Goal: Task Accomplishment & Management: Use online tool/utility

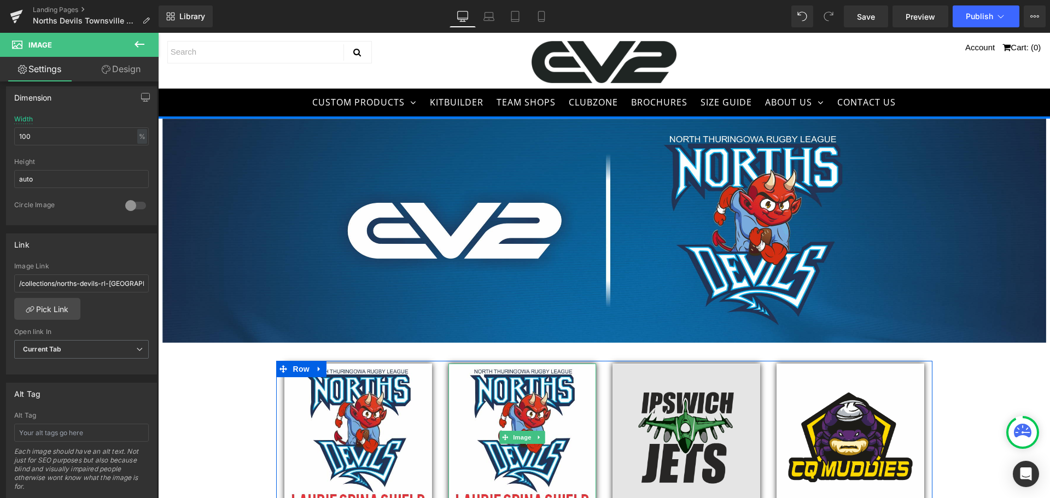
scroll to position [273, 0]
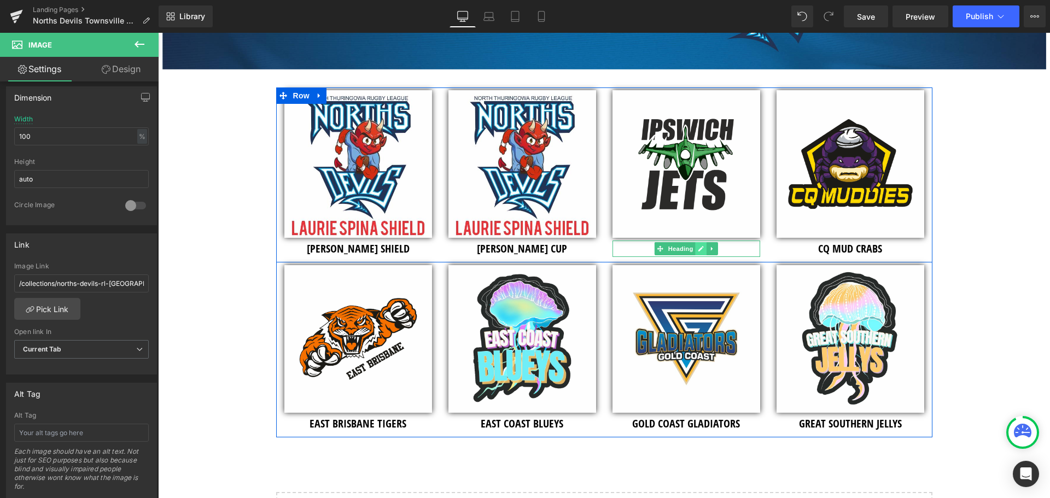
click at [698, 250] on icon at bounding box center [700, 248] width 5 height 5
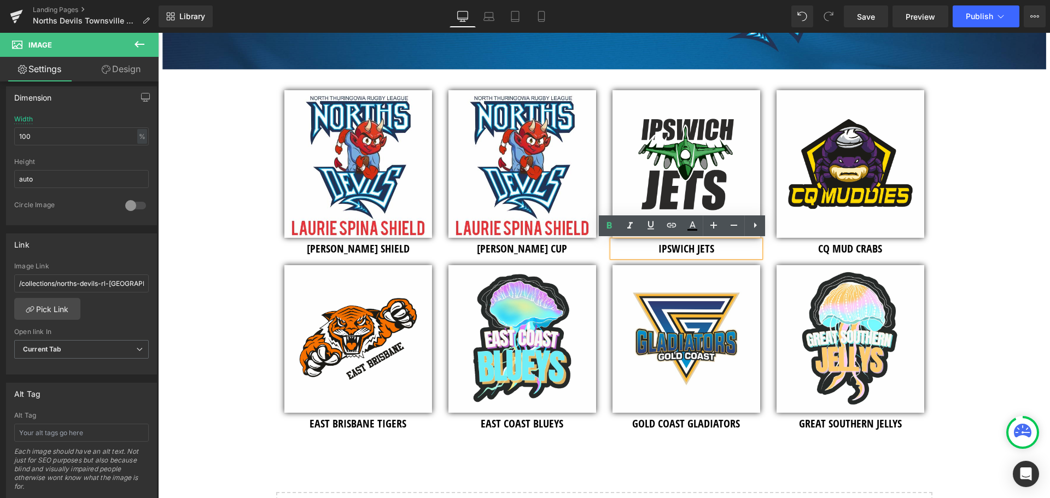
drag, startPoint x: 716, startPoint y: 250, endPoint x: 641, endPoint y: 248, distance: 74.4
click at [641, 248] on h3 "IPSWICH JETS" at bounding box center [686, 249] width 148 height 16
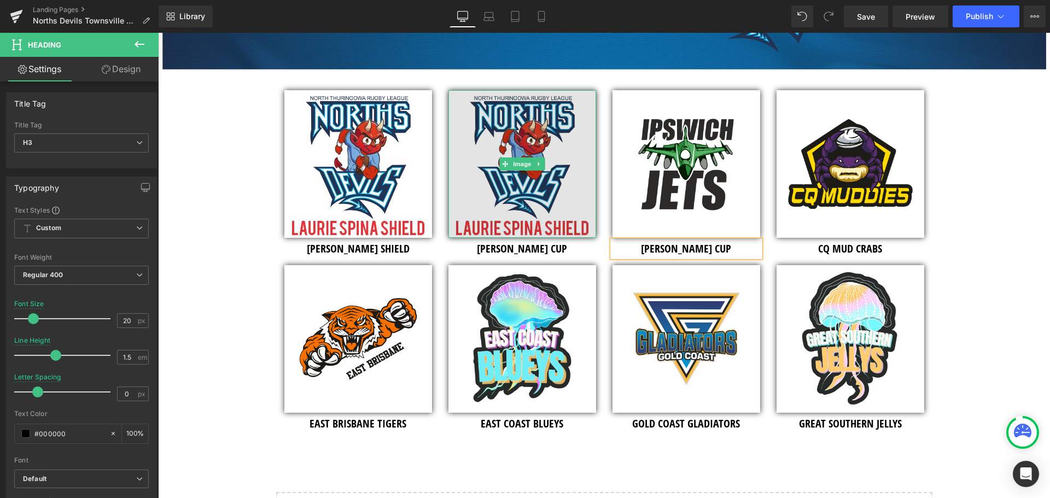
click at [528, 143] on img at bounding box center [522, 164] width 148 height 148
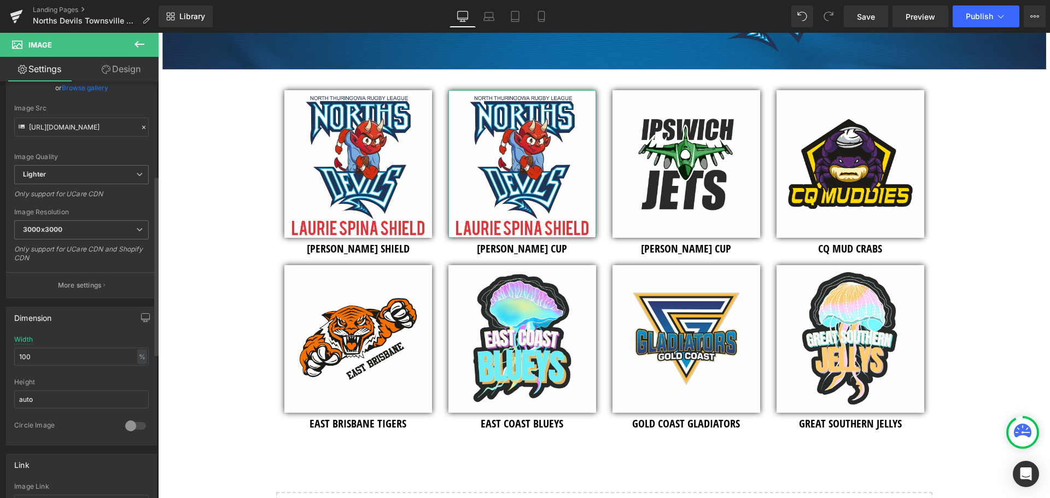
scroll to position [219, 0]
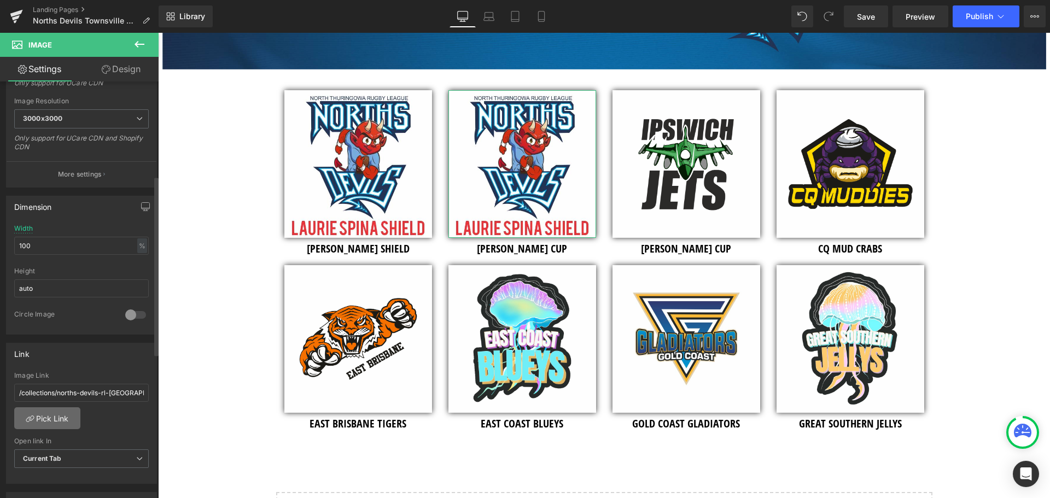
click at [59, 413] on link "Pick Link" at bounding box center [47, 418] width 66 height 22
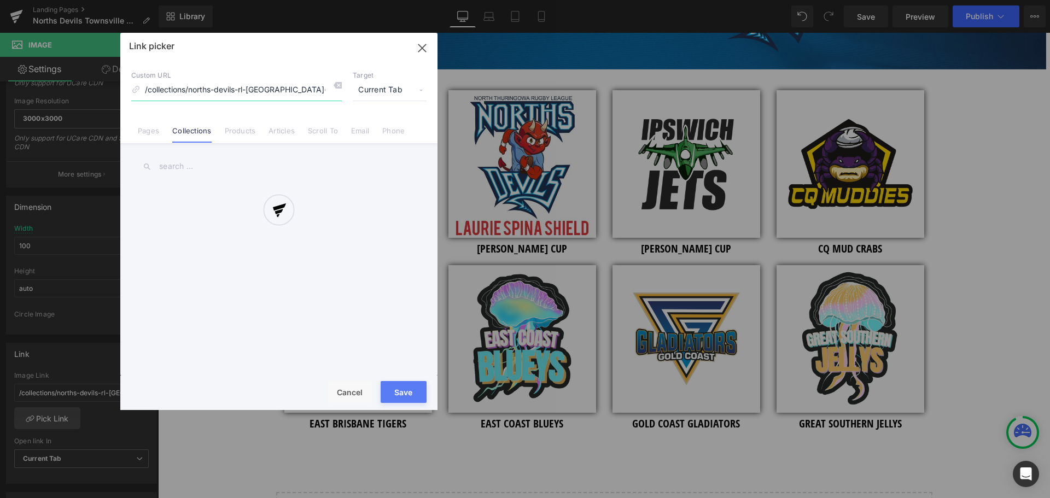
scroll to position [0, 15]
click at [421, 47] on div at bounding box center [278, 221] width 317 height 377
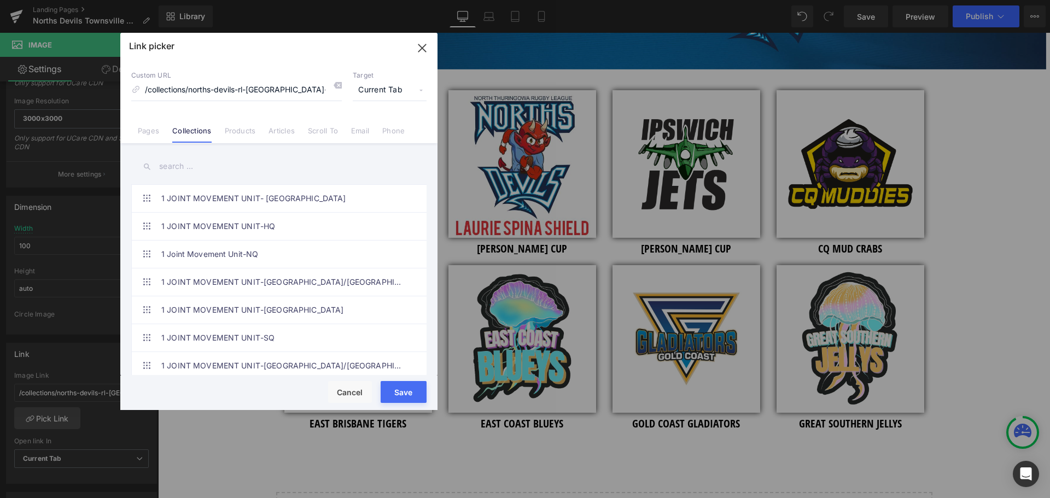
click at [421, 50] on icon "button" at bounding box center [421, 47] width 7 height 7
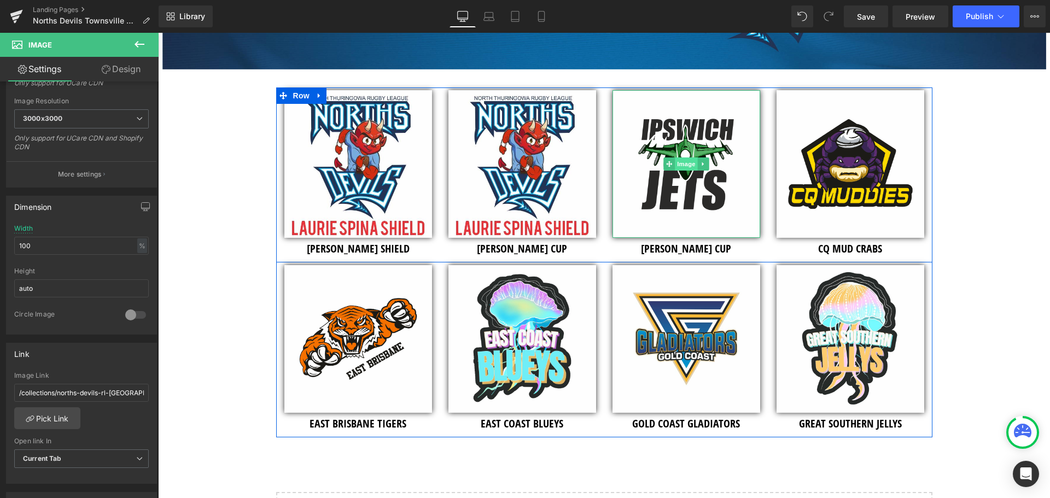
click at [675, 162] on span "Image" at bounding box center [686, 163] width 23 height 13
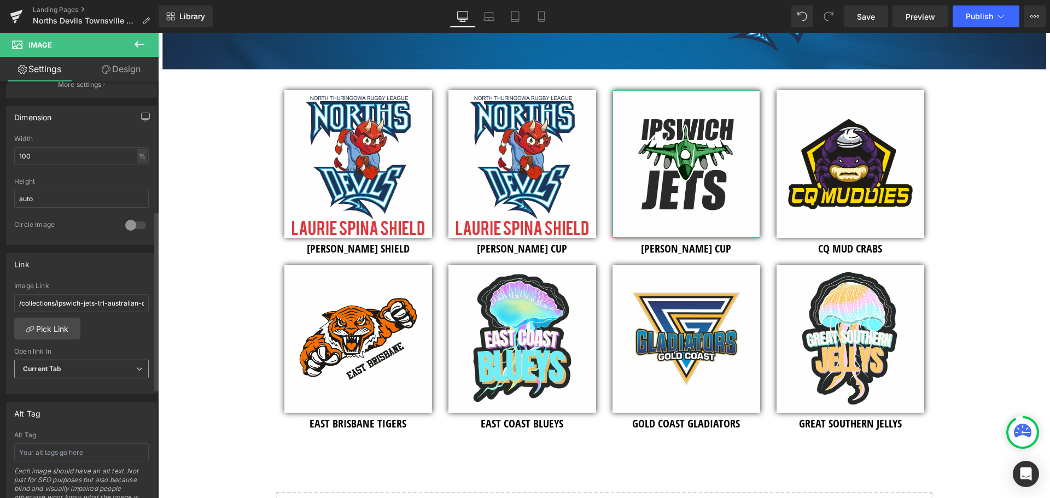
scroll to position [328, 0]
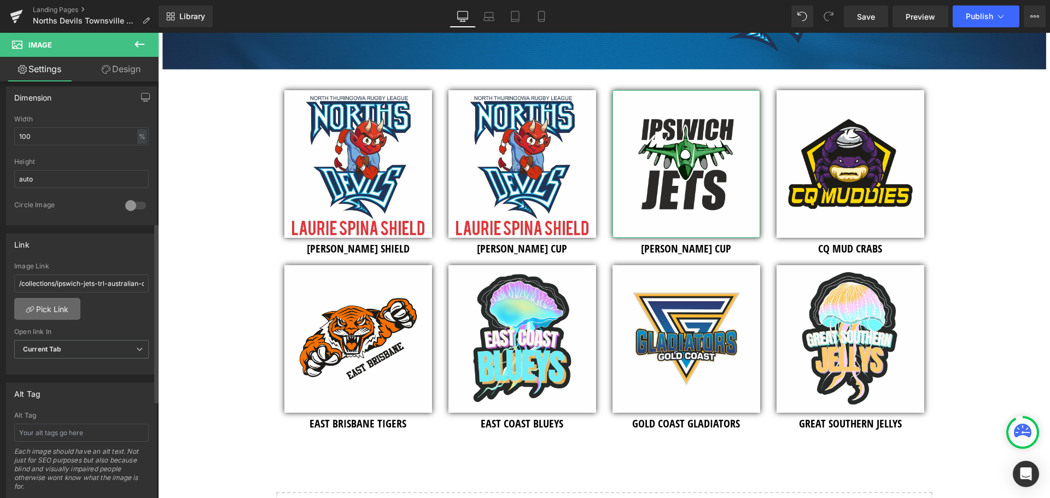
click at [67, 302] on link "Pick Link" at bounding box center [47, 309] width 66 height 22
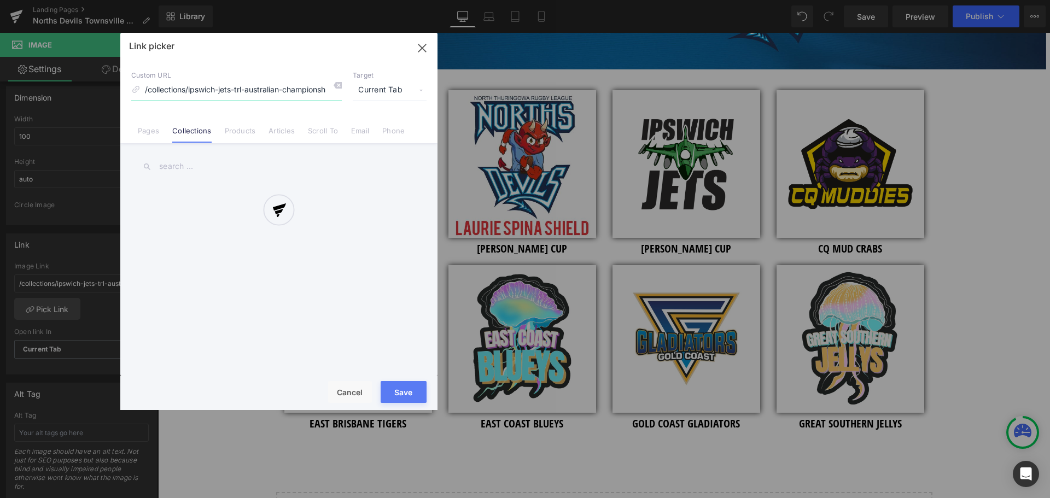
scroll to position [0, 5]
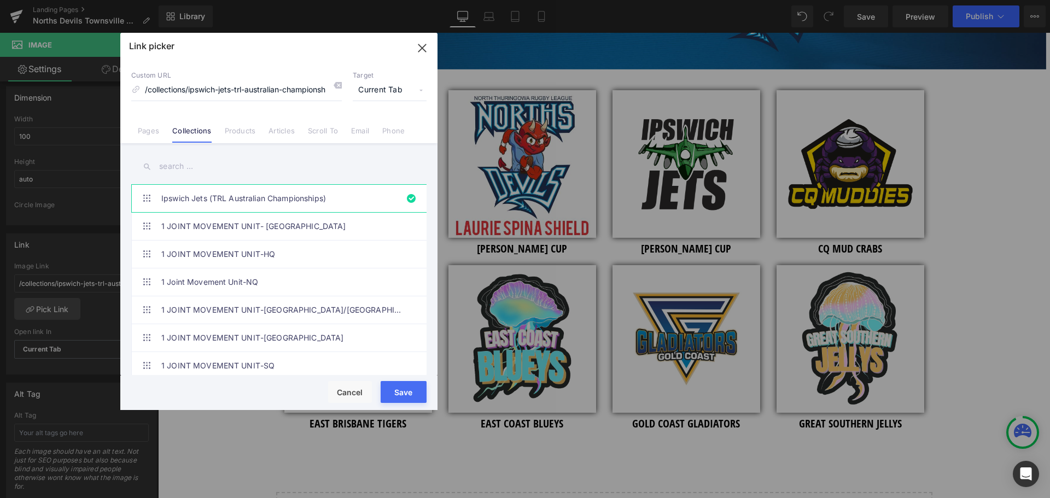
click at [238, 169] on input "text" at bounding box center [278, 166] width 295 height 25
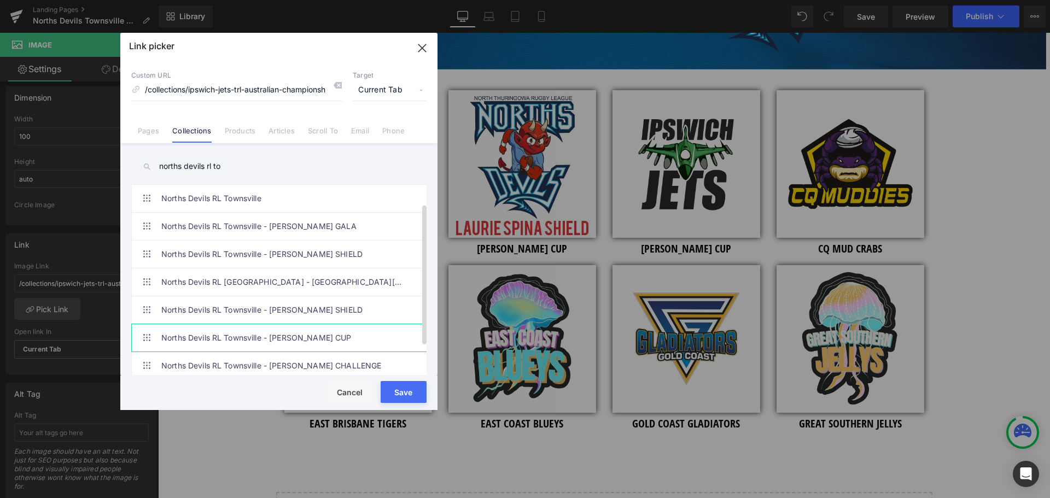
scroll to position [65, 0]
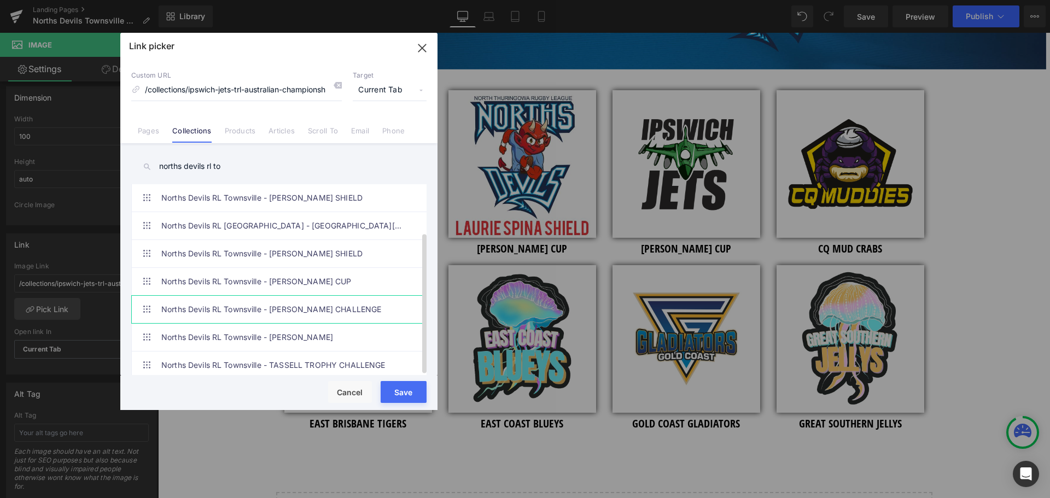
type input "norths devils rl to"
click at [306, 308] on link "Norths Devils RL Townsville - [PERSON_NAME] CHALLENGE" at bounding box center [281, 309] width 241 height 27
type input "/collections/norths-devils-rl-[GEOGRAPHIC_DATA]-[PERSON_NAME][GEOGRAPHIC_DATA]"
click at [413, 386] on button "Save" at bounding box center [403, 392] width 46 height 22
type input "/collections/norths-devils-rl-[GEOGRAPHIC_DATA]-[PERSON_NAME][GEOGRAPHIC_DATA]"
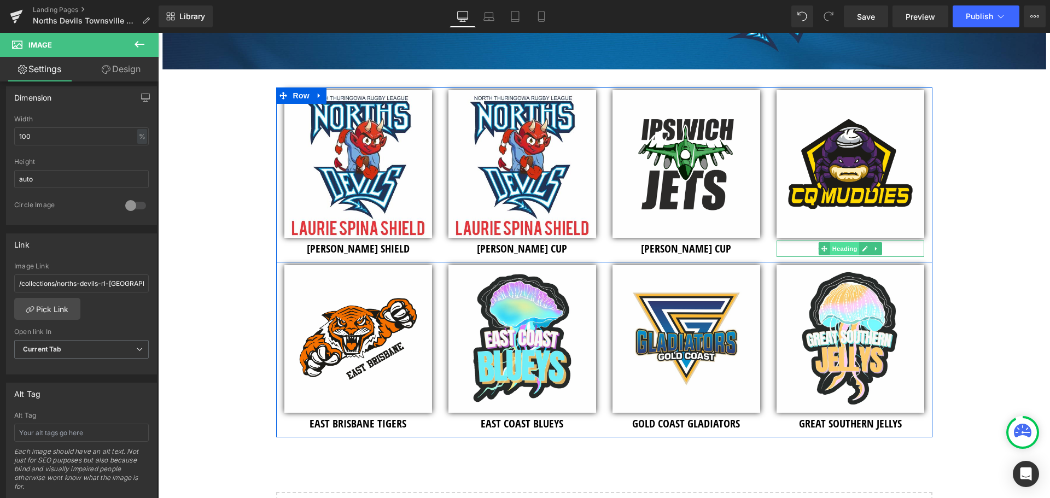
click at [846, 245] on span "Heading" at bounding box center [844, 248] width 30 height 13
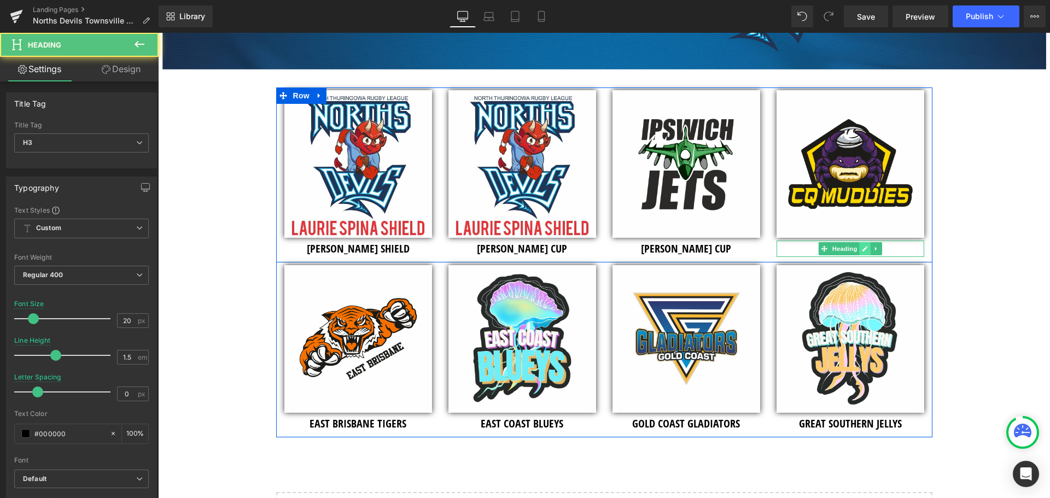
click at [862, 249] on icon at bounding box center [865, 248] width 6 height 7
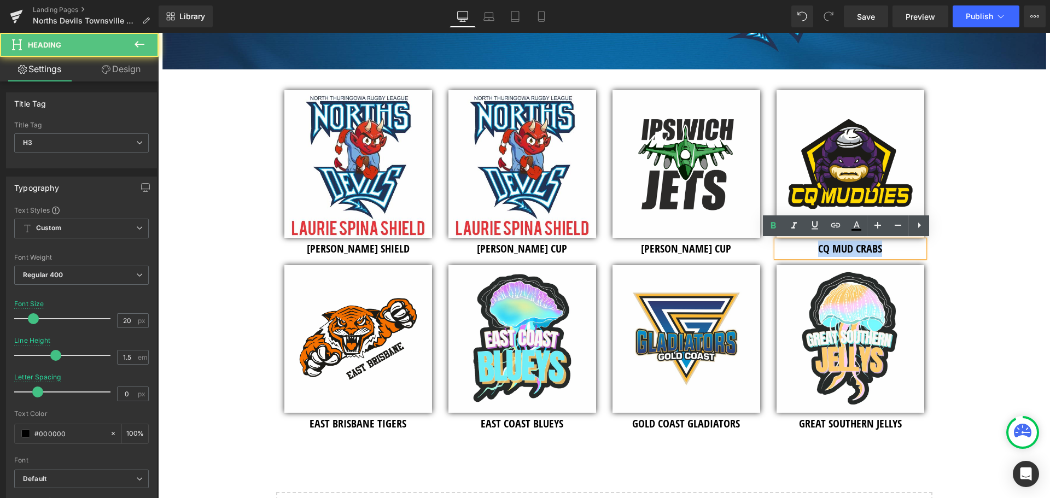
drag, startPoint x: 886, startPoint y: 247, endPoint x: 812, endPoint y: 247, distance: 73.2
click at [812, 247] on h3 "CQ MUD CRABS" at bounding box center [850, 249] width 148 height 16
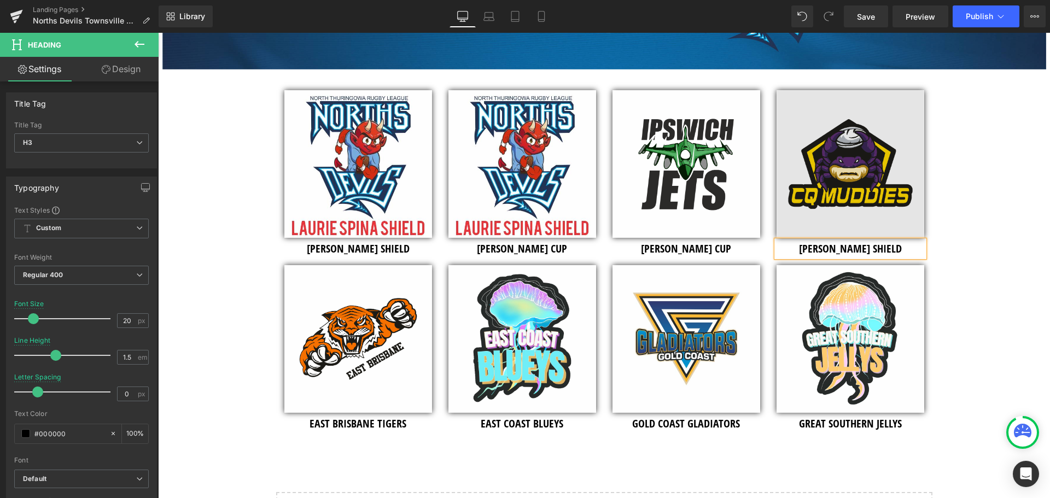
click at [897, 145] on img at bounding box center [850, 164] width 148 height 148
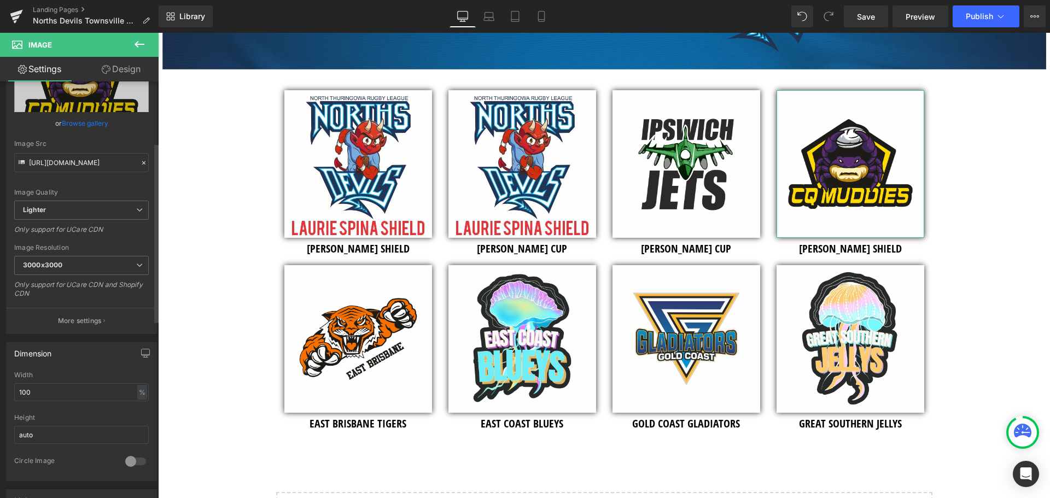
scroll to position [219, 0]
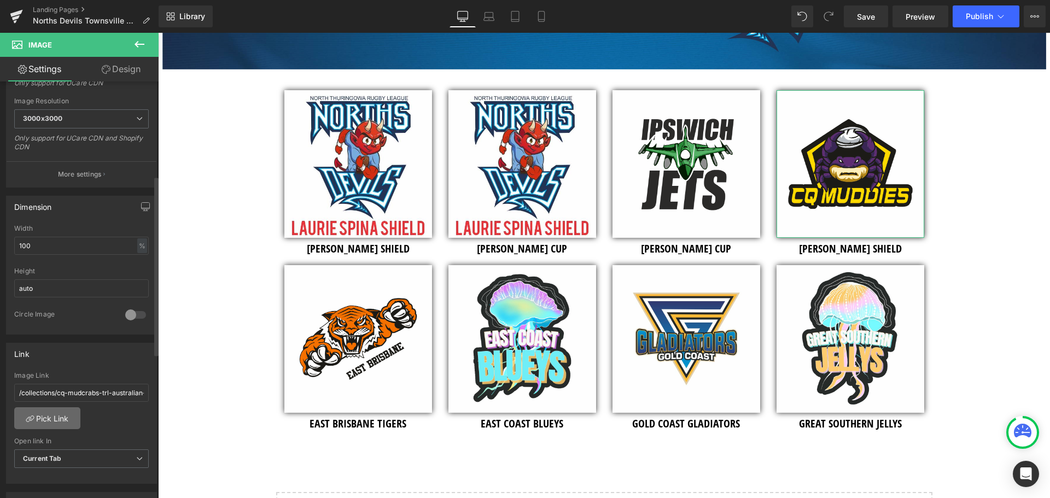
click at [60, 414] on link "Pick Link" at bounding box center [47, 418] width 66 height 22
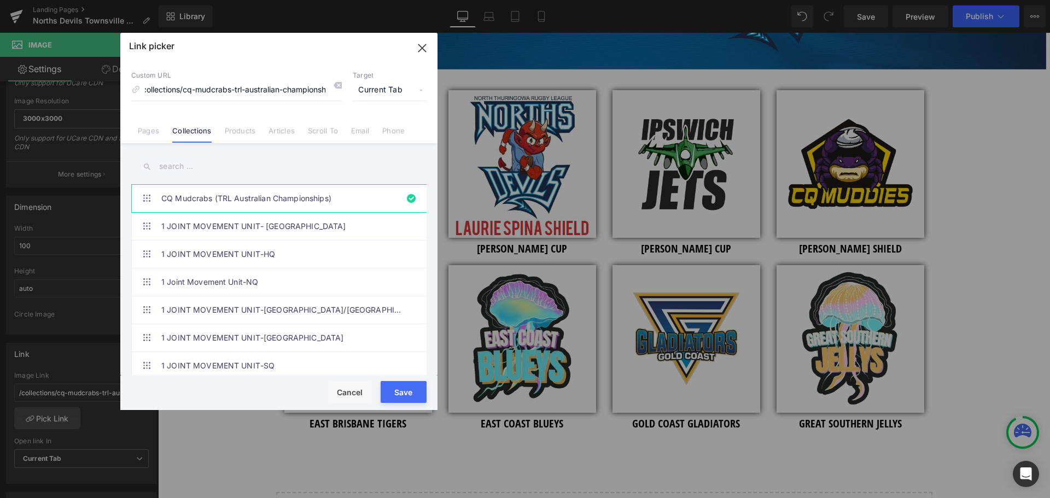
scroll to position [0, 0]
click at [210, 166] on input "text" at bounding box center [278, 166] width 295 height 25
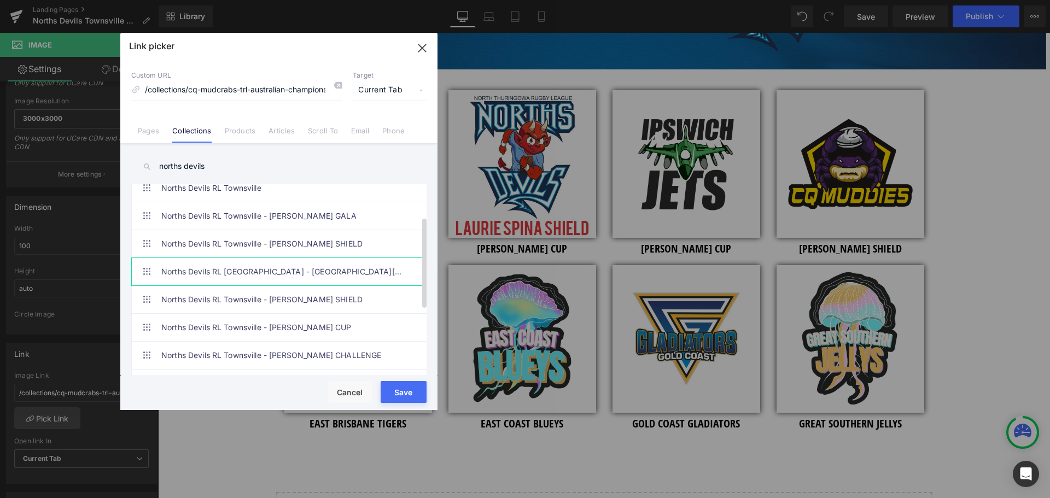
scroll to position [109, 0]
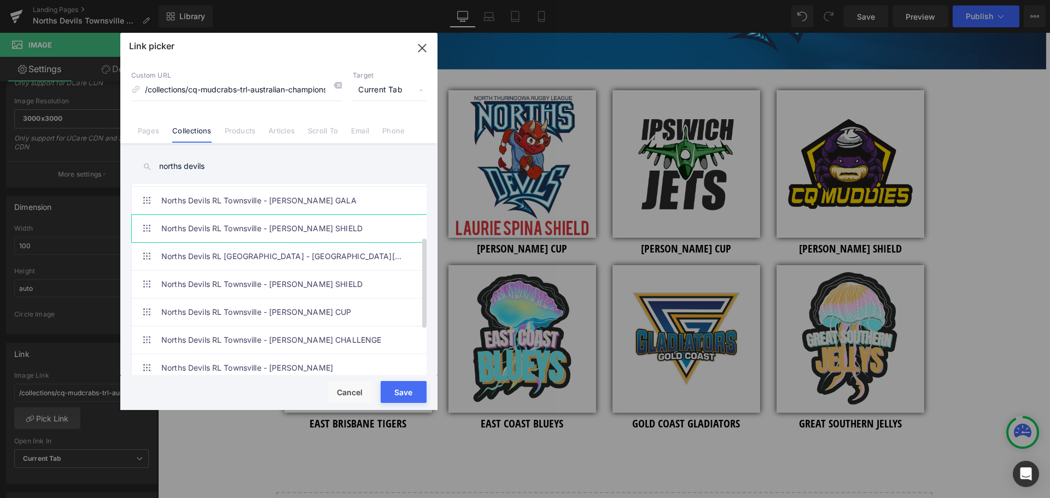
type input "norths devils"
click at [261, 227] on link "Norths Devils RL Townsville - [PERSON_NAME] SHIELD" at bounding box center [281, 228] width 241 height 27
type input "/collections/norths-devils-rl-[GEOGRAPHIC_DATA]-[PERSON_NAME][GEOGRAPHIC_DATA]-…"
click at [415, 392] on button "Save" at bounding box center [403, 392] width 46 height 22
type input "/collections/norths-devils-rl-[GEOGRAPHIC_DATA]-[PERSON_NAME][GEOGRAPHIC_DATA]-…"
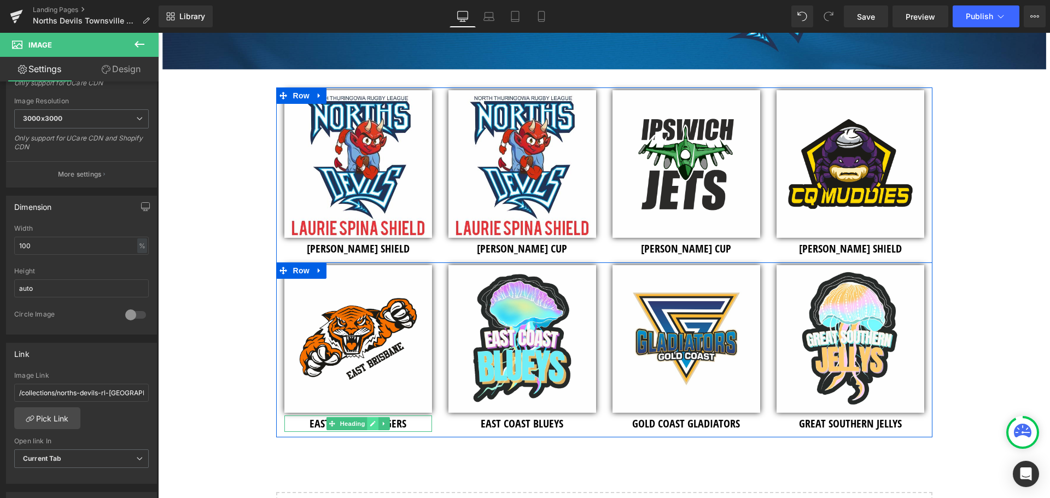
click at [370, 424] on icon at bounding box center [372, 423] width 5 height 5
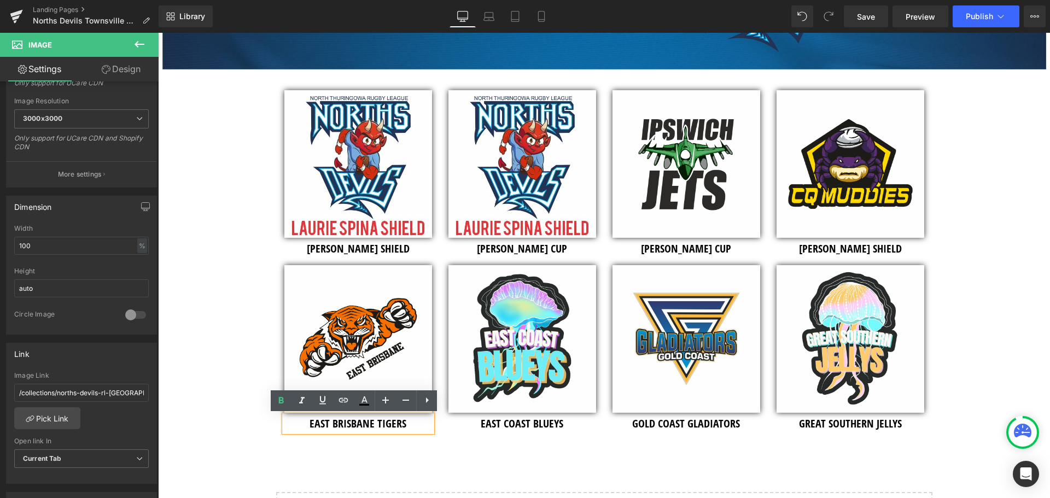
drag, startPoint x: 406, startPoint y: 422, endPoint x: 314, endPoint y: 422, distance: 91.8
click at [314, 422] on h3 "EAST BRISBANE TIGERS" at bounding box center [358, 423] width 148 height 16
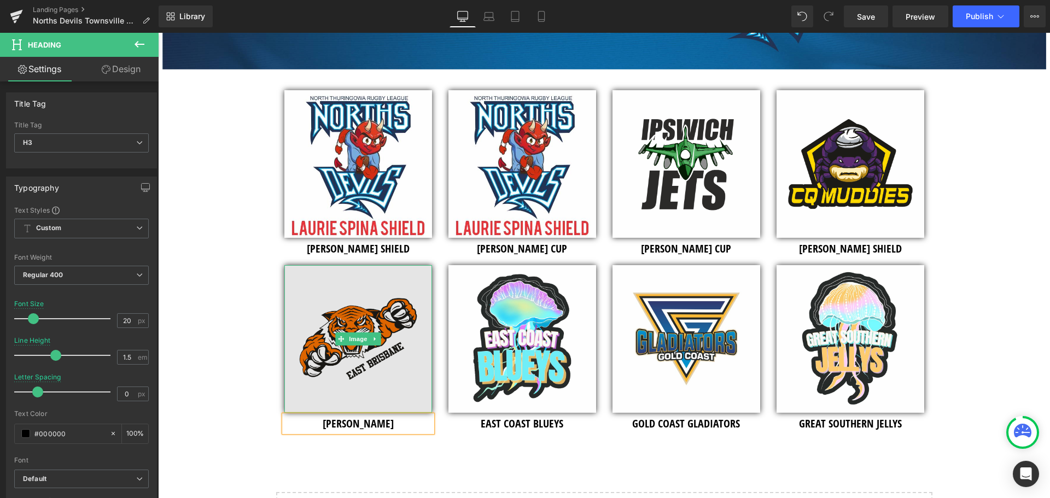
click at [358, 303] on img at bounding box center [358, 339] width 148 height 148
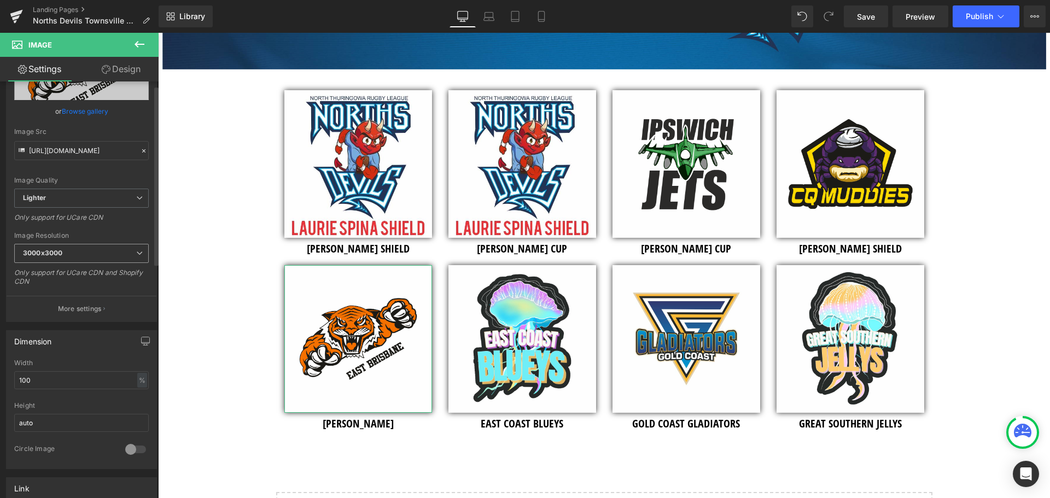
scroll to position [219, 0]
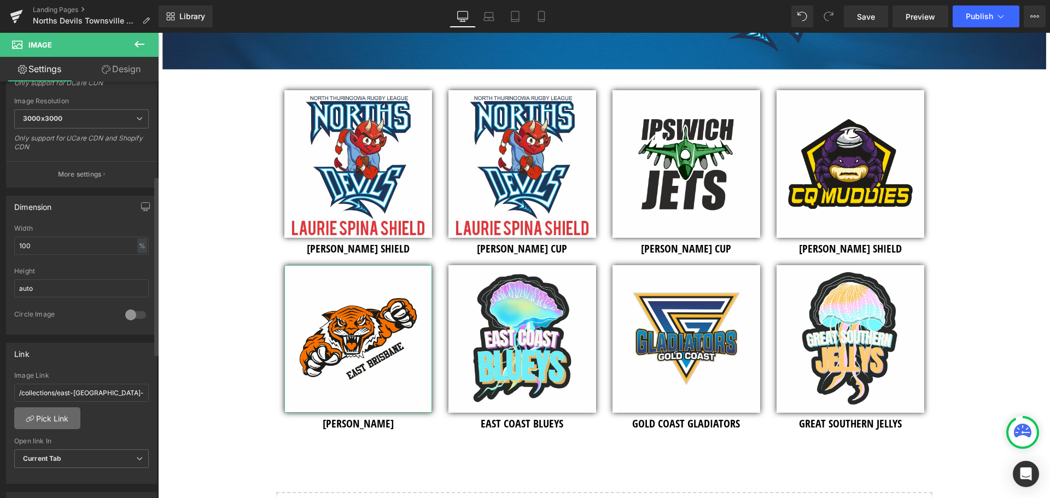
click at [61, 423] on link "Pick Link" at bounding box center [47, 418] width 66 height 22
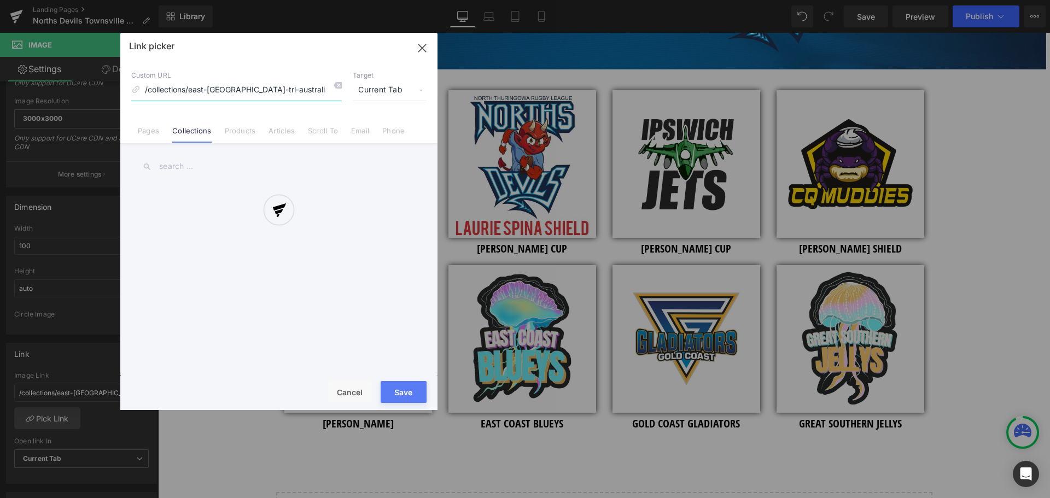
scroll to position [0, 11]
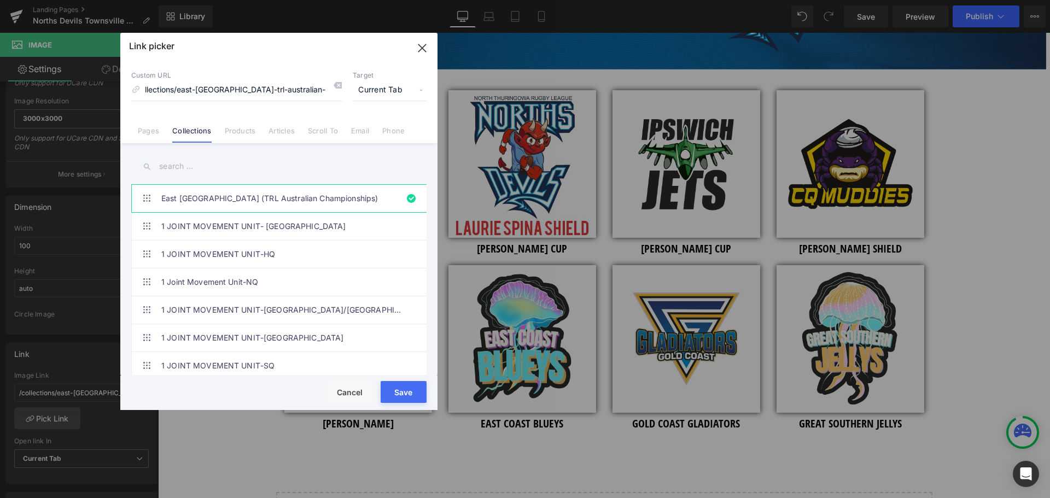
click at [209, 168] on input "text" at bounding box center [278, 166] width 295 height 25
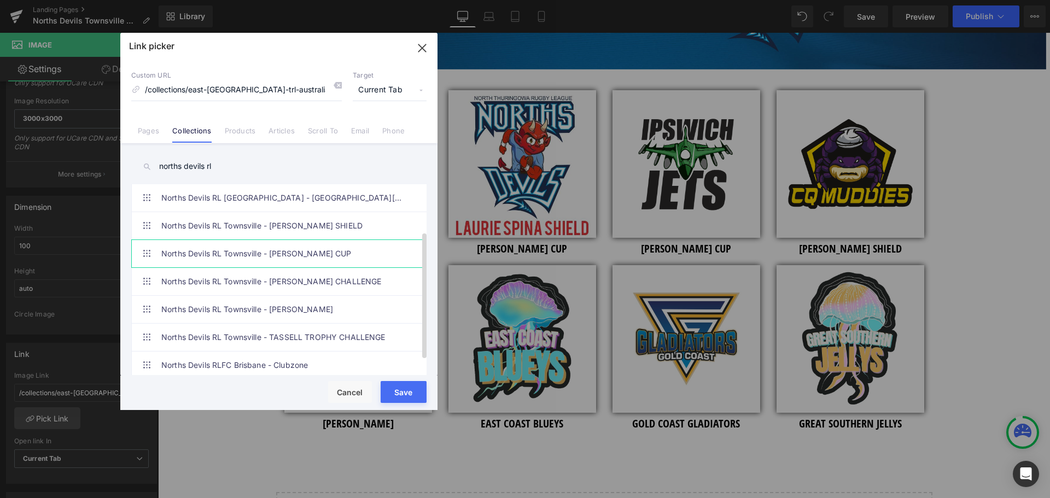
scroll to position [92, 0]
type input "norths devils rl"
click at [268, 307] on link "Norths Devils RL Townsville - [PERSON_NAME]" at bounding box center [281, 309] width 241 height 27
type input "/collections/norths-devils-rl-[GEOGRAPHIC_DATA]-shane-[GEOGRAPHIC_DATA]"
click at [400, 395] on button "Save" at bounding box center [403, 392] width 46 height 22
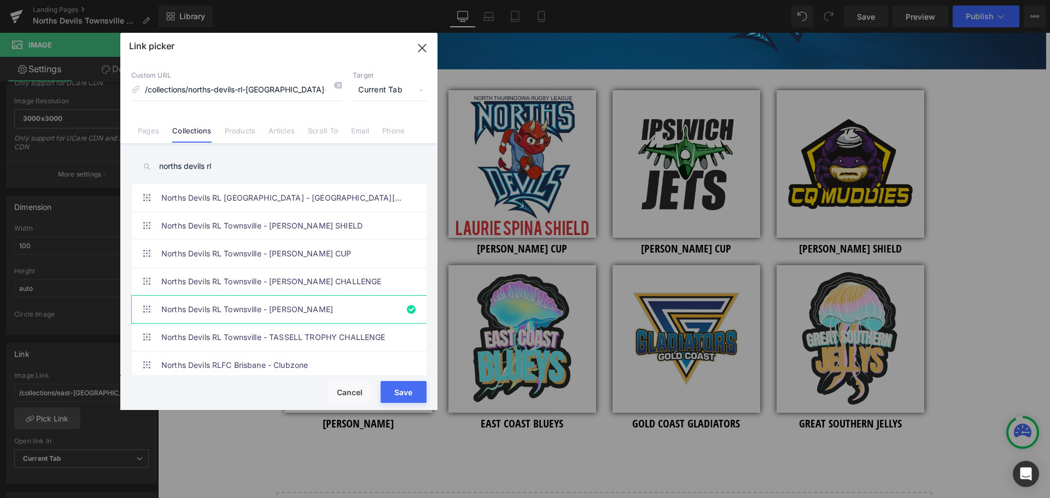
type input "/collections/norths-devils-rl-[GEOGRAPHIC_DATA]-shane-[GEOGRAPHIC_DATA]"
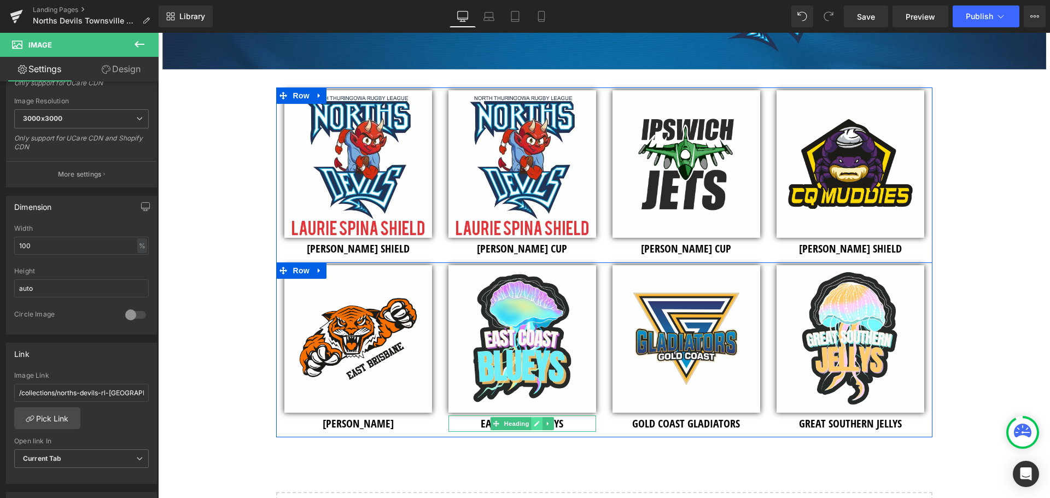
click at [534, 424] on icon at bounding box center [537, 423] width 6 height 7
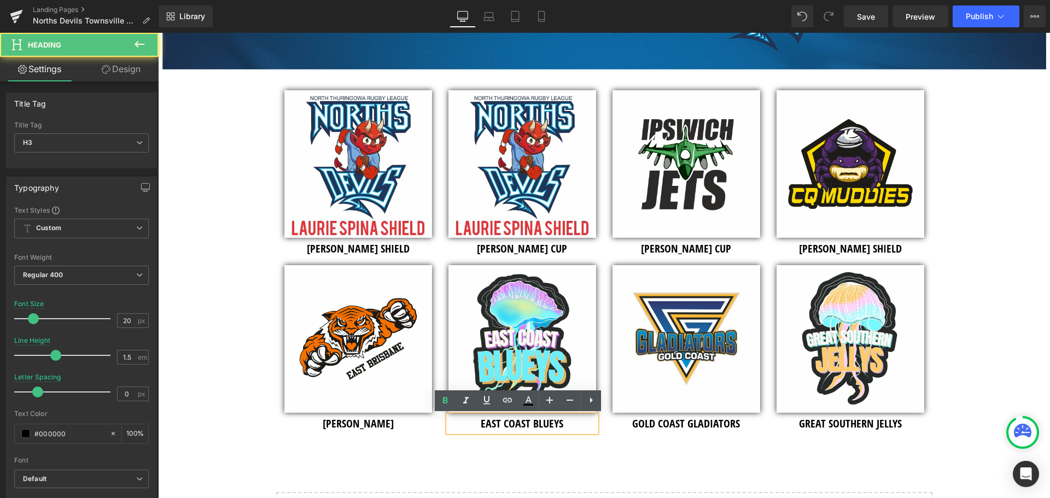
click at [475, 424] on h3 "EAST COAST BLUEYS" at bounding box center [522, 423] width 148 height 16
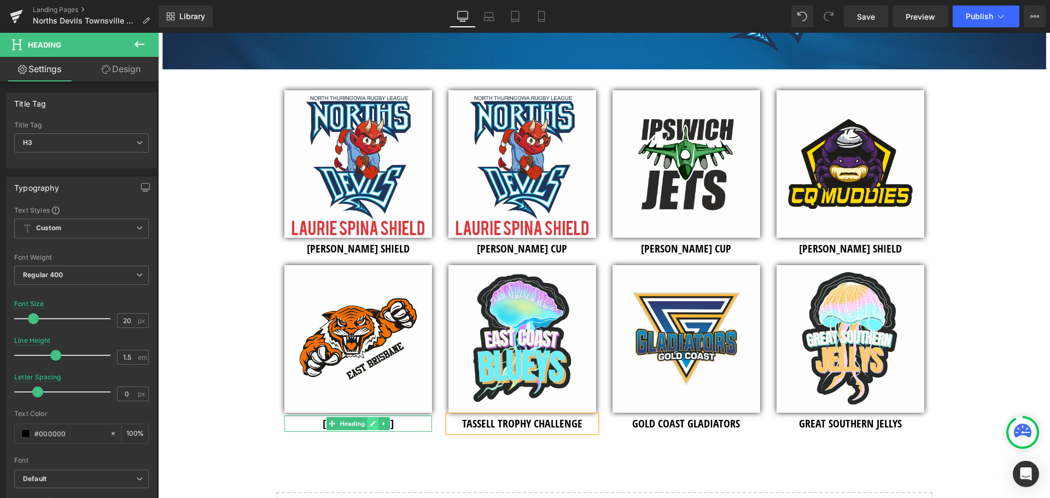
click at [367, 425] on link at bounding box center [372, 423] width 11 height 13
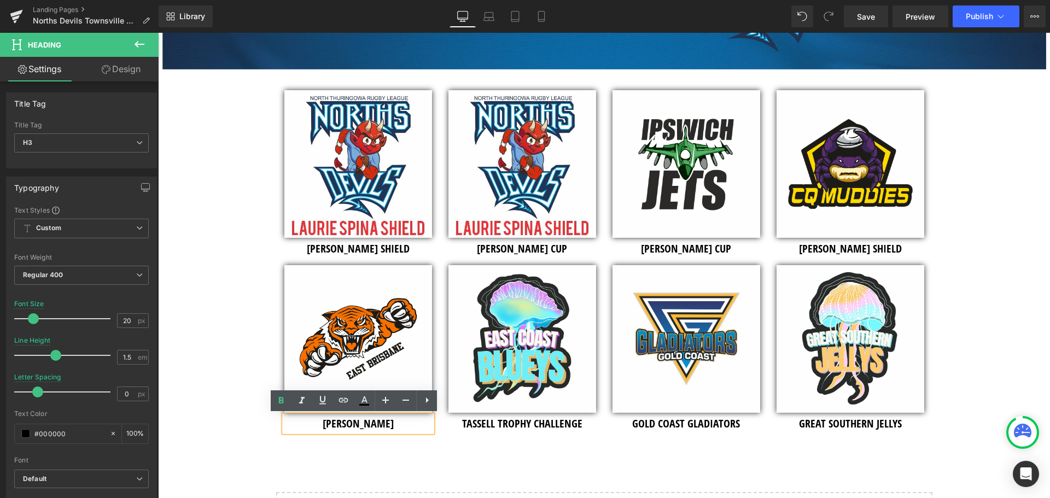
click at [405, 425] on h3 "[PERSON_NAME]" at bounding box center [358, 423] width 148 height 16
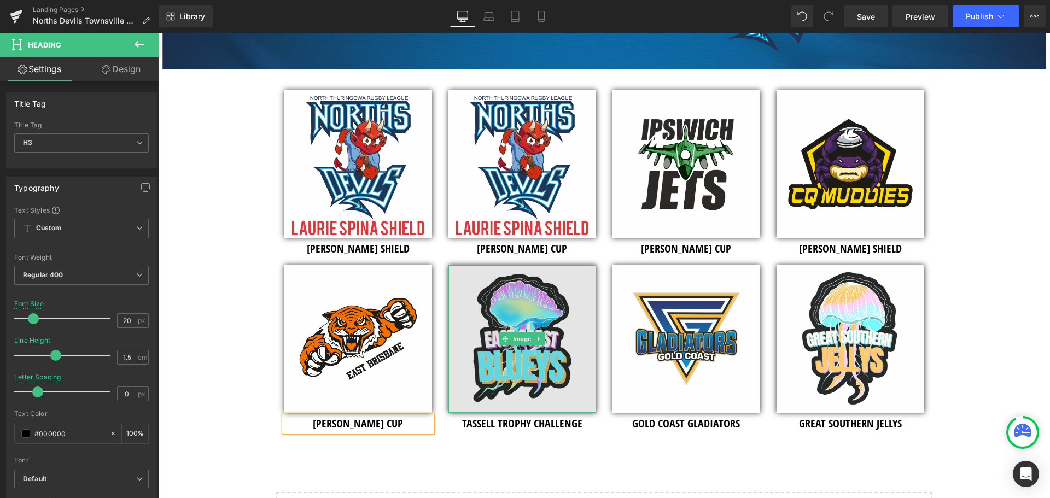
click at [512, 319] on img at bounding box center [522, 339] width 148 height 148
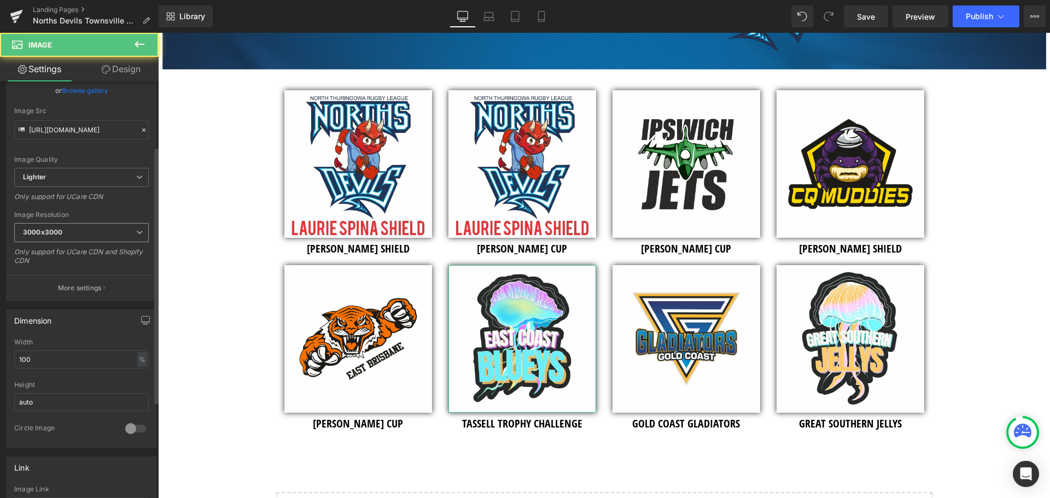
scroll to position [219, 0]
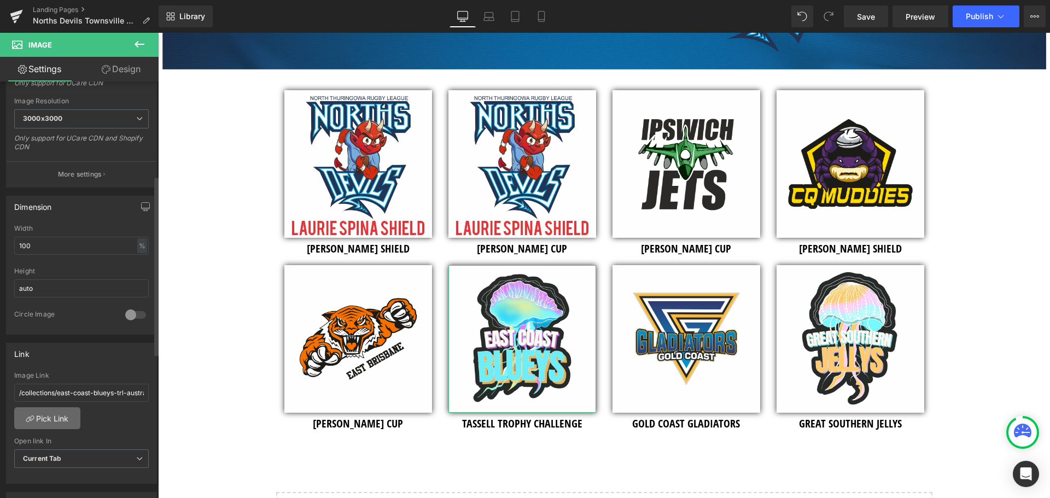
click at [73, 414] on link "Pick Link" at bounding box center [47, 418] width 66 height 22
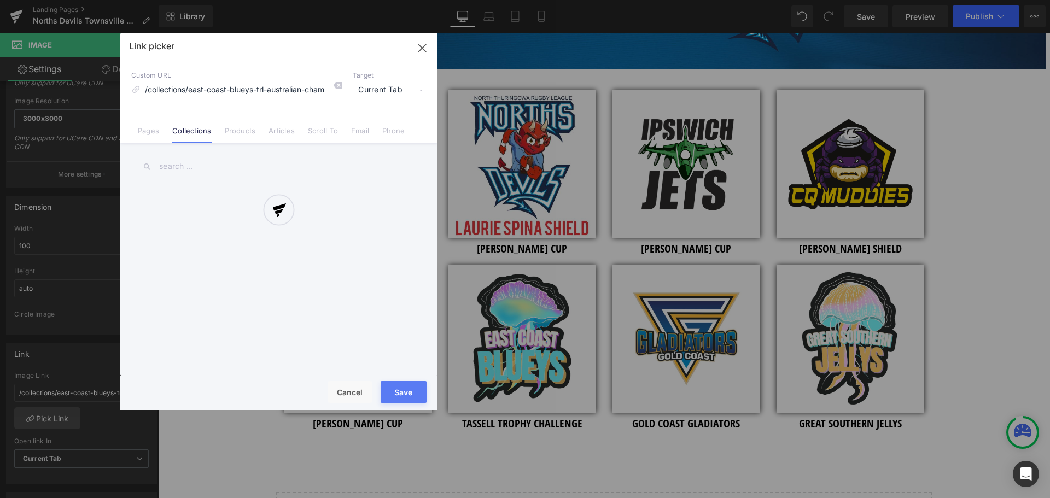
scroll to position [0, 27]
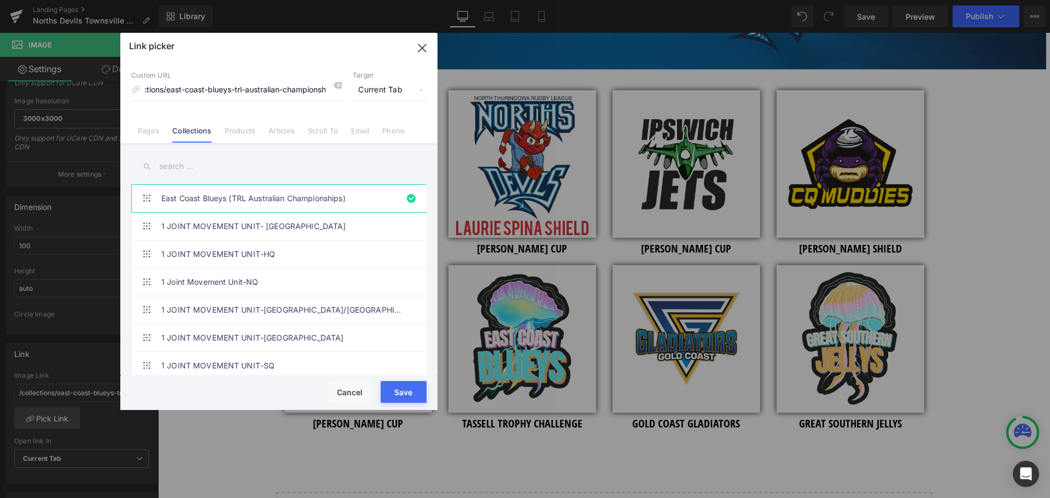
click at [263, 169] on input "text" at bounding box center [278, 166] width 295 height 25
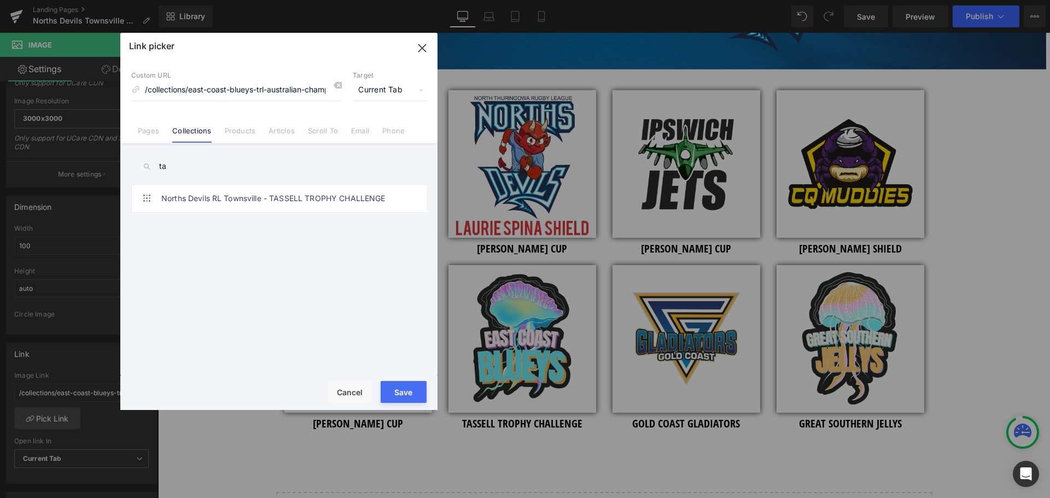
type input "t"
type input "norths devils"
click at [248, 198] on link "Norths Devils RL Townsville - TASSELL TROPHY CHALLENGE" at bounding box center [281, 198] width 241 height 27
type input "/collections/norths-devils-rl-[GEOGRAPHIC_DATA]-tassell-trophy-challenge"
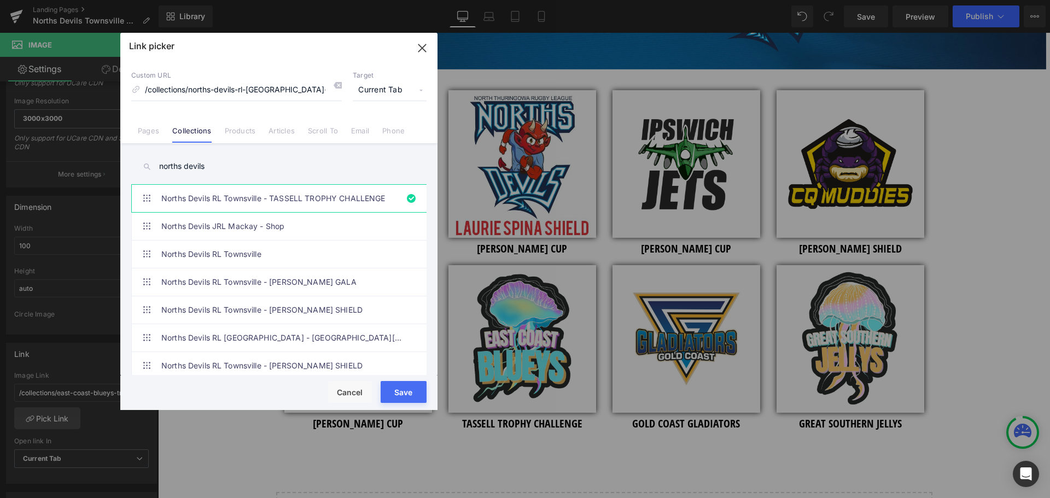
drag, startPoint x: 415, startPoint y: 390, endPoint x: 258, endPoint y: 356, distance: 161.0
click at [415, 390] on button "Save" at bounding box center [403, 392] width 46 height 22
type input "/collections/norths-devils-rl-[GEOGRAPHIC_DATA]-tassell-trophy-challenge"
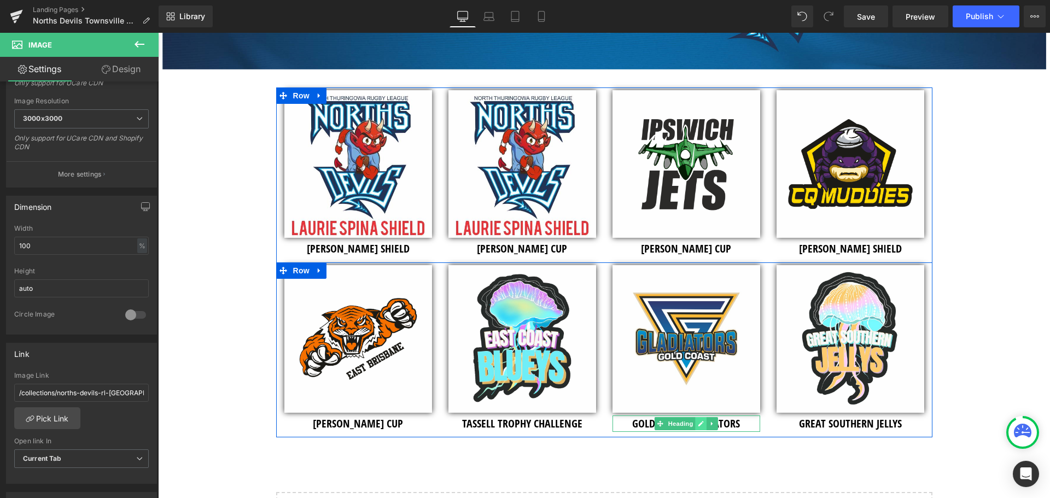
click at [700, 426] on link at bounding box center [700, 423] width 11 height 13
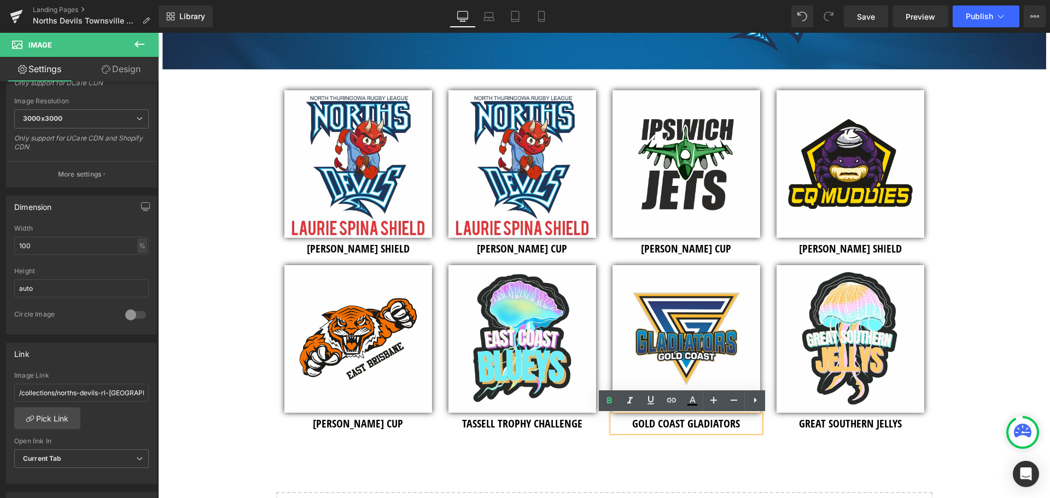
click at [626, 419] on h3 "GOLD COAST GLADIATORS" at bounding box center [686, 423] width 148 height 16
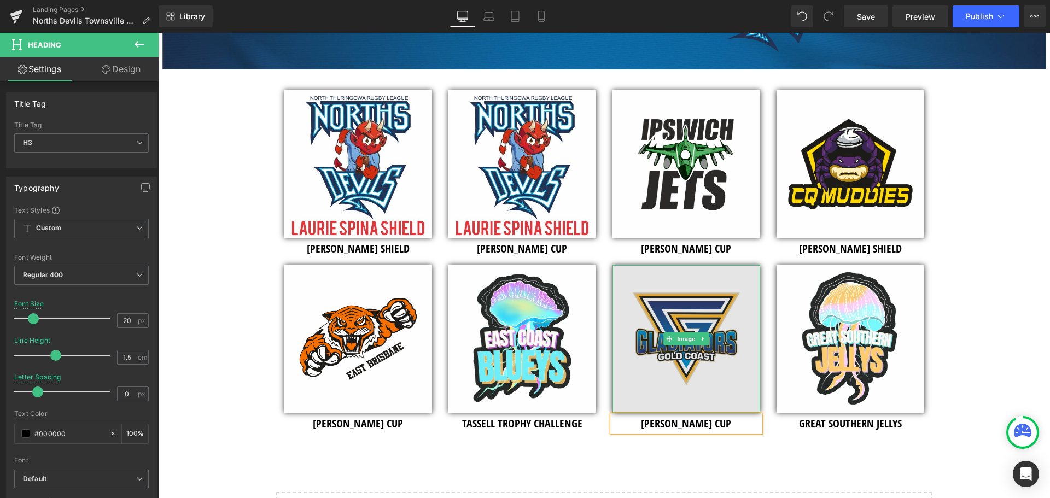
click at [695, 308] on img at bounding box center [686, 339] width 148 height 148
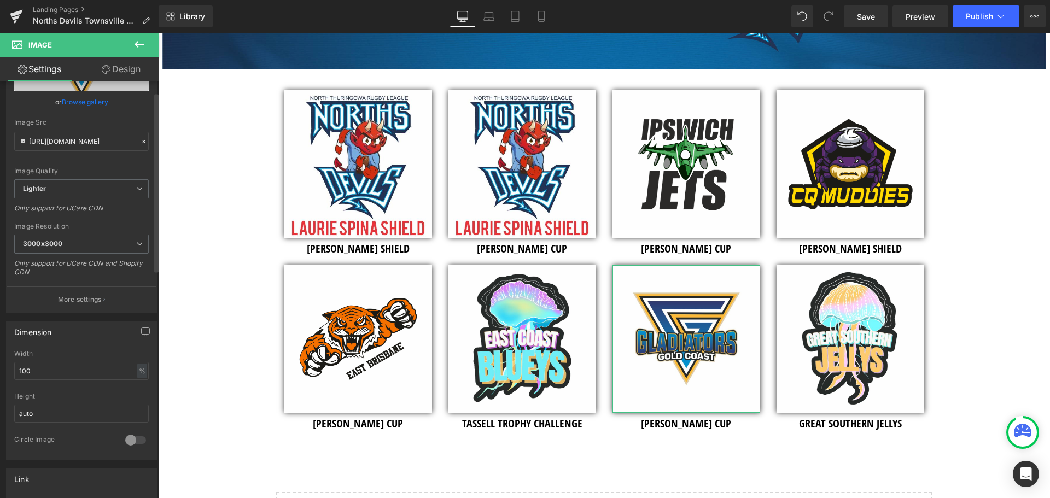
scroll to position [273, 0]
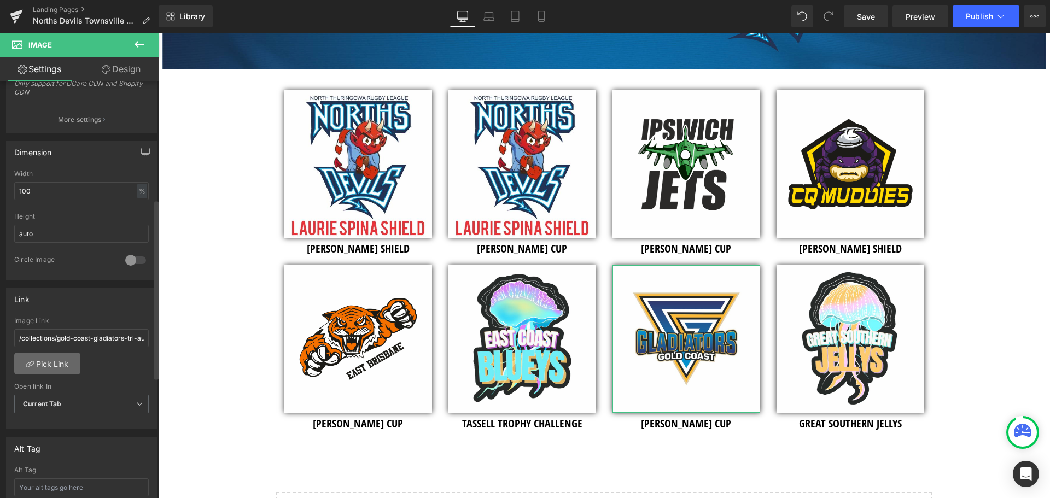
click at [63, 366] on link "Pick Link" at bounding box center [47, 364] width 66 height 22
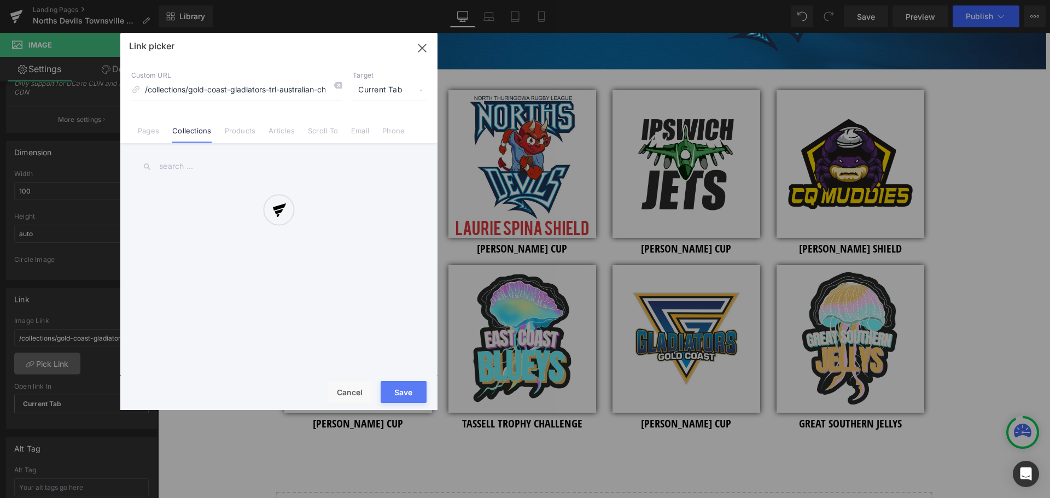
scroll to position [0, 39]
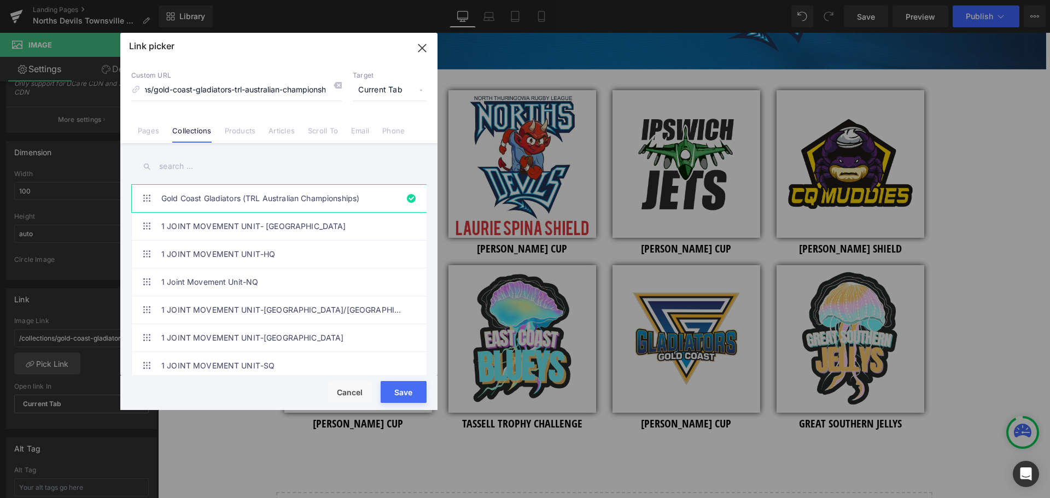
click at [198, 169] on input "text" at bounding box center [278, 166] width 295 height 25
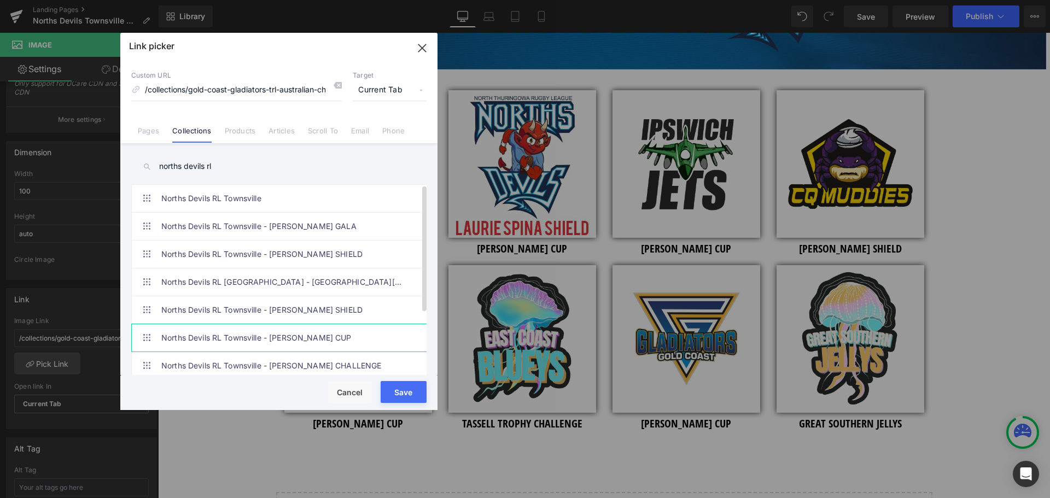
type input "norths devils rl"
click at [277, 326] on link "Norths Devils RL Townsville - [PERSON_NAME] CUP" at bounding box center [281, 337] width 241 height 27
type input "/collections/norths-devils-rl-[GEOGRAPHIC_DATA]-[PERSON_NAME]"
click at [404, 392] on button "Save" at bounding box center [403, 392] width 46 height 22
type input "/collections/norths-devils-rl-[GEOGRAPHIC_DATA]-[PERSON_NAME]"
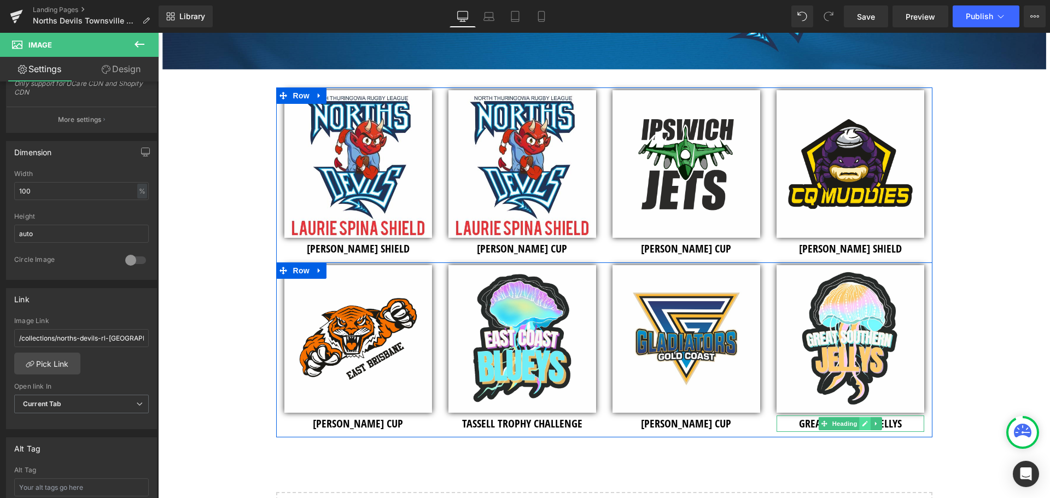
click at [864, 423] on link at bounding box center [864, 423] width 11 height 13
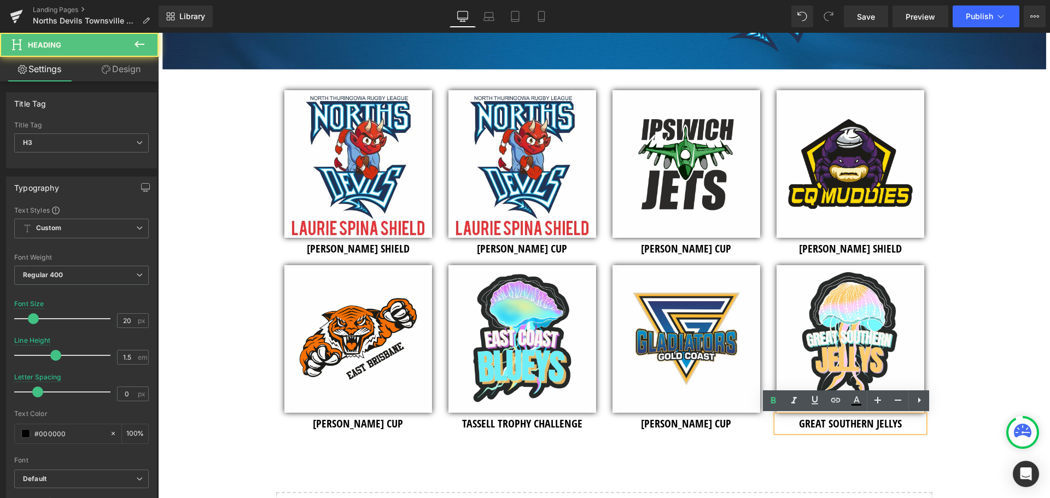
drag, startPoint x: 902, startPoint y: 427, endPoint x: 794, endPoint y: 431, distance: 108.3
click at [794, 431] on h3 "GREAT SOUTHERN JELLYS" at bounding box center [850, 423] width 148 height 16
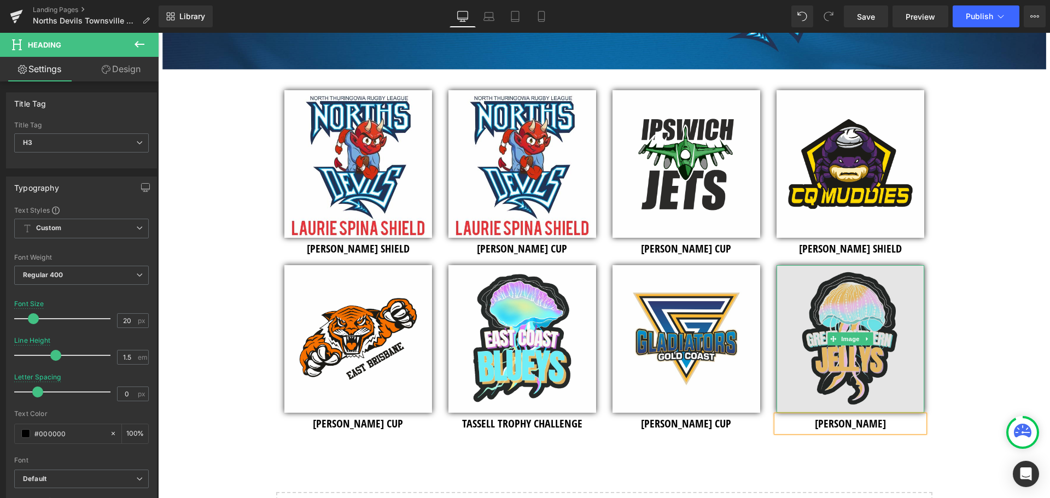
click at [853, 313] on img at bounding box center [850, 339] width 148 height 148
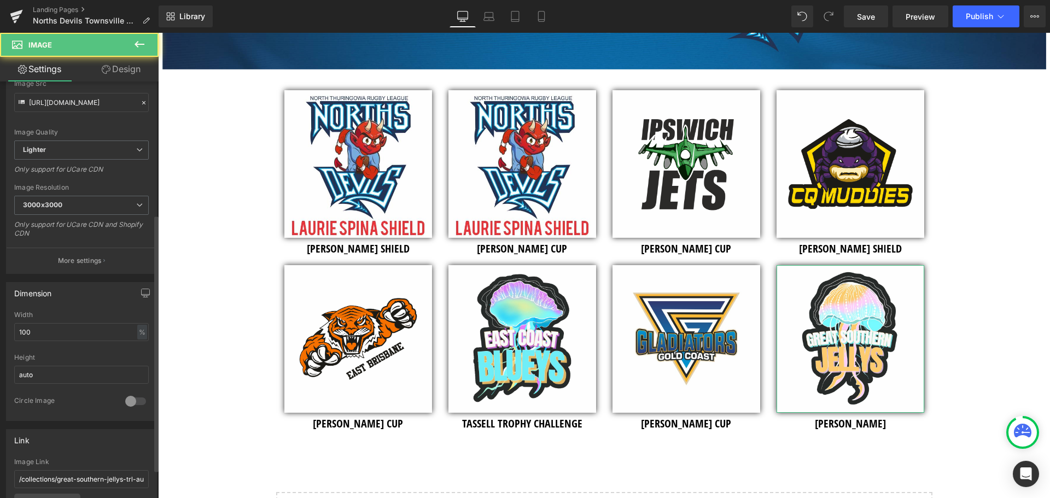
scroll to position [219, 0]
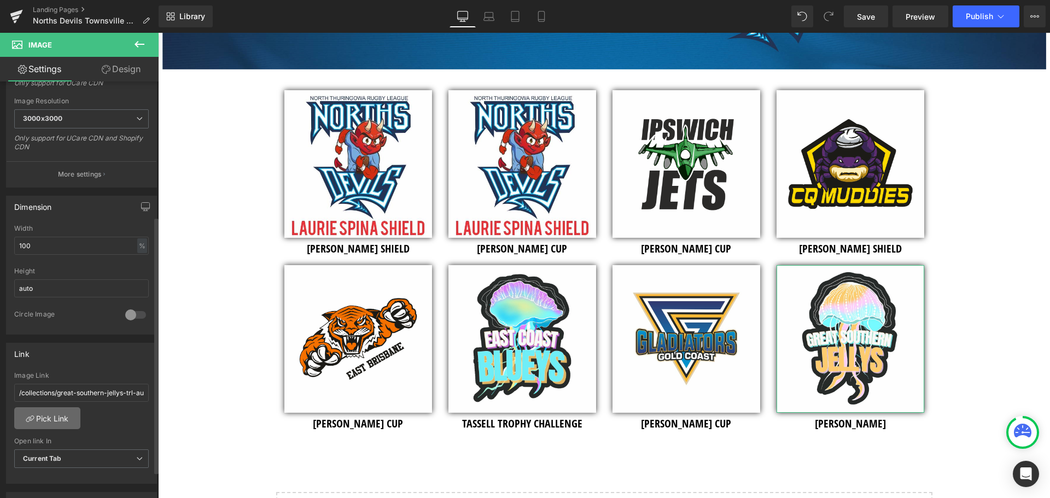
click at [67, 419] on link "Pick Link" at bounding box center [47, 418] width 66 height 22
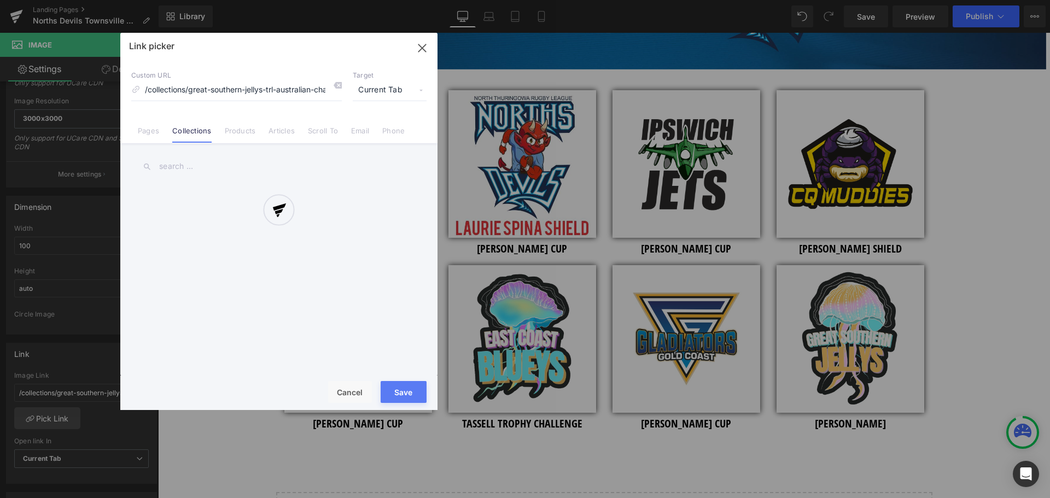
scroll to position [0, 37]
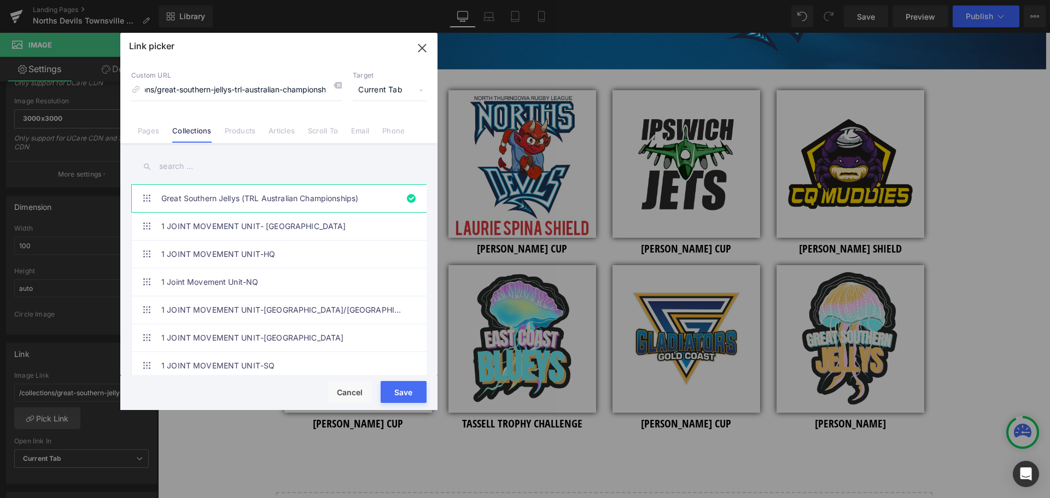
click at [227, 161] on input "text" at bounding box center [278, 166] width 295 height 25
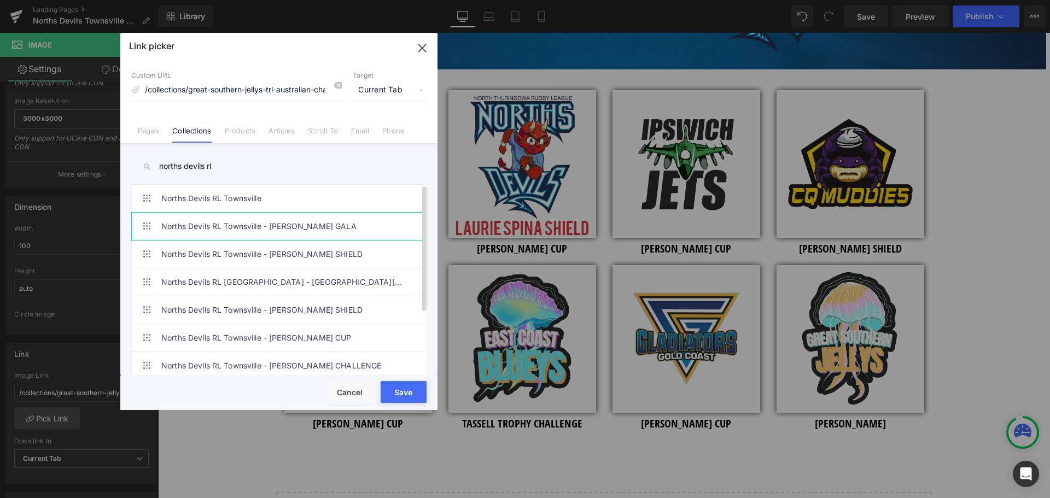
type input "norths devils rl"
click at [263, 230] on link "Norths Devils RL Townsville - [PERSON_NAME] GALA" at bounding box center [281, 226] width 241 height 27
type input "/collections/norths-devils-rl-[GEOGRAPHIC_DATA]-[PERSON_NAME][GEOGRAPHIC_DATA]-…"
click at [395, 386] on button "Save" at bounding box center [403, 392] width 46 height 22
type input "/collections/norths-devils-rl-[GEOGRAPHIC_DATA]-[PERSON_NAME][GEOGRAPHIC_DATA]-…"
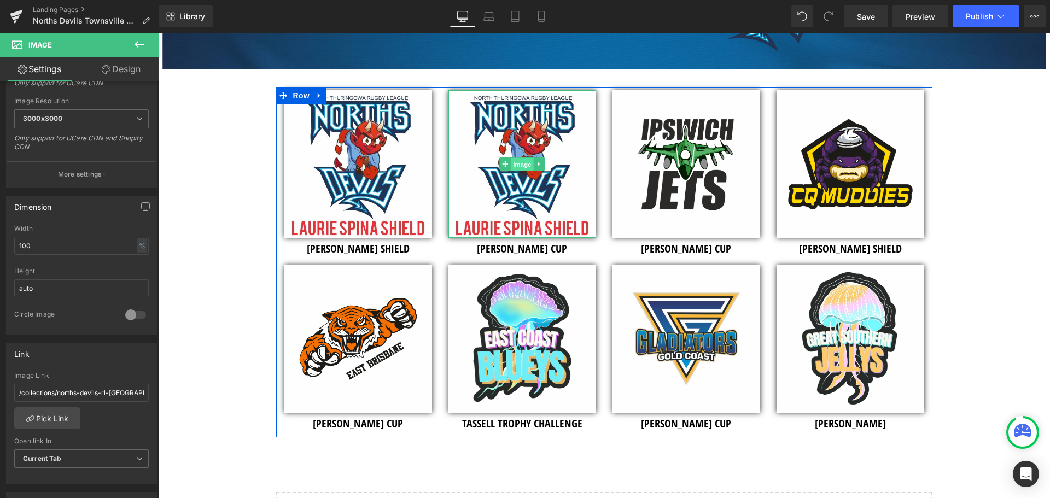
click at [522, 163] on span "Image" at bounding box center [522, 164] width 23 height 13
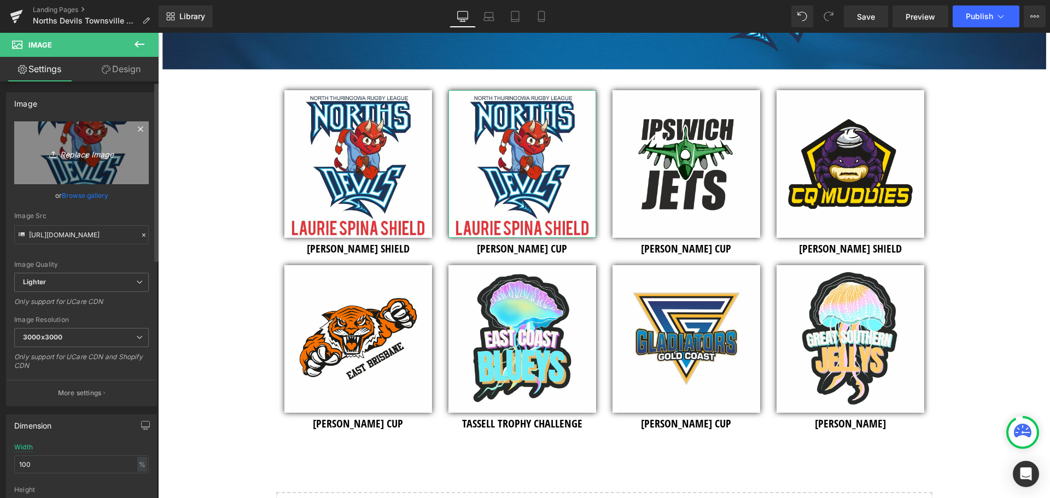
click at [84, 154] on icon "Replace Image" at bounding box center [81, 153] width 87 height 14
type input "C:\fakepath\Norths Devils RL Townsville - Club Logo - 2026 - [GEOGRAPHIC_DATA][…"
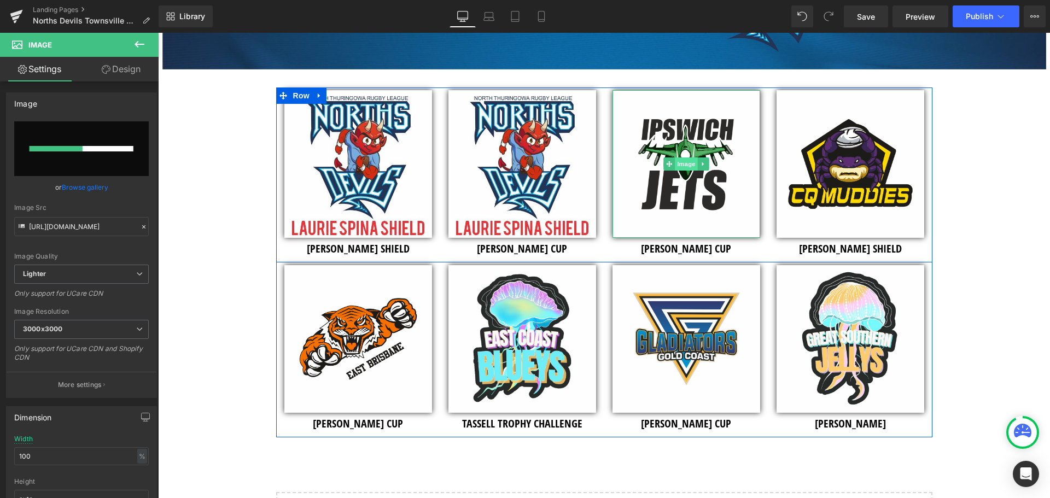
click at [684, 162] on span "Image" at bounding box center [686, 163] width 23 height 13
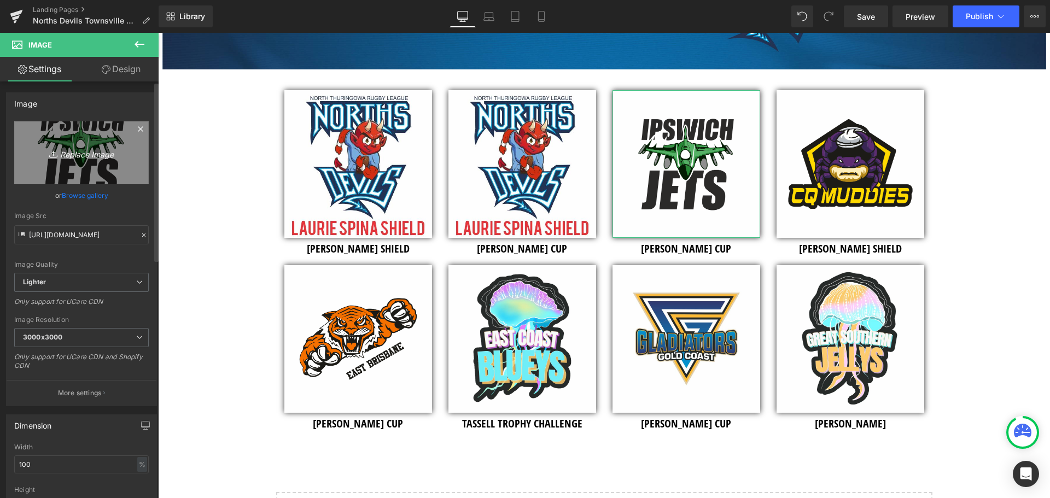
click at [101, 160] on link "Replace Image" at bounding box center [81, 152] width 134 height 63
type input "C:\fakepath\Norths Devils RL Townsville - Club Logo - 2026 - [PERSON_NAME].jpg"
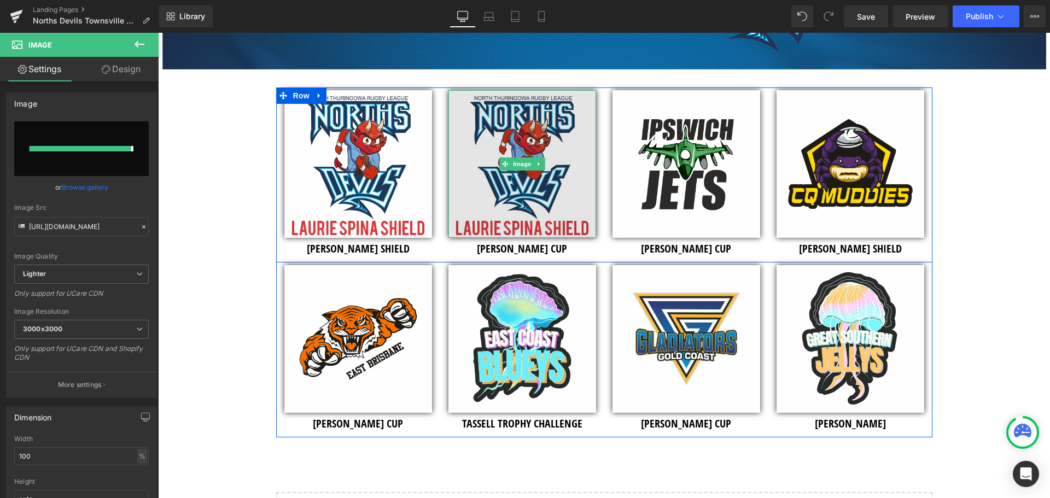
type input "[URL][DOMAIN_NAME]"
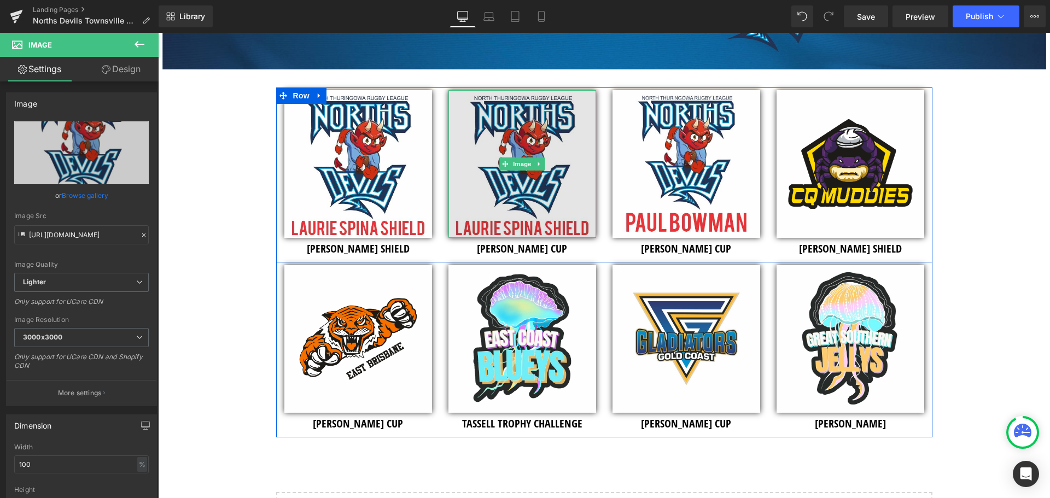
click at [529, 123] on img at bounding box center [522, 164] width 148 height 148
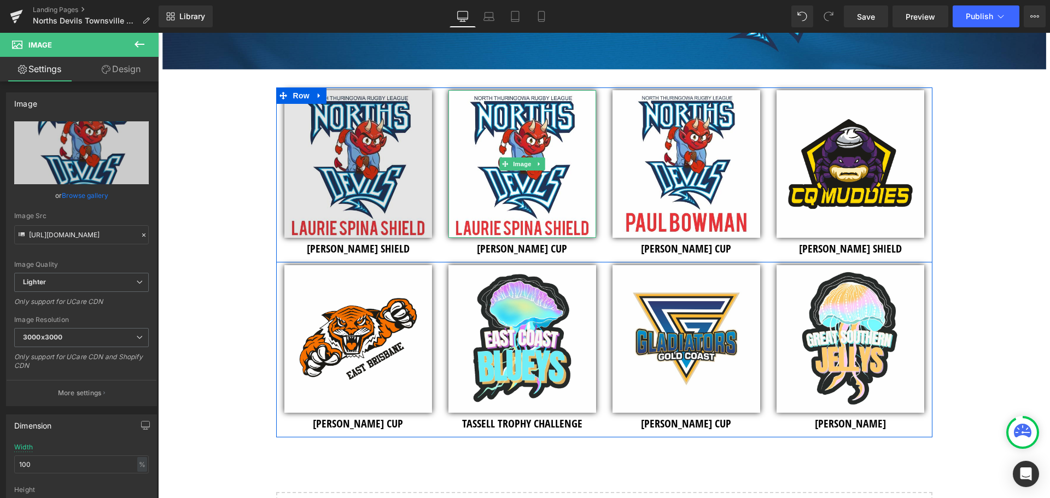
click at [384, 186] on img at bounding box center [358, 164] width 148 height 148
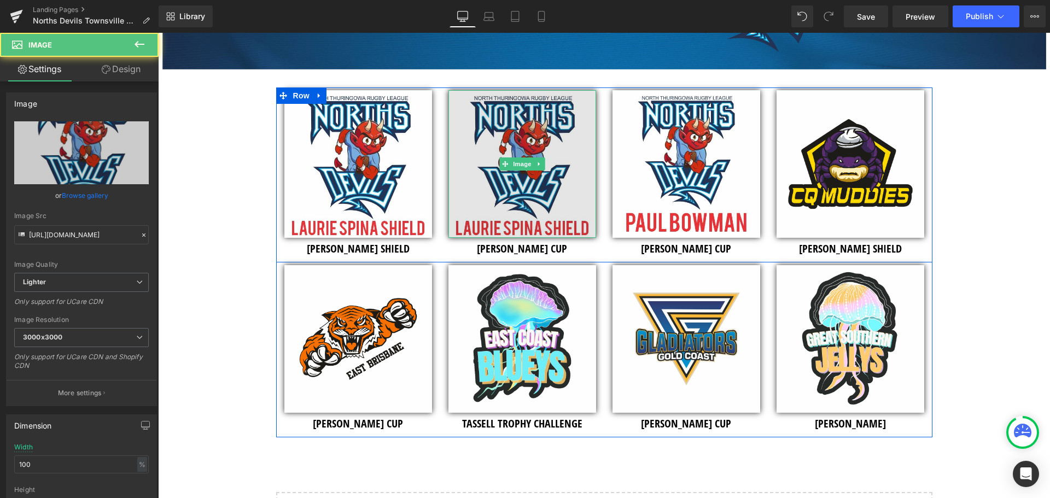
click at [505, 186] on img at bounding box center [522, 164] width 148 height 148
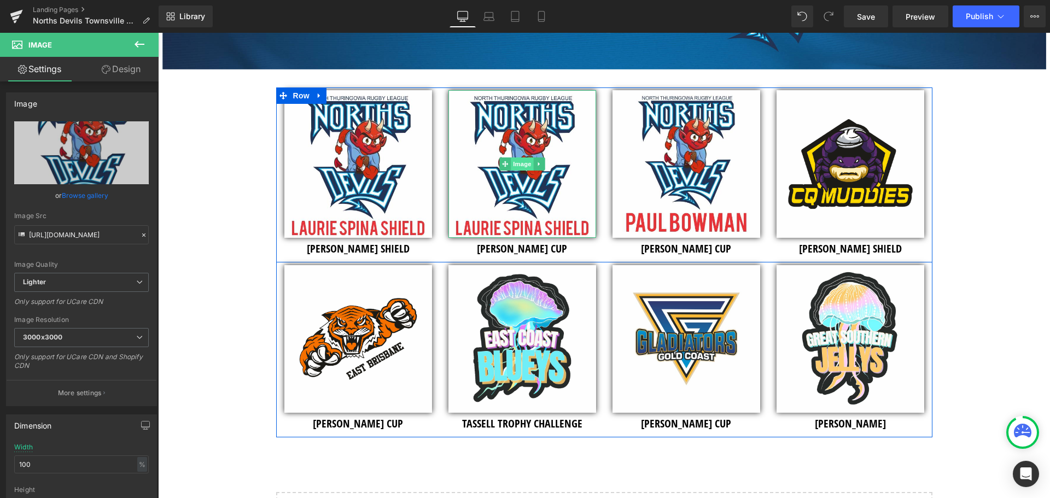
click at [515, 165] on span "Image" at bounding box center [522, 163] width 23 height 13
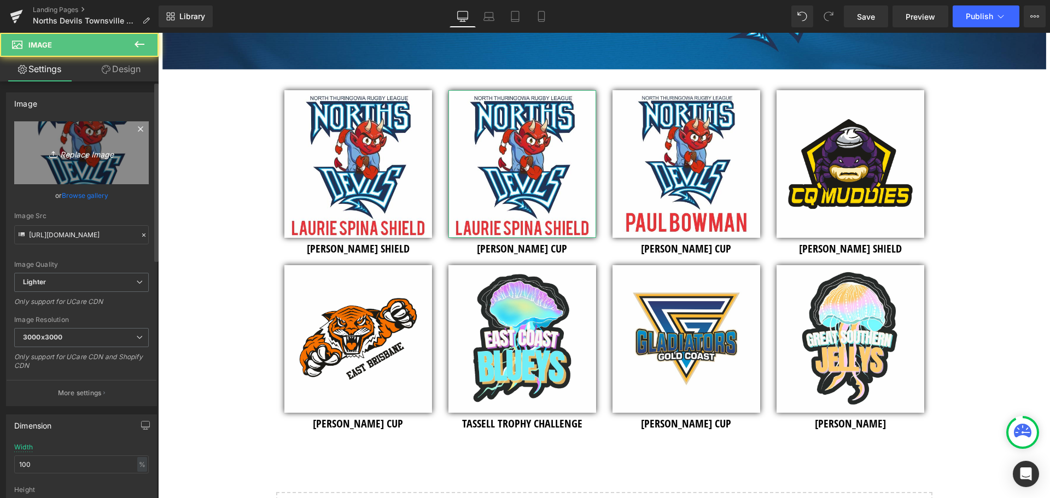
click at [94, 163] on link "Replace Image" at bounding box center [81, 152] width 134 height 63
type input "C:\fakepath\Norths Devils RL Townsville - Club Logo - 2026 - [GEOGRAPHIC_DATA][…"
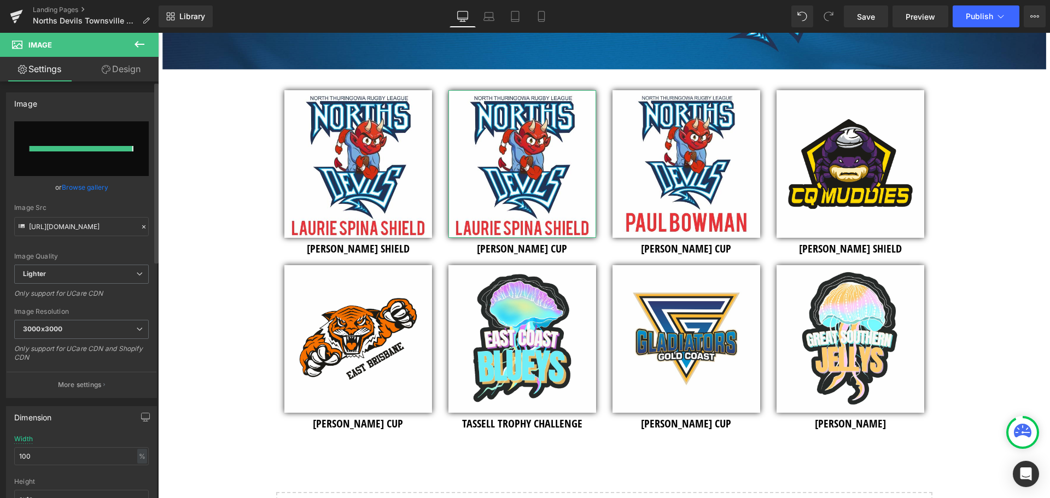
type input "[URL][DOMAIN_NAME]"
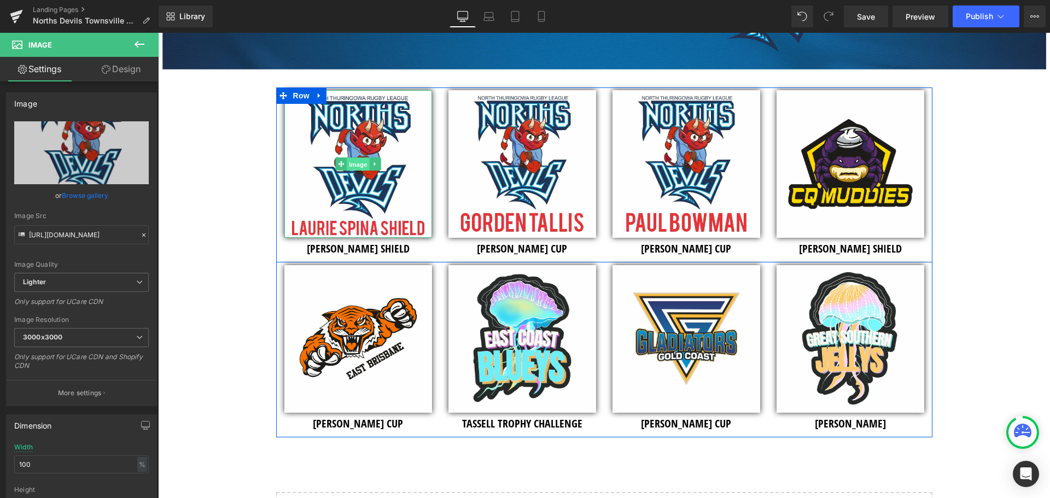
click at [355, 166] on span "Image" at bounding box center [358, 164] width 23 height 13
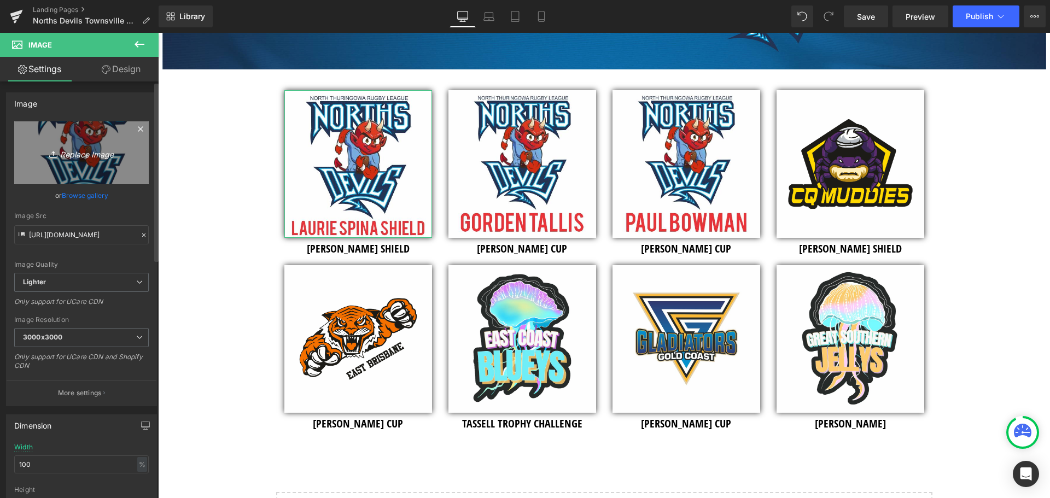
click at [93, 158] on icon "Replace Image" at bounding box center [81, 153] width 87 height 14
type input "C:\fakepath\Norths Devils RL Townsville - Club Logo - 2026 - [PERSON_NAME].jpg"
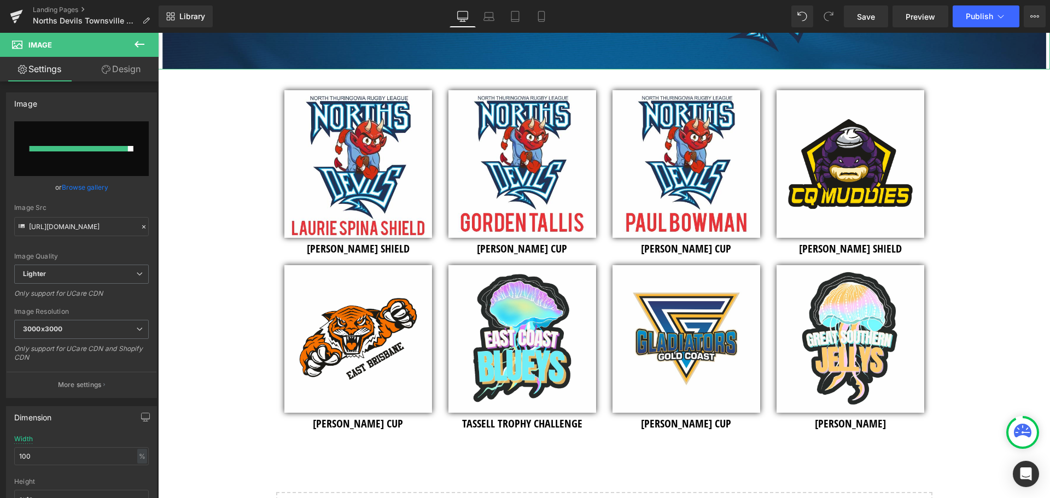
type input "[URL][DOMAIN_NAME]"
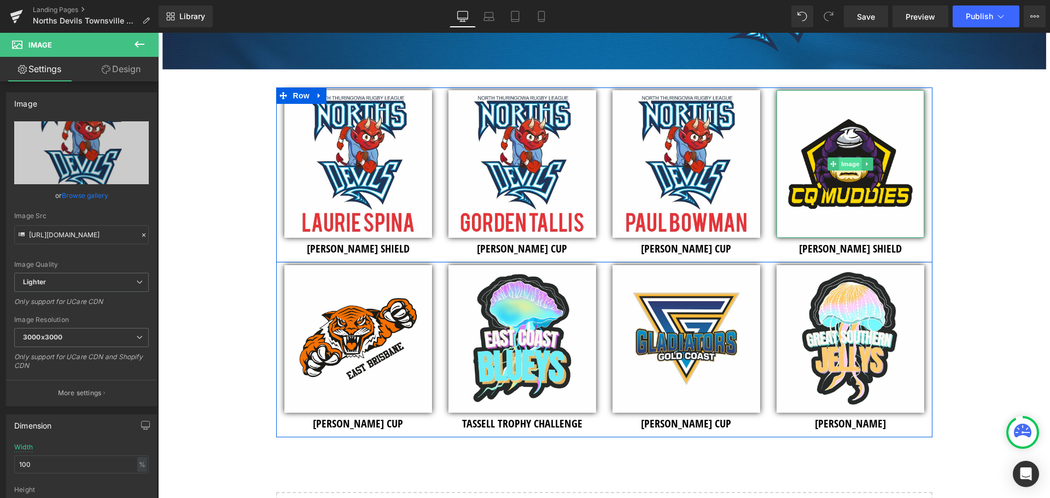
click at [844, 161] on span "Image" at bounding box center [850, 163] width 23 height 13
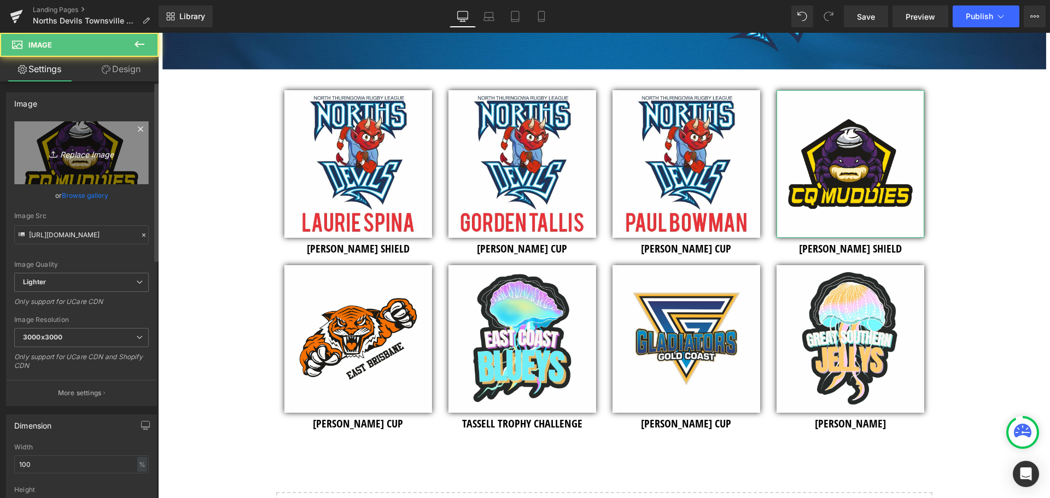
click at [83, 142] on link "Replace Image" at bounding box center [81, 152] width 134 height 63
type input "C:\fakepath\Norths Devils RL Townsville - Club Logo - 2026 - [PERSON_NAME].jpg"
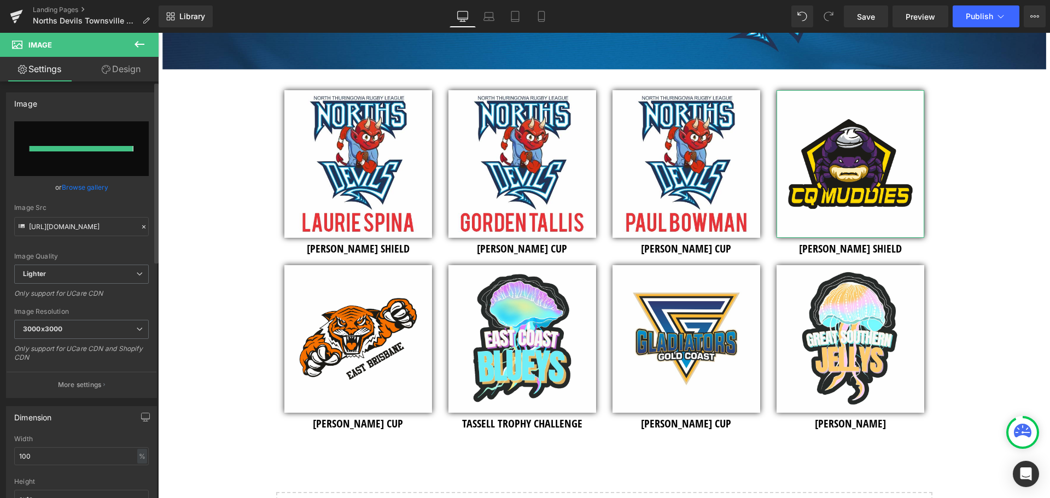
type input "[URL][DOMAIN_NAME]"
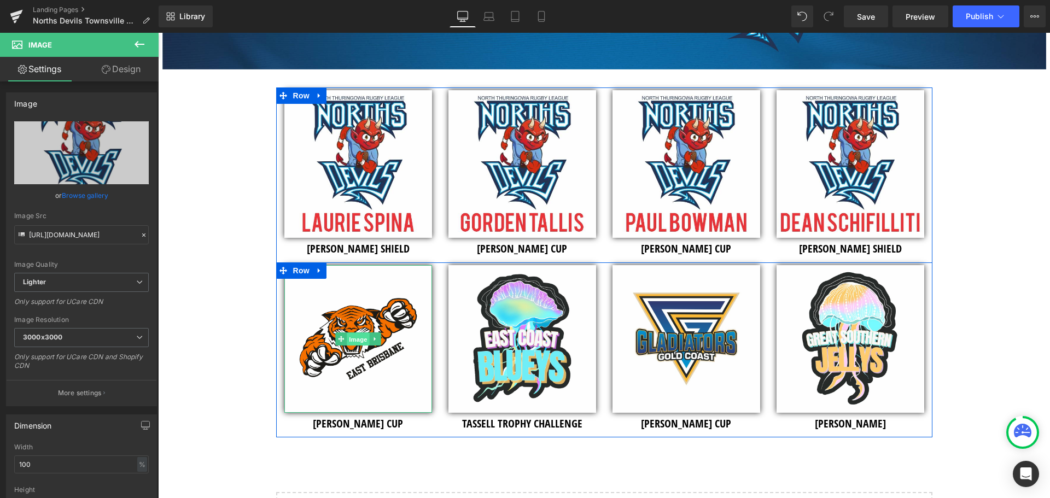
click at [354, 335] on span "Image" at bounding box center [358, 339] width 23 height 13
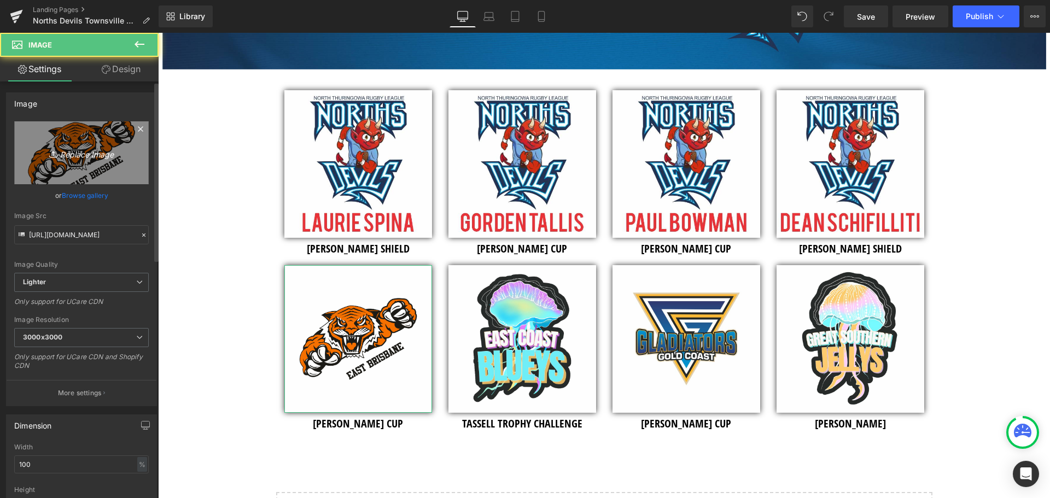
click at [98, 149] on icon "Replace Image" at bounding box center [81, 153] width 87 height 14
type input "C:\fakepath\Norths Devils RL Townsville - Club Logo - 2026 - [PERSON_NAME].jpg"
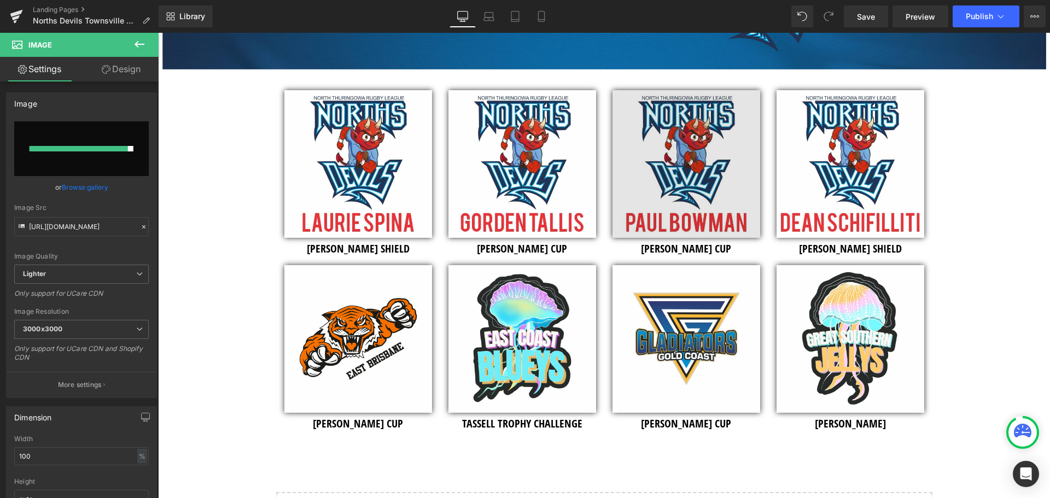
type input "[URL][DOMAIN_NAME]"
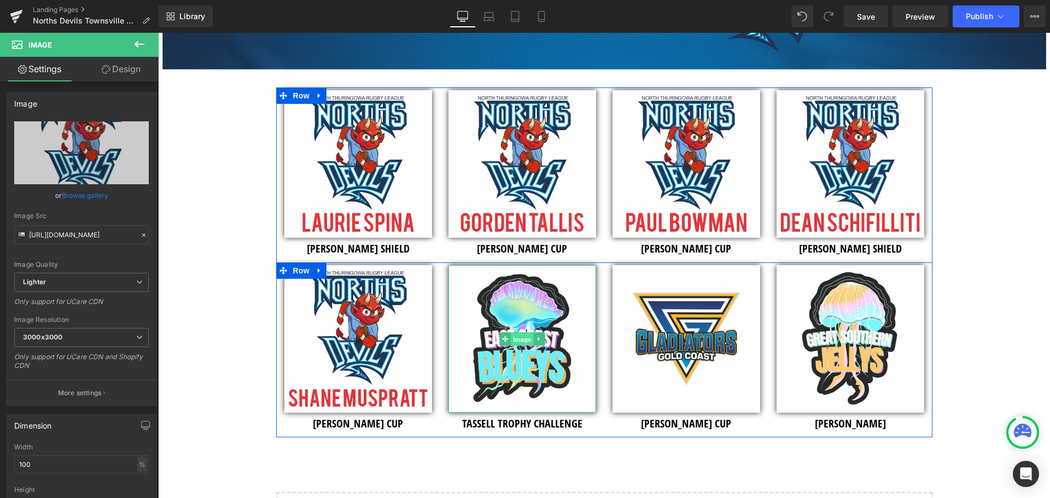
click at [511, 339] on span "Image" at bounding box center [522, 339] width 23 height 13
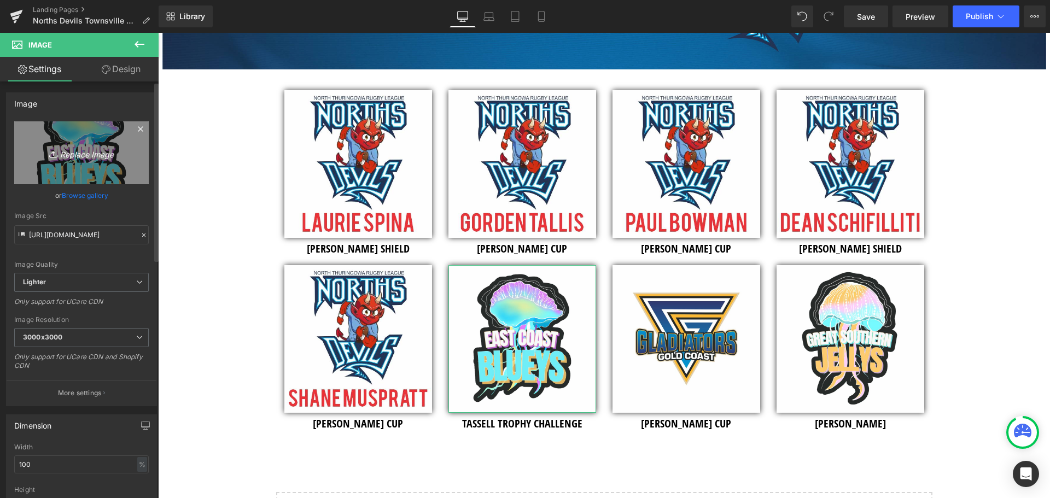
click at [85, 156] on icon "Replace Image" at bounding box center [81, 153] width 87 height 14
type input "C:\fakepath\Norths Devils RL Townsville - Club Logo - 2026 - TASSELL TROPHY.jpg"
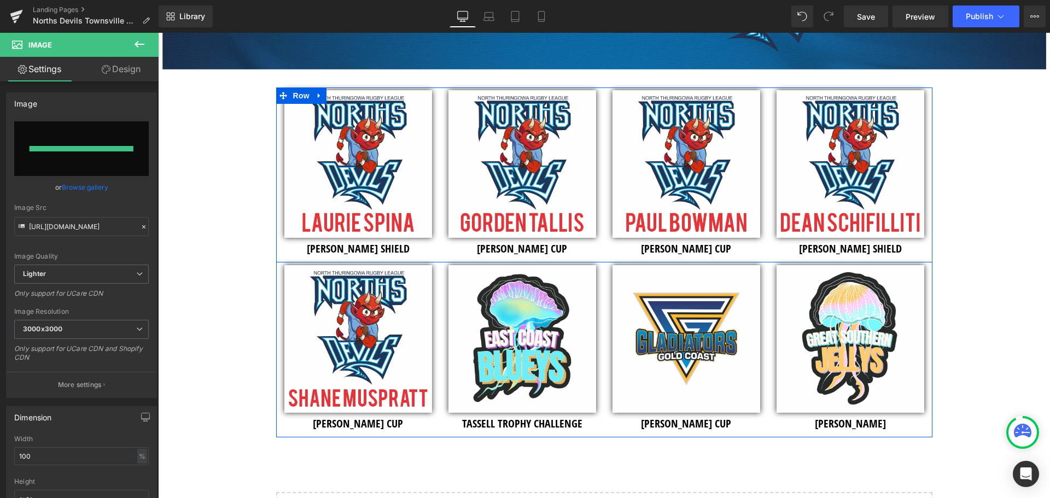
type input "[URL][DOMAIN_NAME]"
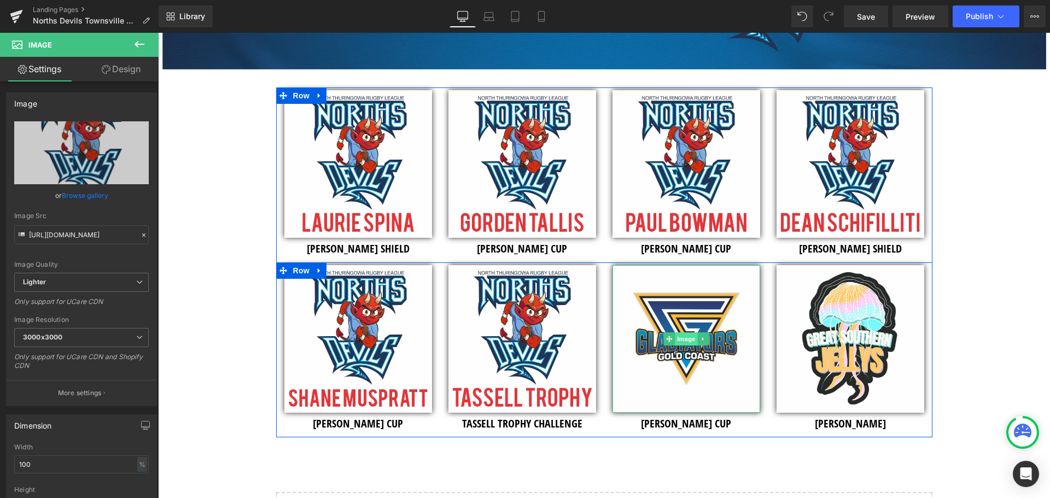
click at [675, 343] on span "Image" at bounding box center [686, 338] width 23 height 13
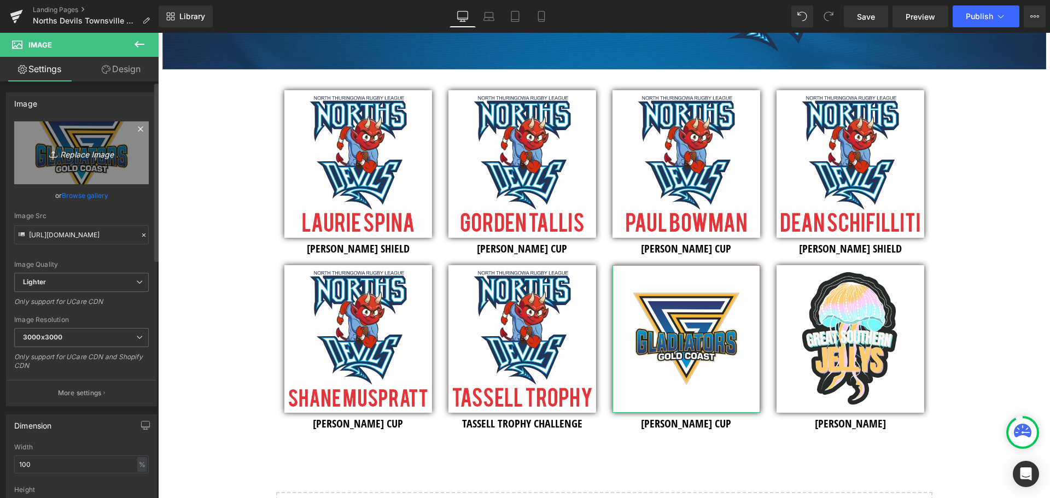
click at [92, 158] on icon "Replace Image" at bounding box center [81, 153] width 87 height 14
type input "C:\fakepath\Norths Devils RL Townsville - Club Logo - 2026 - [PERSON_NAME].jpg"
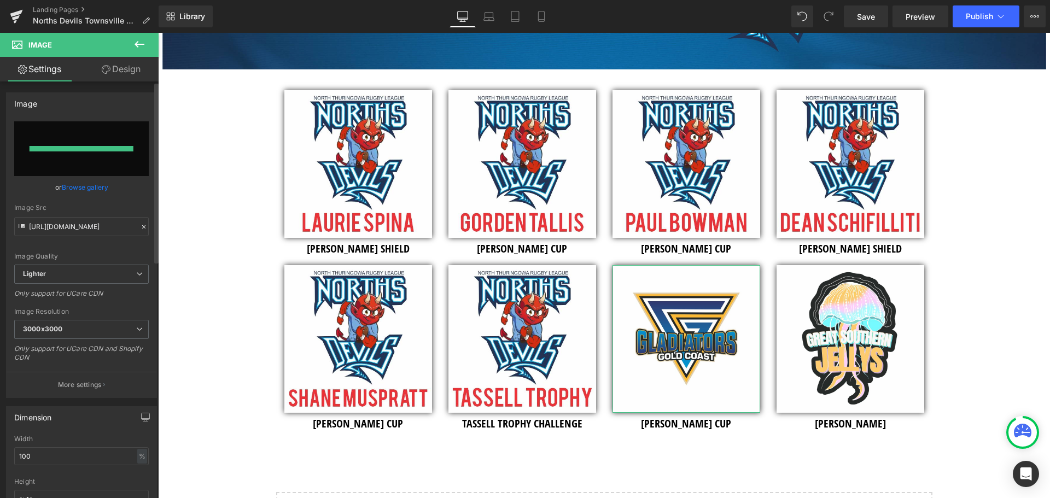
type input "[URL][DOMAIN_NAME]"
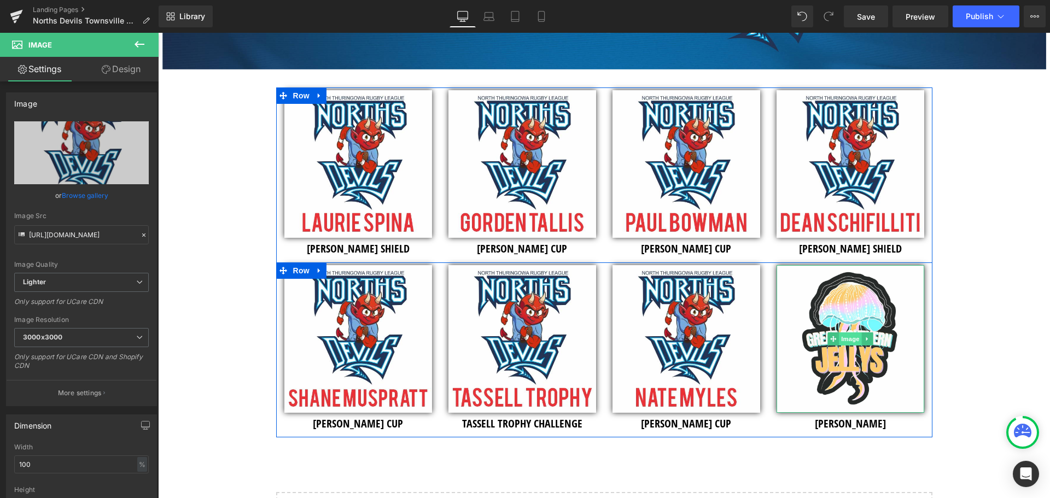
click at [846, 335] on span "Image" at bounding box center [850, 338] width 23 height 13
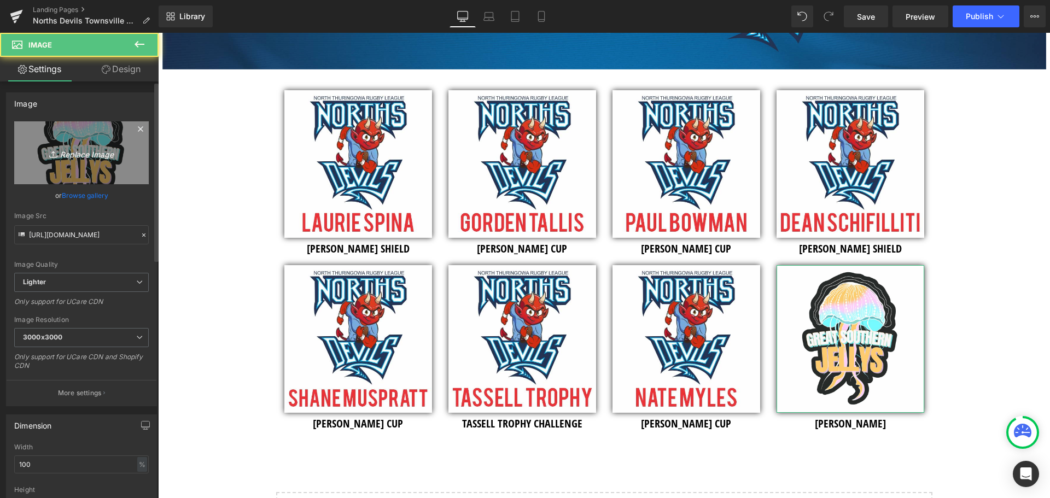
click at [65, 146] on icon "Replace Image" at bounding box center [81, 153] width 87 height 14
type input "C:\fakepath\Norths Devils RL Townsville - Club Logo - 2026 - [PERSON_NAME].jpg"
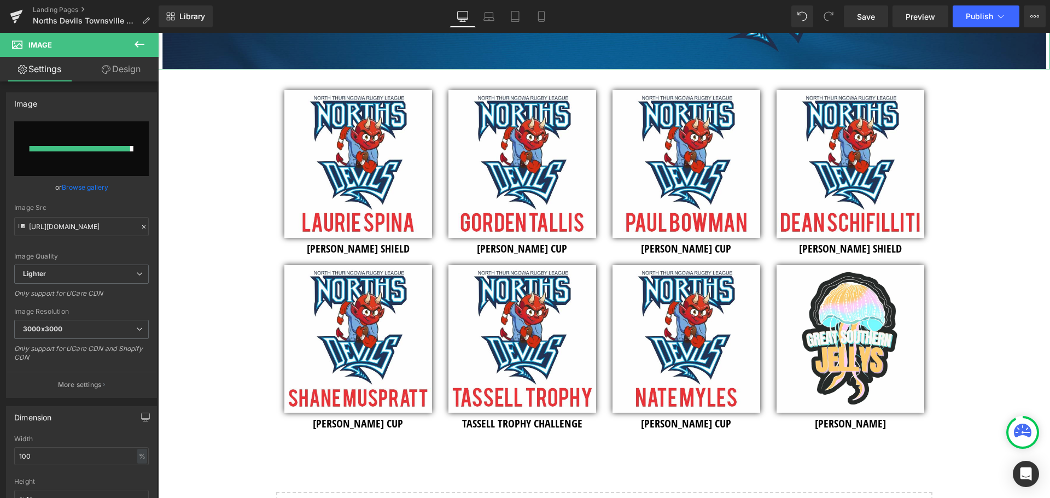
type input "[URL][DOMAIN_NAME]"
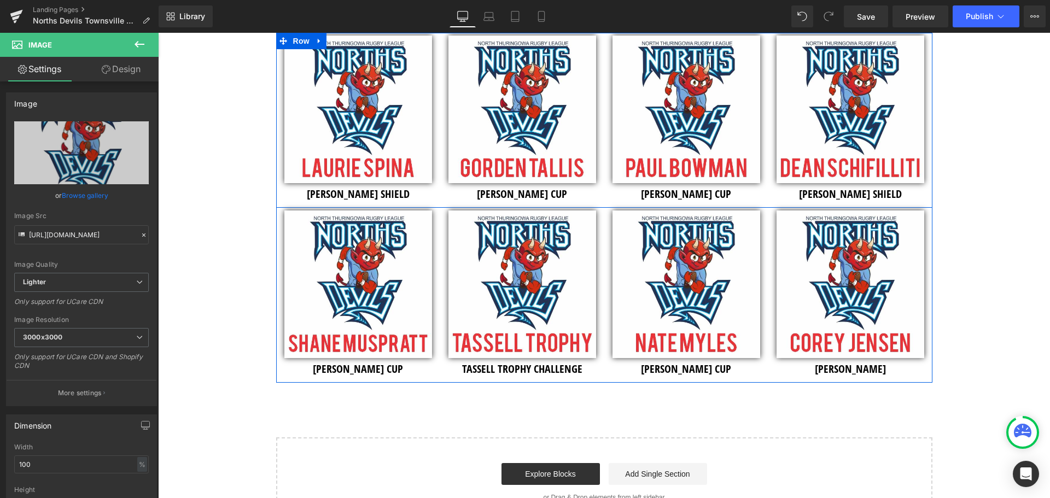
scroll to position [273, 0]
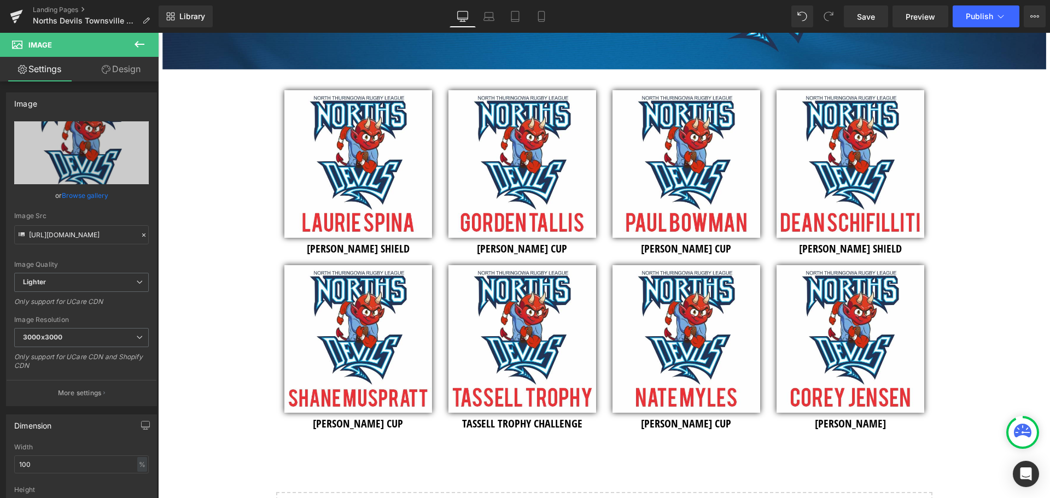
click at [201, 130] on div "Image Separator Image [PERSON_NAME] SHIELD Heading Image [PERSON_NAME] CUP Head…" at bounding box center [604, 213] width 892 height 736
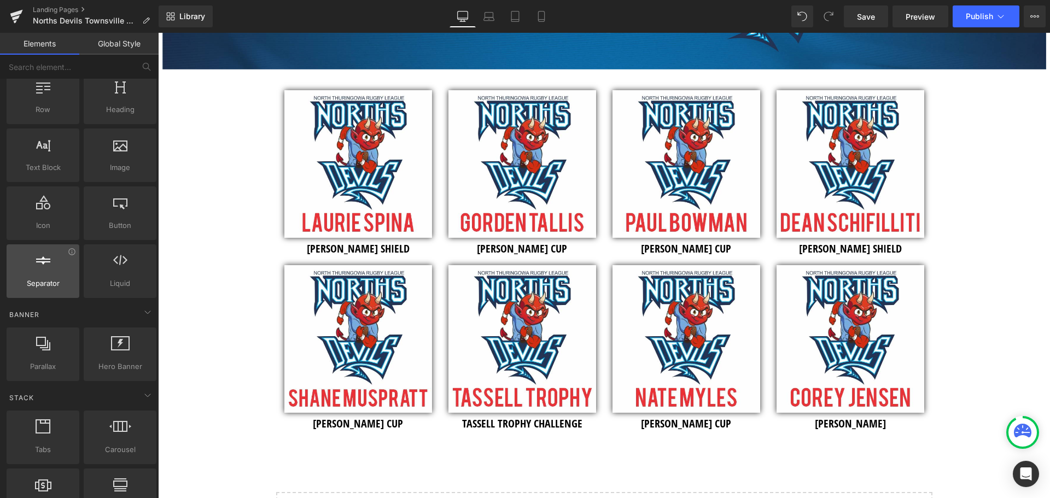
scroll to position [55, 0]
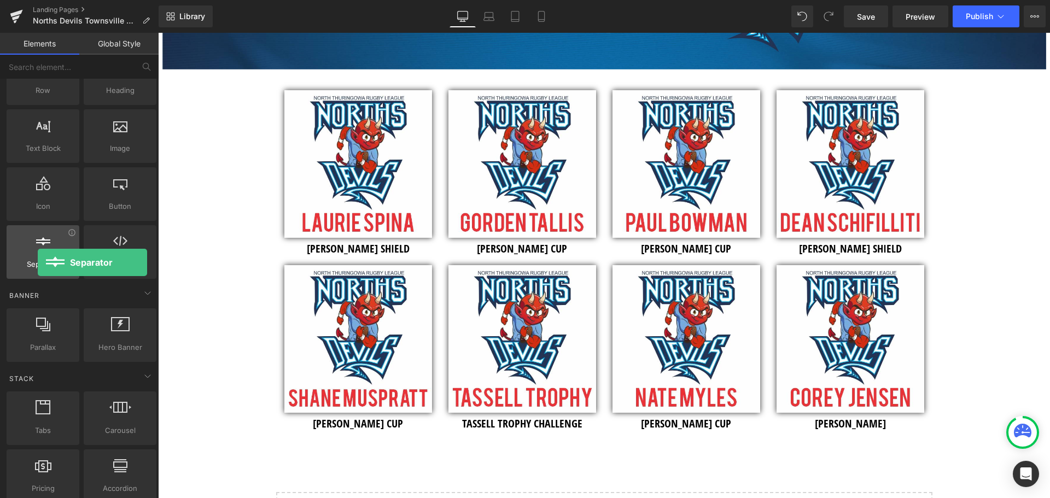
click at [38, 262] on span "Separator" at bounding box center [43, 264] width 66 height 11
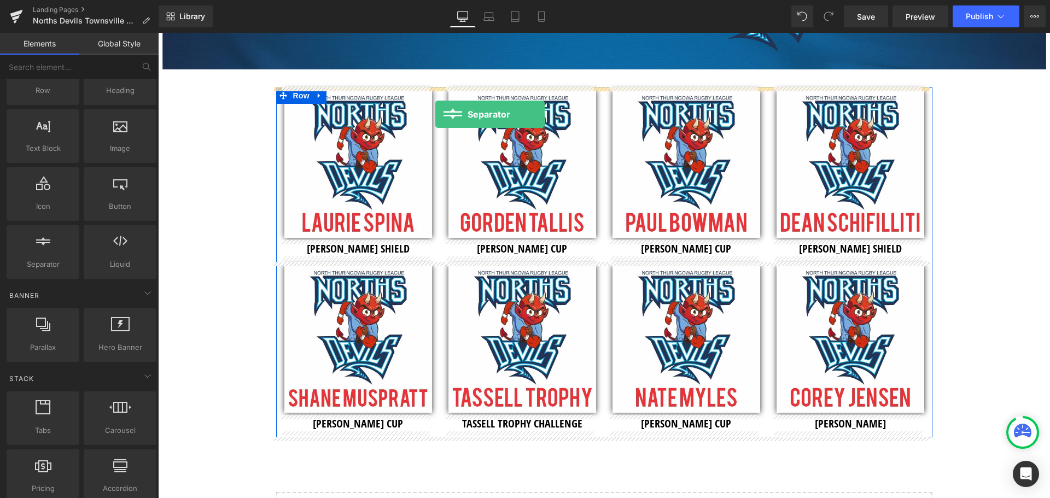
drag, startPoint x: 206, startPoint y: 283, endPoint x: 435, endPoint y: 114, distance: 285.0
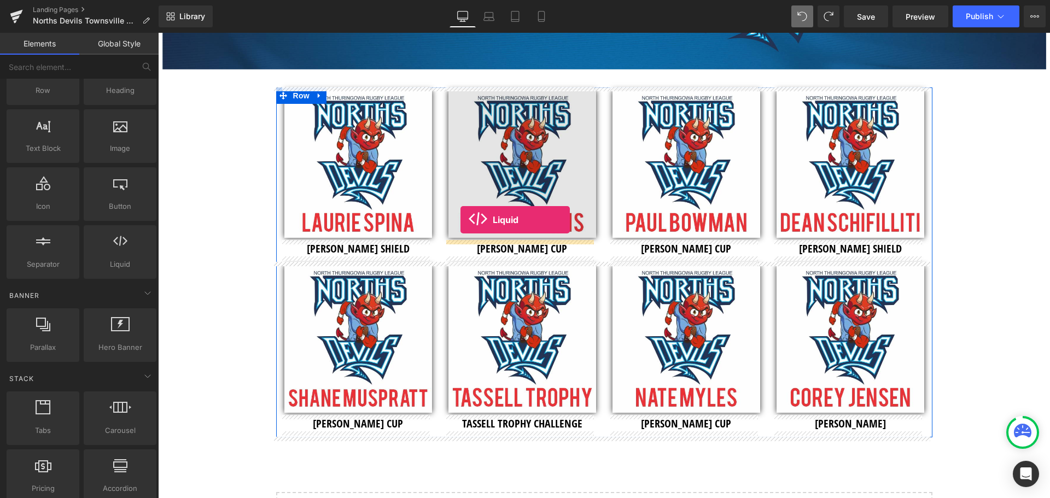
drag, startPoint x: 286, startPoint y: 282, endPoint x: 460, endPoint y: 221, distance: 184.8
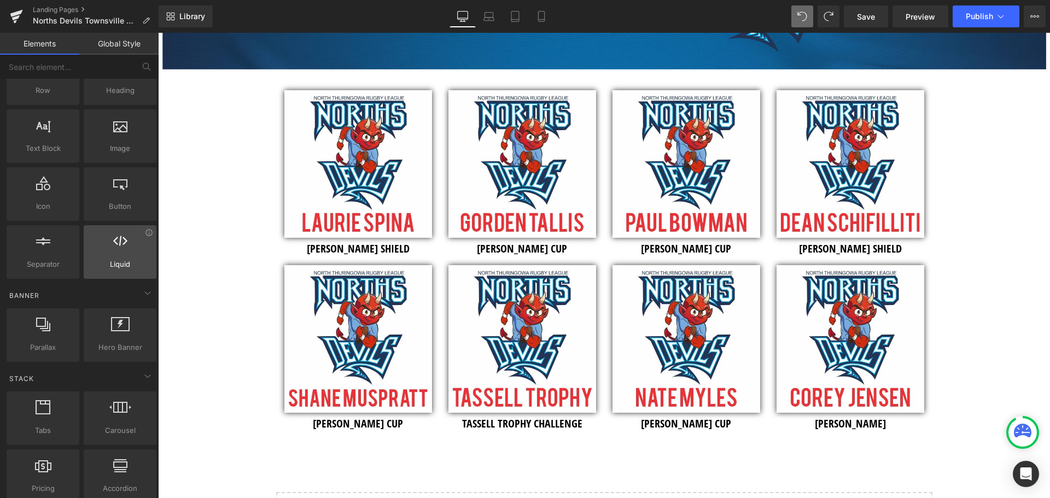
click at [114, 247] on icon at bounding box center [120, 241] width 14 height 14
click at [145, 235] on icon at bounding box center [149, 232] width 8 height 8
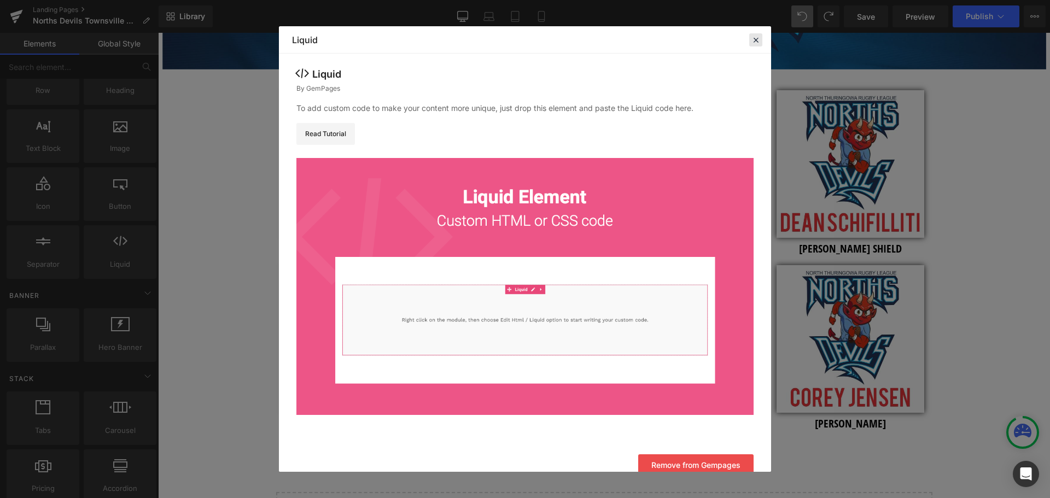
click at [755, 43] on icon at bounding box center [756, 40] width 10 height 10
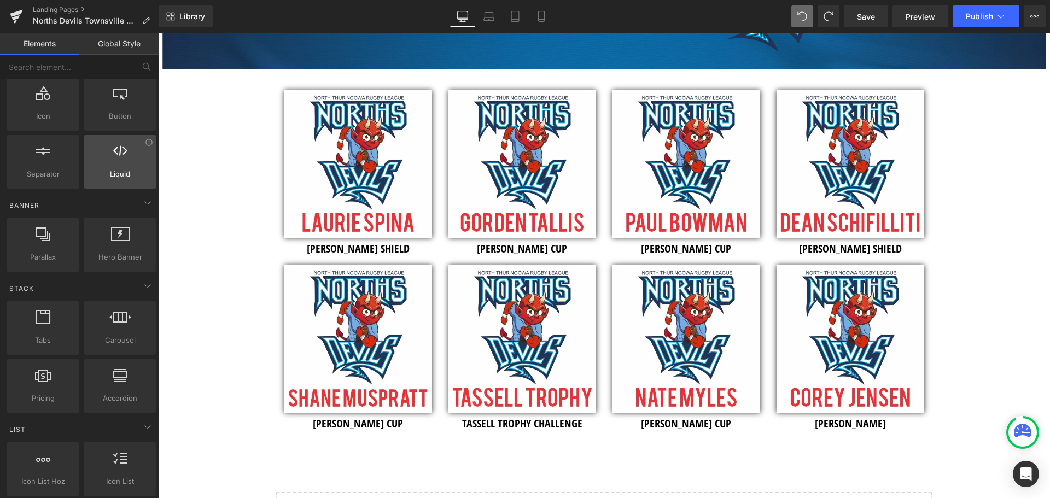
scroll to position [164, 0]
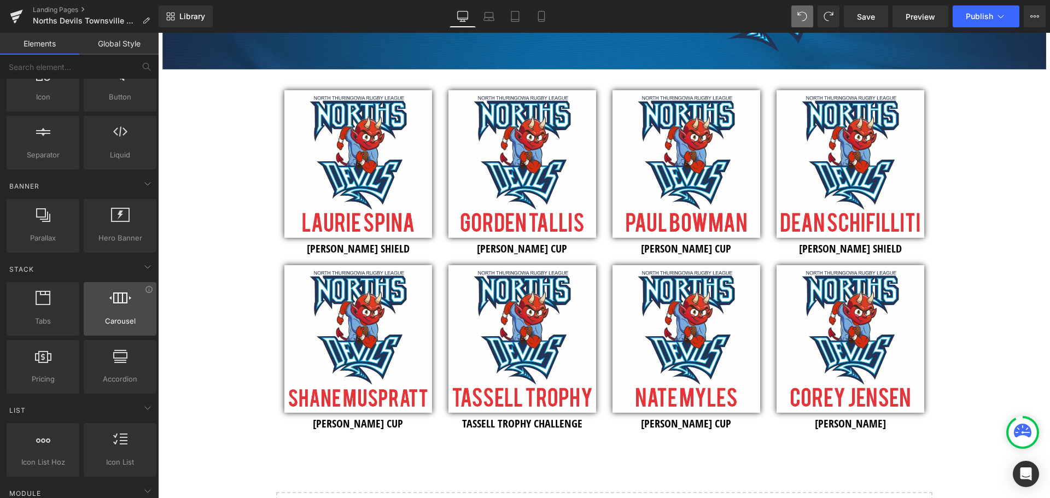
click at [126, 318] on span "Carousel" at bounding box center [120, 320] width 66 height 11
click at [145, 292] on icon at bounding box center [148, 289] width 7 height 7
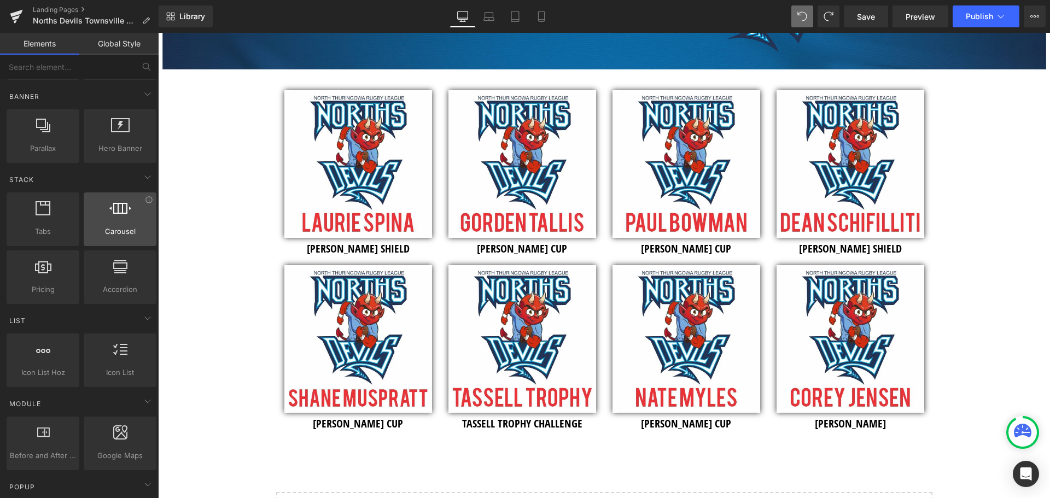
scroll to position [328, 0]
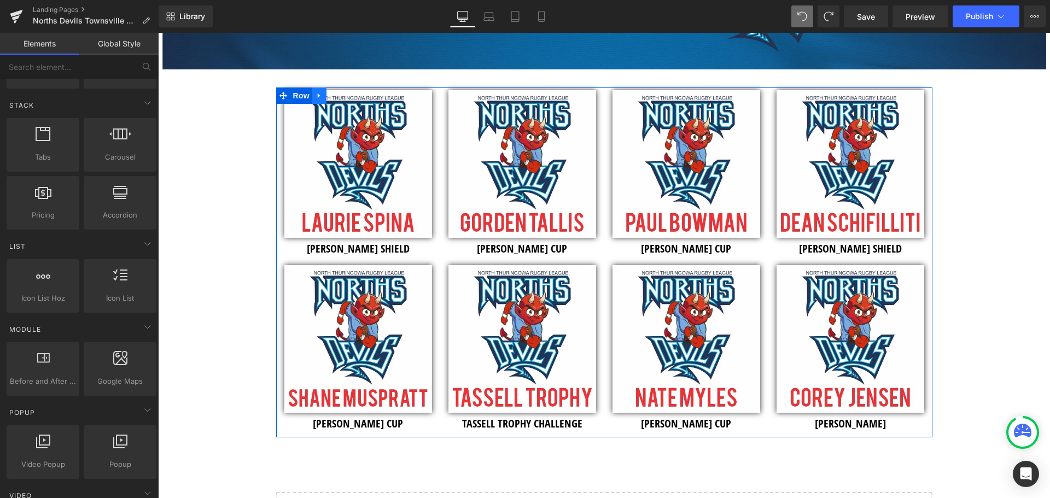
click at [315, 97] on icon at bounding box center [319, 95] width 8 height 8
click at [301, 96] on span "Row" at bounding box center [301, 95] width 22 height 16
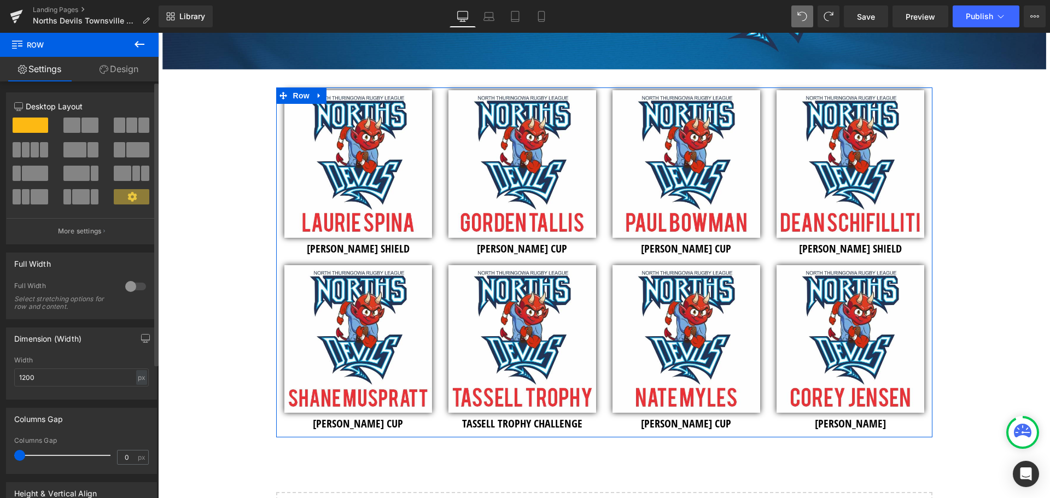
click at [78, 121] on span at bounding box center [71, 125] width 17 height 15
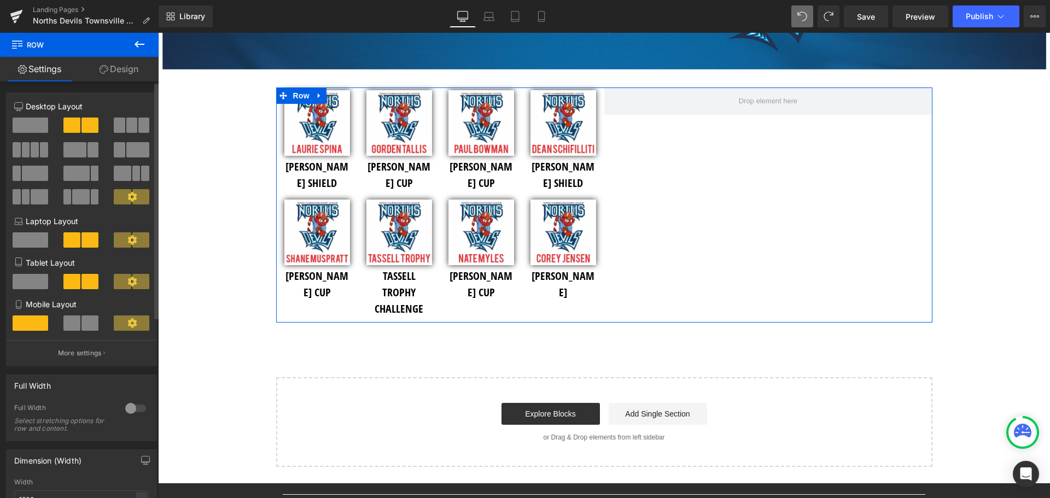
click at [126, 127] on span at bounding box center [131, 125] width 11 height 15
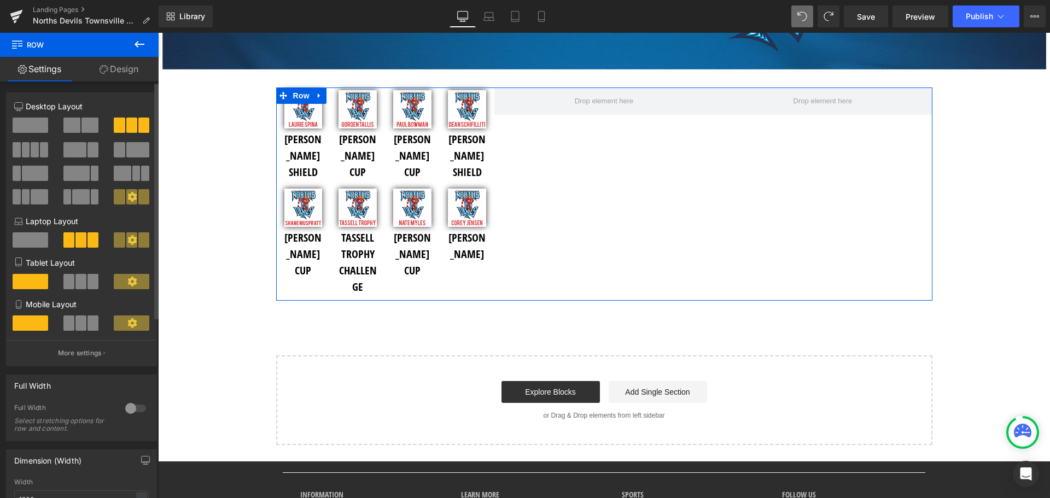
click at [38, 126] on span at bounding box center [31, 125] width 36 height 15
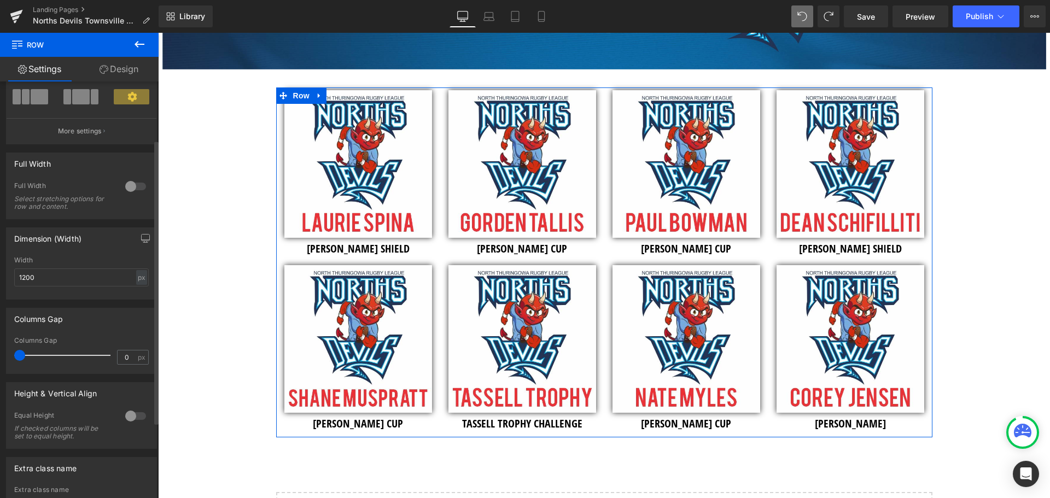
scroll to position [109, 0]
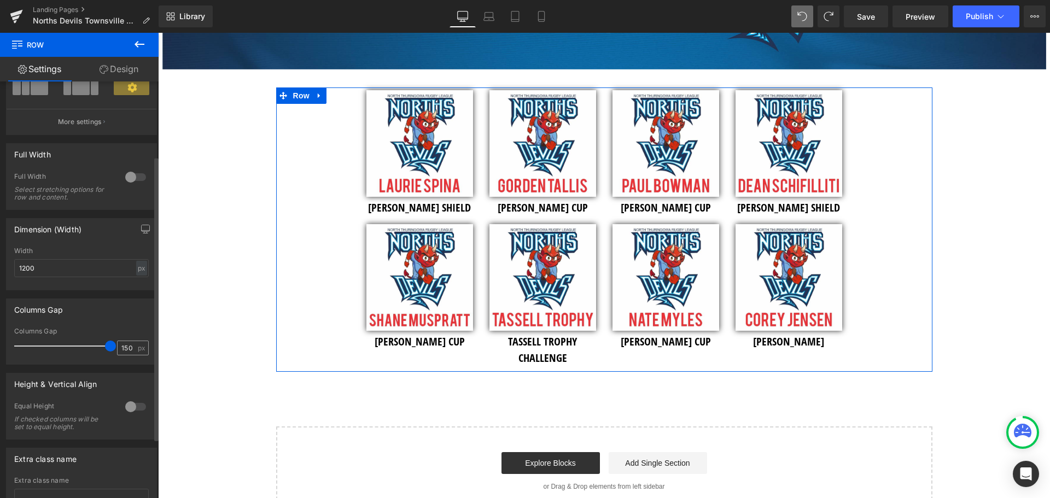
drag, startPoint x: 21, startPoint y: 347, endPoint x: 122, endPoint y: 348, distance: 101.1
click at [122, 348] on div "Columns Gap 150 px" at bounding box center [81, 345] width 134 height 37
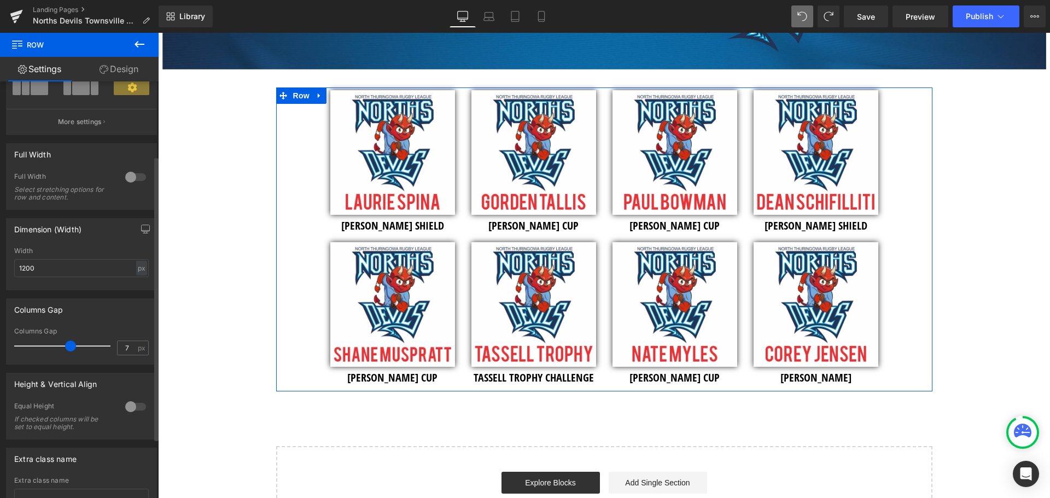
type input "0"
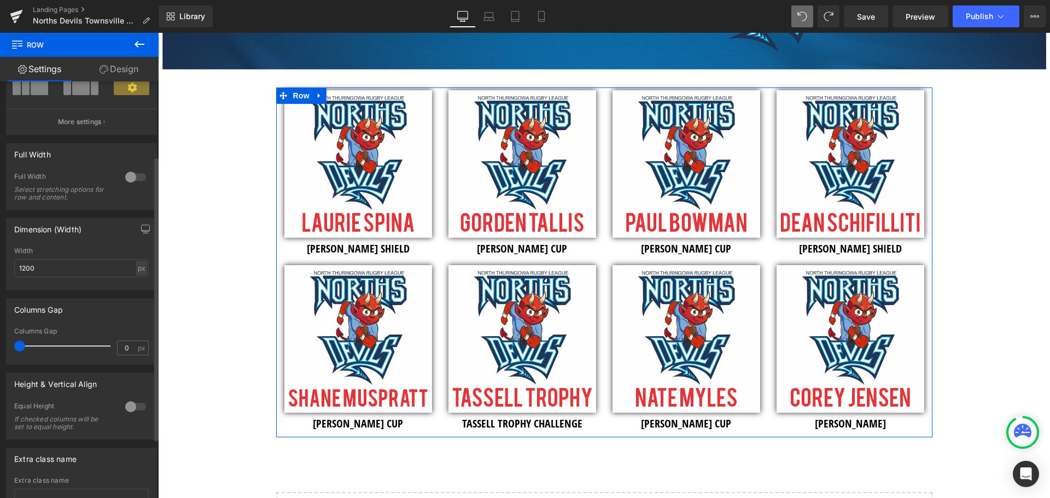
drag, startPoint x: 108, startPoint y: 347, endPoint x: 0, endPoint y: 352, distance: 107.8
click at [0, 352] on div "Columns Gap 0px Columns Gap 0 px" at bounding box center [81, 327] width 163 height 74
click at [125, 408] on div at bounding box center [135, 406] width 26 height 17
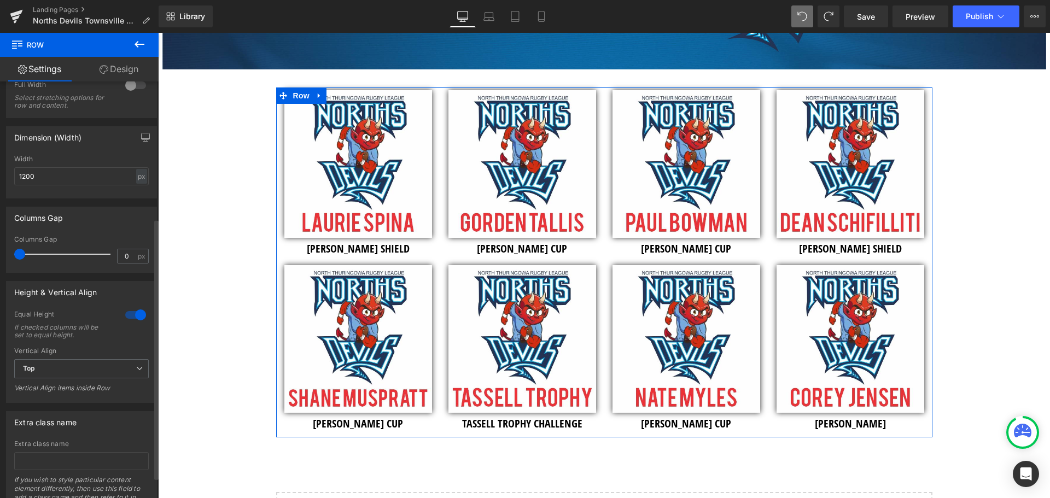
scroll to position [219, 0]
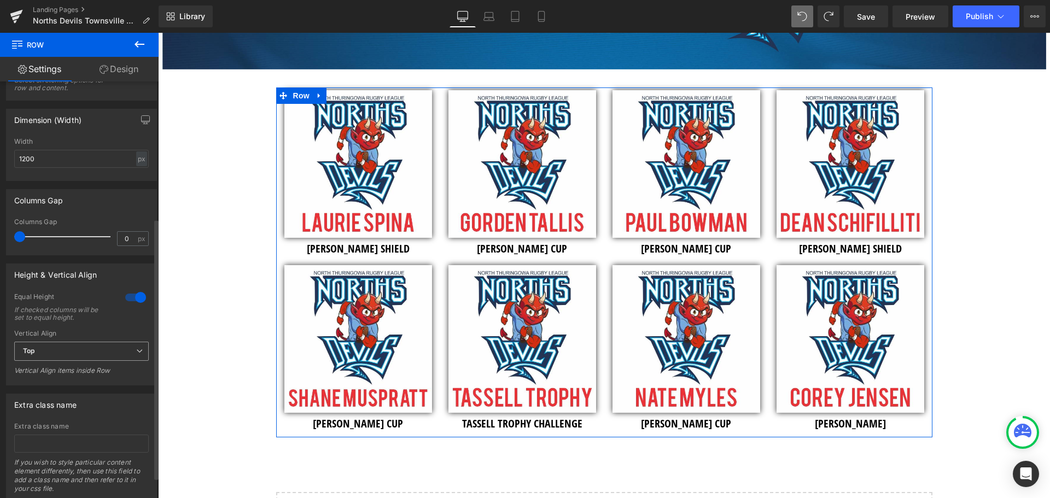
click at [93, 357] on span "Top" at bounding box center [81, 351] width 134 height 19
click at [71, 380] on li "Middle" at bounding box center [79, 387] width 130 height 16
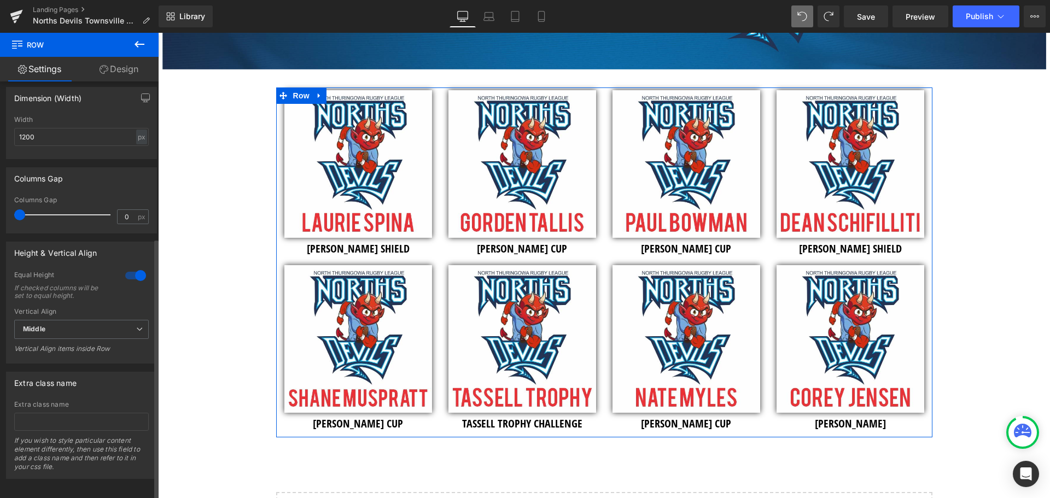
scroll to position [252, 0]
click at [97, 321] on span "Middle" at bounding box center [81, 326] width 134 height 19
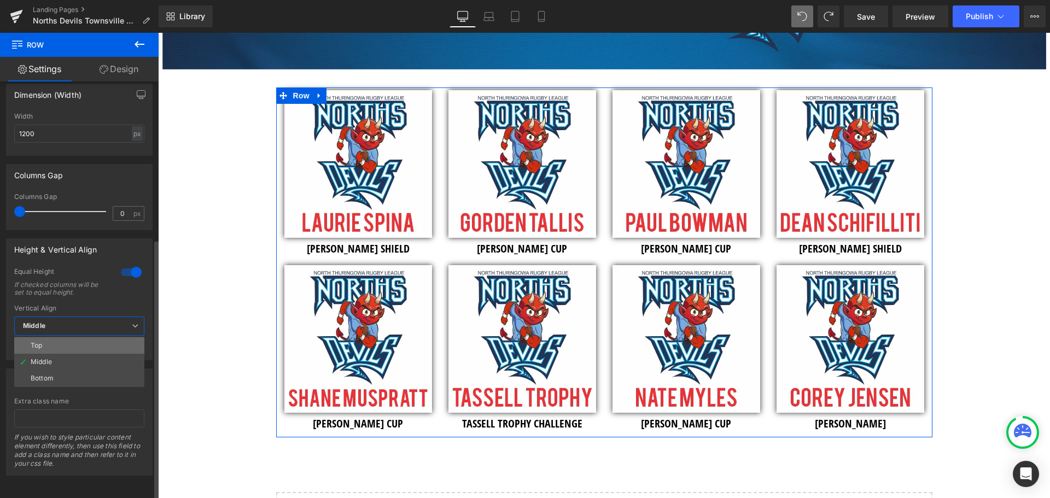
click at [91, 337] on li "Top" at bounding box center [79, 345] width 130 height 16
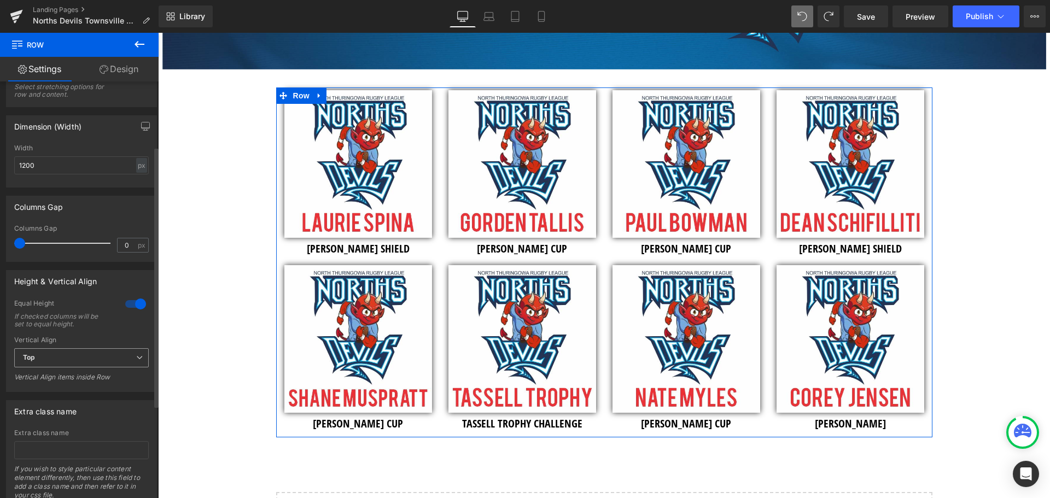
scroll to position [88, 0]
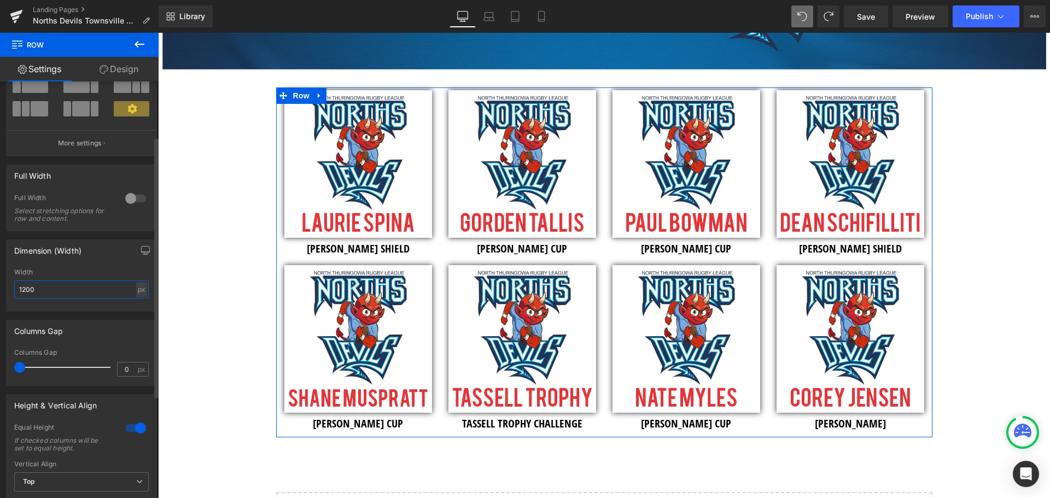
drag, startPoint x: 74, startPoint y: 292, endPoint x: 7, endPoint y: 300, distance: 68.2
click at [7, 300] on div "1200px Width 1200 px % px" at bounding box center [82, 289] width 150 height 43
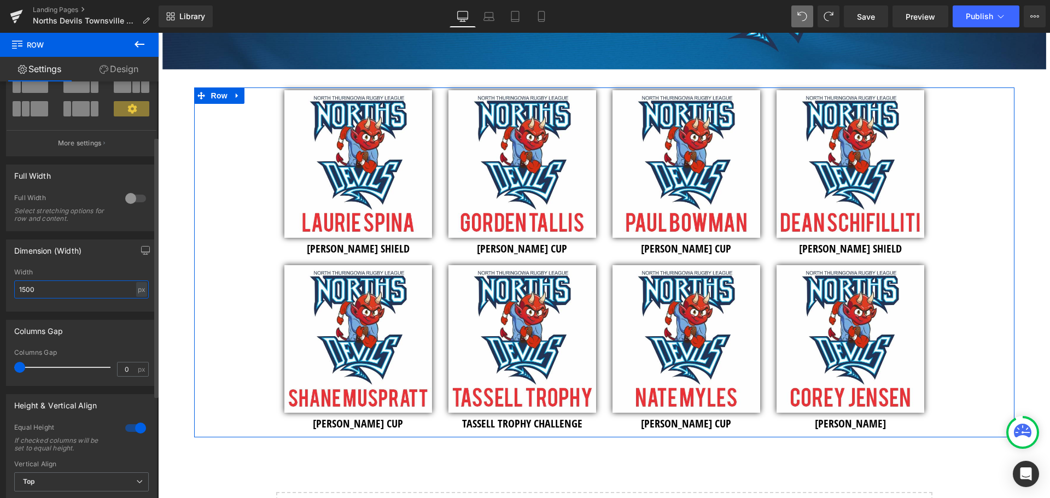
drag, startPoint x: 60, startPoint y: 291, endPoint x: 0, endPoint y: 293, distance: 60.2
click at [0, 293] on div "Dimension (Width) 1500px Width 1500 px % px" at bounding box center [81, 271] width 163 height 80
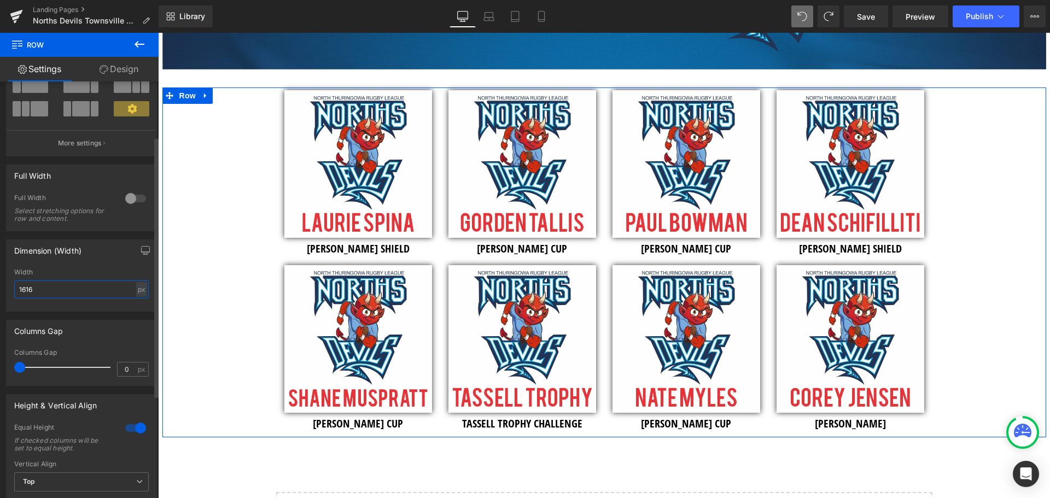
type input "1616"
drag, startPoint x: 16, startPoint y: 368, endPoint x: 54, endPoint y: 365, distance: 38.4
click at [54, 365] on span at bounding box center [59, 367] width 11 height 11
drag, startPoint x: 58, startPoint y: 370, endPoint x: 88, endPoint y: 366, distance: 29.8
click at [88, 366] on span at bounding box center [89, 367] width 11 height 11
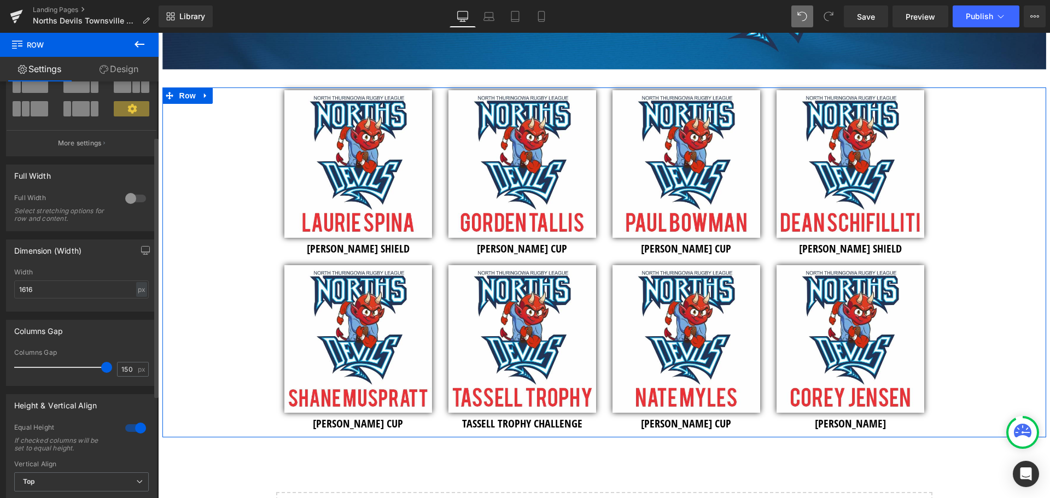
drag, startPoint x: 88, startPoint y: 366, endPoint x: 109, endPoint y: 366, distance: 20.8
click at [109, 366] on span at bounding box center [106, 367] width 11 height 11
type input "0"
drag, startPoint x: 108, startPoint y: 368, endPoint x: 0, endPoint y: 380, distance: 108.4
click at [0, 380] on div "Columns Gap 0px Columns Gap 0 px" at bounding box center [81, 349] width 163 height 74
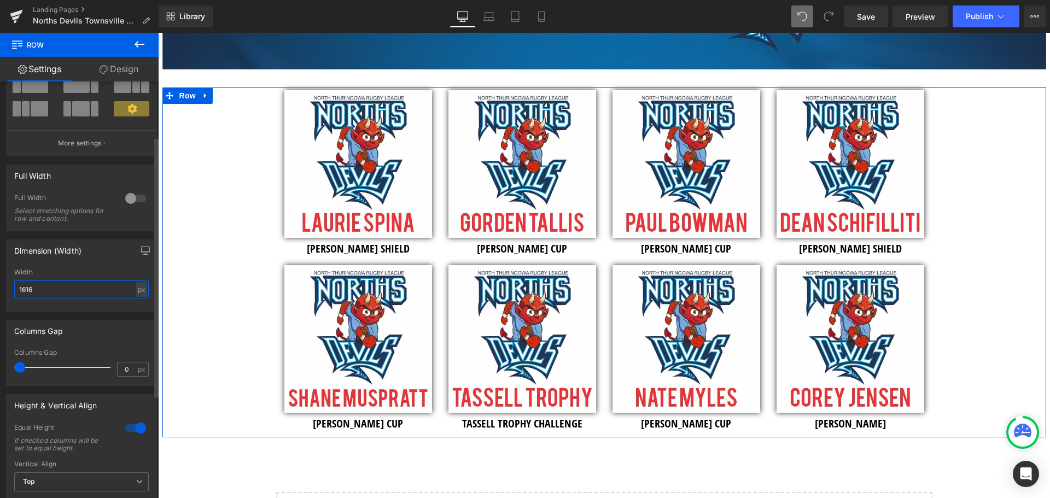
drag, startPoint x: 49, startPoint y: 295, endPoint x: 0, endPoint y: 294, distance: 48.7
click at [0, 295] on div "Dimension (Width) 1616px Width 1616 px % px" at bounding box center [81, 271] width 163 height 80
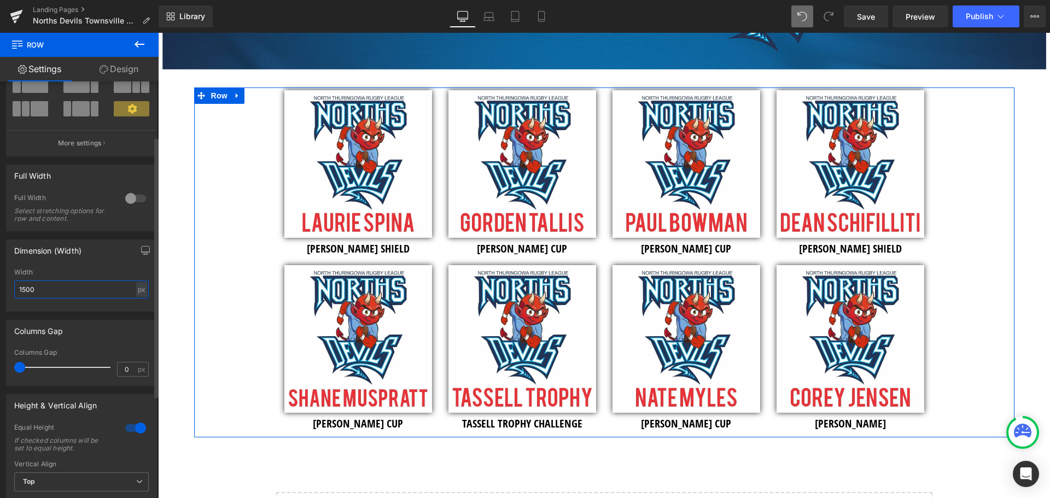
type input "1500"
click at [133, 202] on div at bounding box center [135, 198] width 26 height 17
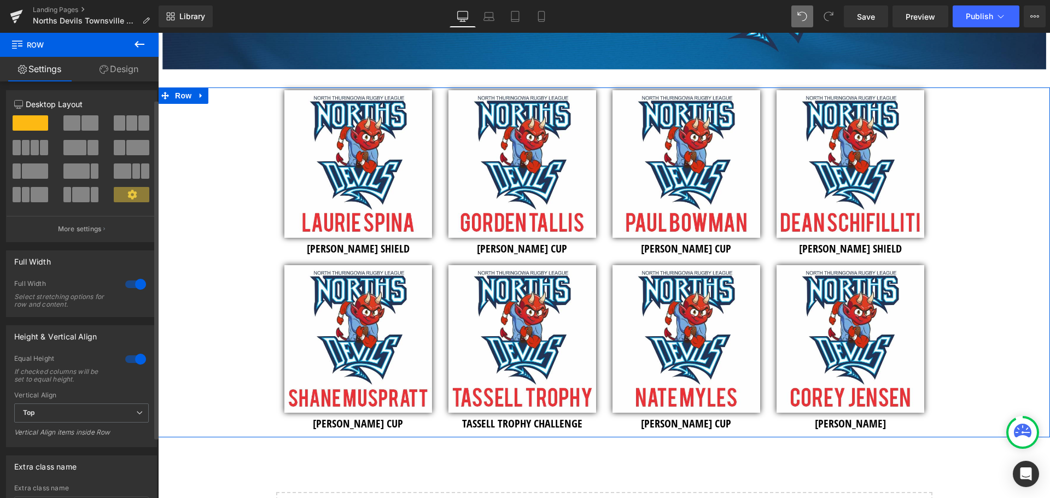
scroll to position [0, 0]
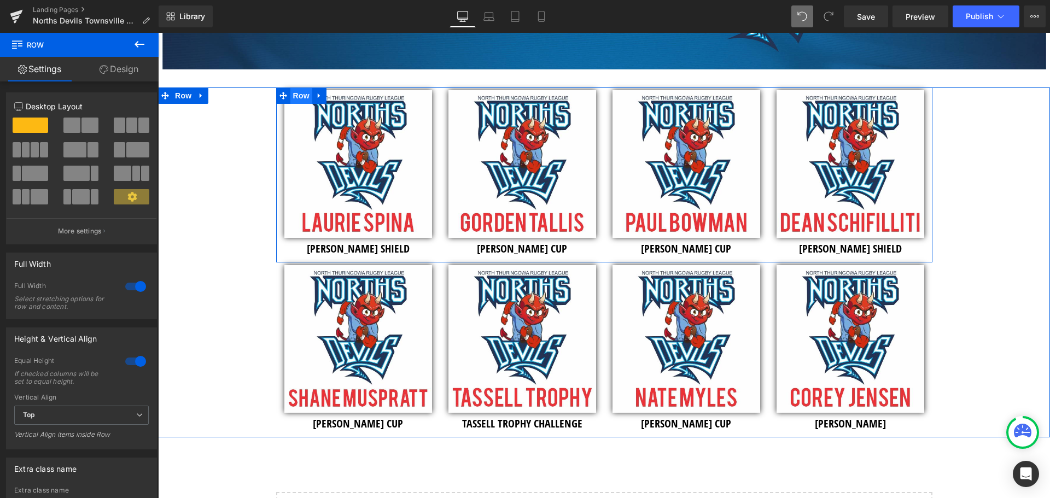
click at [304, 94] on span "Row" at bounding box center [301, 95] width 22 height 16
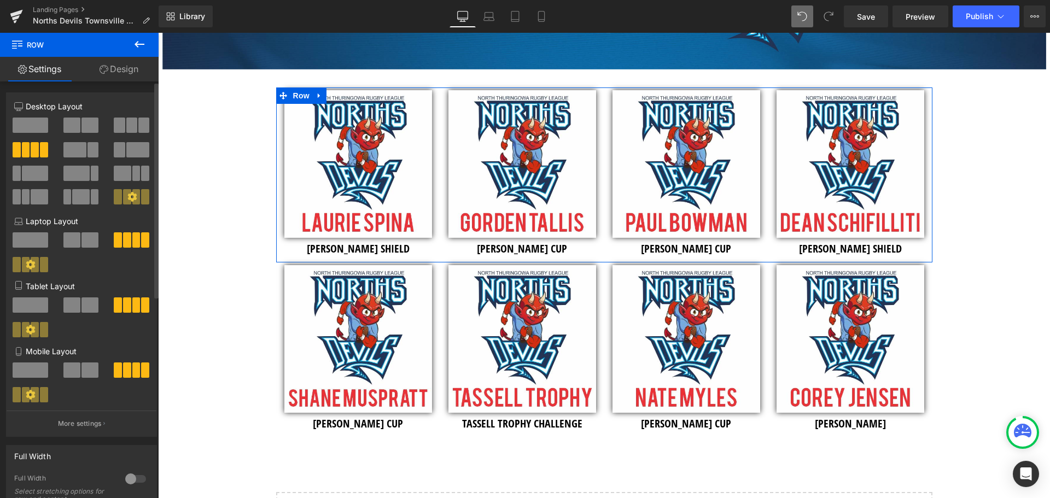
click at [30, 127] on span at bounding box center [31, 125] width 36 height 15
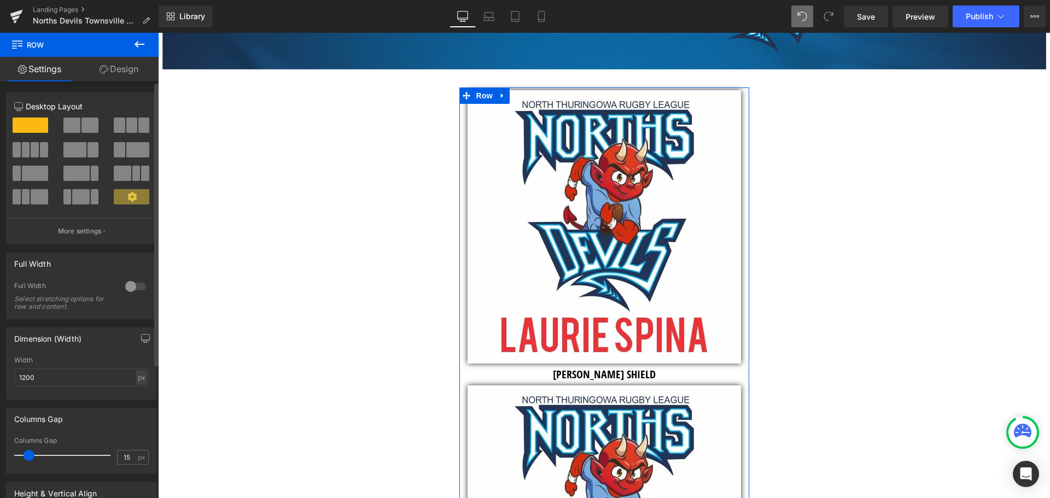
click at [34, 149] on span at bounding box center [35, 149] width 8 height 15
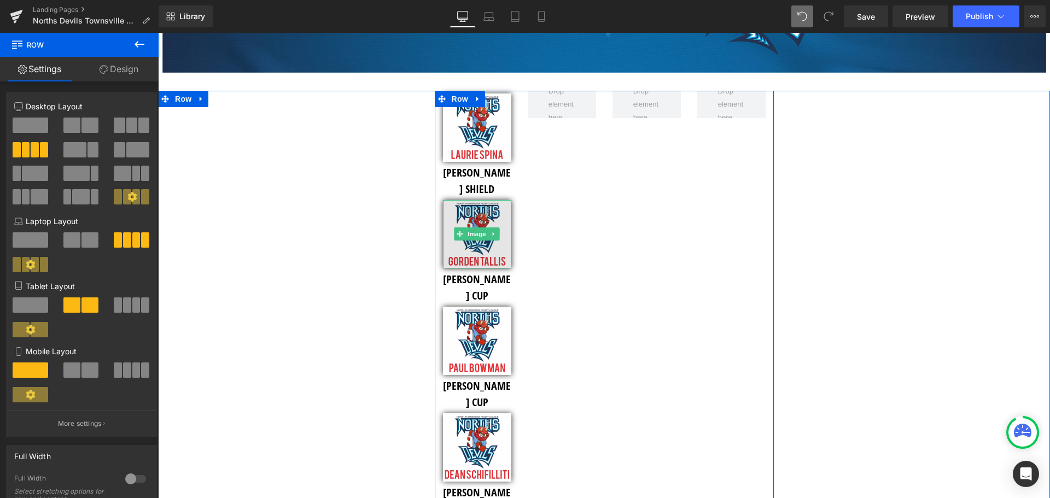
scroll to position [273, 0]
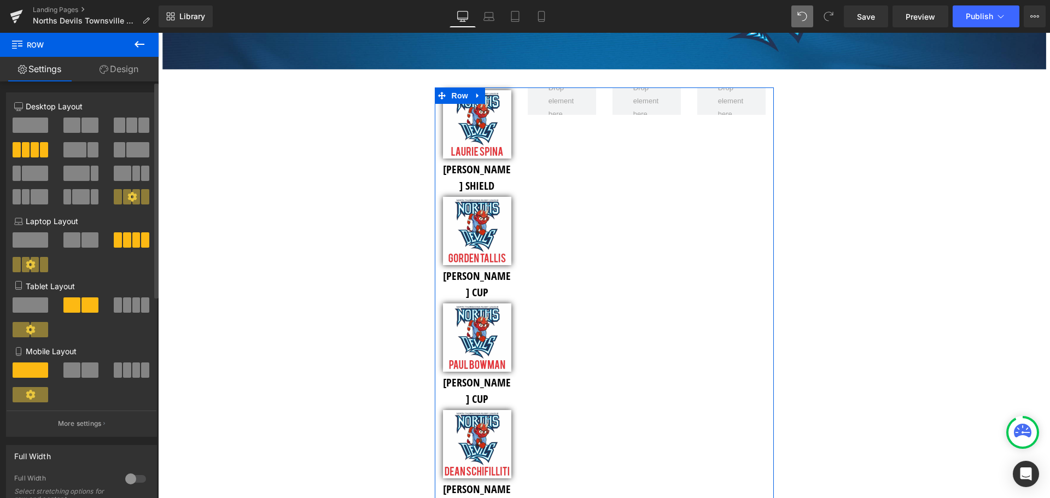
click at [35, 307] on span at bounding box center [31, 304] width 36 height 15
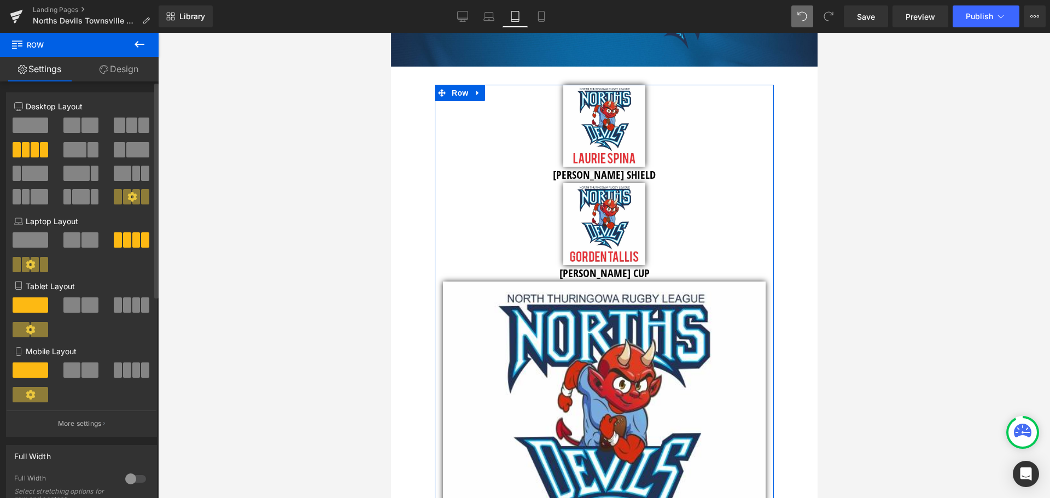
click at [74, 302] on span at bounding box center [71, 304] width 17 height 15
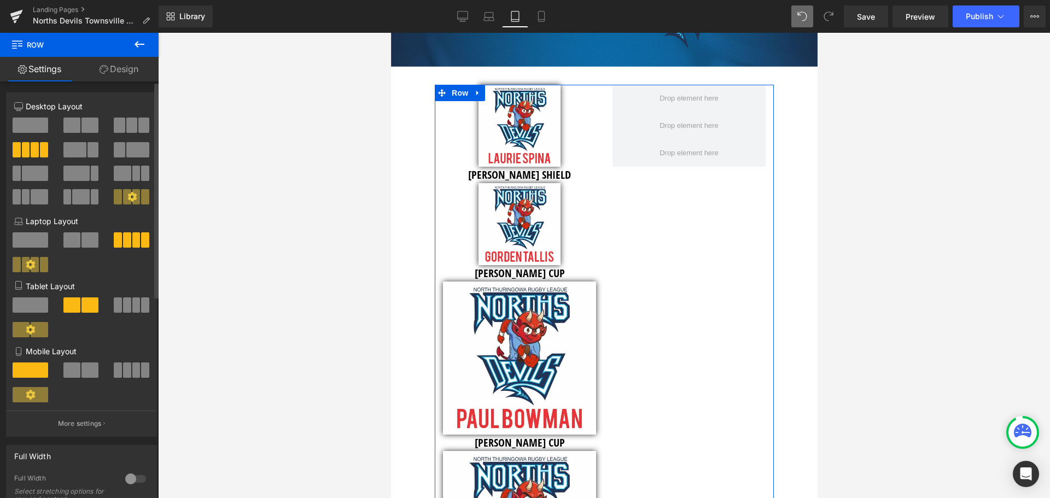
click at [126, 122] on span at bounding box center [131, 125] width 11 height 15
type input "1200"
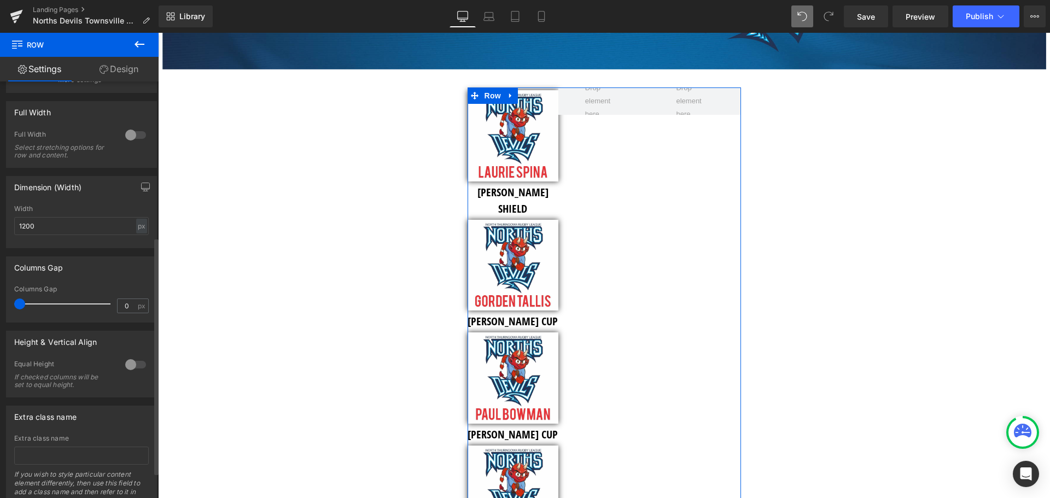
drag, startPoint x: 32, startPoint y: 302, endPoint x: 2, endPoint y: 304, distance: 29.6
click at [2, 304] on div "Columns Gap 0px Columns Gap 0 px" at bounding box center [81, 285] width 163 height 74
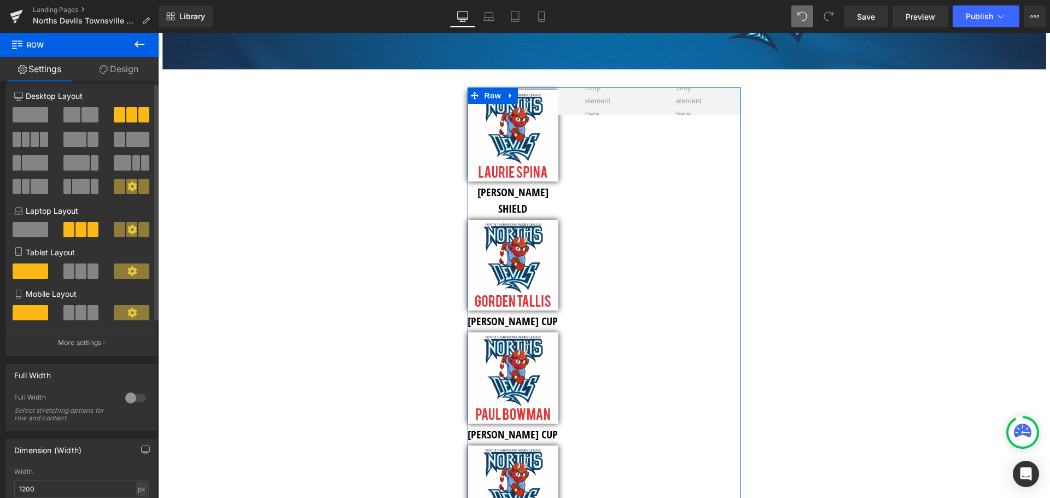
scroll to position [0, 0]
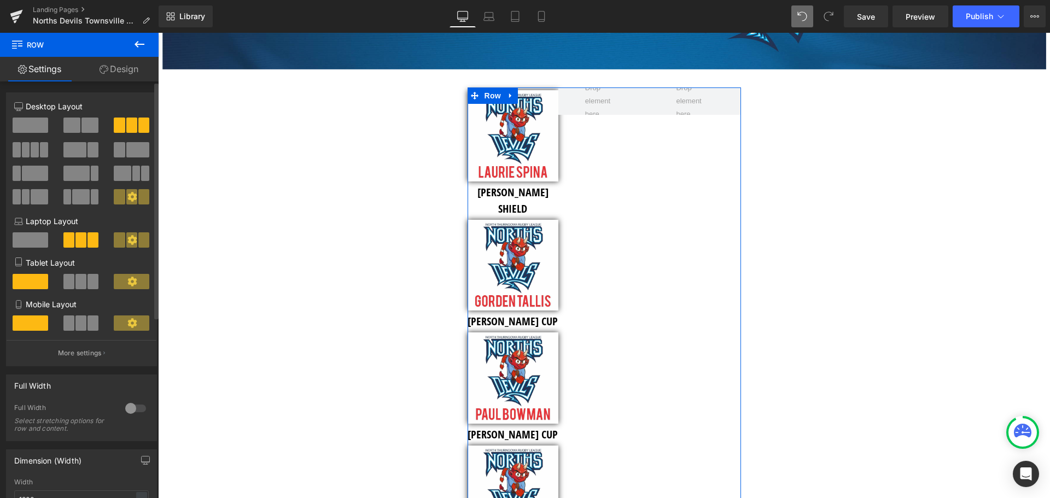
click at [35, 143] on span at bounding box center [35, 149] width 8 height 15
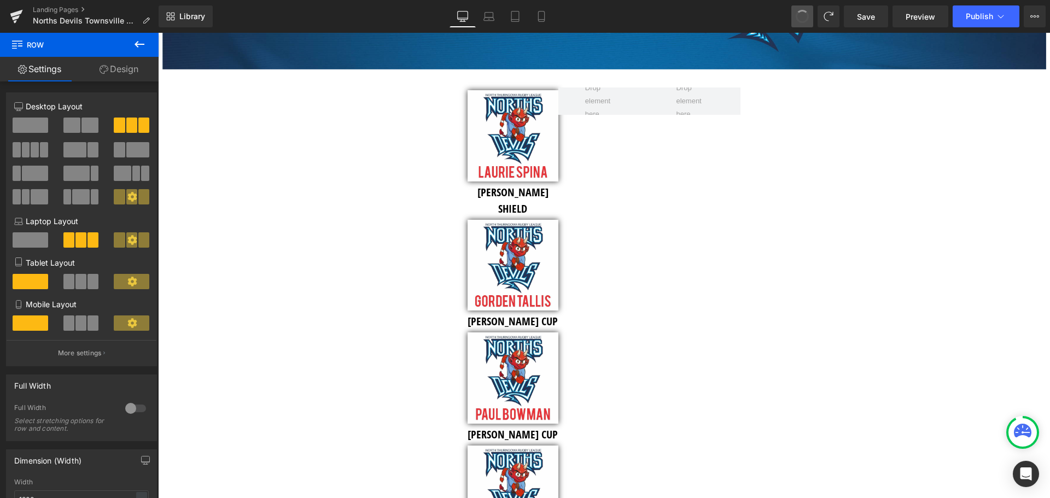
type input "15"
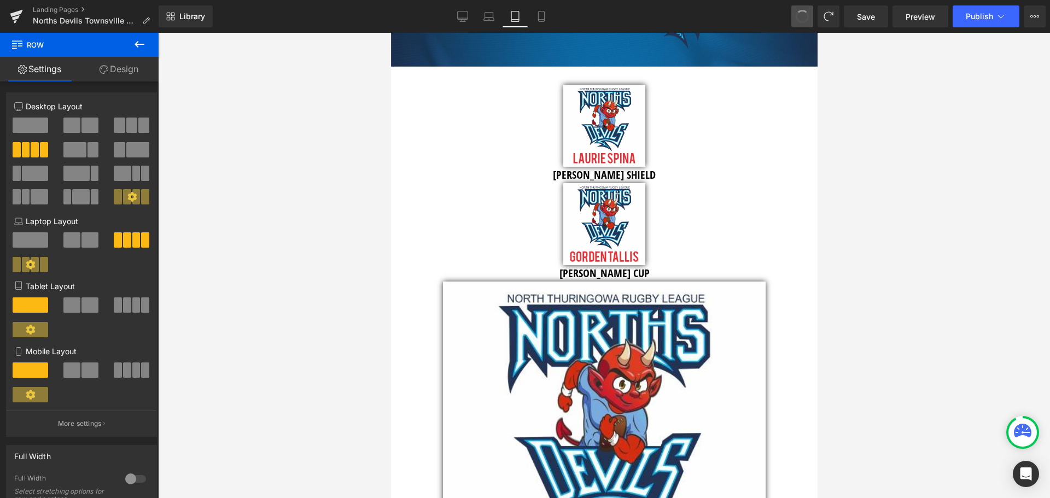
type input "1200"
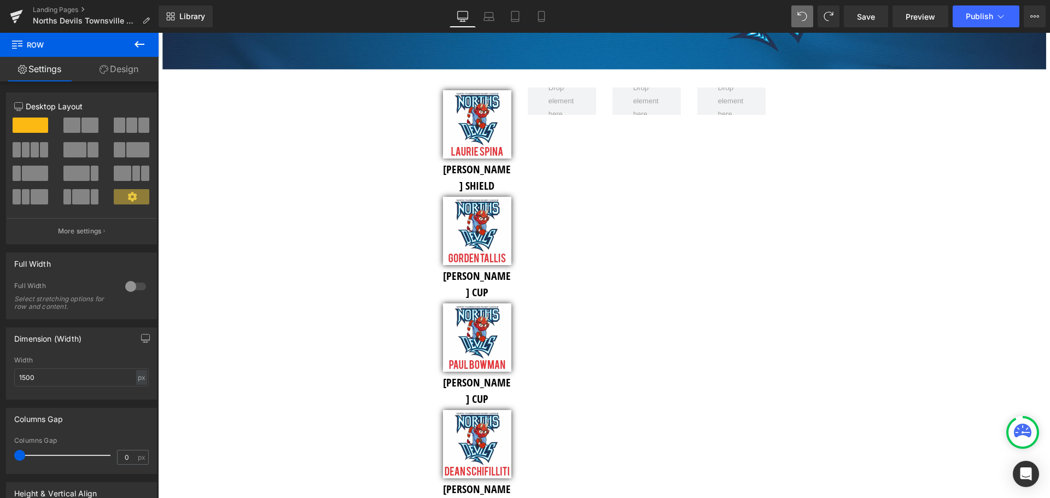
type input "1616"
type input "0"
type input "1200"
click at [801, 16] on span at bounding box center [801, 16] width 13 height 13
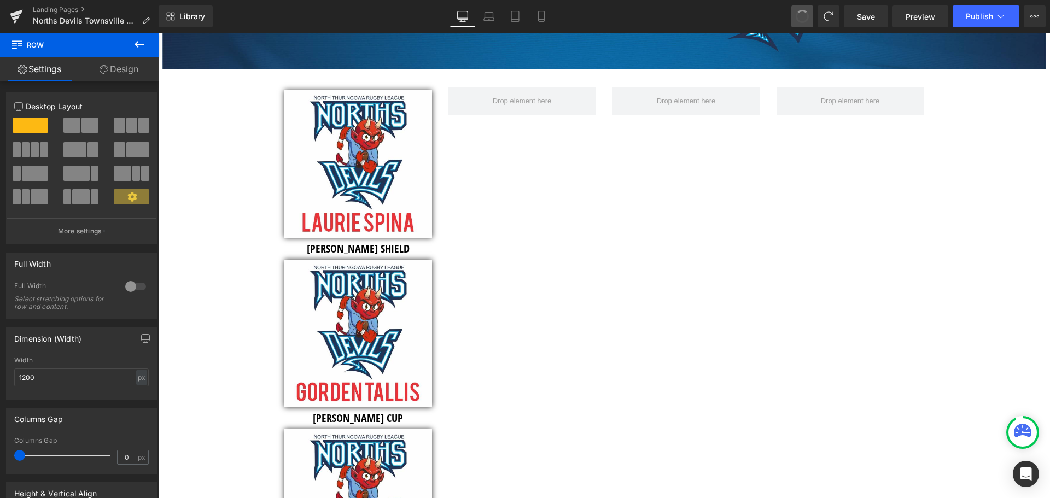
click at [801, 16] on span at bounding box center [801, 16] width 15 height 15
type input "0"
click at [801, 16] on span at bounding box center [801, 16] width 13 height 13
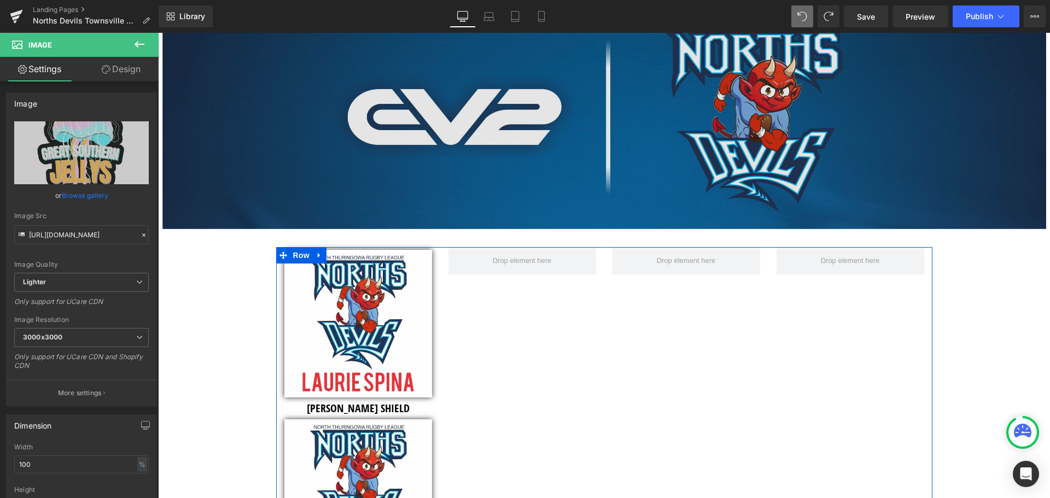
scroll to position [109, 0]
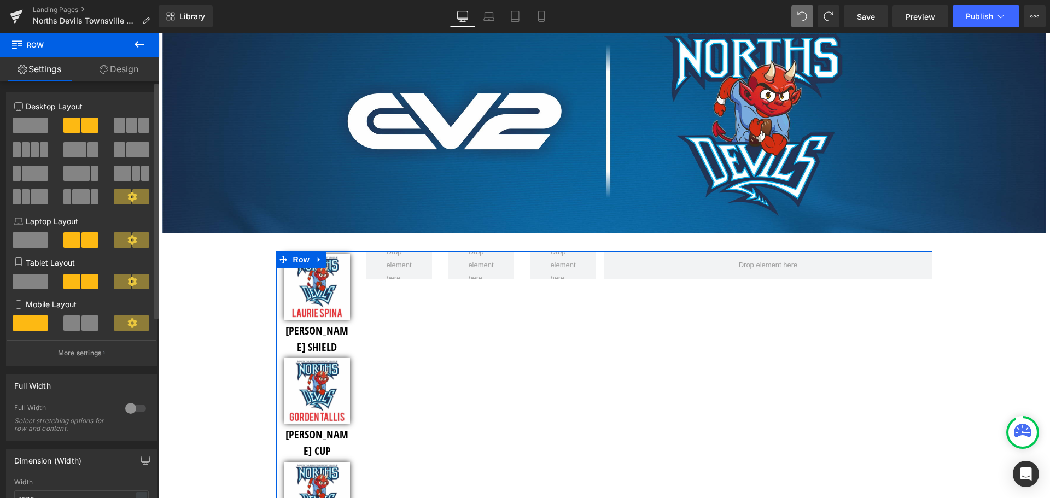
click at [22, 125] on span at bounding box center [31, 125] width 36 height 15
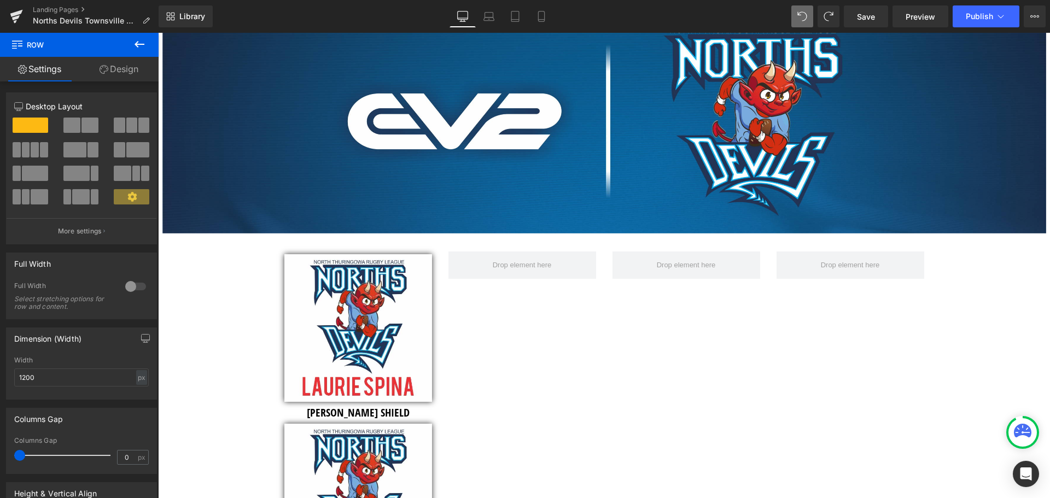
scroll to position [273, 0]
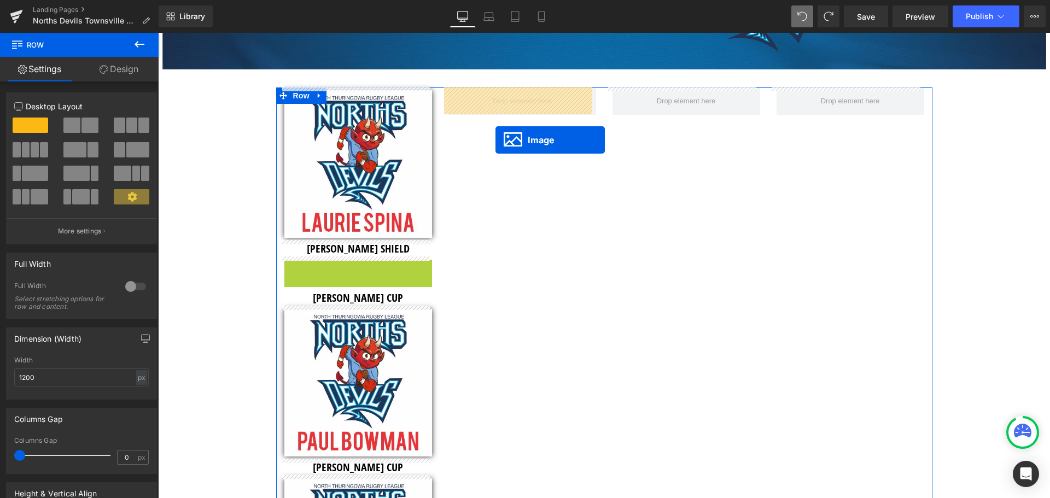
drag, startPoint x: 339, startPoint y: 333, endPoint x: 495, endPoint y: 140, distance: 248.3
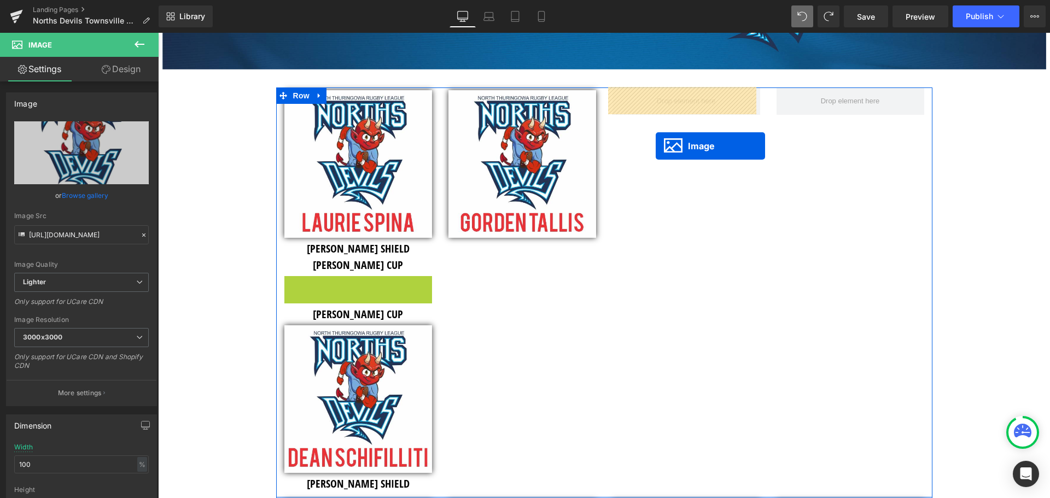
drag, startPoint x: 333, startPoint y: 353, endPoint x: 650, endPoint y: 137, distance: 383.9
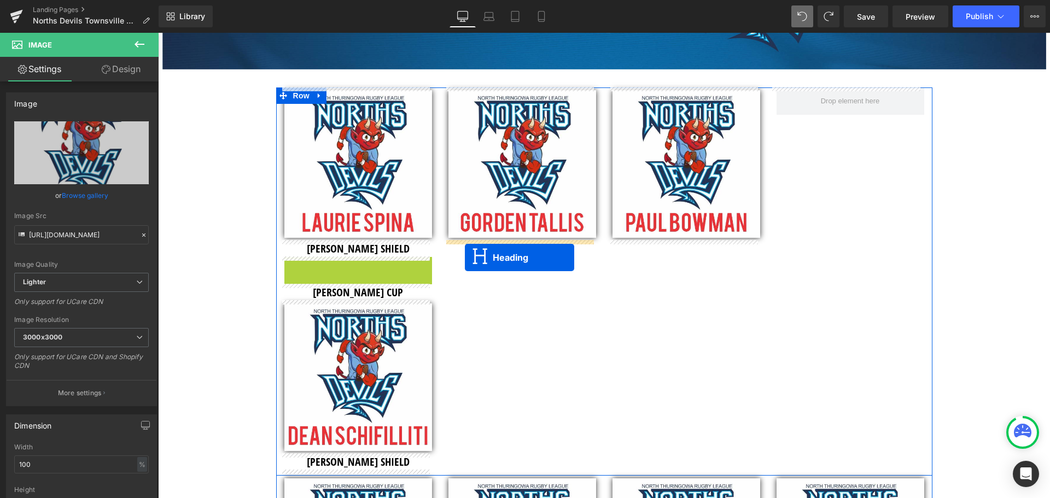
drag, startPoint x: 324, startPoint y: 265, endPoint x: 465, endPoint y: 257, distance: 141.2
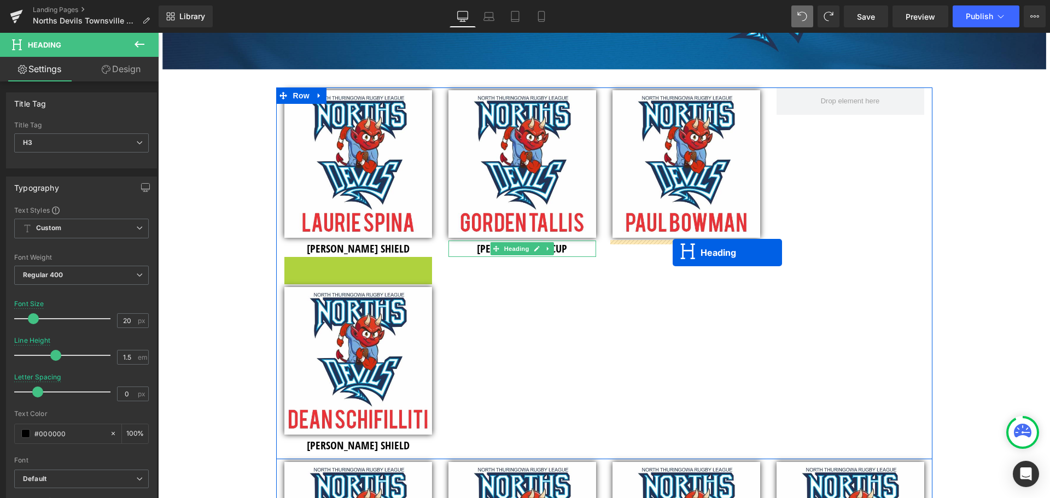
drag, startPoint x: 326, startPoint y: 265, endPoint x: 665, endPoint y: 254, distance: 339.1
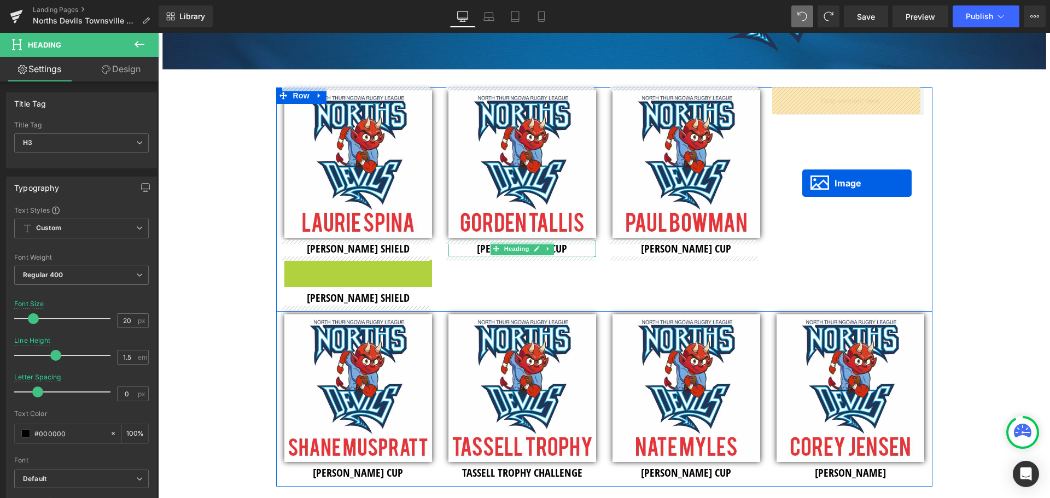
drag, startPoint x: 335, startPoint y: 333, endPoint x: 806, endPoint y: 138, distance: 510.5
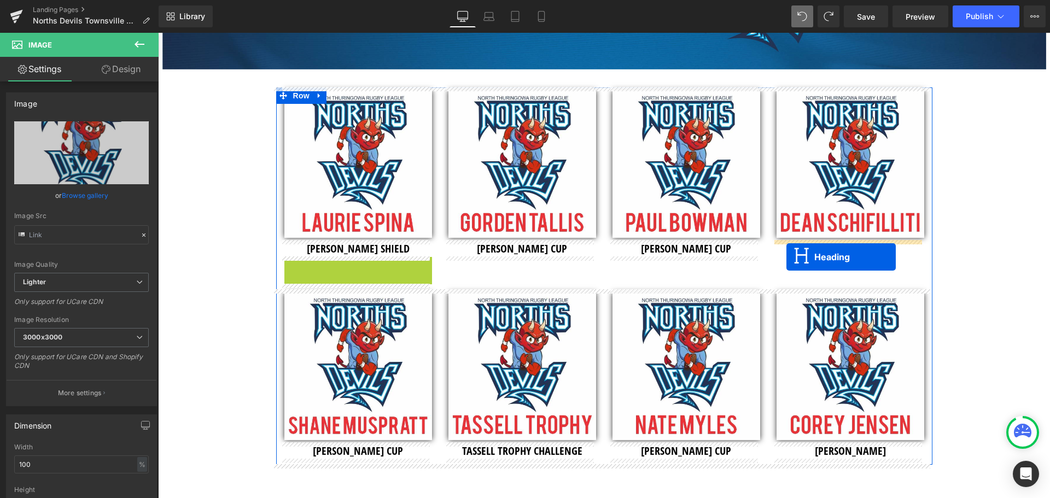
drag, startPoint x: 323, startPoint y: 265, endPoint x: 789, endPoint y: 255, distance: 466.4
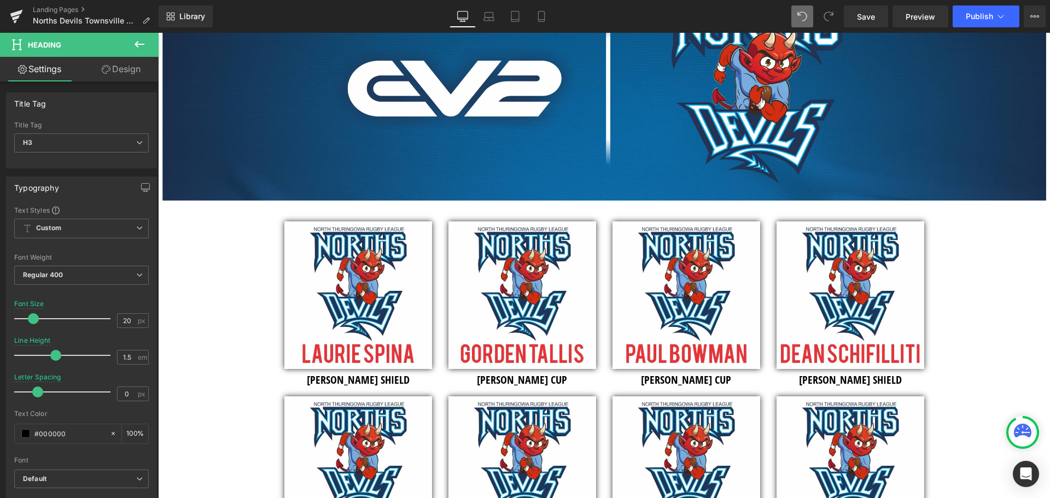
scroll to position [219, 0]
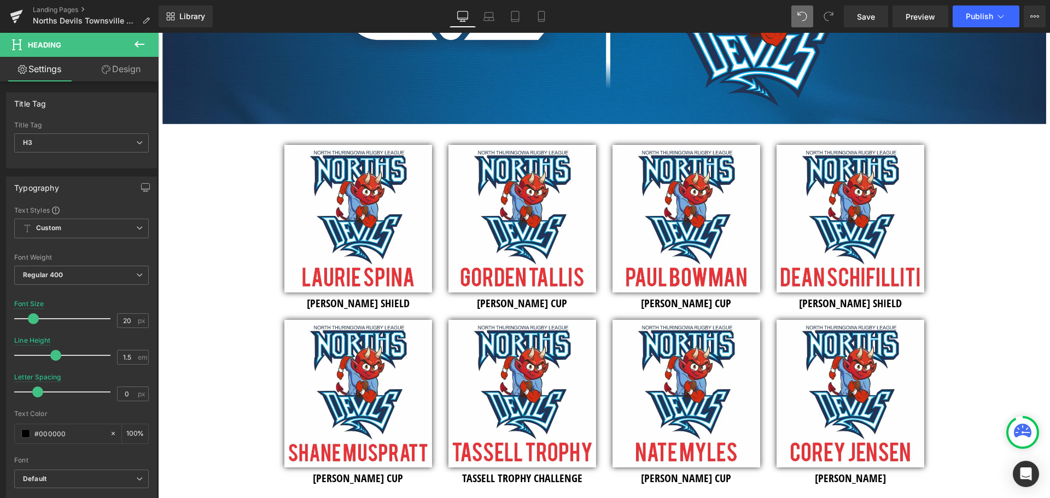
click at [230, 196] on div "Image Separator Image [PERSON_NAME] SHIELD Heading Image [PERSON_NAME] CUP Head…" at bounding box center [604, 268] width 892 height 736
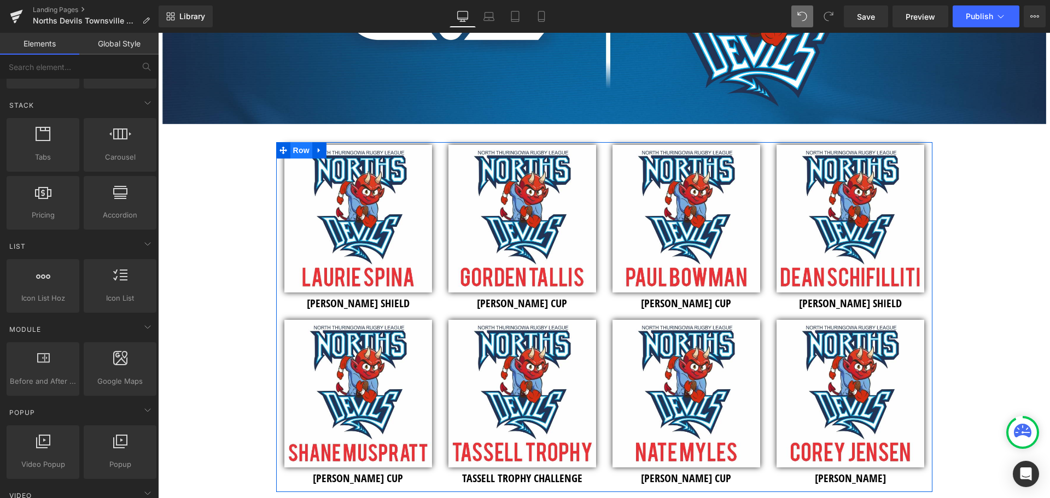
click at [294, 151] on span "Row" at bounding box center [301, 150] width 22 height 16
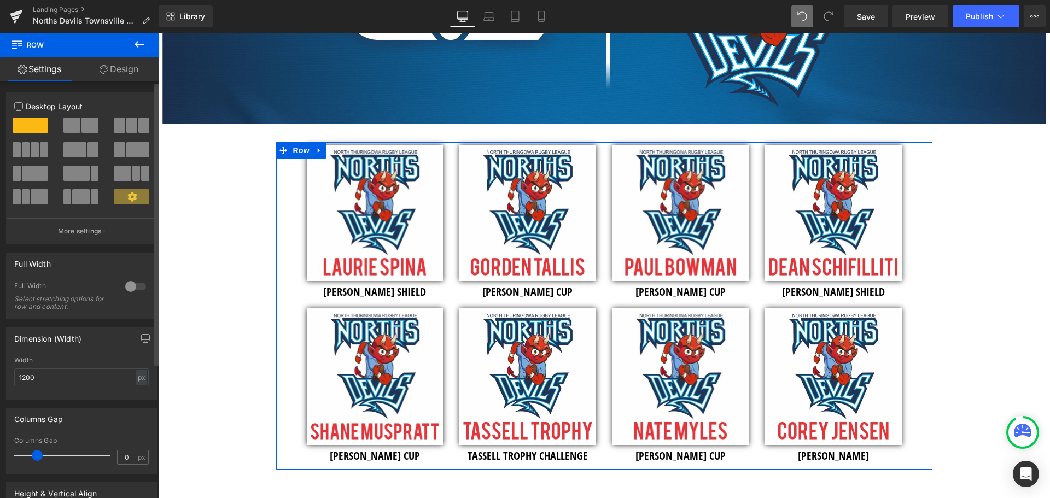
drag, startPoint x: 17, startPoint y: 458, endPoint x: 52, endPoint y: 456, distance: 34.5
click at [43, 456] on span at bounding box center [37, 455] width 11 height 11
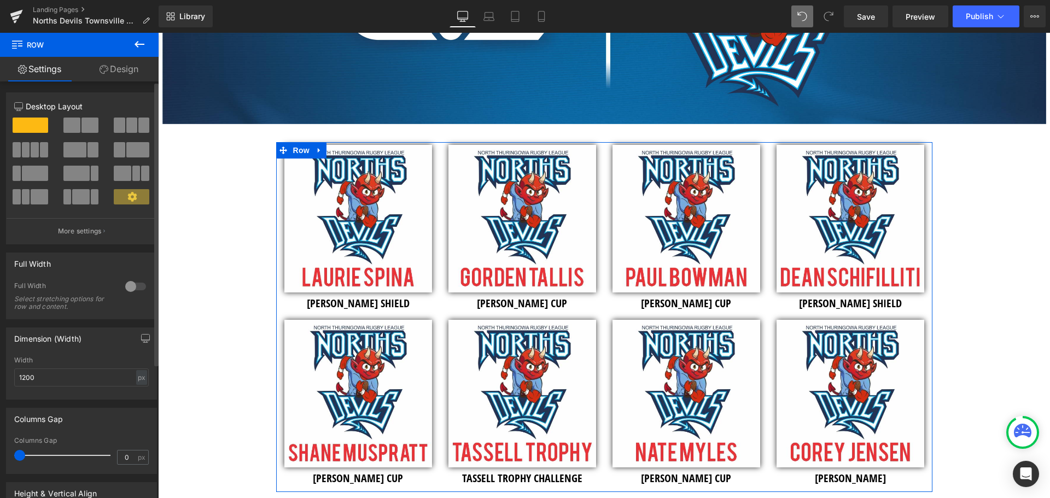
drag, startPoint x: 52, startPoint y: 456, endPoint x: 10, endPoint y: 458, distance: 42.1
click at [10, 458] on div "0px Columns Gap 0 px" at bounding box center [82, 455] width 150 height 37
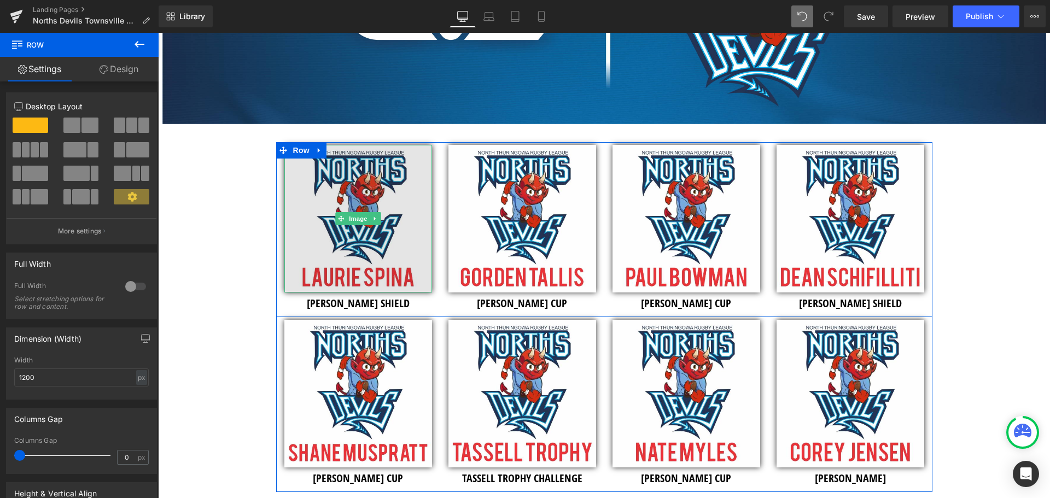
click at [354, 194] on img at bounding box center [358, 219] width 148 height 148
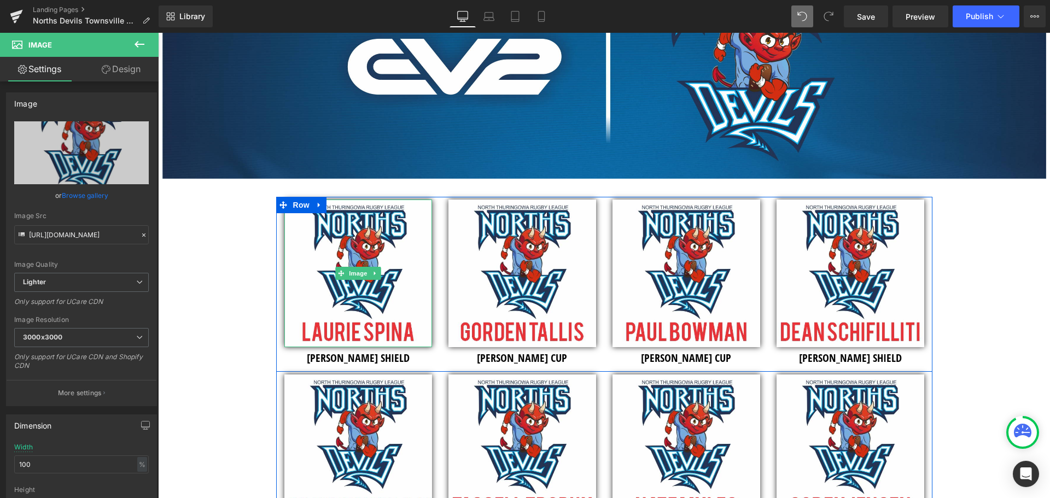
scroll to position [273, 0]
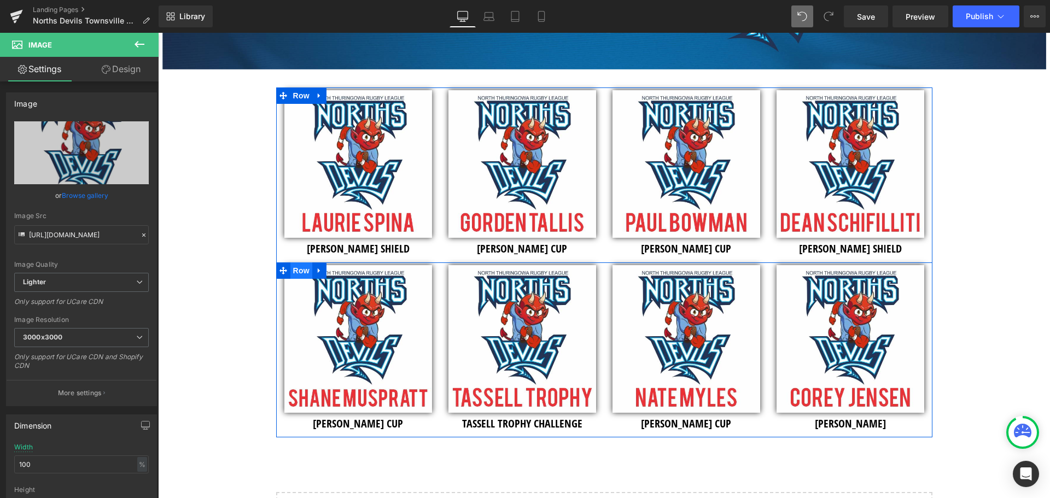
click at [292, 267] on span "Row" at bounding box center [301, 270] width 22 height 16
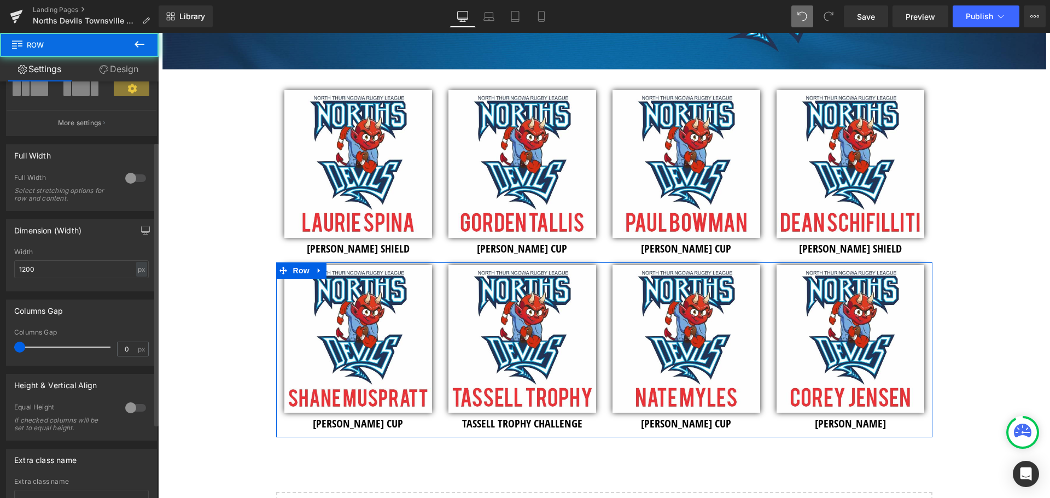
scroll to position [109, 0]
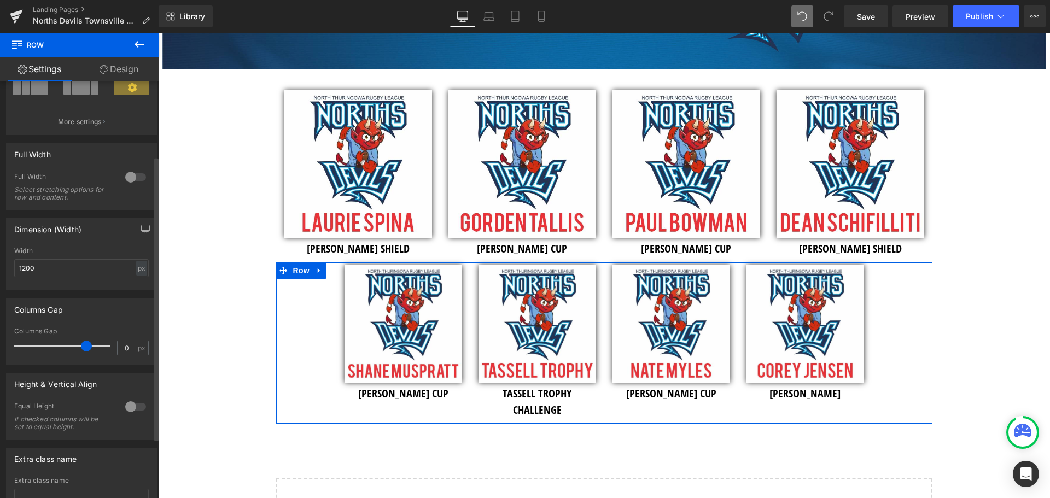
drag, startPoint x: 19, startPoint y: 347, endPoint x: 83, endPoint y: 347, distance: 63.4
click at [83, 347] on span at bounding box center [86, 346] width 11 height 11
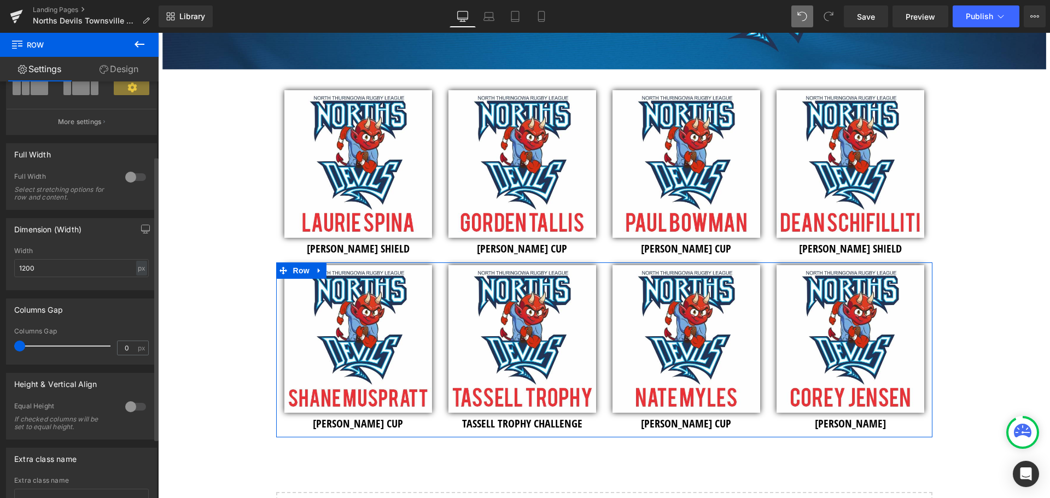
drag, startPoint x: 83, startPoint y: 350, endPoint x: 0, endPoint y: 354, distance: 83.2
click at [0, 354] on div "Columns Gap 0px Columns Gap 0 px" at bounding box center [81, 327] width 163 height 74
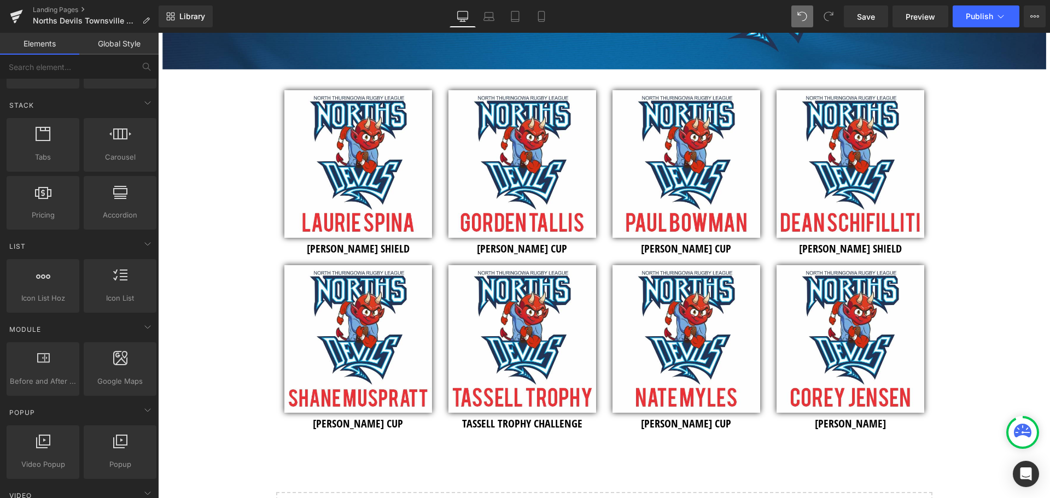
click at [215, 250] on div "Image Separator Image [PERSON_NAME] SHIELD Heading Image [PERSON_NAME] CUP Head…" at bounding box center [604, 213] width 892 height 736
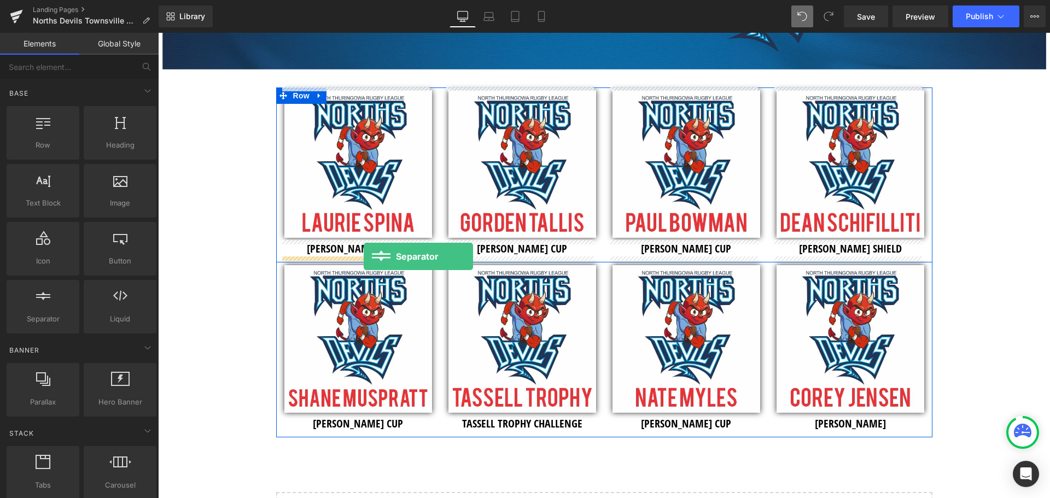
drag, startPoint x: 201, startPoint y: 345, endPoint x: 364, endPoint y: 256, distance: 185.4
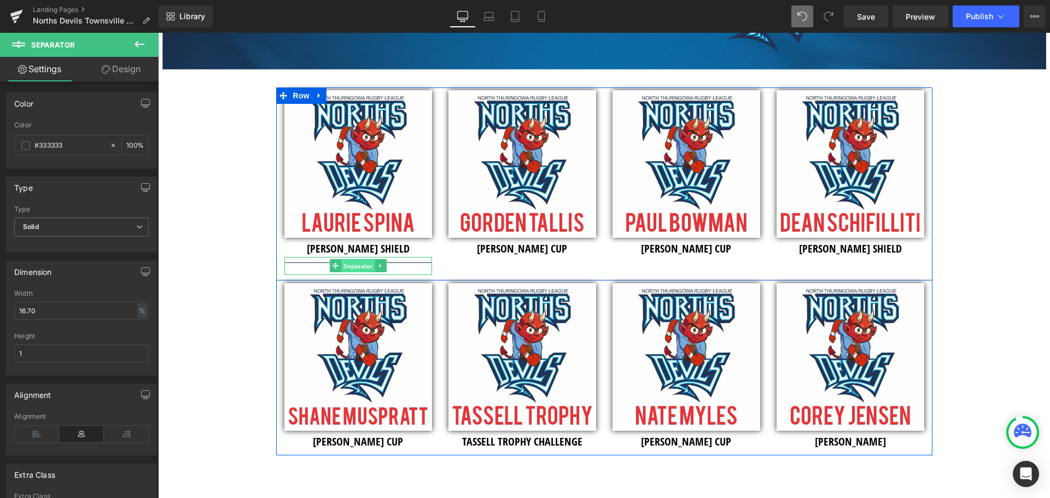
click at [354, 264] on span "Separator" at bounding box center [358, 266] width 34 height 13
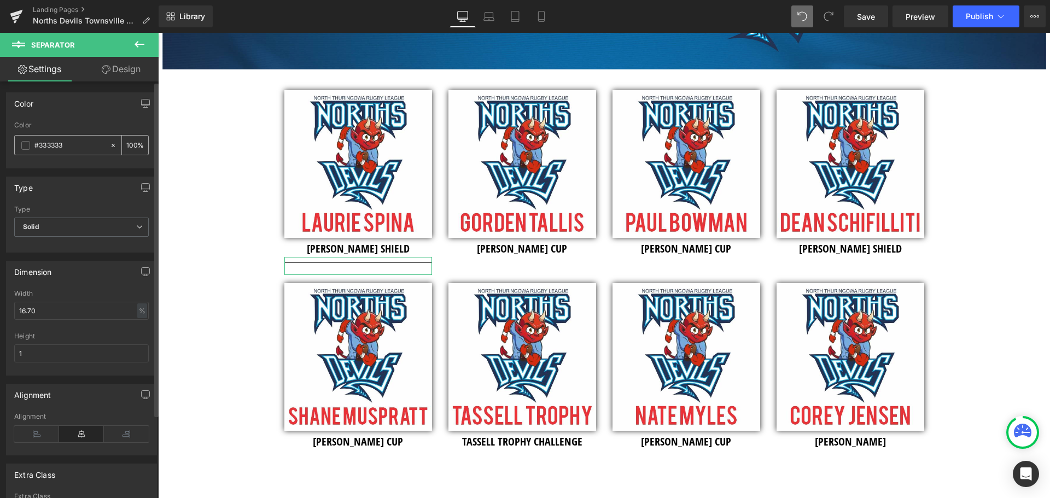
click at [110, 145] on icon at bounding box center [113, 146] width 8 height 8
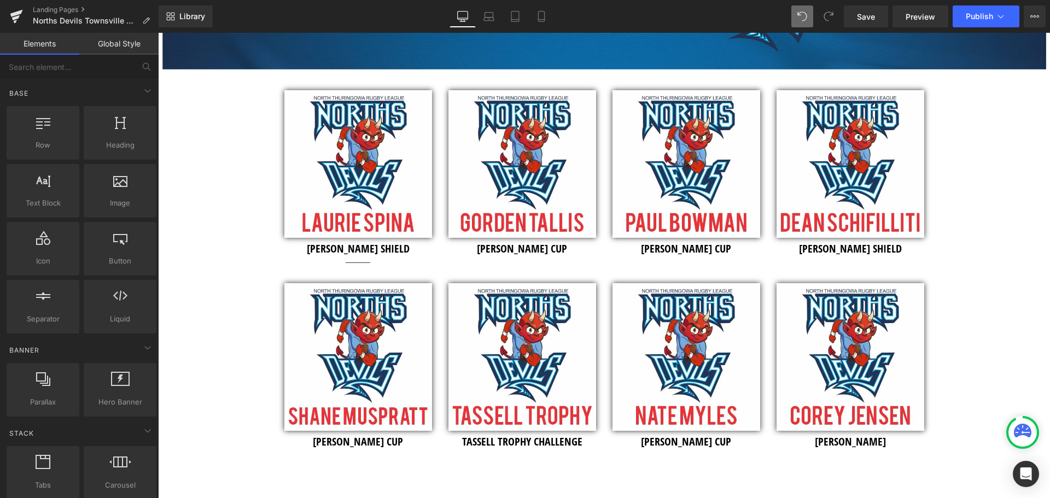
click at [183, 252] on div "Image Separator Image [PERSON_NAME] SHIELD Heading Separator Image [PERSON_NAME…" at bounding box center [604, 222] width 892 height 754
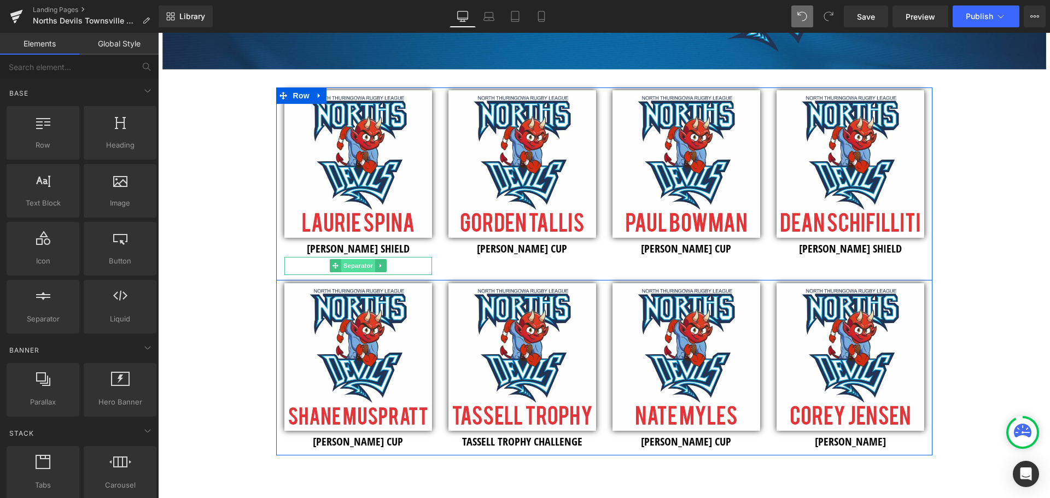
click at [353, 261] on span "Separator" at bounding box center [358, 265] width 34 height 13
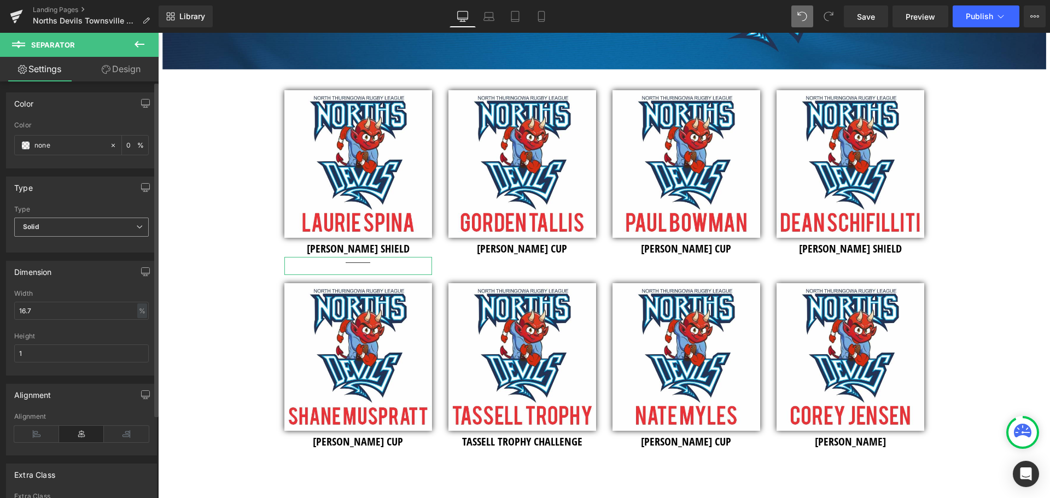
click at [78, 222] on span "Solid" at bounding box center [81, 227] width 134 height 19
click at [58, 245] on li "Solid" at bounding box center [79, 246] width 130 height 16
click at [109, 145] on icon at bounding box center [113, 146] width 8 height 8
click at [72, 148] on input "none" at bounding box center [69, 145] width 70 height 12
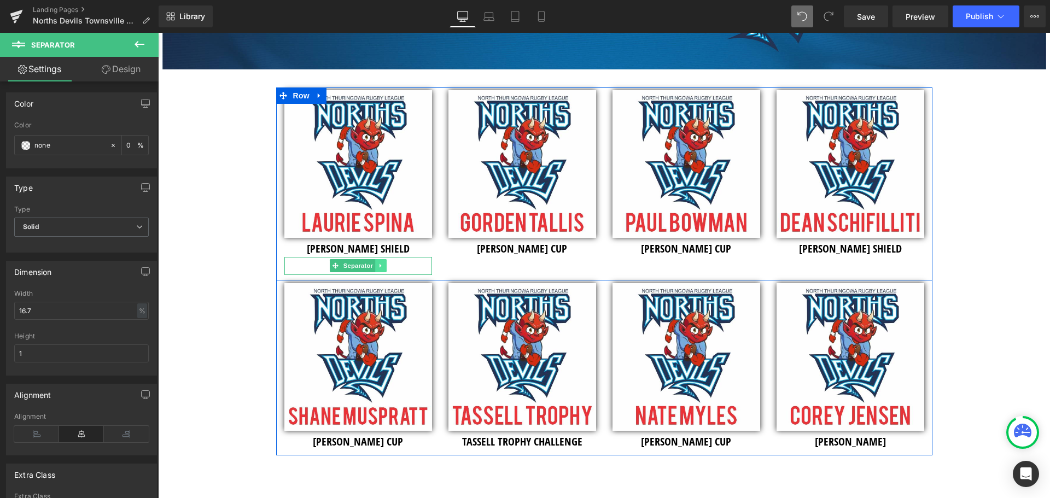
click at [378, 264] on icon at bounding box center [381, 265] width 6 height 7
click at [418, 265] on div at bounding box center [358, 266] width 148 height 18
click at [372, 267] on icon at bounding box center [375, 265] width 6 height 7
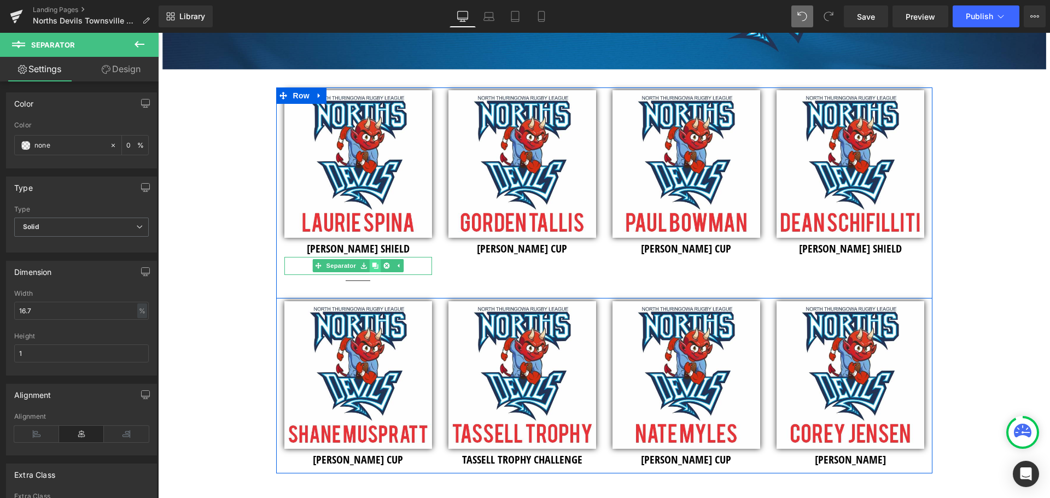
click at [372, 268] on icon at bounding box center [375, 265] width 6 height 7
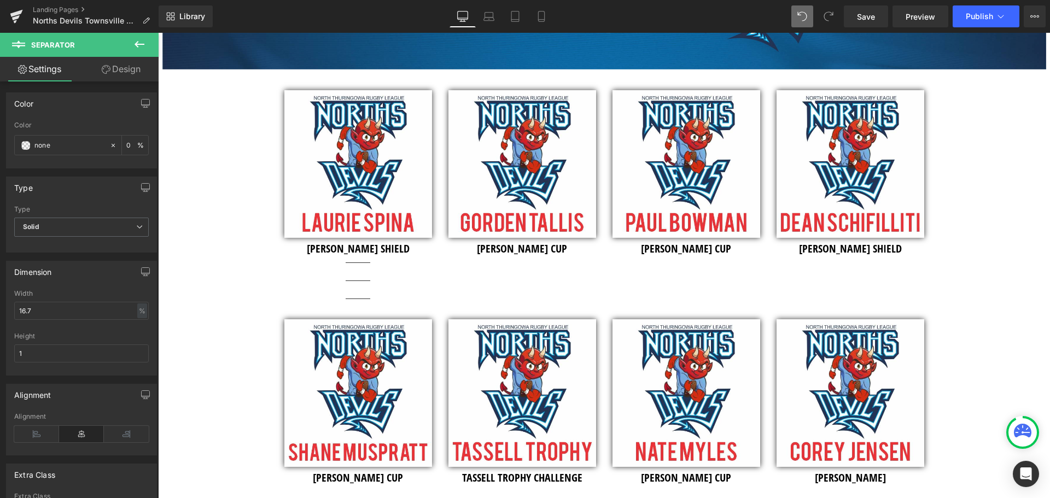
drag, startPoint x: 786, startPoint y: 7, endPoint x: 800, endPoint y: 15, distance: 16.6
click at [789, 8] on div "Library Desktop Desktop Laptop Tablet Mobile Save Preview Publish Scheduled Vie…" at bounding box center [604, 16] width 891 height 22
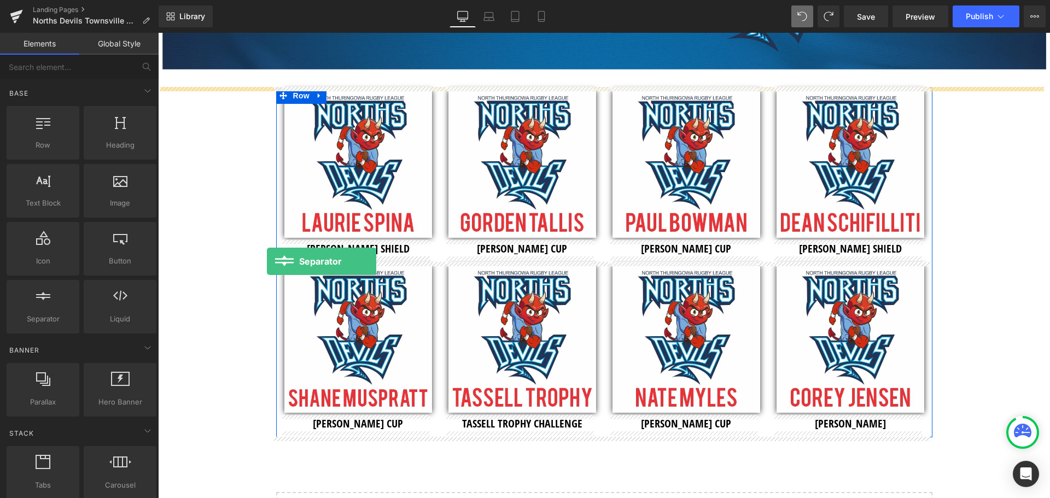
drag, startPoint x: 215, startPoint y: 343, endPoint x: 267, endPoint y: 261, distance: 97.1
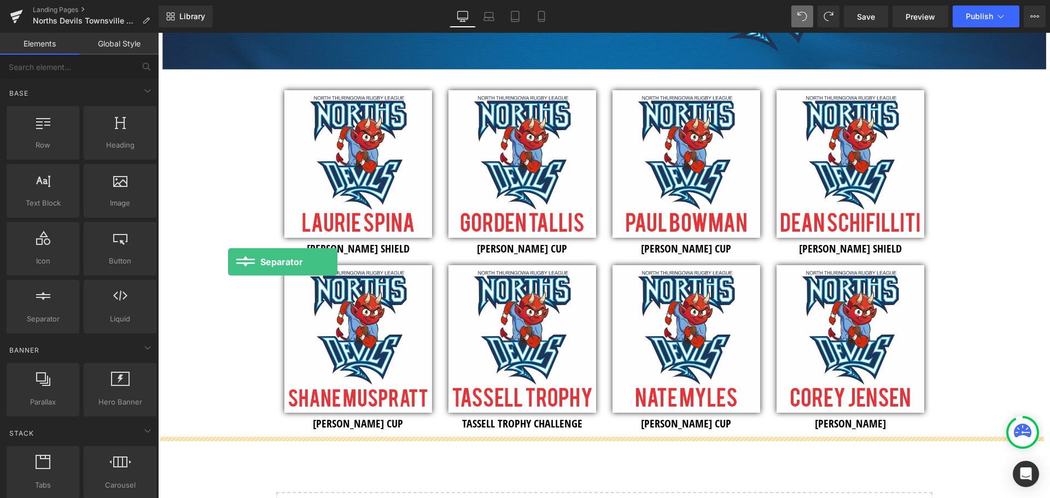
drag, startPoint x: 206, startPoint y: 350, endPoint x: 228, endPoint y: 262, distance: 91.3
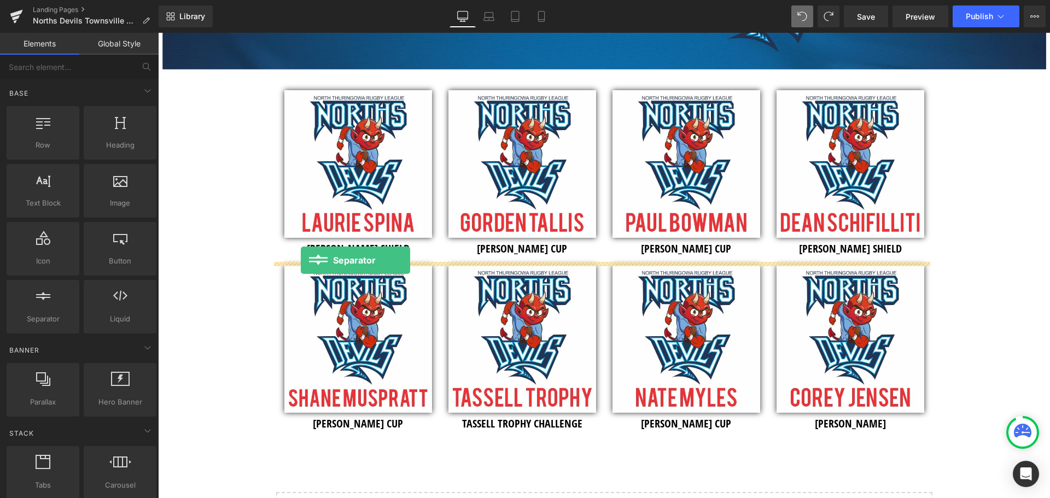
drag, startPoint x: 212, startPoint y: 338, endPoint x: 301, endPoint y: 260, distance: 118.2
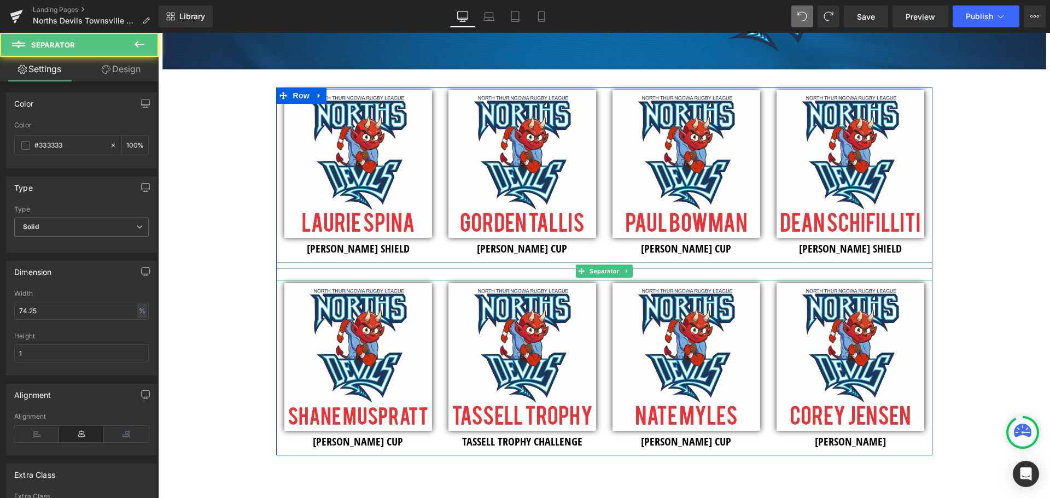
click at [311, 268] on hr at bounding box center [604, 271] width 656 height 6
click at [601, 268] on span "Separator" at bounding box center [604, 271] width 34 height 13
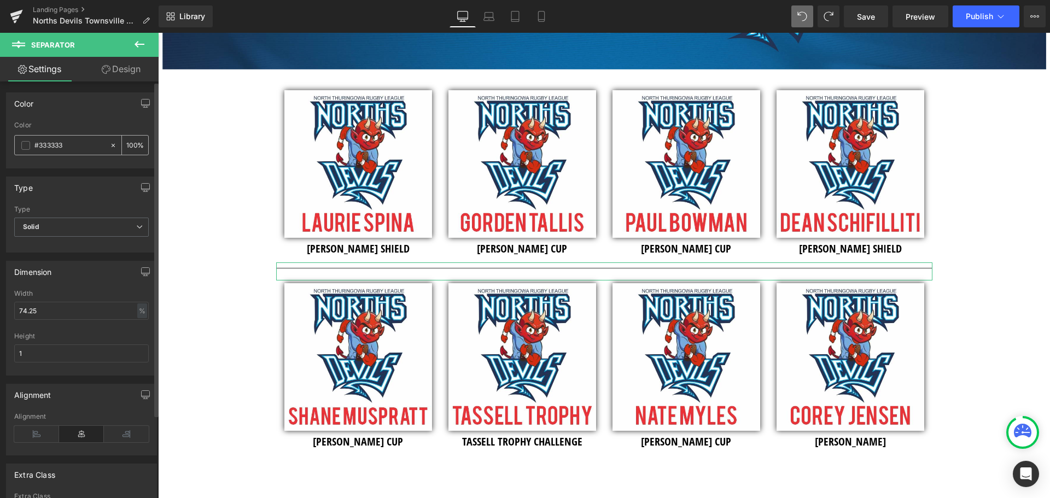
click at [137, 143] on div "100 %" at bounding box center [135, 145] width 26 height 19
type input "1"
type input "0"
click at [162, 150] on div "Image Separator Image [PERSON_NAME] SHIELD Heading Image [PERSON_NAME] CUP Head…" at bounding box center [604, 222] width 892 height 754
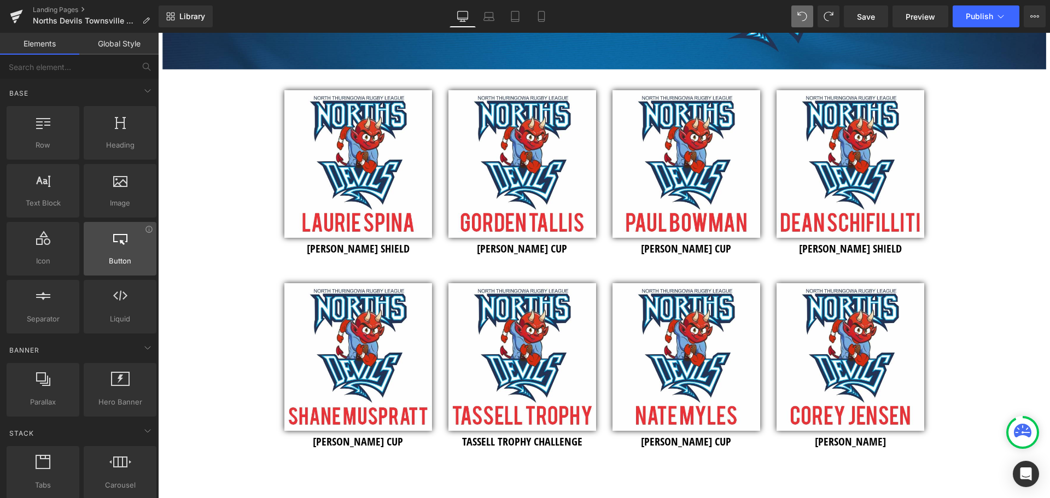
click at [128, 250] on div at bounding box center [120, 243] width 66 height 25
click at [145, 229] on icon at bounding box center [149, 229] width 8 height 8
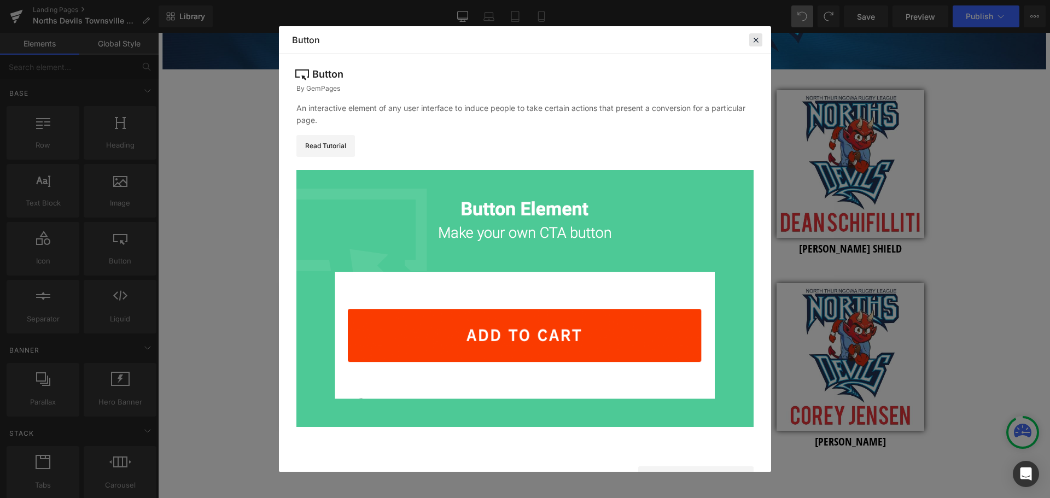
click at [753, 39] on icon at bounding box center [756, 40] width 10 height 10
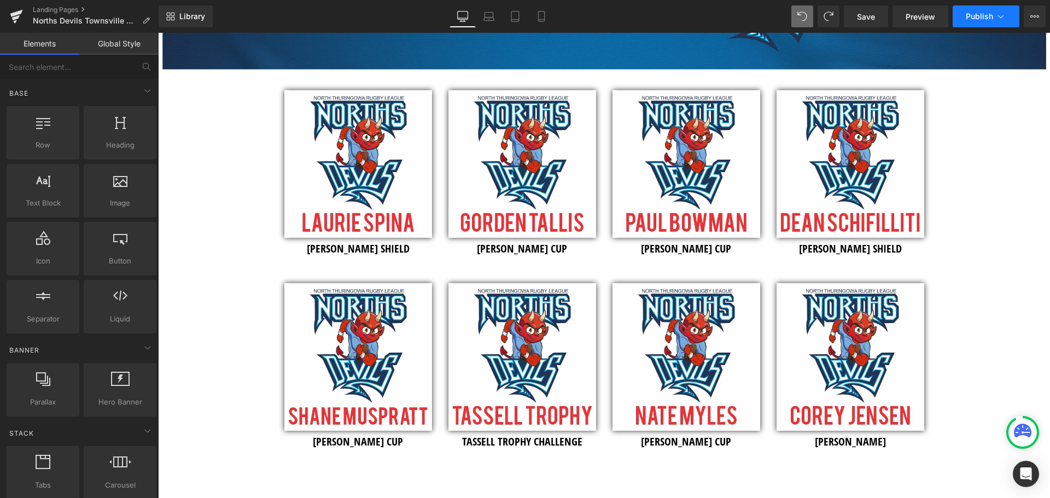
click at [968, 9] on button "Publish" at bounding box center [985, 16] width 67 height 22
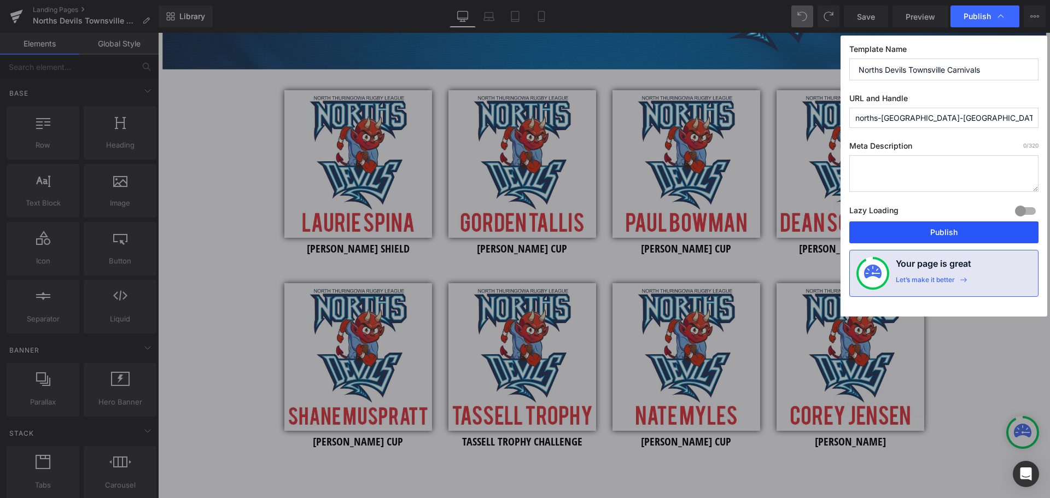
click at [906, 237] on button "Publish" at bounding box center [943, 232] width 189 height 22
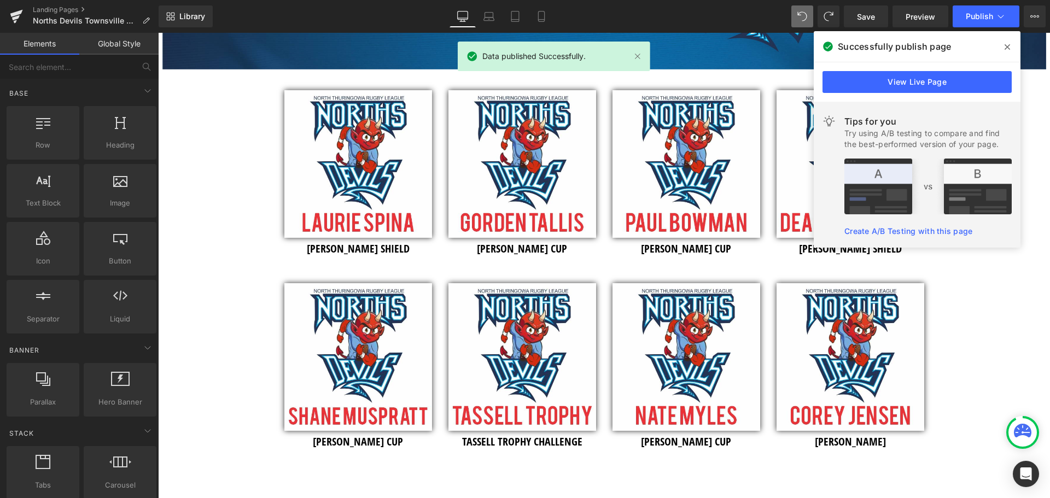
drag, startPoint x: 1003, startPoint y: 45, endPoint x: 533, endPoint y: 23, distance: 470.6
click at [1003, 45] on span at bounding box center [1006, 46] width 17 height 17
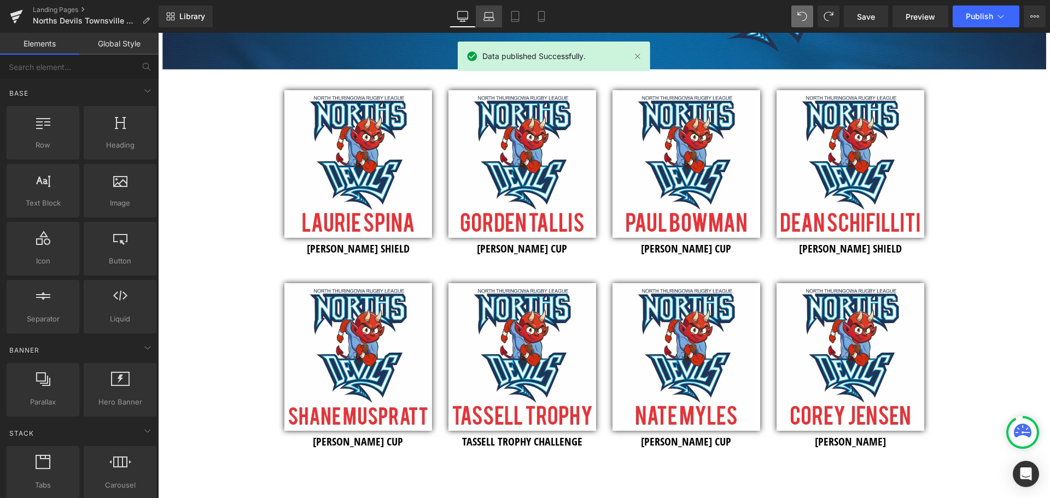
click at [490, 20] on icon at bounding box center [489, 18] width 10 height 3
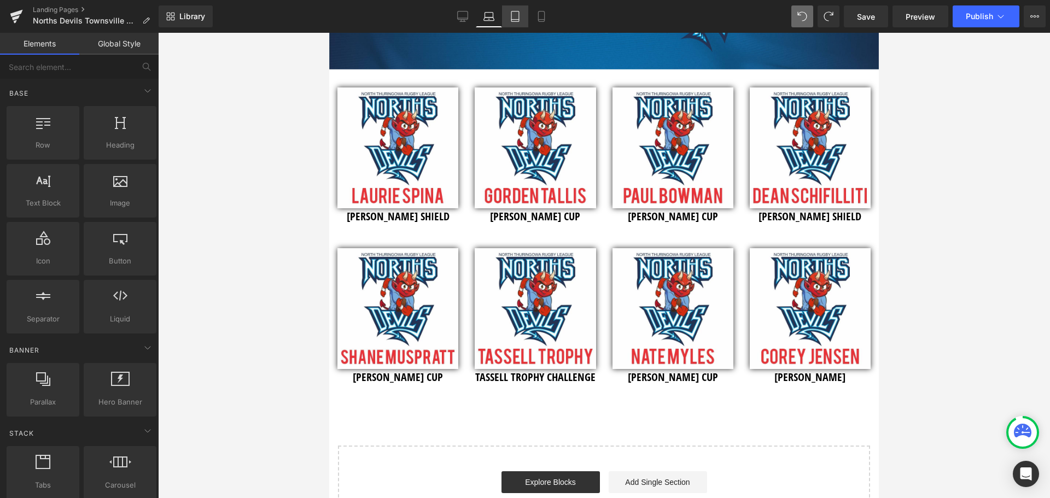
click at [511, 20] on icon at bounding box center [514, 16] width 11 height 11
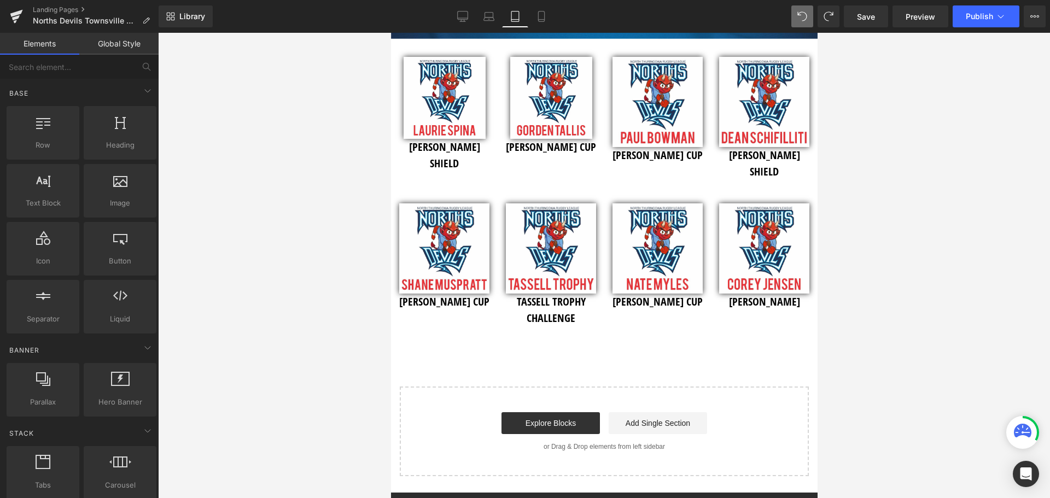
scroll to position [271, 0]
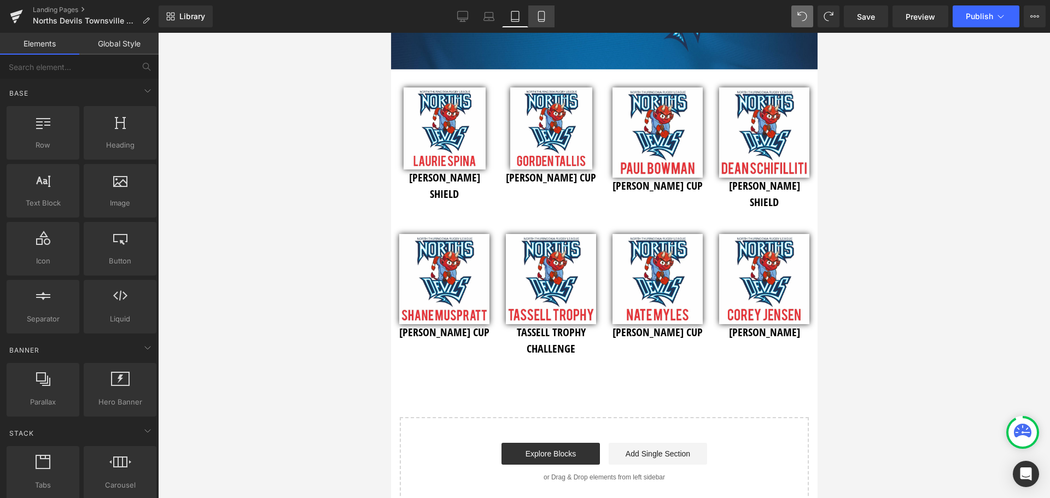
click at [546, 19] on icon at bounding box center [541, 16] width 11 height 11
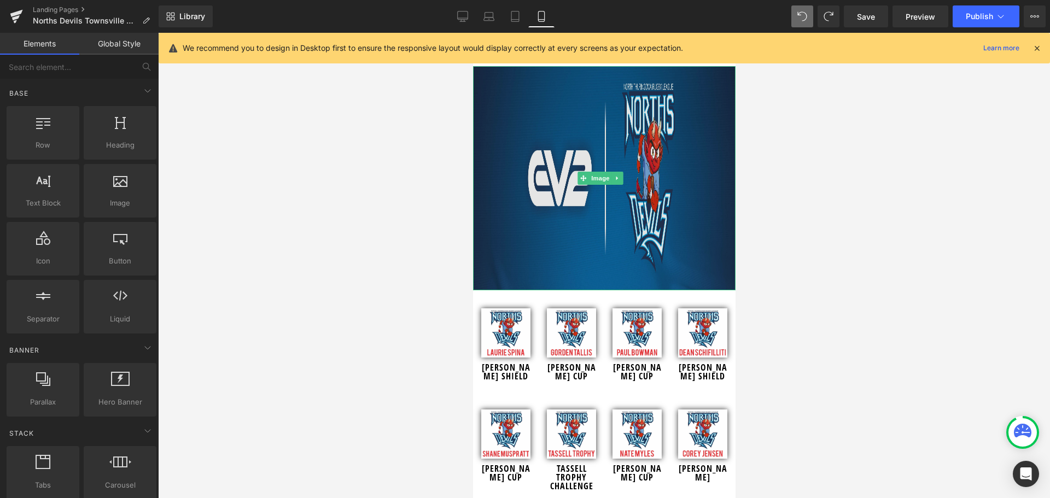
scroll to position [0, 0]
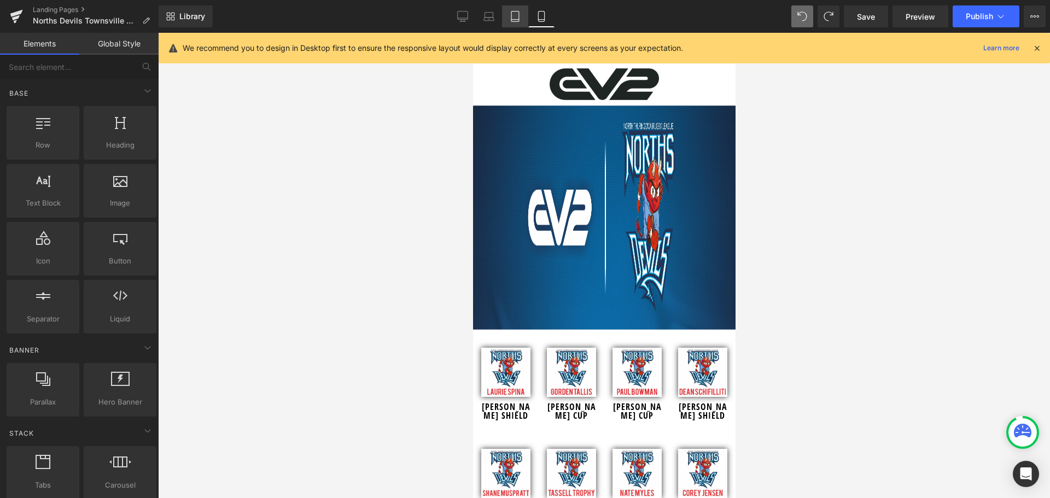
click at [515, 17] on icon at bounding box center [514, 16] width 11 height 11
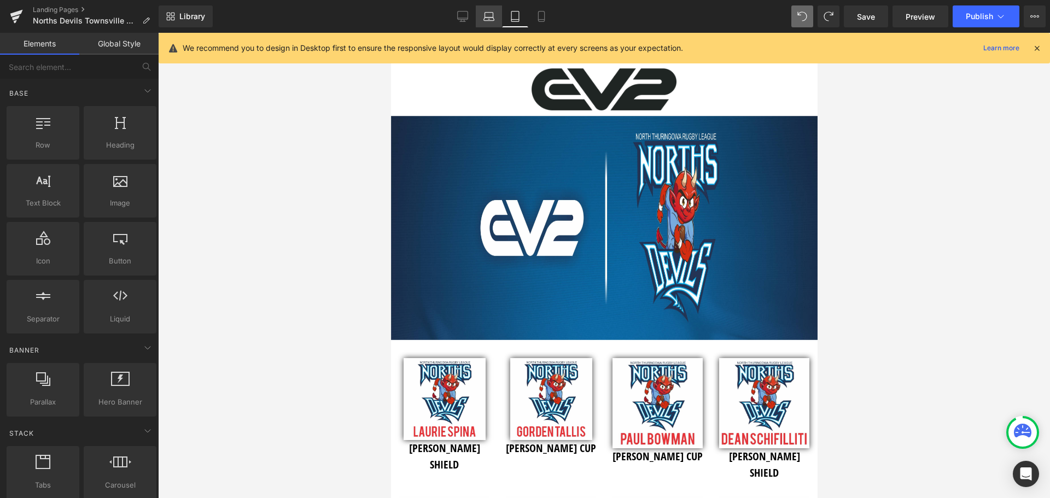
click at [486, 17] on icon at bounding box center [489, 18] width 10 height 3
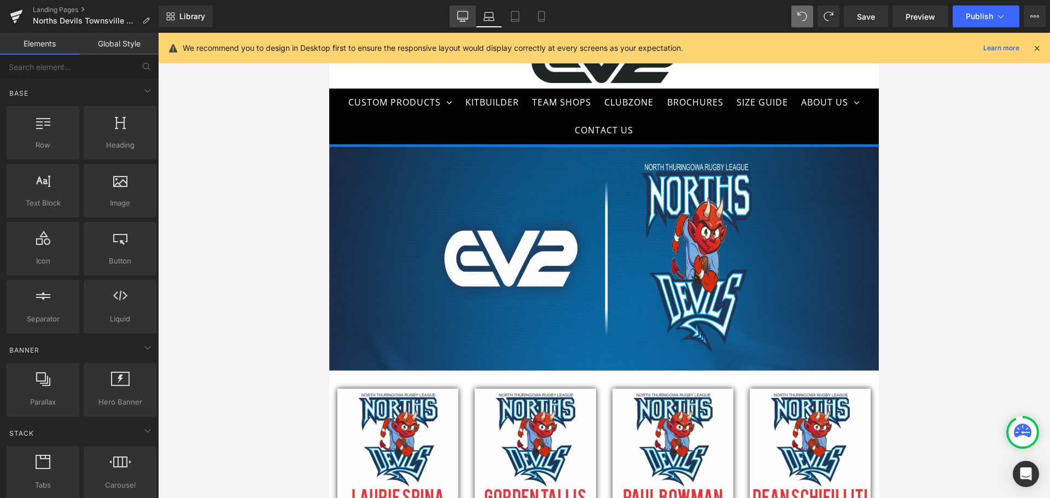
click at [452, 24] on link "Desktop" at bounding box center [462, 16] width 26 height 22
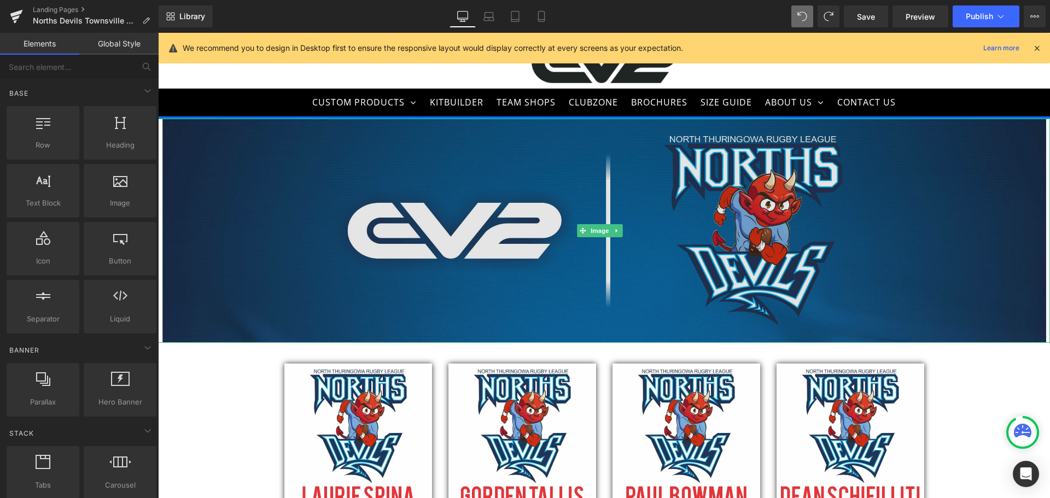
click at [353, 182] on img at bounding box center [603, 231] width 883 height 224
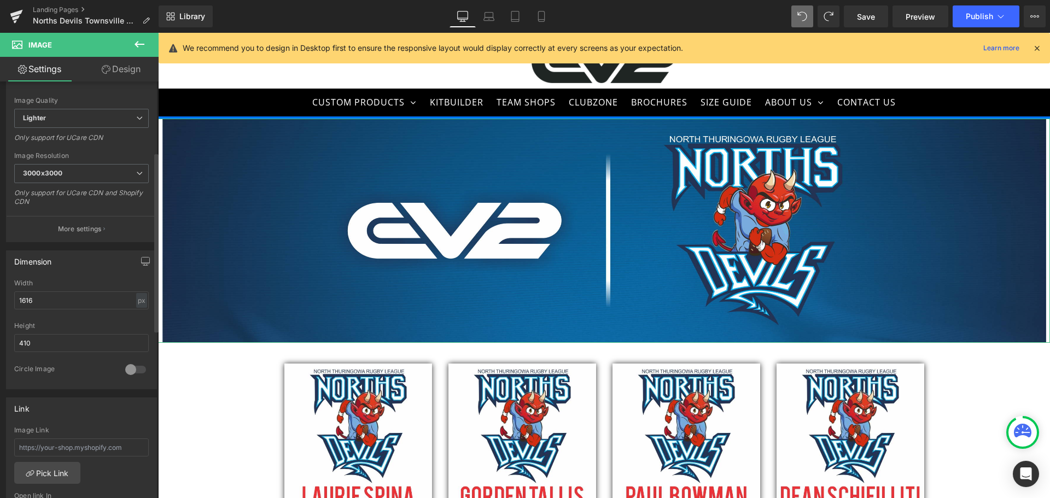
scroll to position [219, 0]
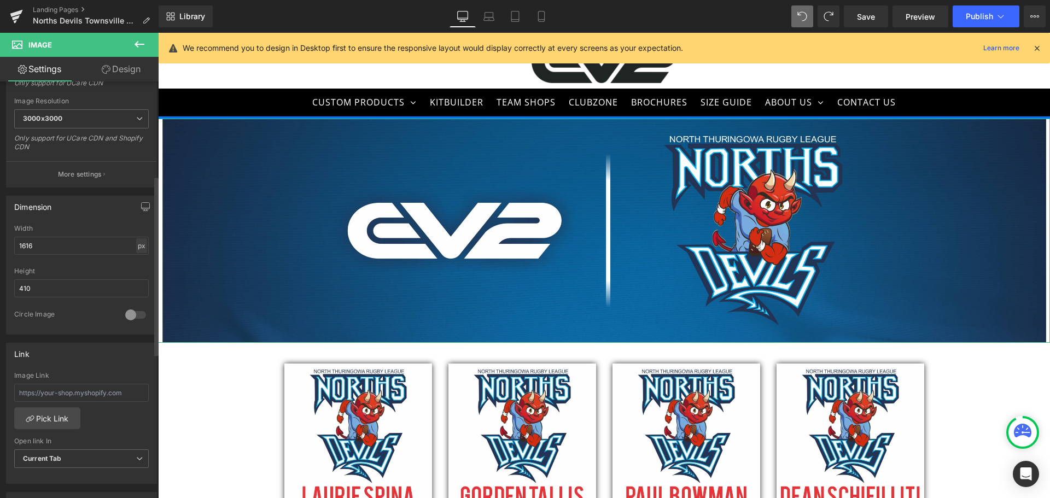
click at [136, 246] on div "px" at bounding box center [141, 245] width 11 height 15
click at [139, 261] on li "%" at bounding box center [141, 263] width 14 height 16
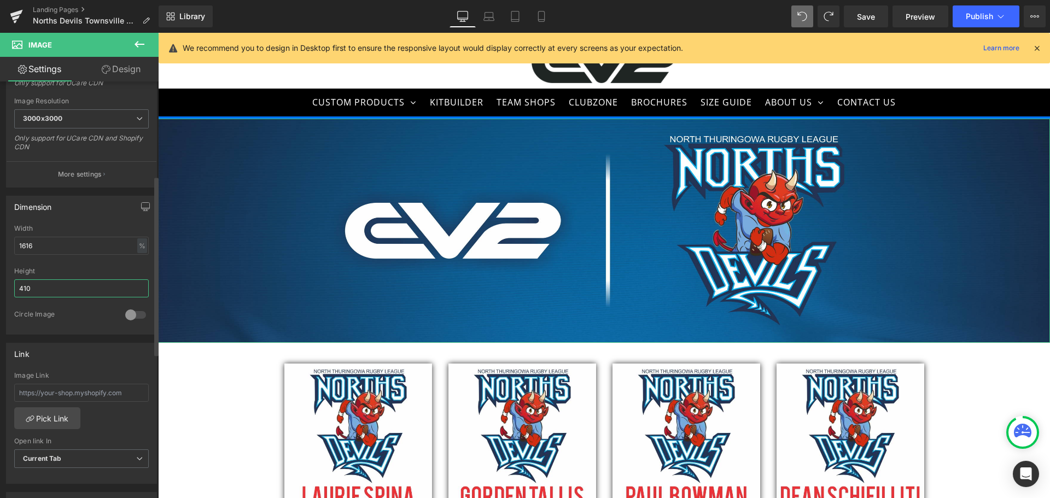
click at [108, 289] on input "410" at bounding box center [81, 288] width 134 height 18
click at [134, 314] on div at bounding box center [135, 314] width 26 height 17
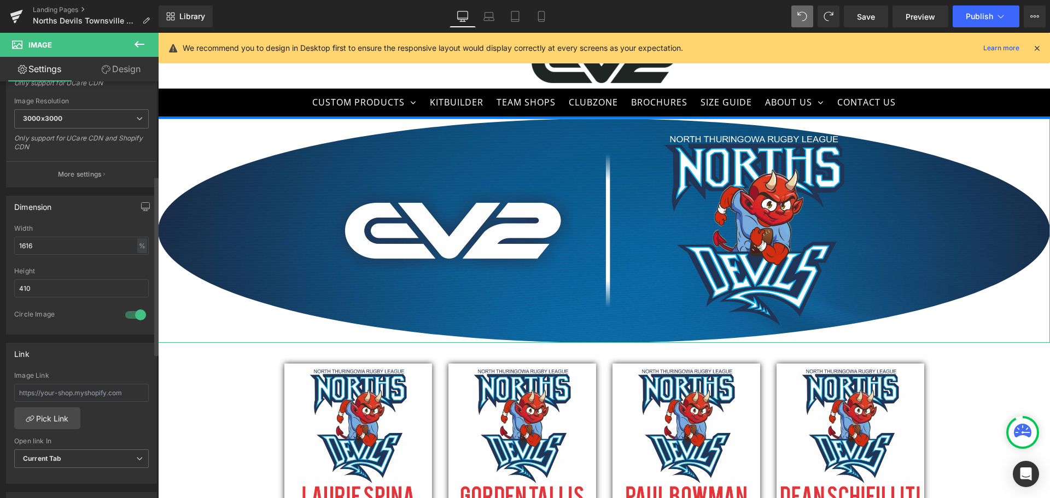
click at [134, 314] on div at bounding box center [135, 314] width 26 height 17
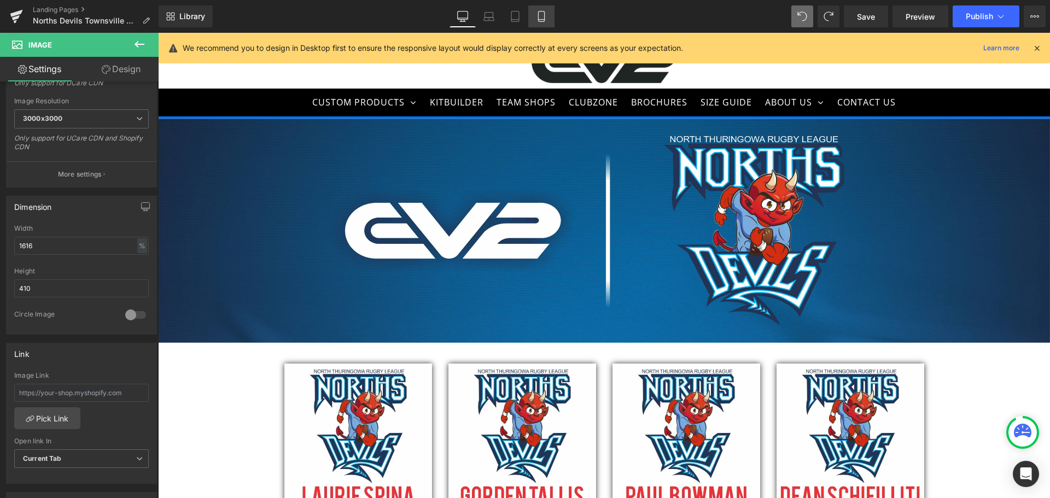
click at [545, 11] on icon at bounding box center [541, 16] width 11 height 11
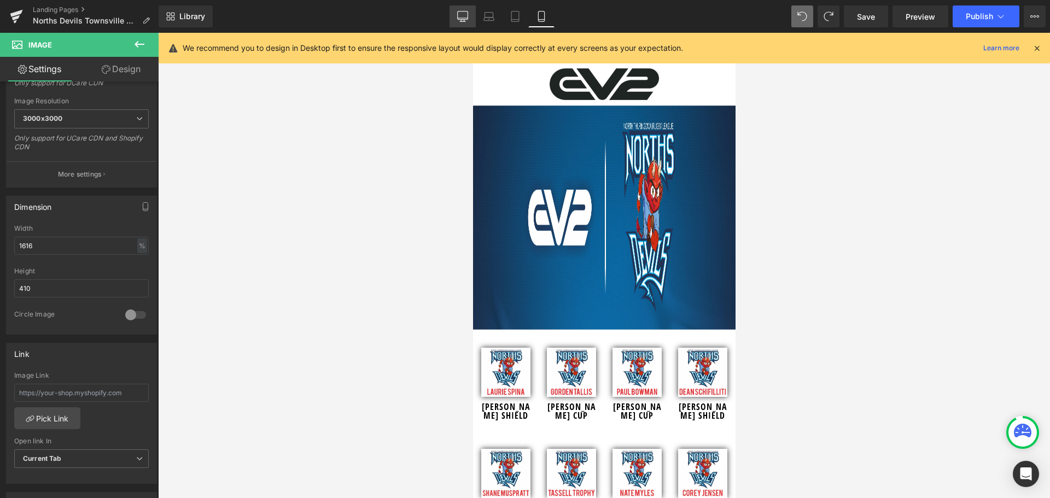
click at [462, 17] on icon at bounding box center [462, 16] width 11 height 11
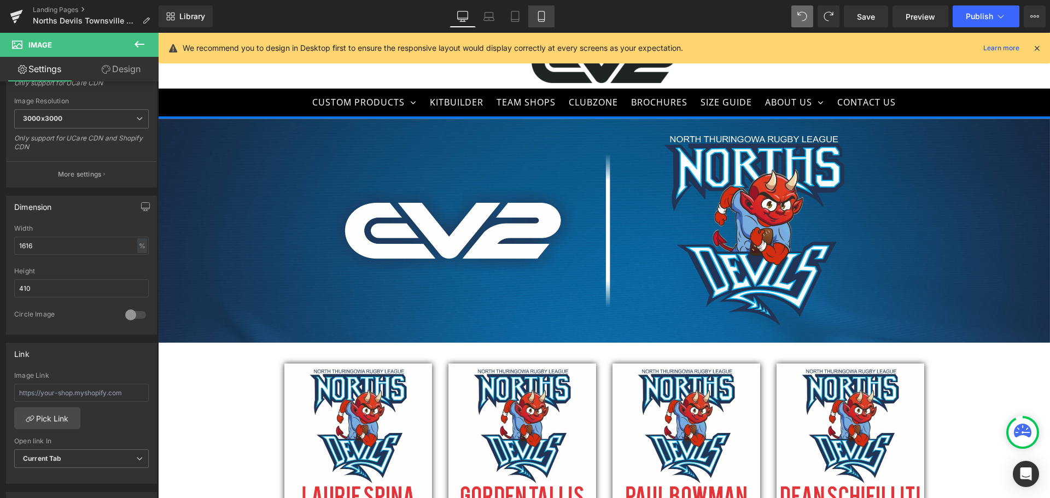
click at [547, 14] on link "Mobile" at bounding box center [541, 16] width 26 height 22
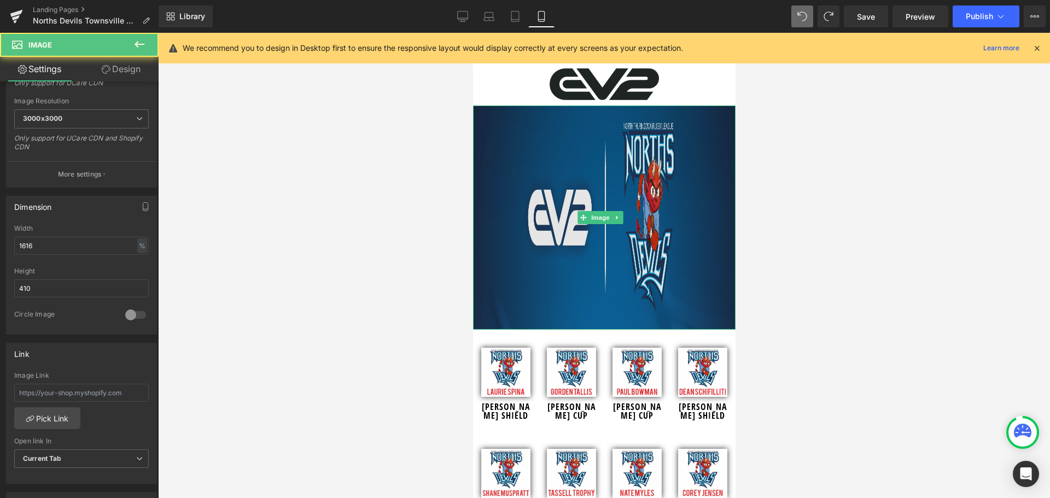
click at [589, 180] on img at bounding box center [603, 218] width 262 height 224
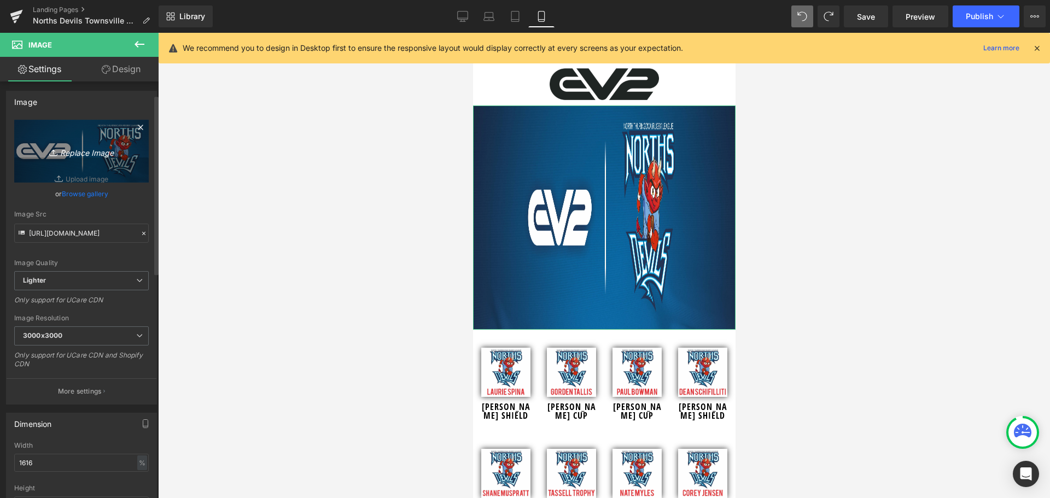
scroll to position [0, 0]
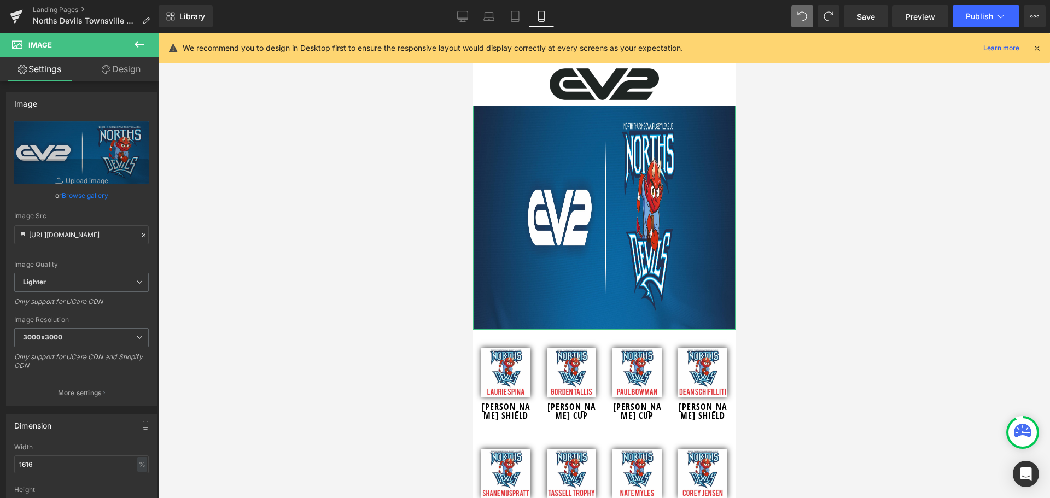
click at [131, 71] on link "Design" at bounding box center [120, 69] width 79 height 25
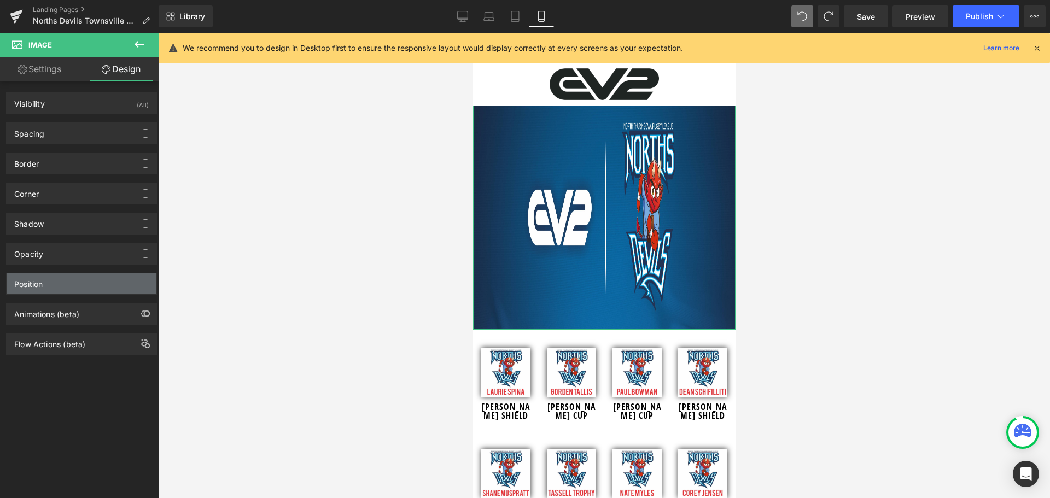
click at [77, 285] on div "Position" at bounding box center [82, 283] width 150 height 21
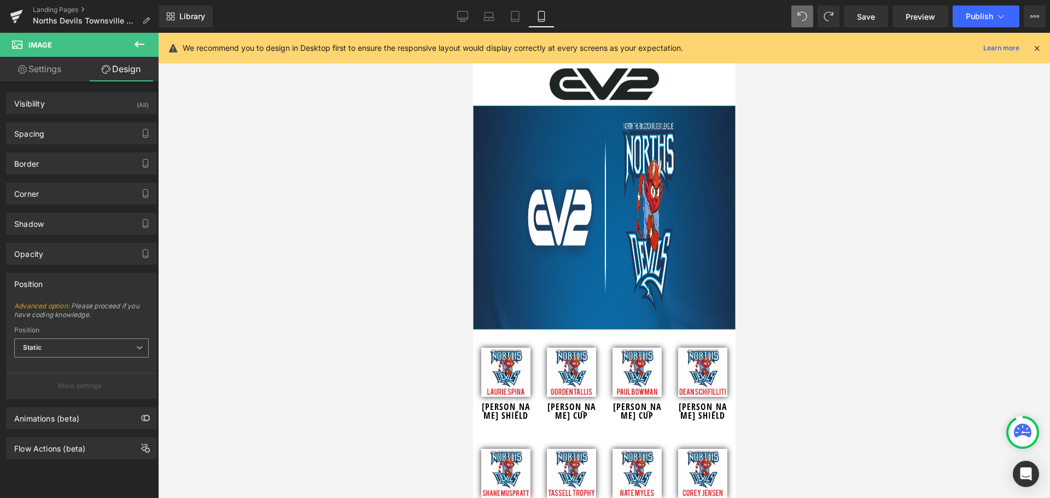
click at [71, 348] on span "Static" at bounding box center [81, 347] width 134 height 19
click at [56, 368] on li "Relative" at bounding box center [81, 367] width 134 height 16
click at [67, 341] on span "Relative" at bounding box center [81, 347] width 134 height 19
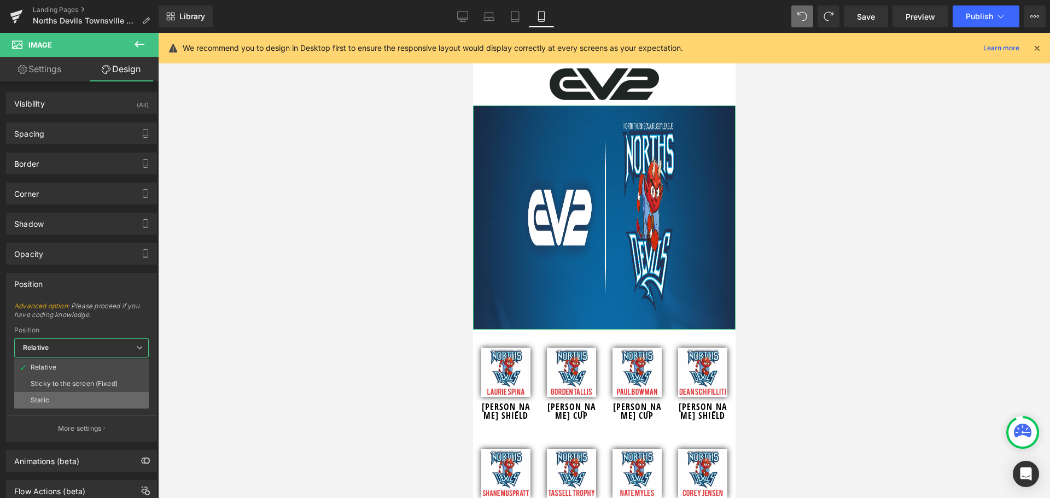
click at [47, 396] on div "Static" at bounding box center [40, 400] width 19 height 8
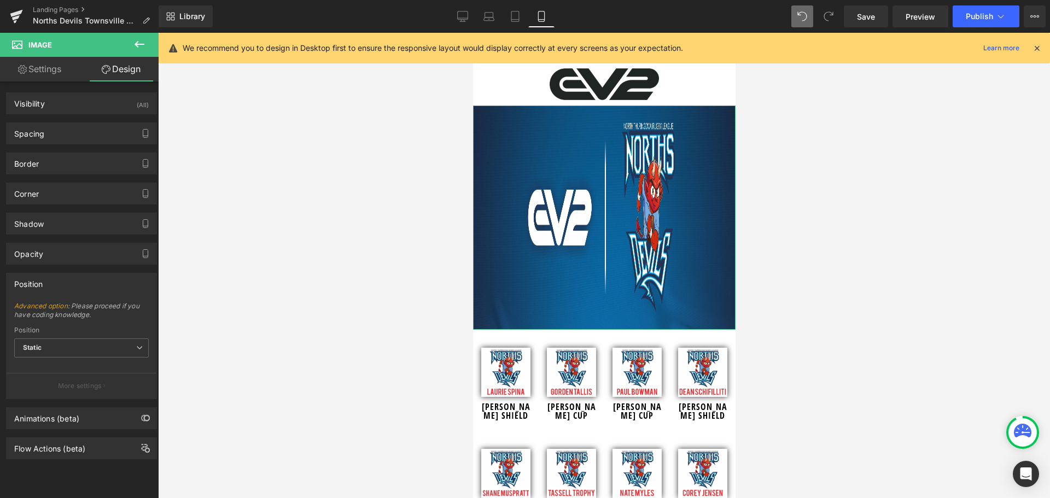
click at [66, 64] on link "Settings" at bounding box center [39, 69] width 79 height 25
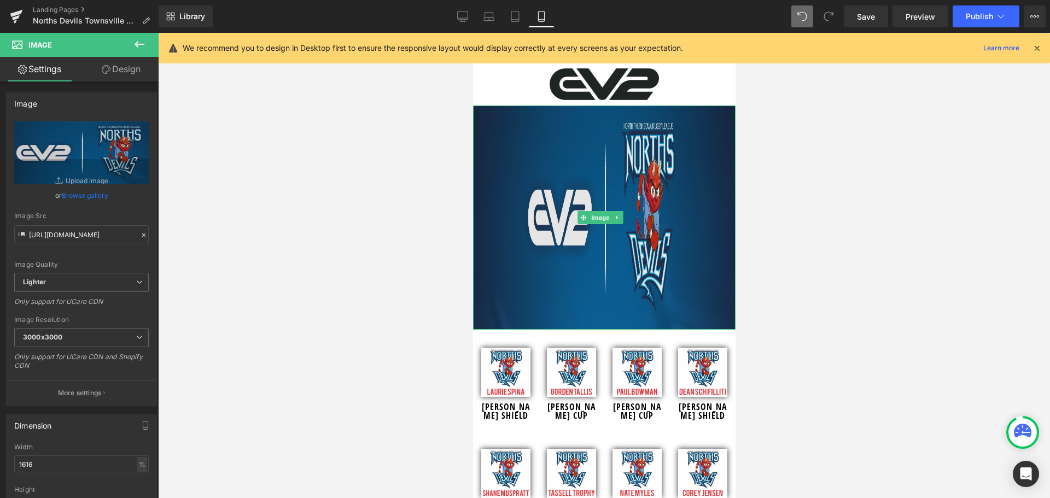
click at [552, 228] on img at bounding box center [603, 218] width 262 height 224
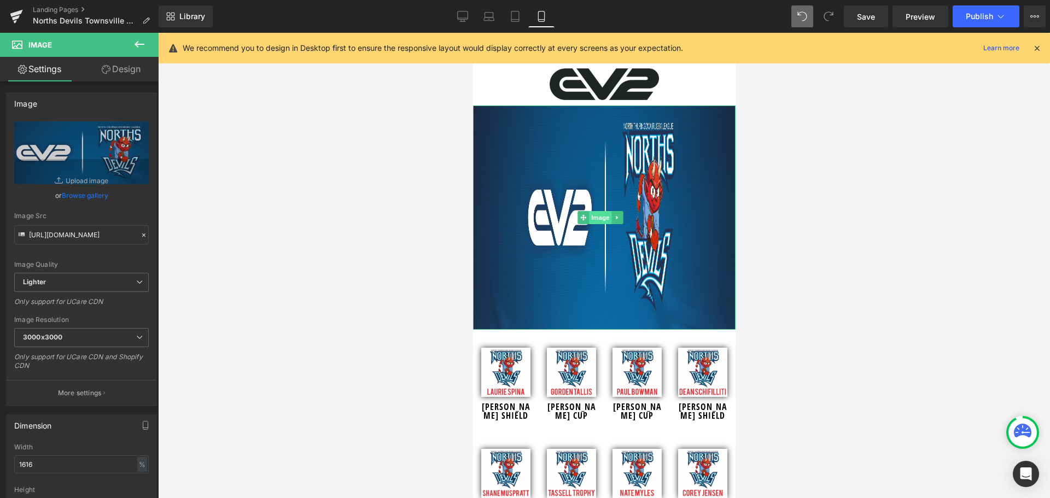
click at [597, 217] on span "Image" at bounding box center [599, 217] width 23 height 13
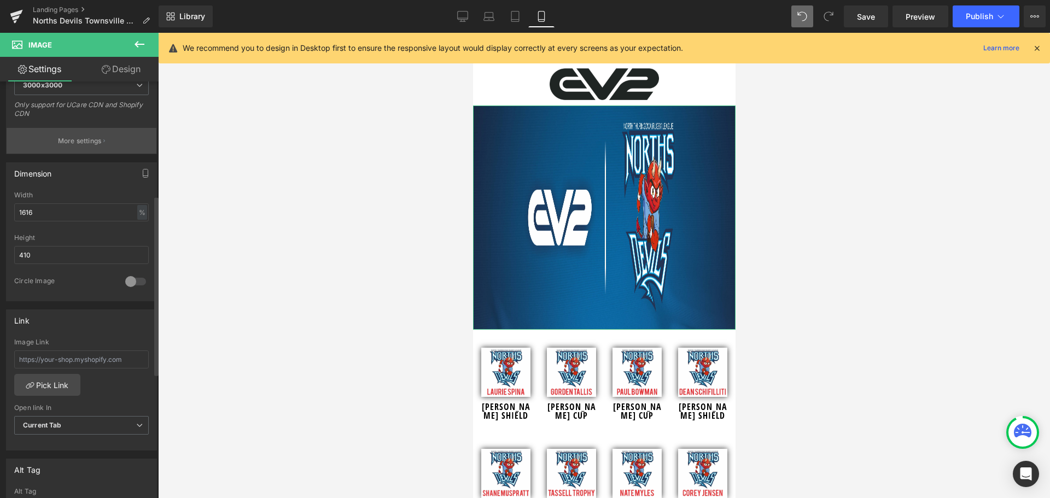
scroll to position [273, 0]
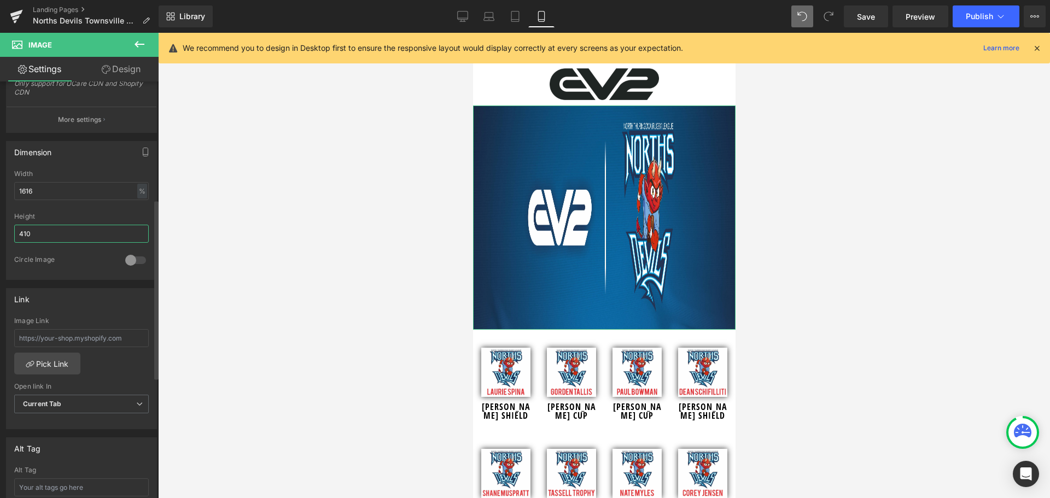
drag, startPoint x: 77, startPoint y: 234, endPoint x: 0, endPoint y: 232, distance: 76.6
click at [0, 232] on div "Dimension 1616px Width 1616 % % px 410px Height 410 0 Circle Image" at bounding box center [81, 206] width 163 height 147
drag, startPoint x: 83, startPoint y: 189, endPoint x: 21, endPoint y: 195, distance: 62.0
click at [21, 195] on input "1616" at bounding box center [81, 191] width 134 height 18
type input "1"
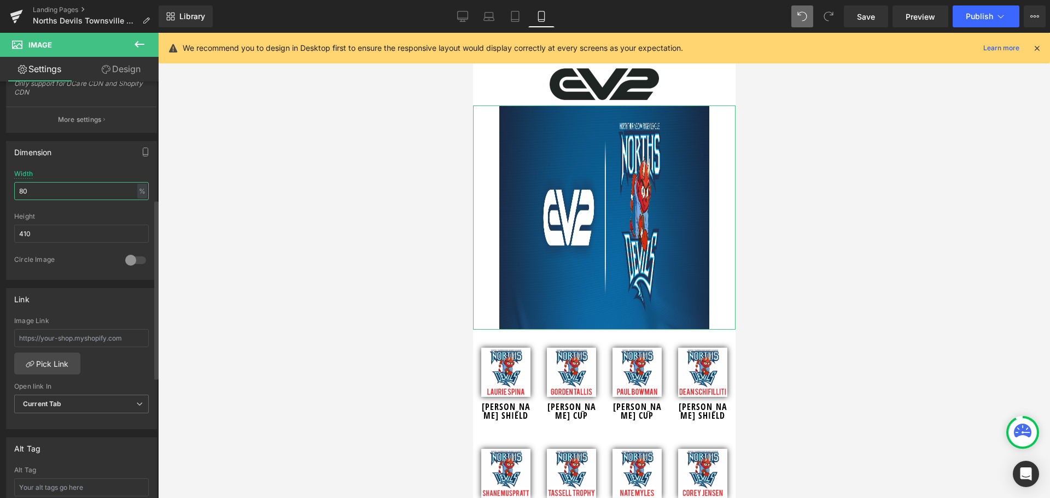
type input "8"
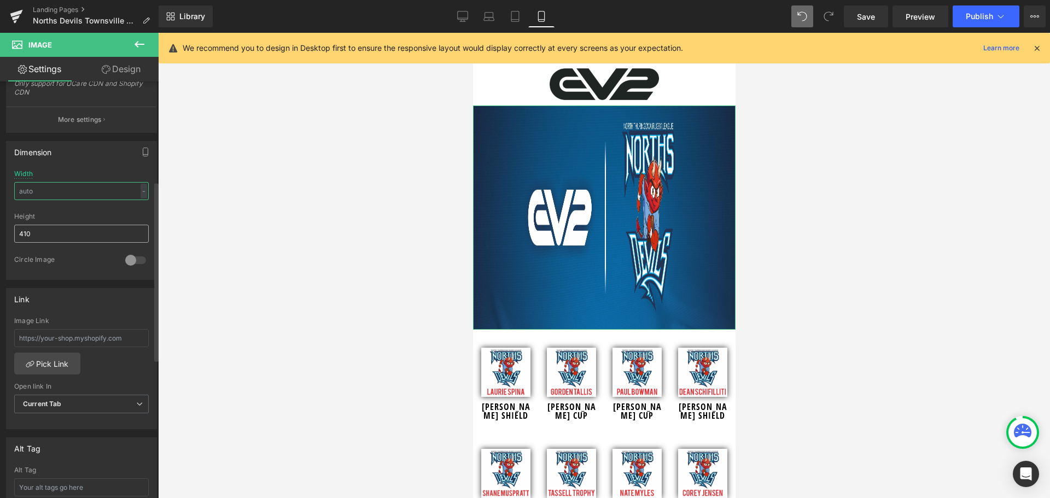
scroll to position [55, 0]
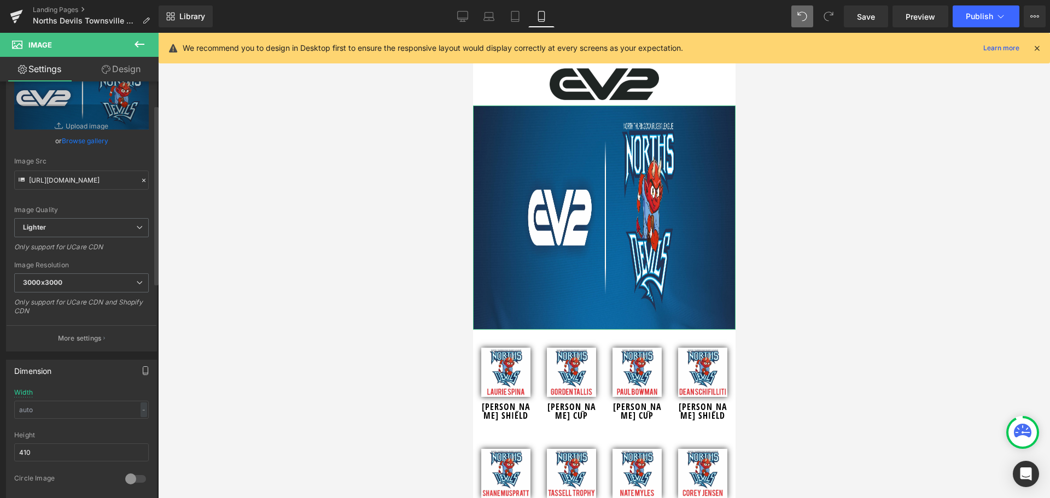
click at [146, 374] on button "button" at bounding box center [145, 370] width 17 height 21
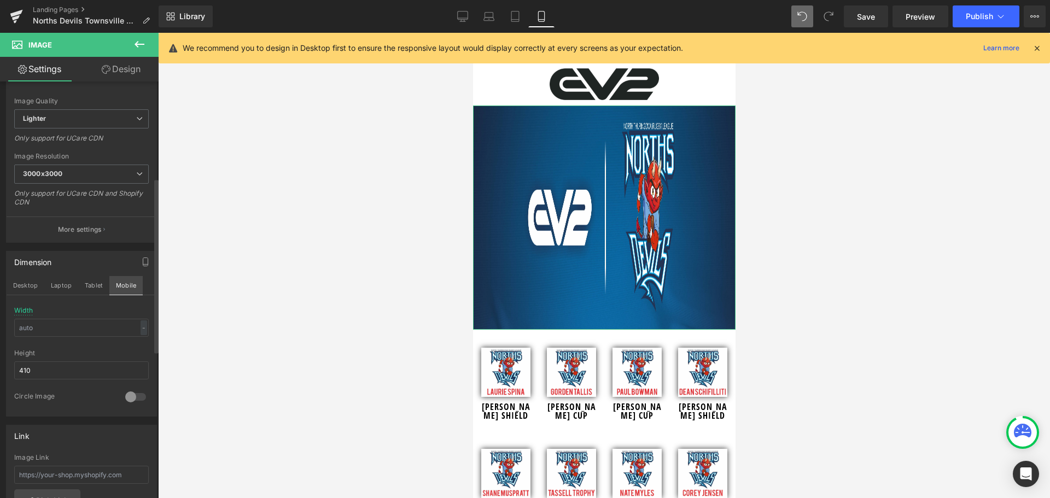
scroll to position [273, 0]
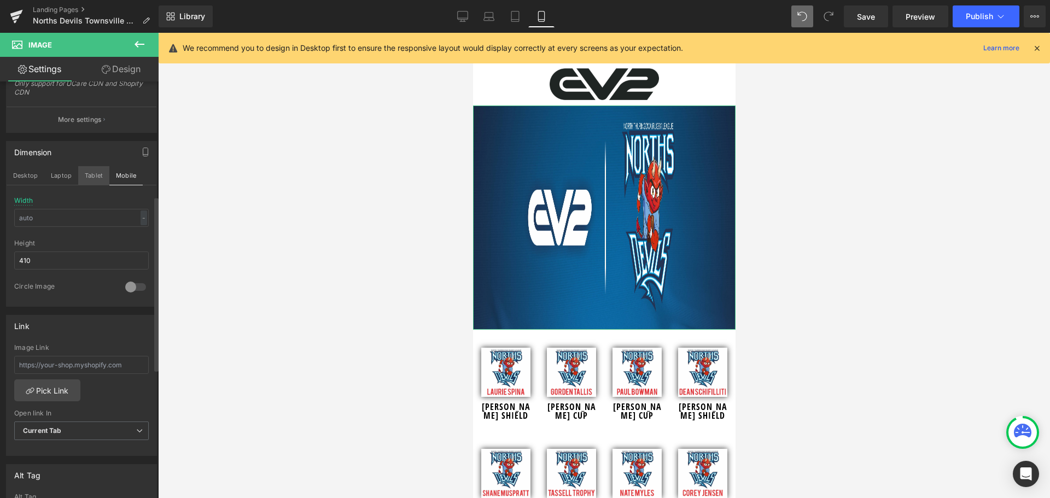
click at [98, 175] on button "Tablet" at bounding box center [93, 175] width 31 height 19
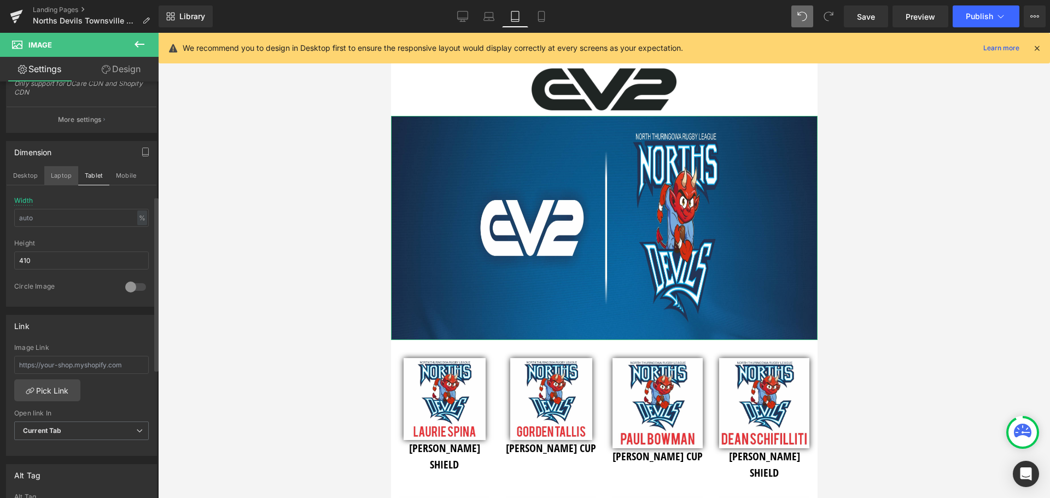
click at [69, 175] on button "Laptop" at bounding box center [61, 175] width 34 height 19
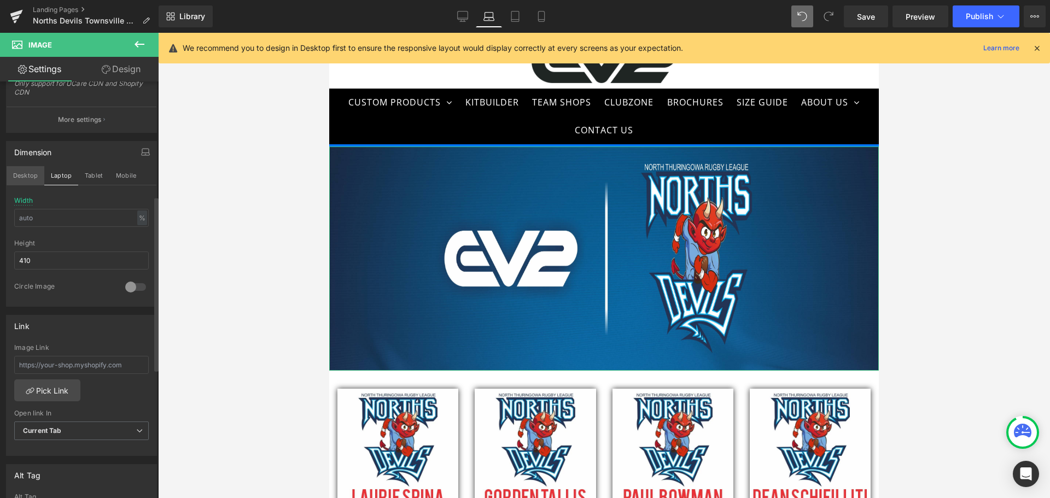
click at [27, 178] on button "Desktop" at bounding box center [26, 175] width 38 height 19
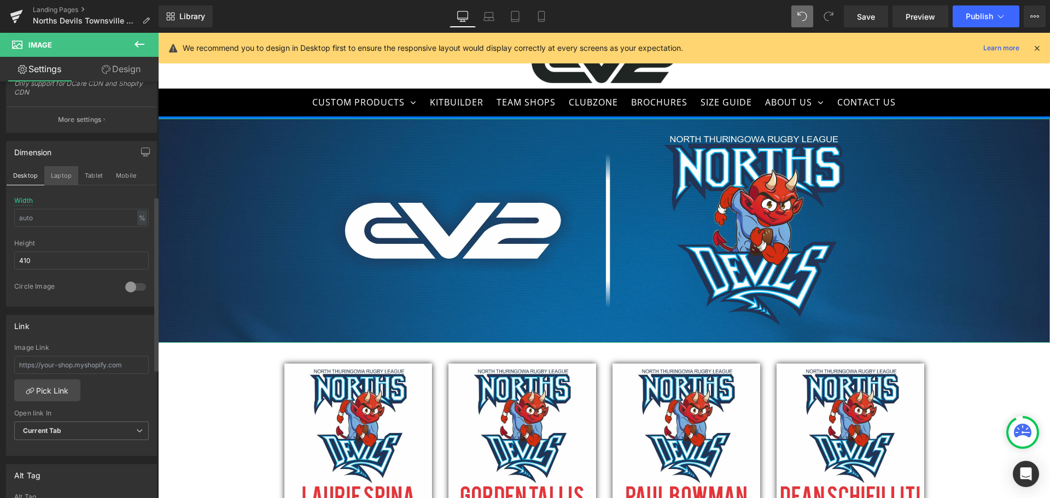
click at [63, 179] on button "Laptop" at bounding box center [61, 175] width 34 height 19
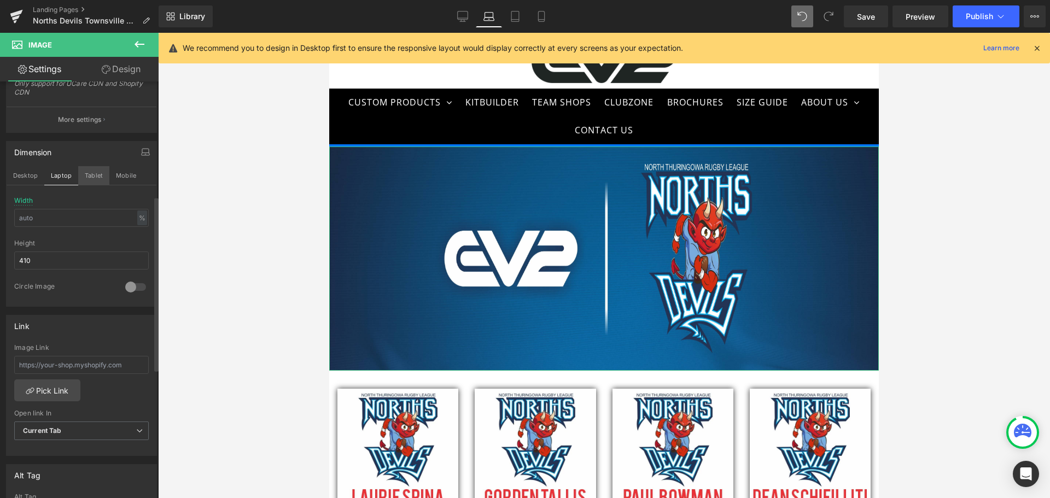
click at [84, 179] on button "Tablet" at bounding box center [93, 175] width 31 height 19
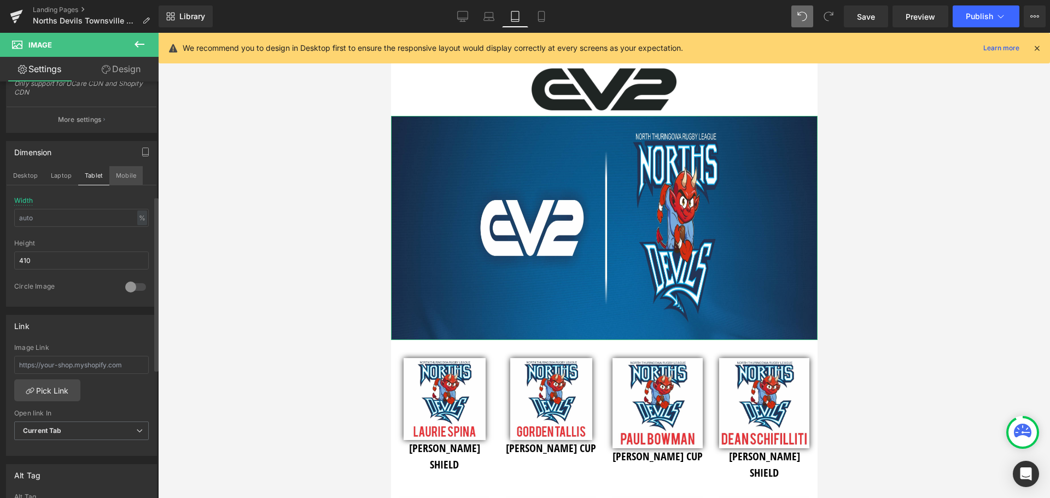
click at [114, 175] on button "Mobile" at bounding box center [125, 175] width 33 height 19
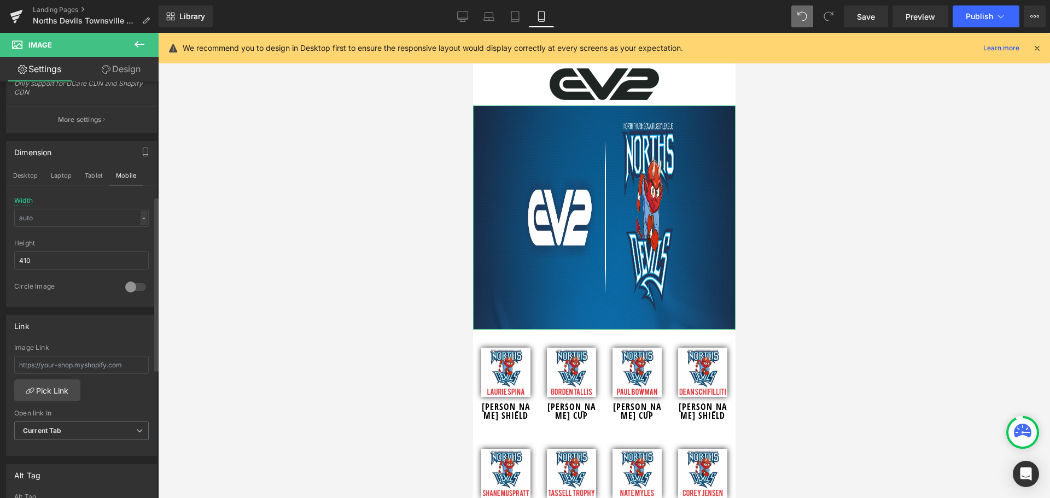
click at [140, 214] on div "-" at bounding box center [143, 217] width 7 height 15
click at [136, 232] on li "%" at bounding box center [141, 235] width 14 height 16
drag, startPoint x: 55, startPoint y: 221, endPoint x: 0, endPoint y: 221, distance: 55.2
click at [0, 221] on div "Dimension Desktop Laptop Tablet Mobile 1616px Width % % px 410px Height 410 0 C…" at bounding box center [81, 220] width 163 height 174
type input "100"
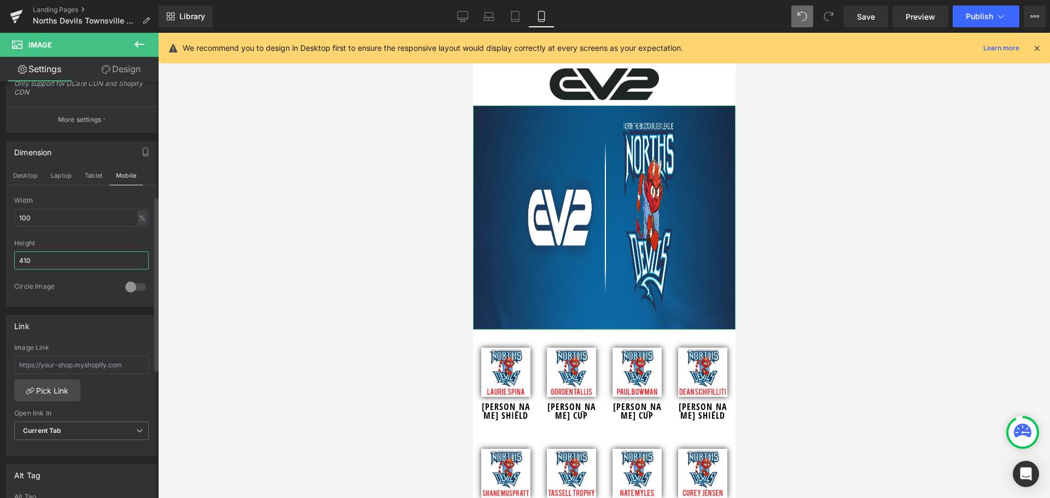
drag, startPoint x: 43, startPoint y: 260, endPoint x: 0, endPoint y: 262, distance: 42.7
click at [0, 262] on div "Dimension Desktop Laptop Tablet Mobile 1616px Width 100 % % px 410px Height 410…" at bounding box center [81, 220] width 163 height 174
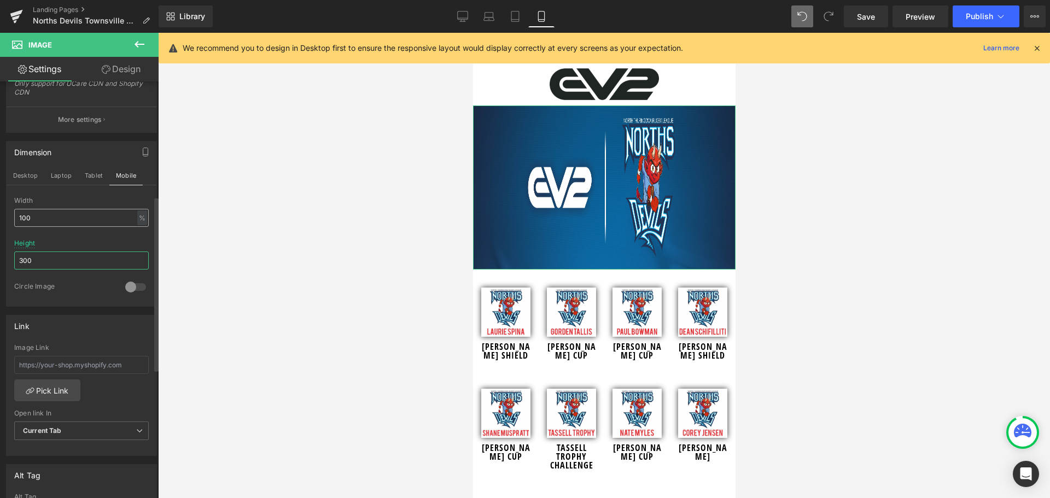
type input "300"
drag, startPoint x: 54, startPoint y: 220, endPoint x: 1, endPoint y: 222, distance: 53.1
click at [1, 222] on div "Dimension Desktop Laptop Tablet Mobile 1616px Width 100 % % px 410px Height 300…" at bounding box center [81, 220] width 163 height 174
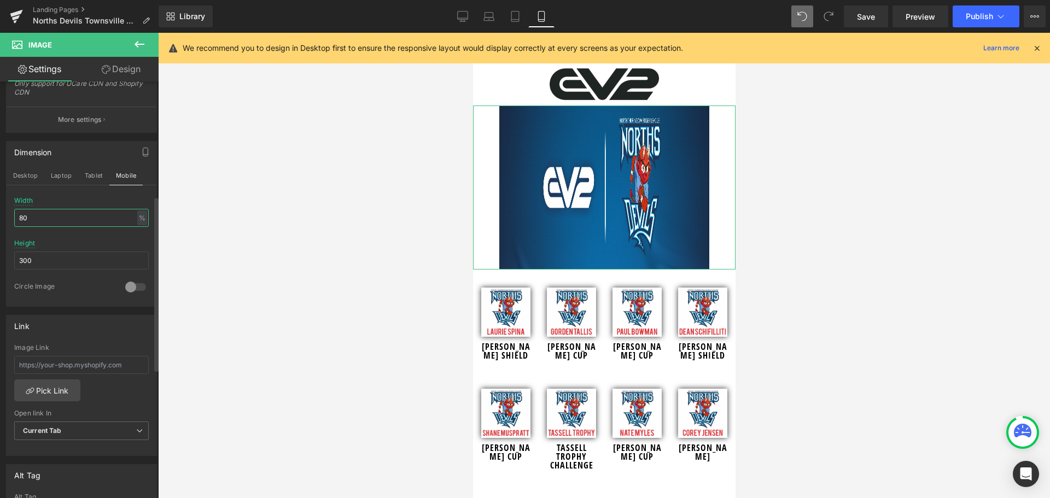
type input "8"
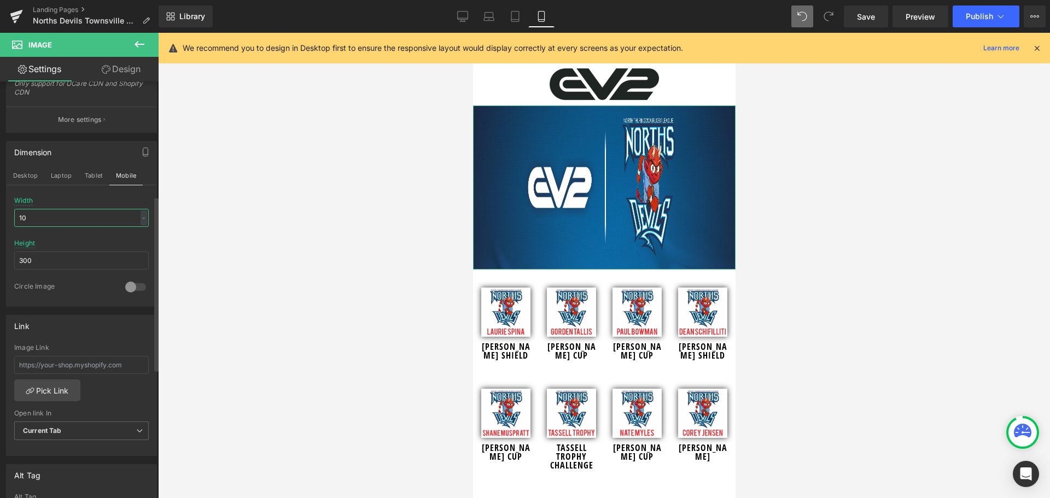
type input "100"
drag, startPoint x: 56, startPoint y: 259, endPoint x: 0, endPoint y: 264, distance: 56.6
click at [0, 264] on div "Dimension Desktop Laptop Tablet Mobile 1616px Width 100 % % px 410px Height 300…" at bounding box center [81, 220] width 163 height 174
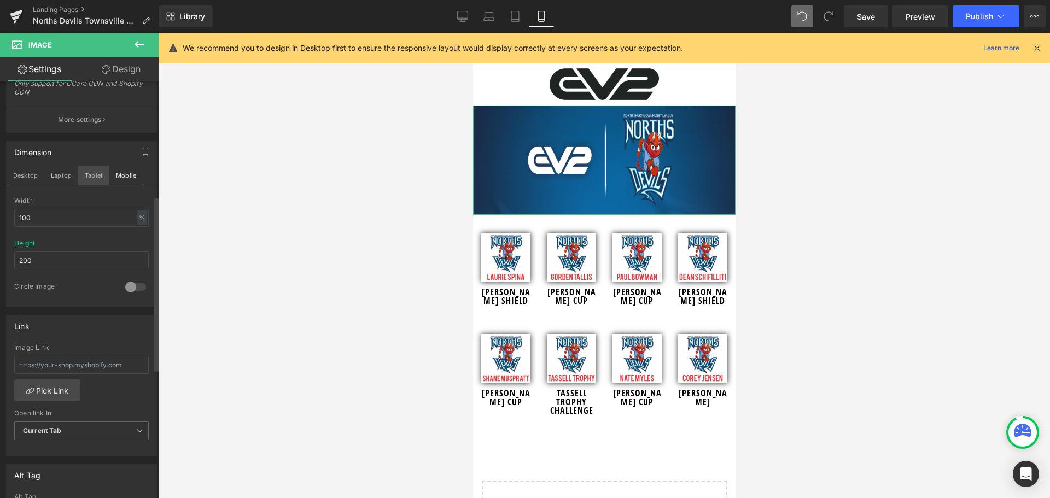
click at [95, 178] on button "Tablet" at bounding box center [93, 175] width 31 height 19
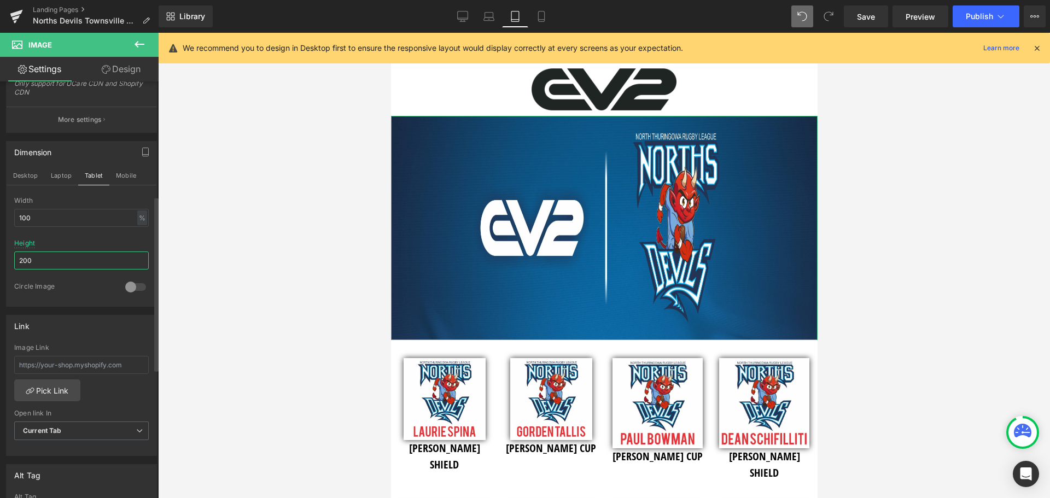
drag, startPoint x: 52, startPoint y: 259, endPoint x: 5, endPoint y: 262, distance: 46.6
click at [5, 262] on div "Dimension Desktop Laptop Tablet Mobile 1616px Width 100 % % px 410px Height 200…" at bounding box center [81, 220] width 163 height 174
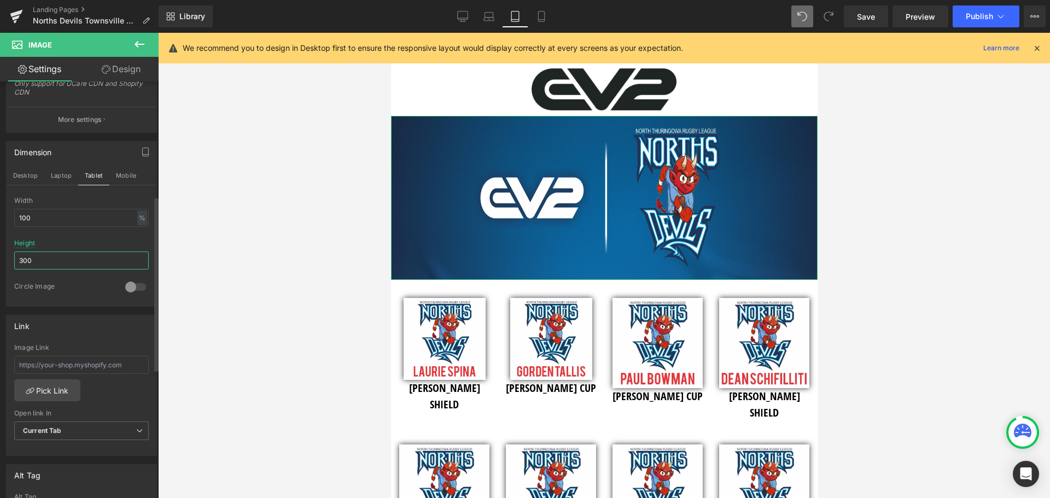
drag, startPoint x: 48, startPoint y: 257, endPoint x: 9, endPoint y: 261, distance: 39.5
click at [9, 261] on div "1616px Width 100 % % px 410px Height 300 0 Circle Image" at bounding box center [82, 251] width 150 height 109
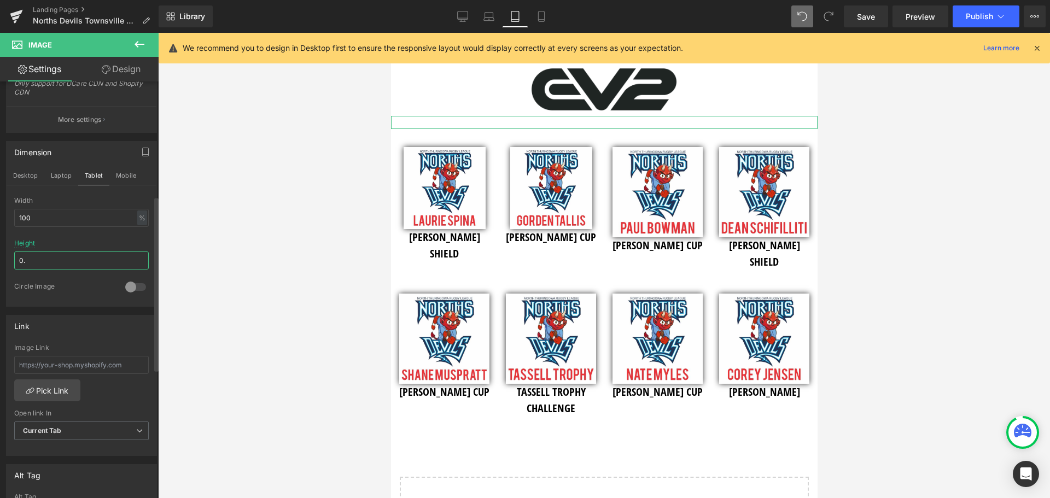
type input "0"
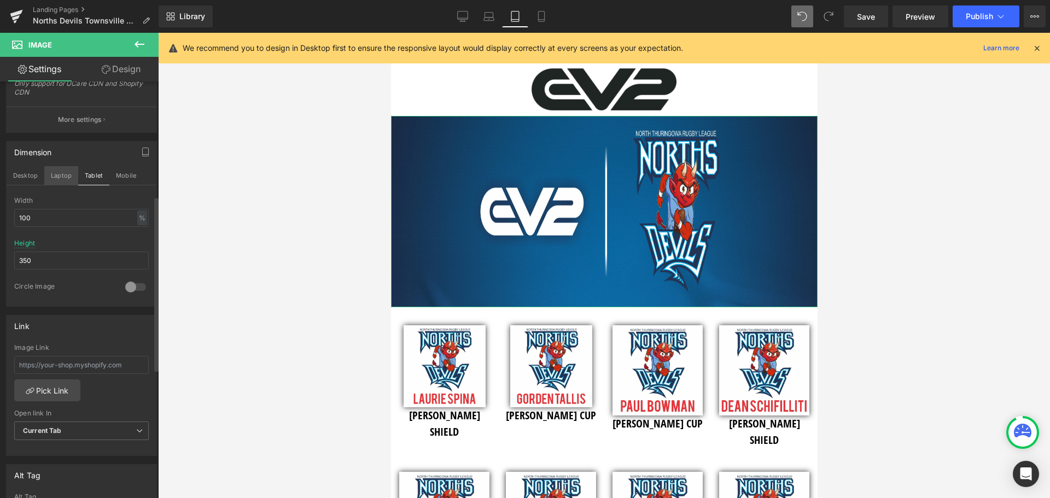
click at [60, 177] on button "Laptop" at bounding box center [61, 175] width 34 height 19
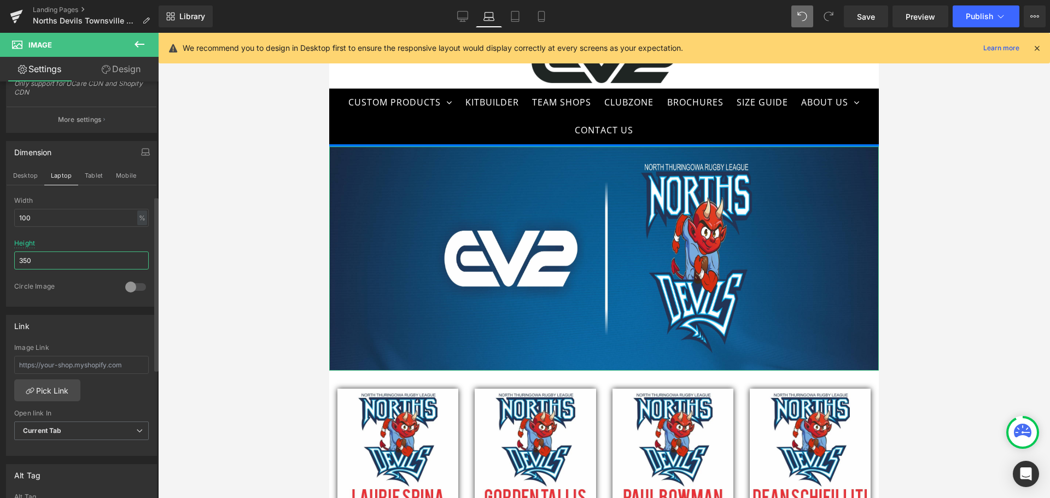
drag, startPoint x: 56, startPoint y: 263, endPoint x: 0, endPoint y: 269, distance: 56.1
click at [0, 269] on div "Dimension Desktop Laptop Tablet Mobile 1616px Width 100 % % px 410px Height 350…" at bounding box center [81, 220] width 163 height 174
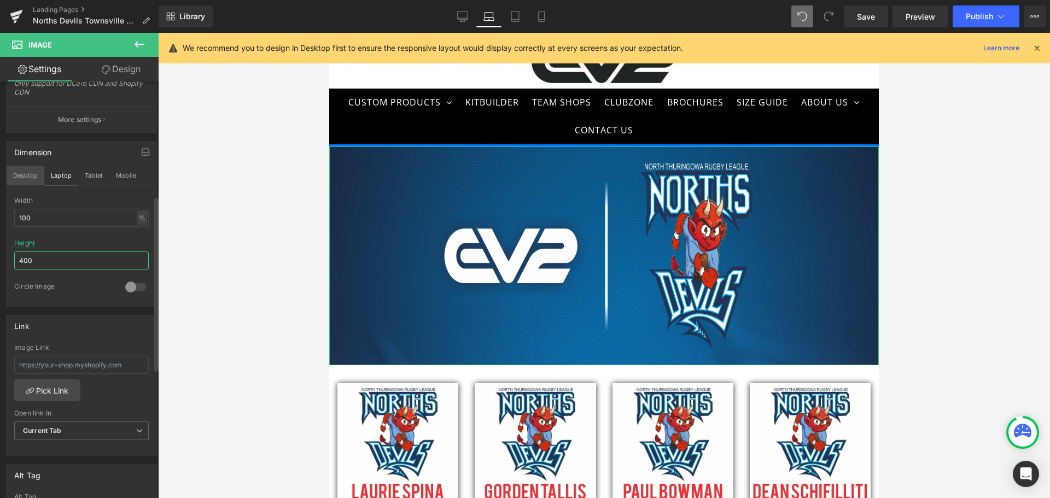
type input "400"
click at [36, 177] on button "Desktop" at bounding box center [26, 175] width 38 height 19
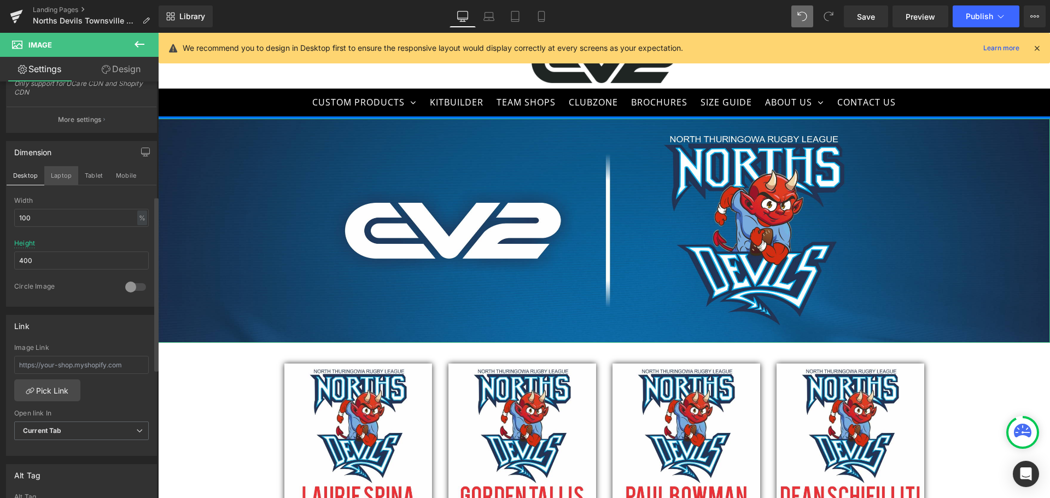
click at [57, 175] on button "Laptop" at bounding box center [61, 175] width 34 height 19
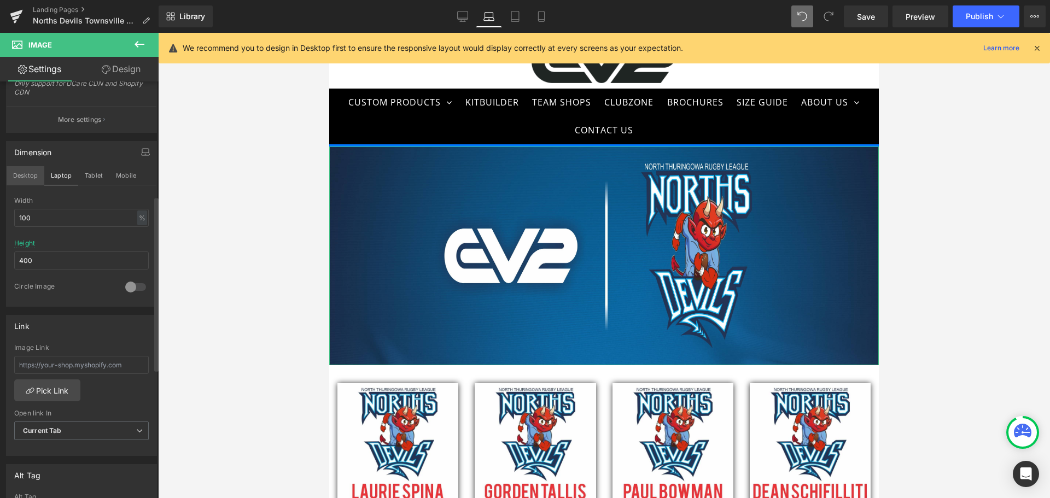
click at [28, 179] on button "Desktop" at bounding box center [26, 175] width 38 height 19
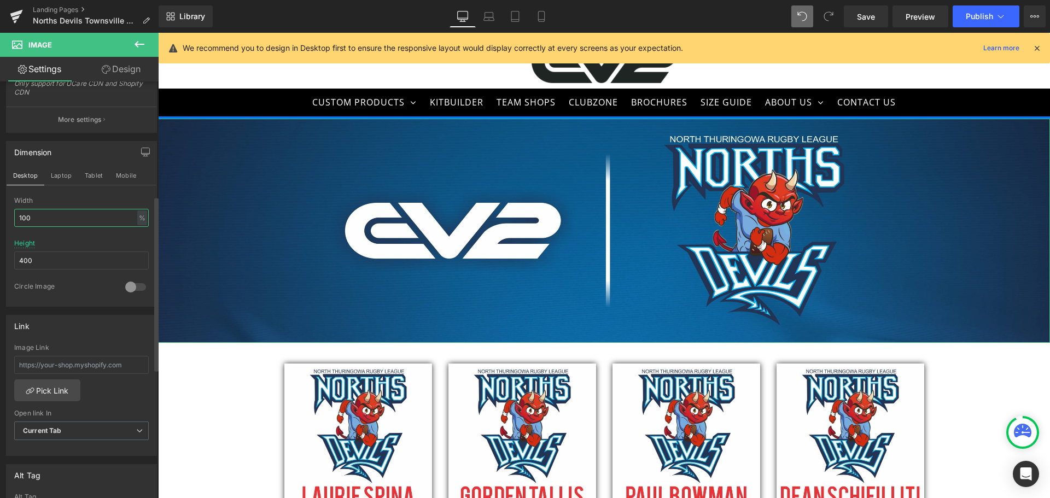
drag, startPoint x: 51, startPoint y: 215, endPoint x: 16, endPoint y: 218, distance: 35.6
click at [16, 218] on input "100" at bounding box center [81, 218] width 134 height 18
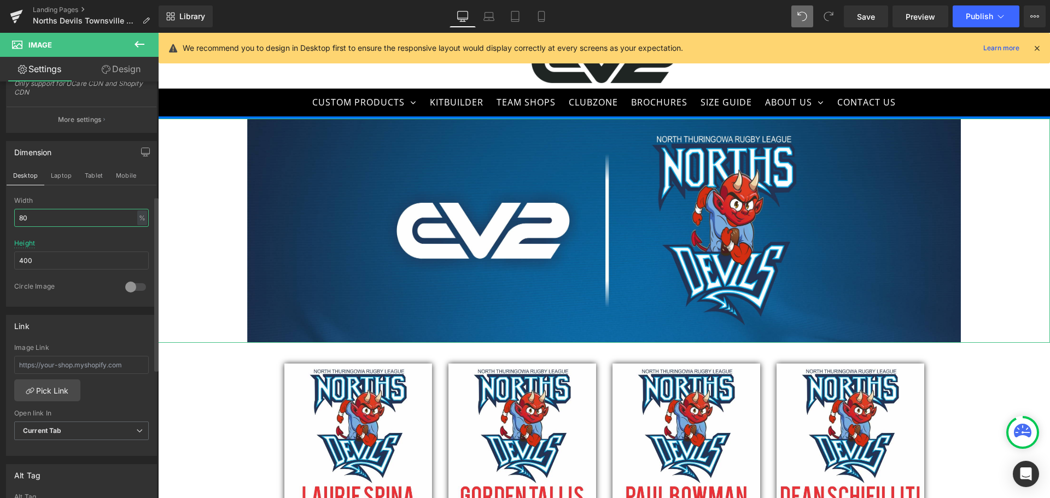
drag, startPoint x: 48, startPoint y: 221, endPoint x: 0, endPoint y: 226, distance: 47.8
click at [0, 226] on div "Dimension Desktop Laptop Tablet Mobile 1616px Width 80 % % px 410px Height 400 …" at bounding box center [81, 220] width 163 height 174
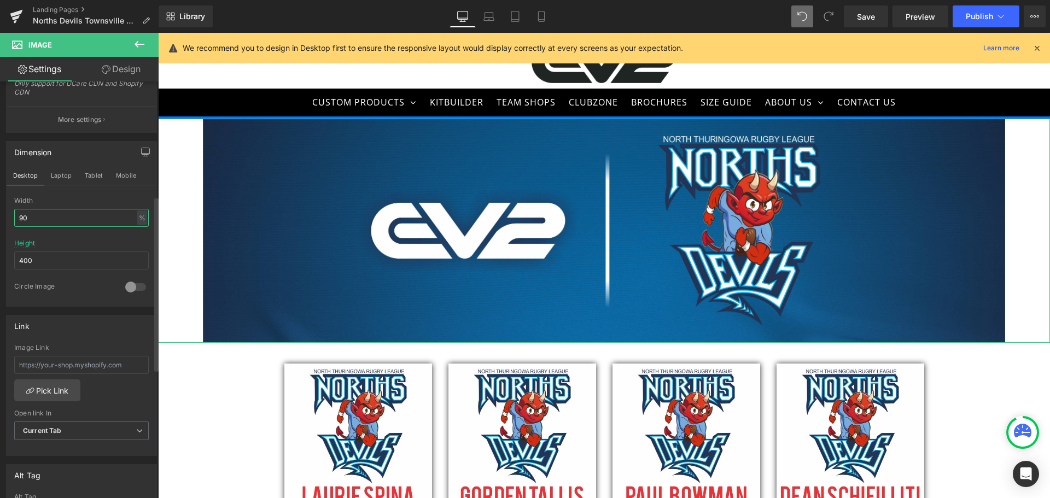
drag, startPoint x: 37, startPoint y: 213, endPoint x: 9, endPoint y: 216, distance: 27.5
click at [9, 216] on div "1616px Width 90 % % px 410px Height 400 0 Circle Image" at bounding box center [82, 251] width 150 height 109
type input "100"
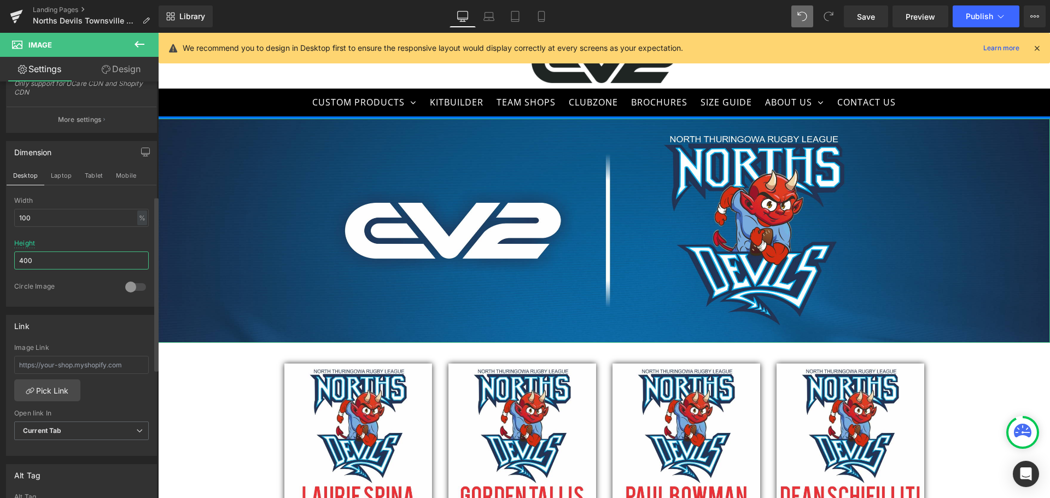
drag, startPoint x: 38, startPoint y: 255, endPoint x: 10, endPoint y: 256, distance: 27.9
click at [10, 256] on div "1616px Width 100 % % px 410px Height 400 0 Circle Image" at bounding box center [82, 251] width 150 height 109
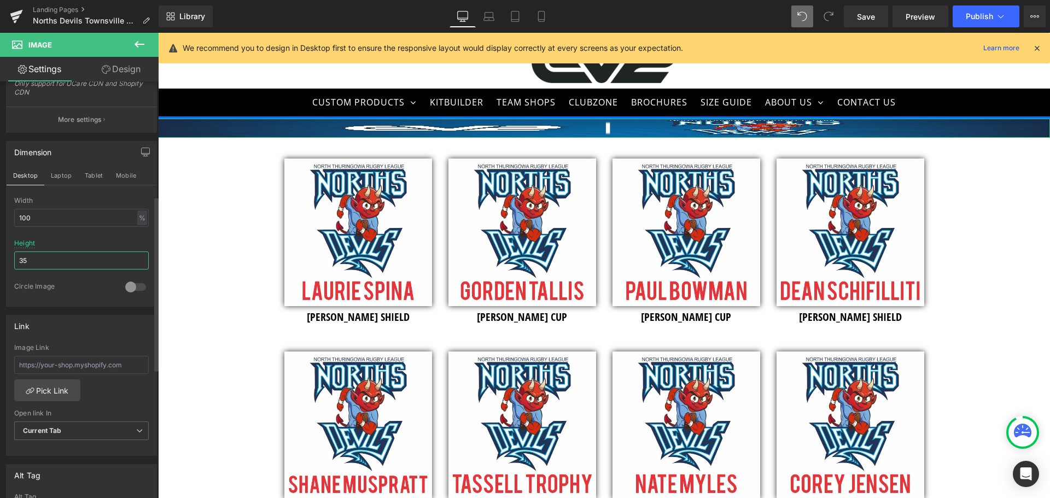
type input "3"
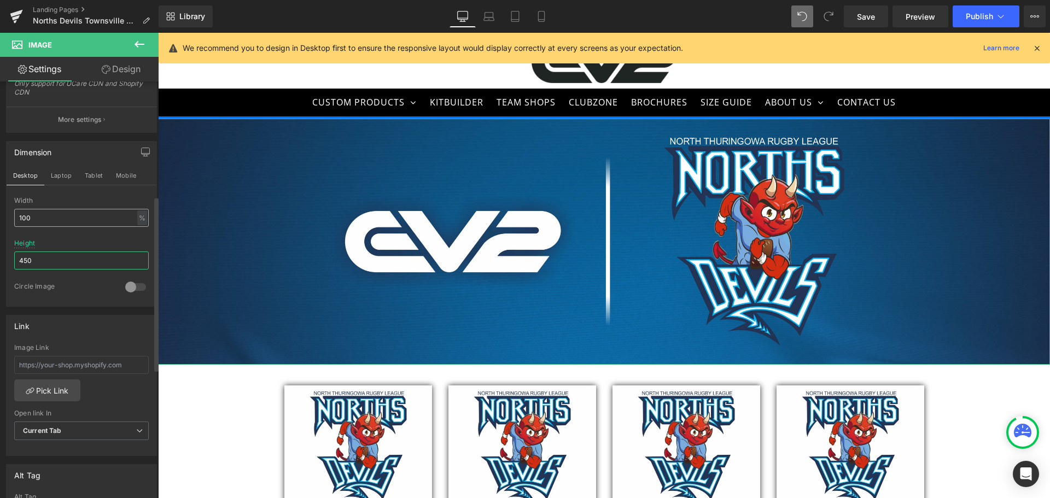
type input "450"
drag, startPoint x: 37, startPoint y: 219, endPoint x: 0, endPoint y: 219, distance: 36.6
click at [0, 219] on div "Dimension Desktop Laptop Tablet Mobile 1616px Width 100 % % px 410px Height 450…" at bounding box center [81, 220] width 163 height 174
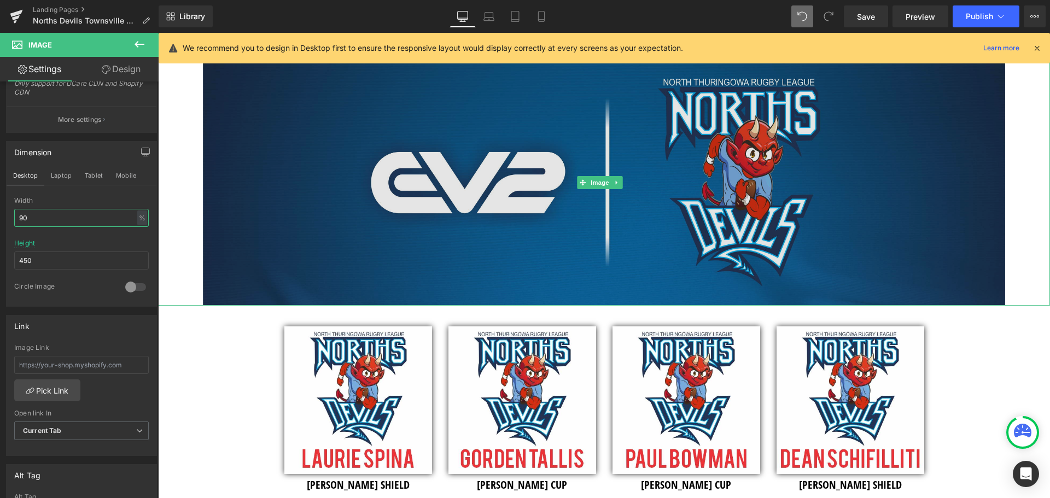
scroll to position [0, 0]
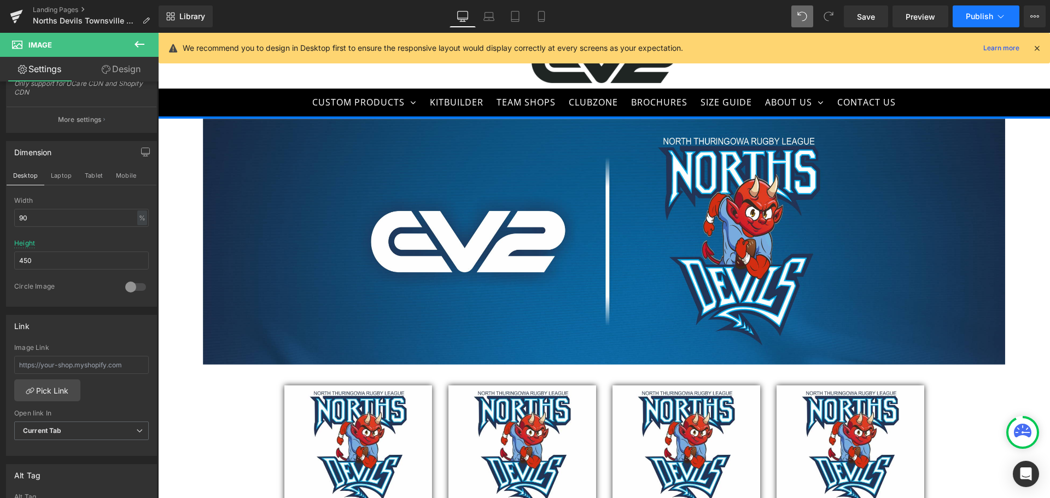
click at [973, 13] on span "Publish" at bounding box center [978, 16] width 27 height 9
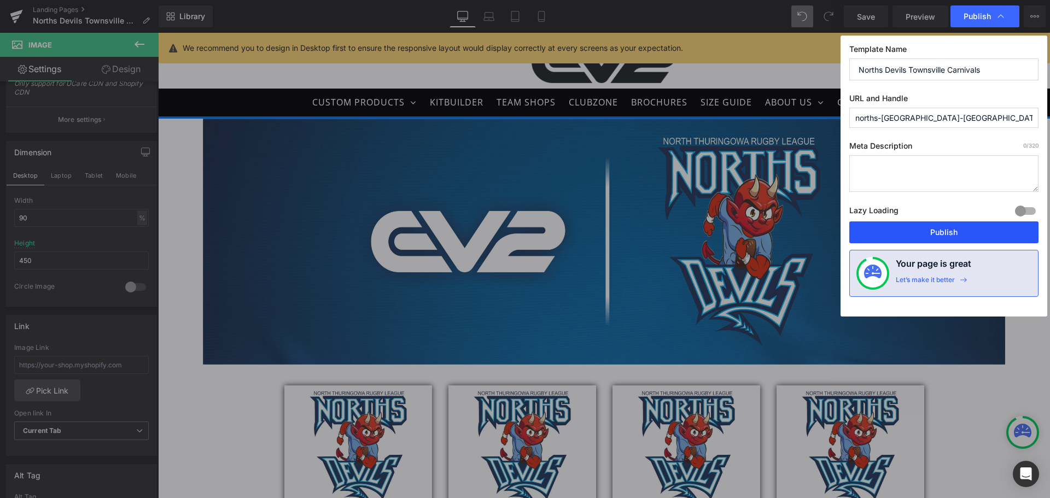
click at [912, 228] on button "Publish" at bounding box center [943, 232] width 189 height 22
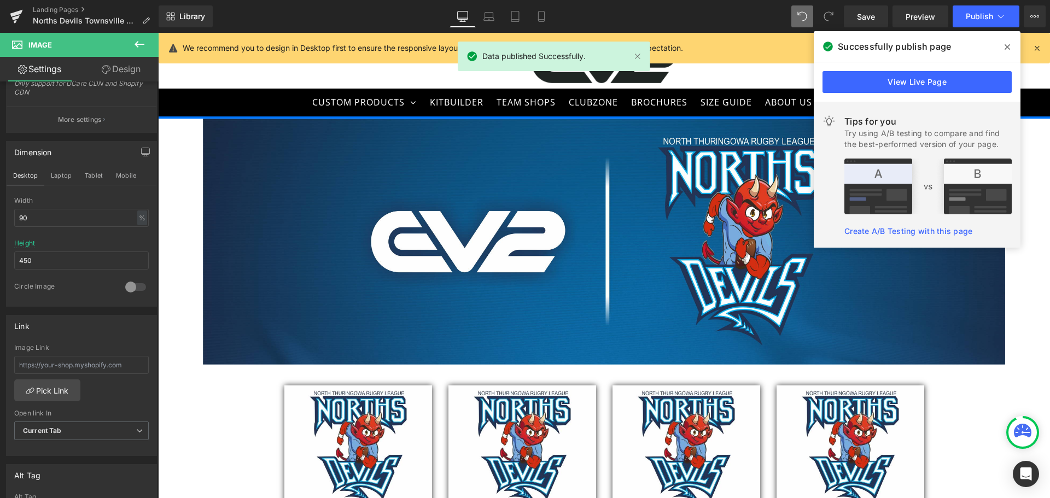
click at [1013, 51] on span at bounding box center [1006, 46] width 17 height 17
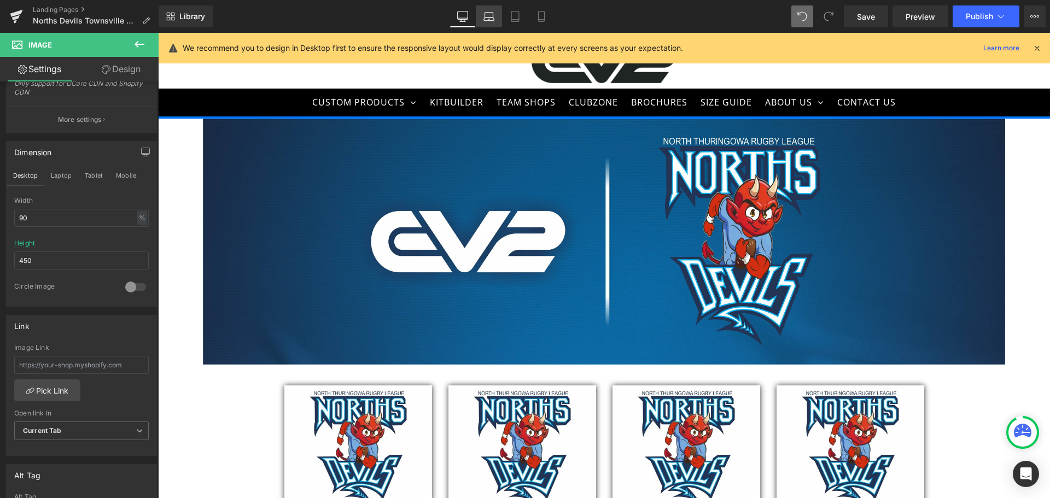
click at [484, 21] on icon at bounding box center [488, 16] width 11 height 11
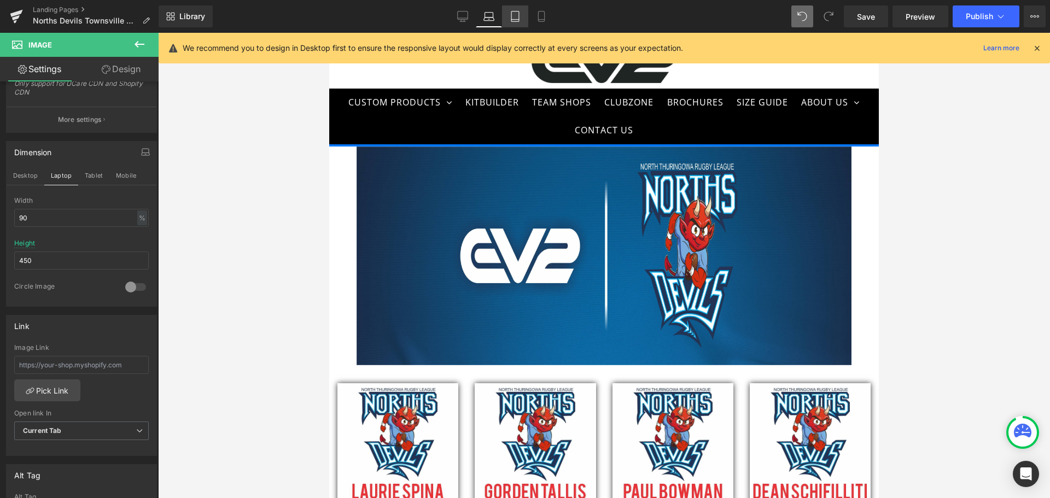
click at [511, 22] on link "Tablet" at bounding box center [515, 16] width 26 height 22
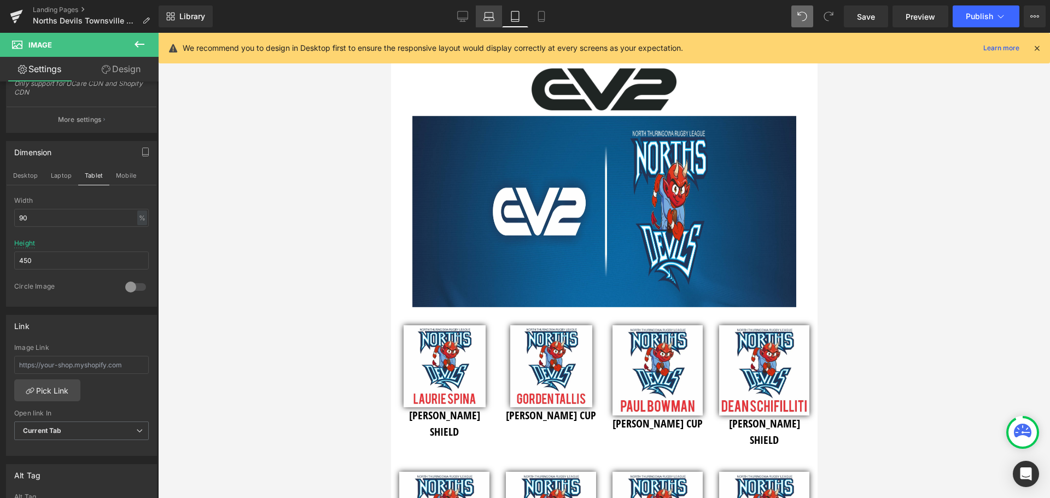
click at [492, 20] on icon at bounding box center [489, 18] width 10 height 3
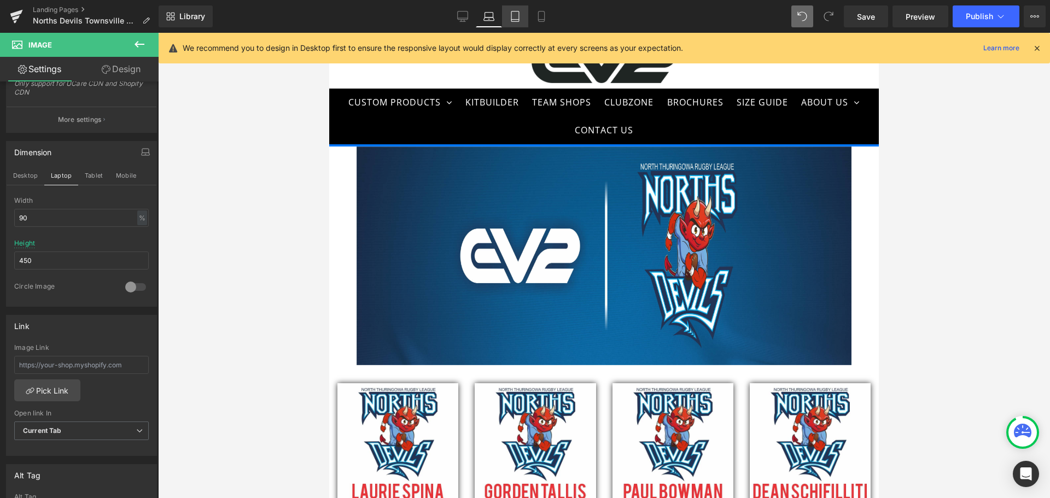
click at [505, 19] on link "Tablet" at bounding box center [515, 16] width 26 height 22
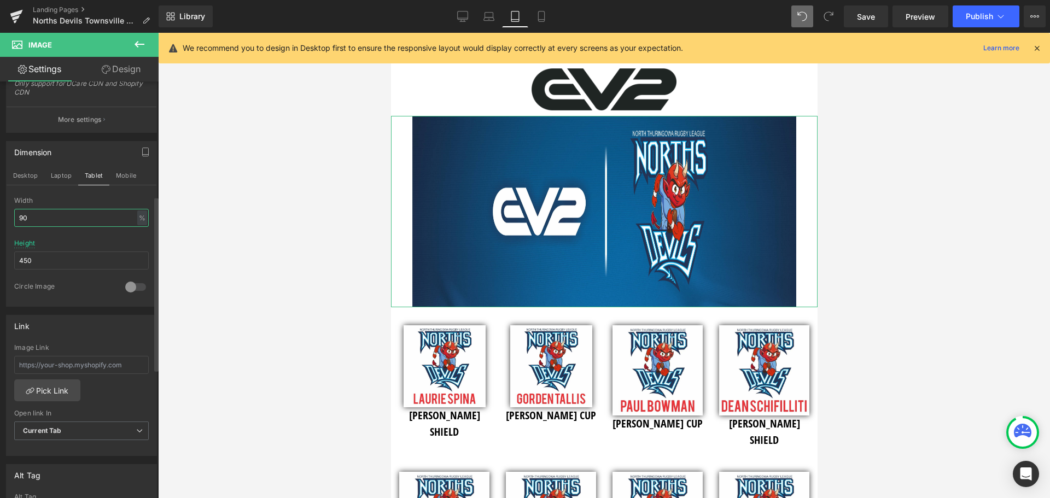
drag, startPoint x: 68, startPoint y: 220, endPoint x: 0, endPoint y: 224, distance: 68.4
click at [0, 224] on div "Dimension Desktop Laptop Tablet Mobile 1616px Width 90 % % px 410px Height 450 …" at bounding box center [81, 220] width 163 height 174
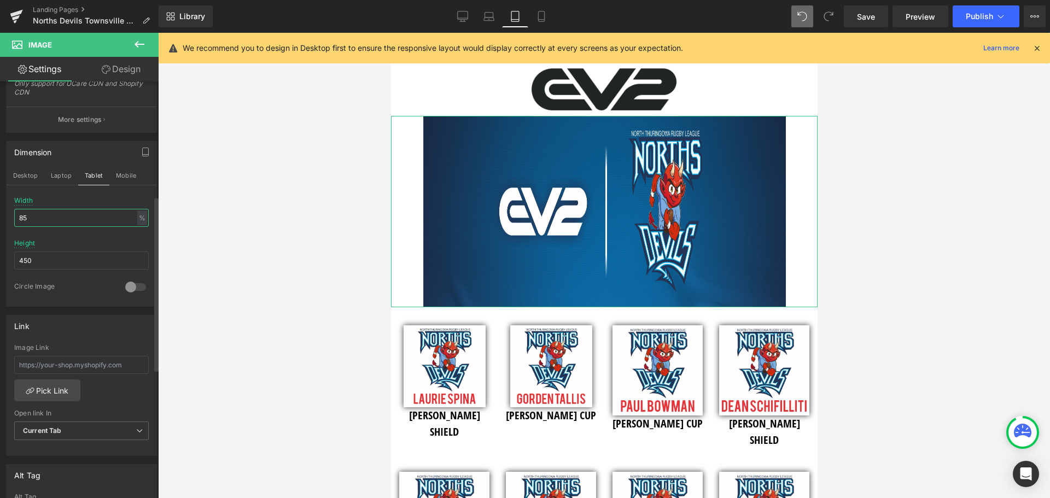
type input "8"
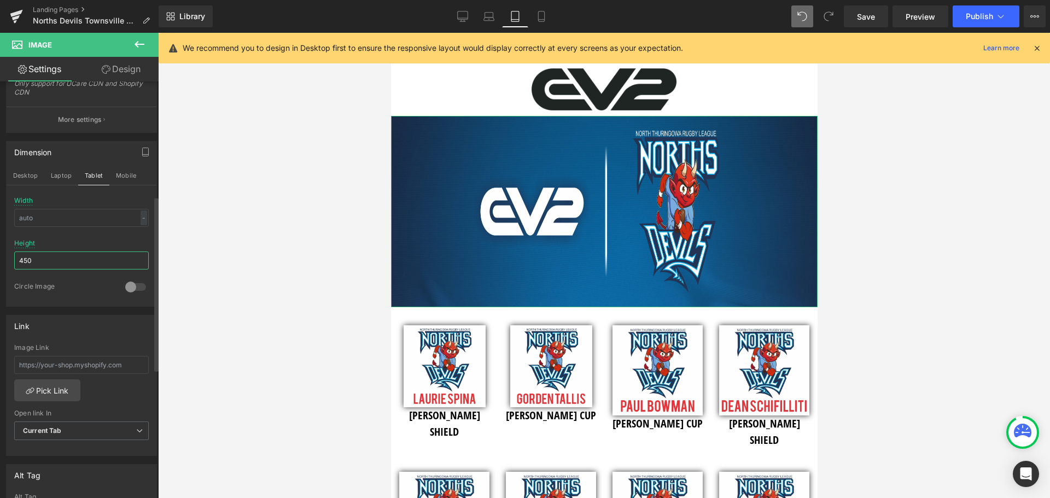
drag, startPoint x: 79, startPoint y: 260, endPoint x: 0, endPoint y: 265, distance: 78.9
click at [0, 265] on div "Dimension Desktop Laptop Tablet Mobile 1616px Width - % px 410px Height 450 0 C…" at bounding box center [81, 220] width 163 height 174
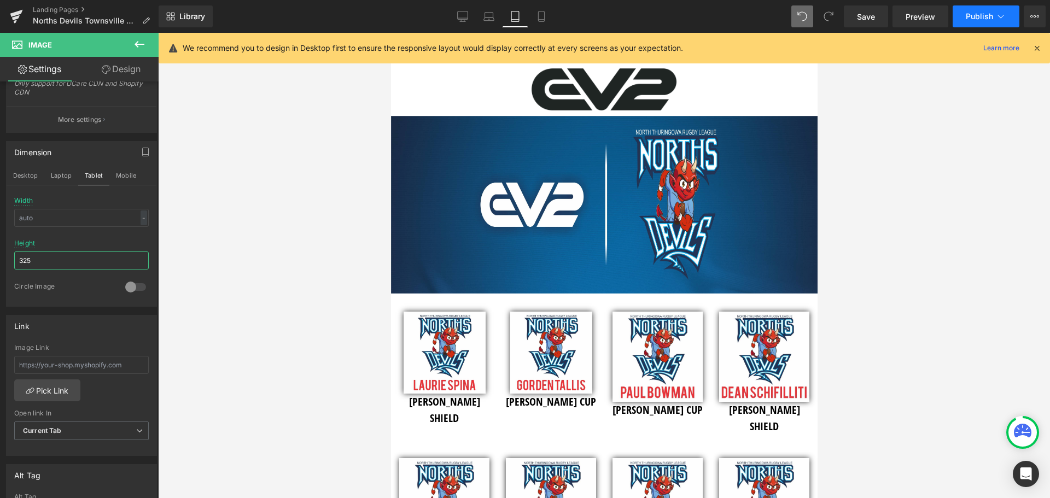
type input "325"
click at [995, 14] on icon at bounding box center [1000, 16] width 11 height 11
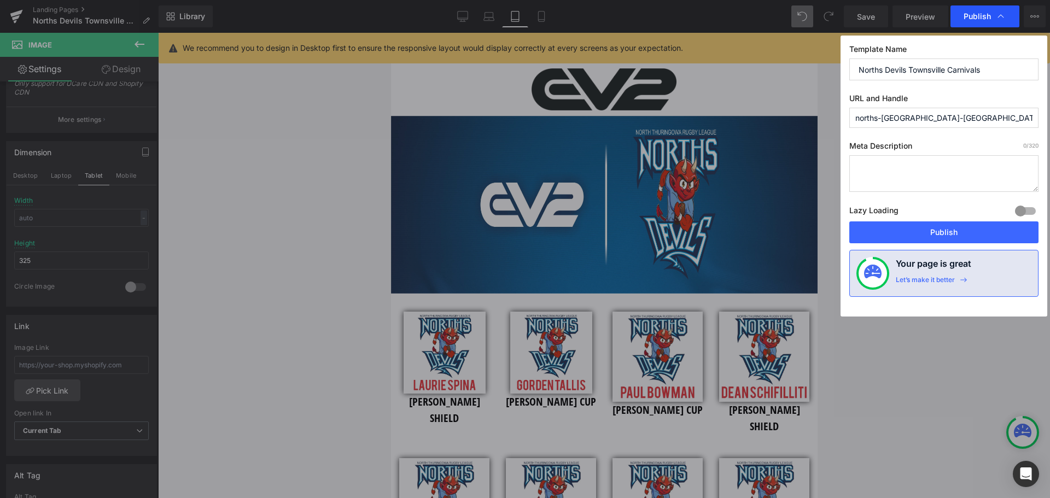
click at [982, 18] on span "Publish" at bounding box center [976, 16] width 27 height 10
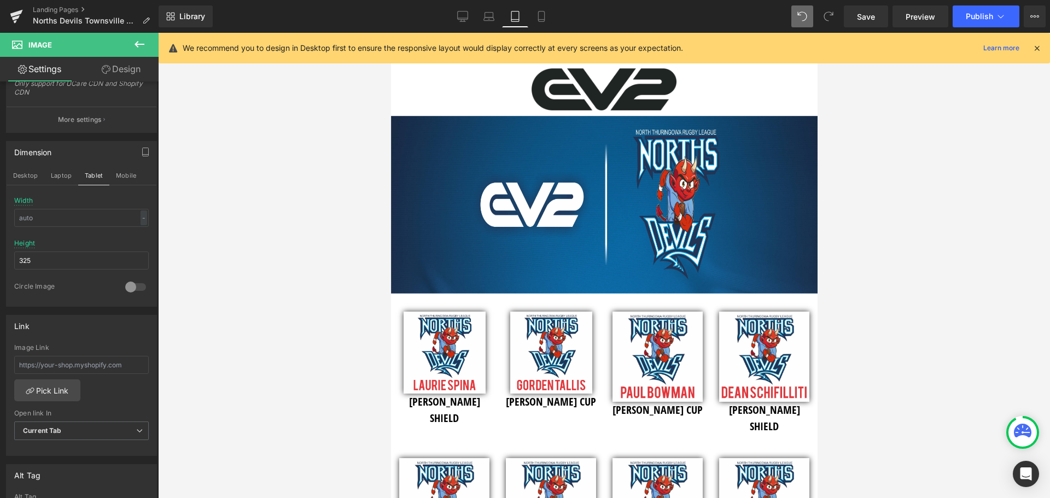
click at [982, 18] on span "Publish" at bounding box center [978, 16] width 27 height 9
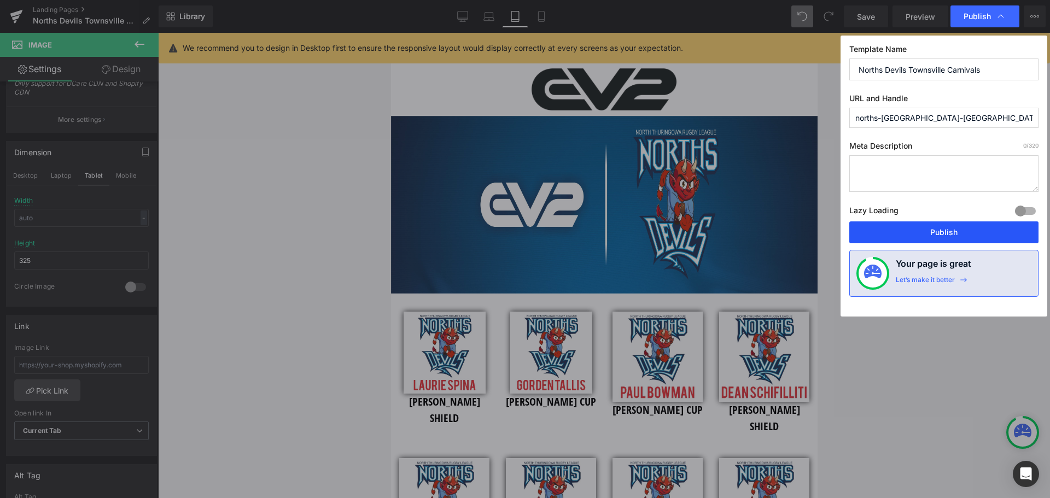
click at [910, 237] on button "Publish" at bounding box center [943, 232] width 189 height 22
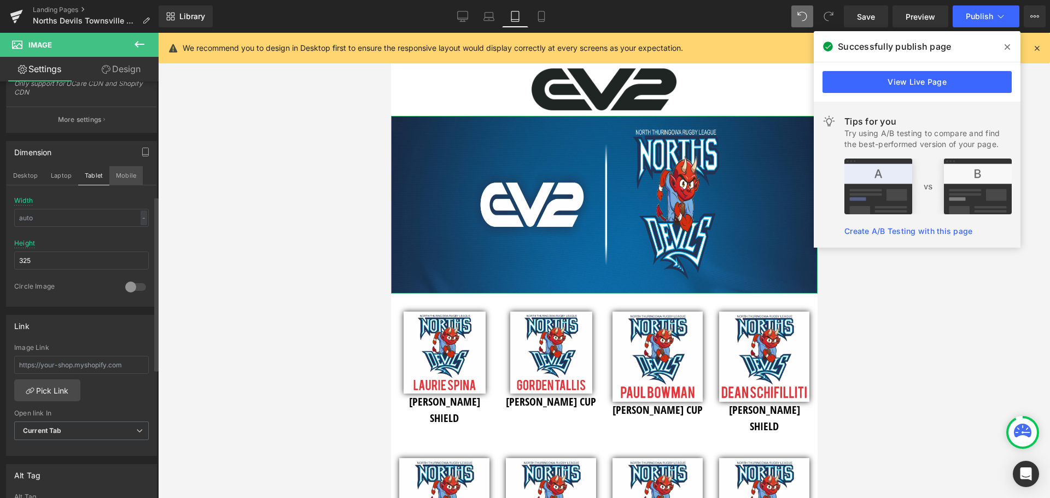
click at [119, 175] on button "Mobile" at bounding box center [125, 175] width 33 height 19
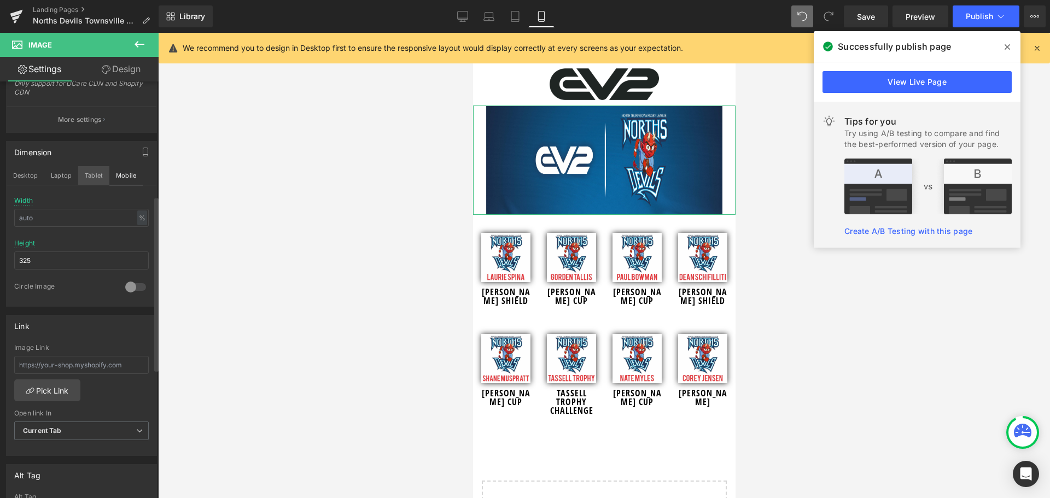
click at [100, 175] on button "Tablet" at bounding box center [93, 175] width 31 height 19
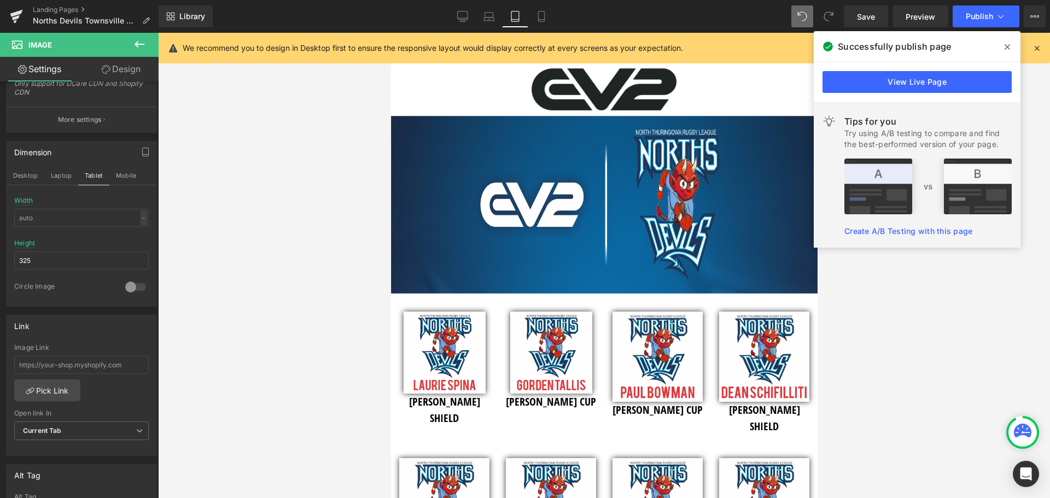
click at [1004, 40] on span at bounding box center [1006, 46] width 17 height 17
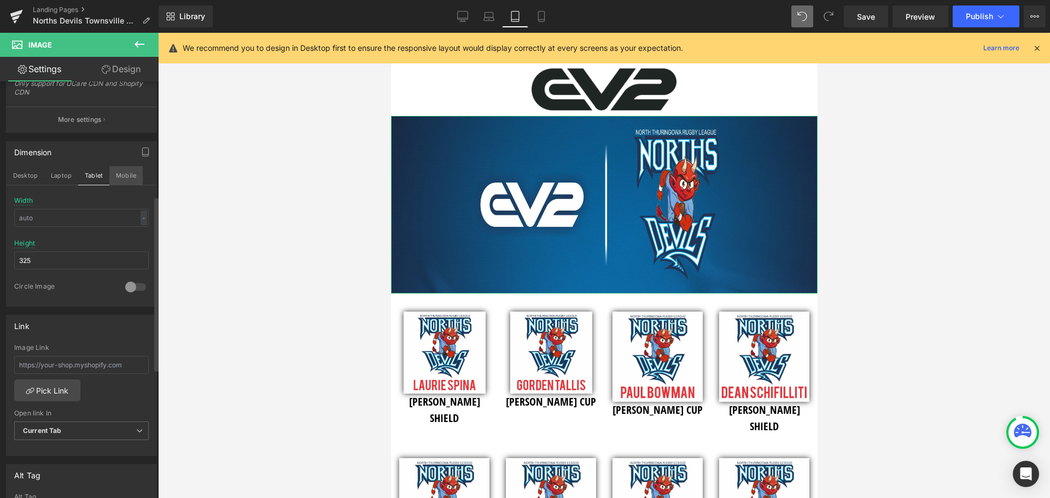
click at [132, 175] on button "Mobile" at bounding box center [125, 175] width 33 height 19
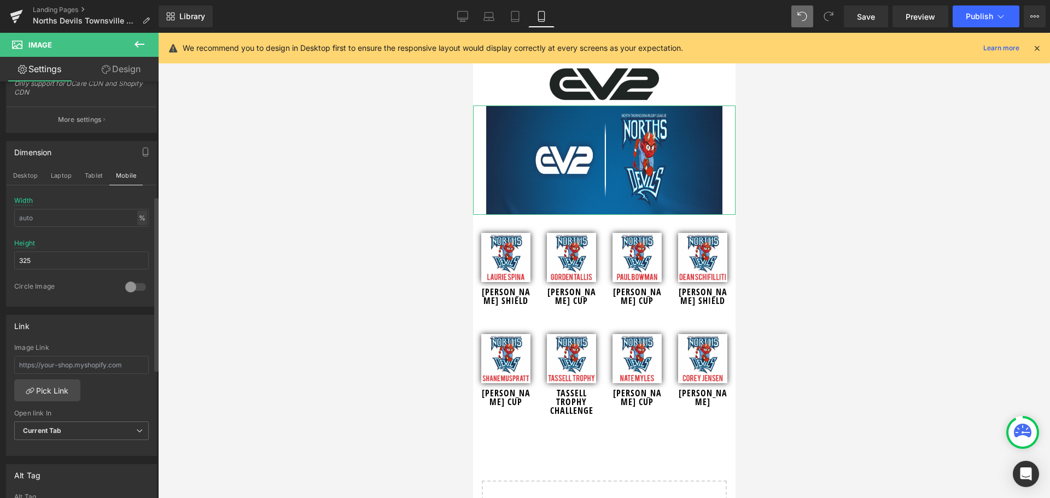
click at [137, 217] on div "%" at bounding box center [142, 217] width 10 height 15
click at [134, 232] on li "%" at bounding box center [141, 235] width 14 height 16
drag, startPoint x: 95, startPoint y: 215, endPoint x: 0, endPoint y: 214, distance: 94.6
click at [0, 214] on div "Dimension Desktop Laptop Tablet Mobile 1616px Width % % px 410px Height 325 0 C…" at bounding box center [81, 220] width 163 height 174
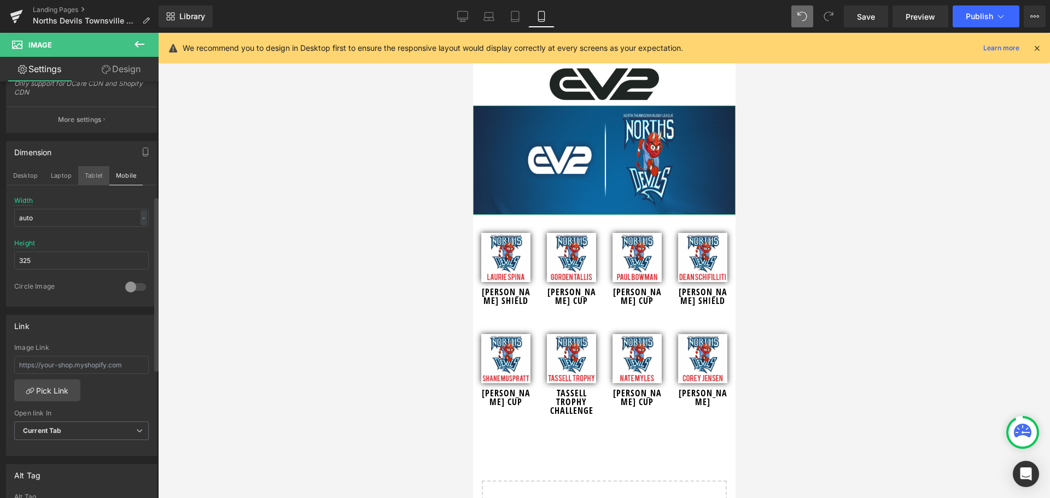
click at [92, 174] on button "Tablet" at bounding box center [93, 175] width 31 height 19
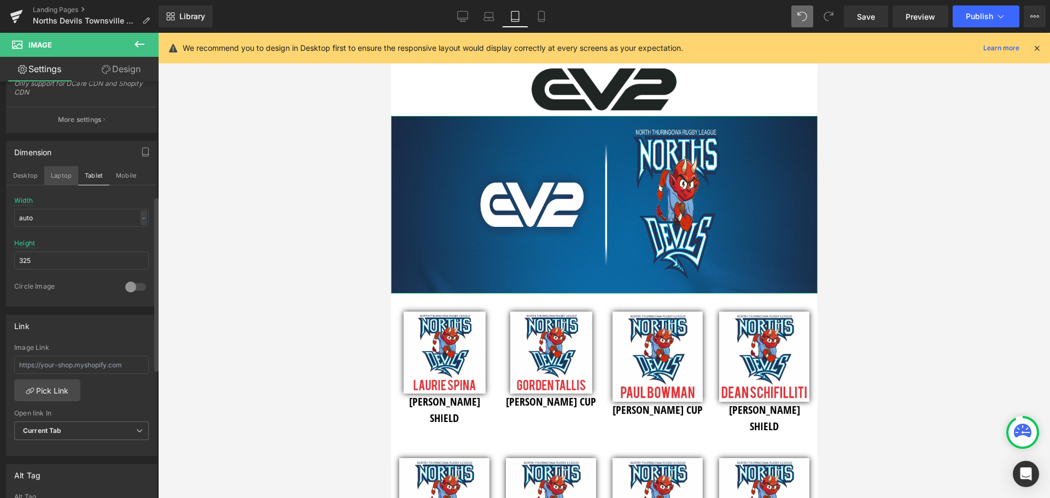
click at [65, 176] on button "Laptop" at bounding box center [61, 175] width 34 height 19
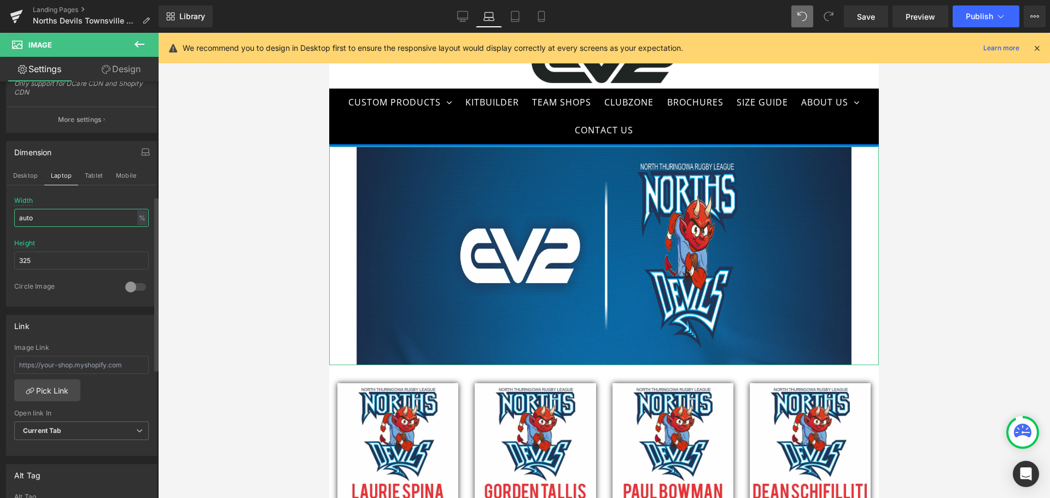
drag, startPoint x: 43, startPoint y: 212, endPoint x: 0, endPoint y: 216, distance: 43.4
click at [0, 216] on div "Dimension Desktop Laptop Tablet Mobile 1616px Width auto % % px 410px Height 32…" at bounding box center [81, 220] width 163 height 174
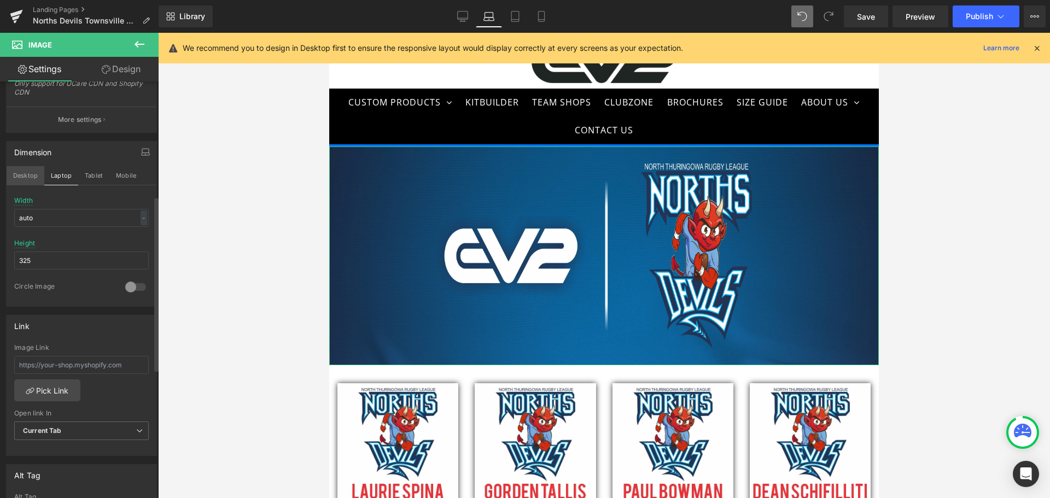
click at [24, 175] on button "Desktop" at bounding box center [26, 175] width 38 height 19
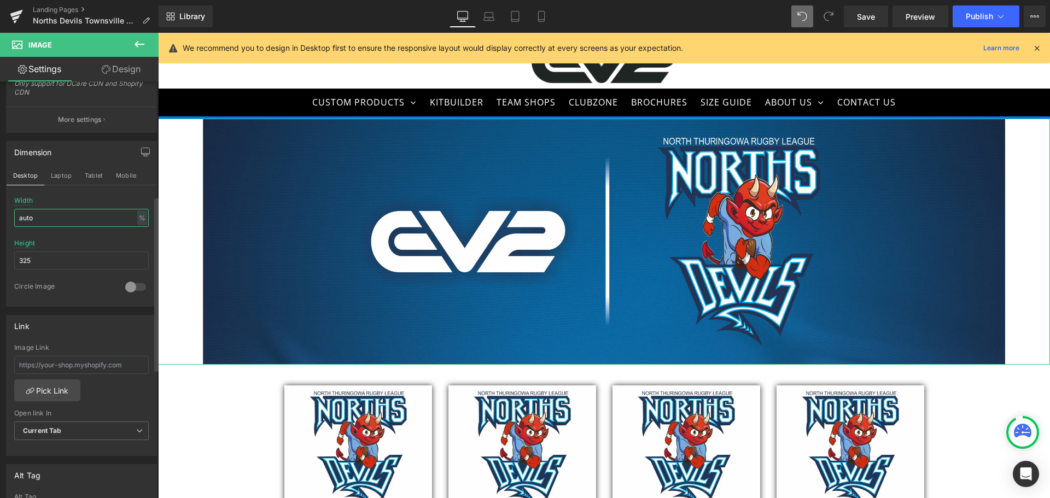
drag, startPoint x: 54, startPoint y: 216, endPoint x: 0, endPoint y: 210, distance: 53.8
click at [0, 210] on div "Dimension Desktop Laptop Tablet Mobile 1616px Width auto % % px 410px Height 32…" at bounding box center [81, 220] width 163 height 174
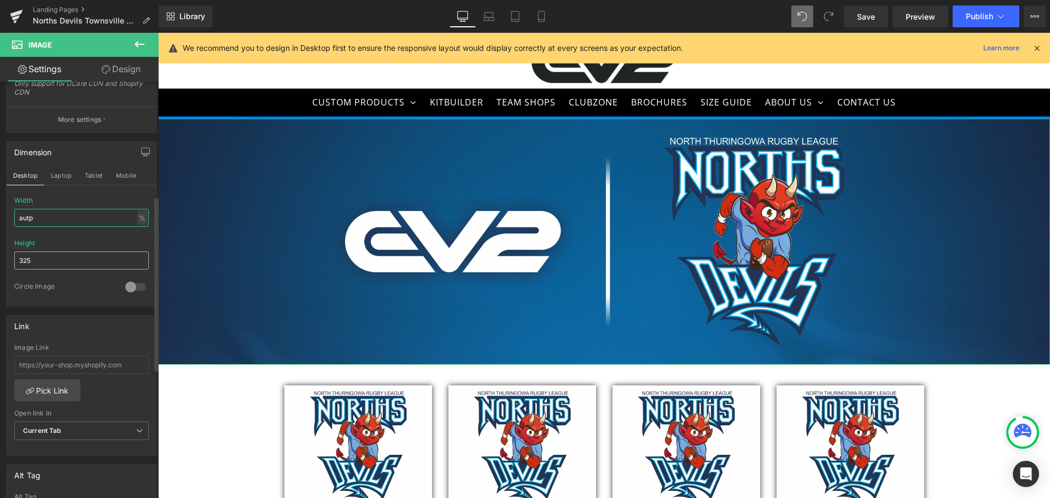
type input "autp"
drag, startPoint x: 40, startPoint y: 266, endPoint x: 0, endPoint y: 262, distance: 40.1
click at [0, 262] on div "Dimension Desktop Laptop Tablet Mobile 1616px Width autp % % px 410px Height 32…" at bounding box center [81, 220] width 163 height 174
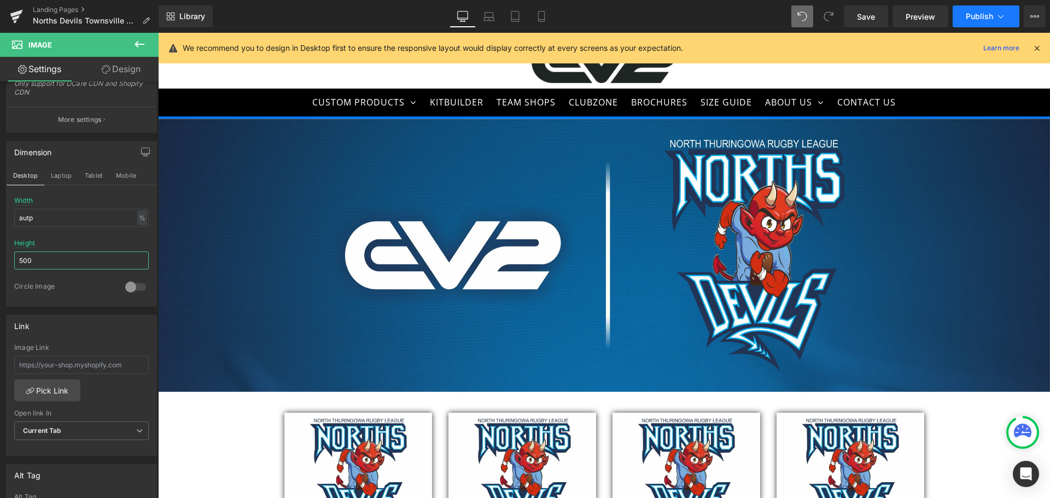
type input "500"
click at [987, 20] on span "Publish" at bounding box center [978, 16] width 27 height 9
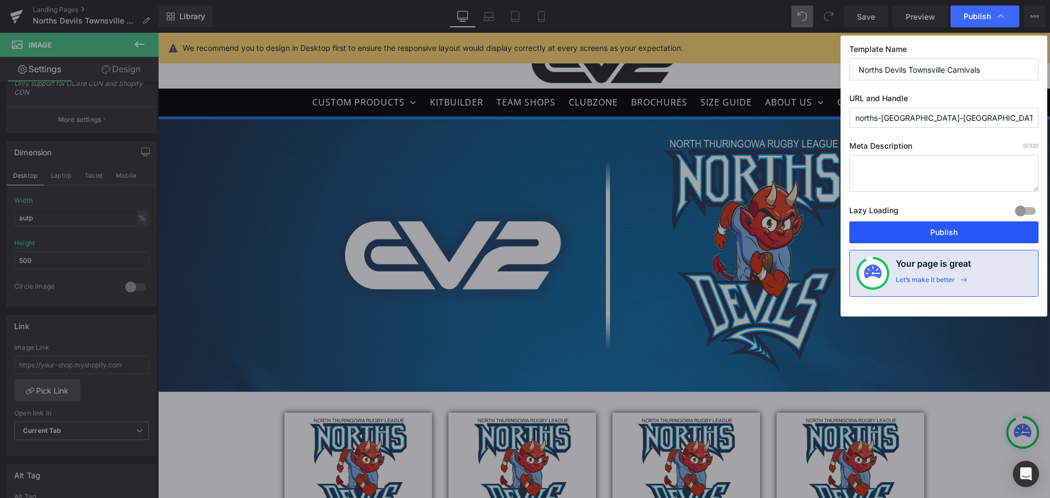
click at [931, 231] on button "Publish" at bounding box center [943, 232] width 189 height 22
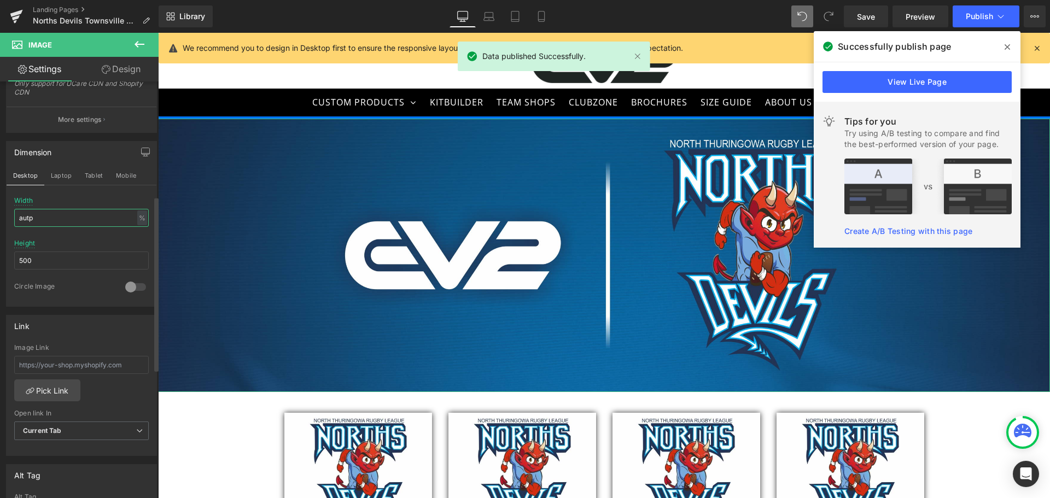
click at [66, 215] on input "autp" at bounding box center [81, 218] width 134 height 18
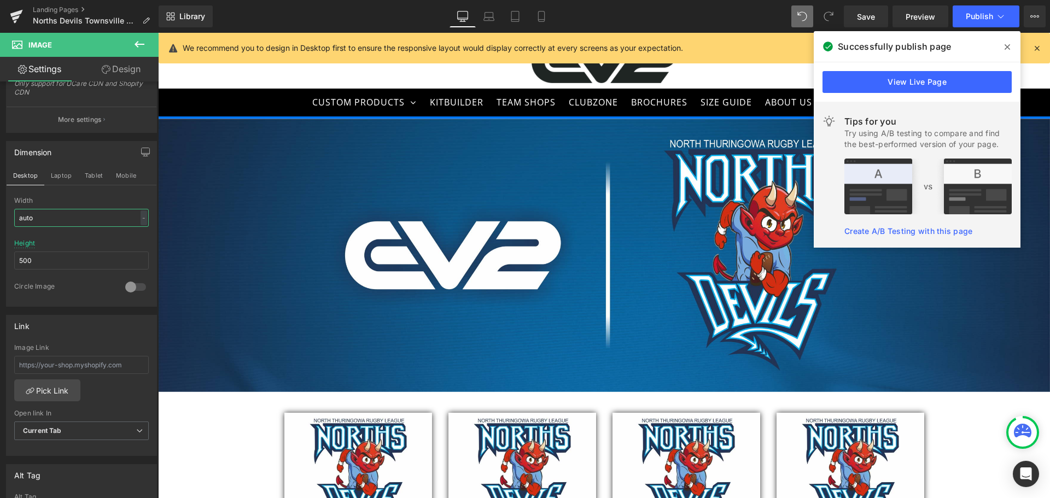
type input "auto"
click at [1009, 49] on icon at bounding box center [1006, 46] width 5 height 5
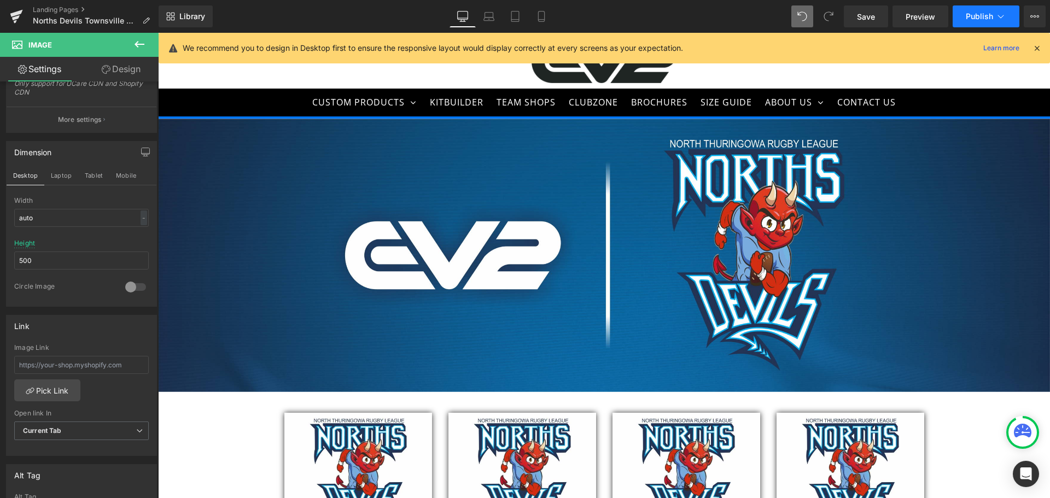
click at [974, 15] on span "Publish" at bounding box center [978, 16] width 27 height 9
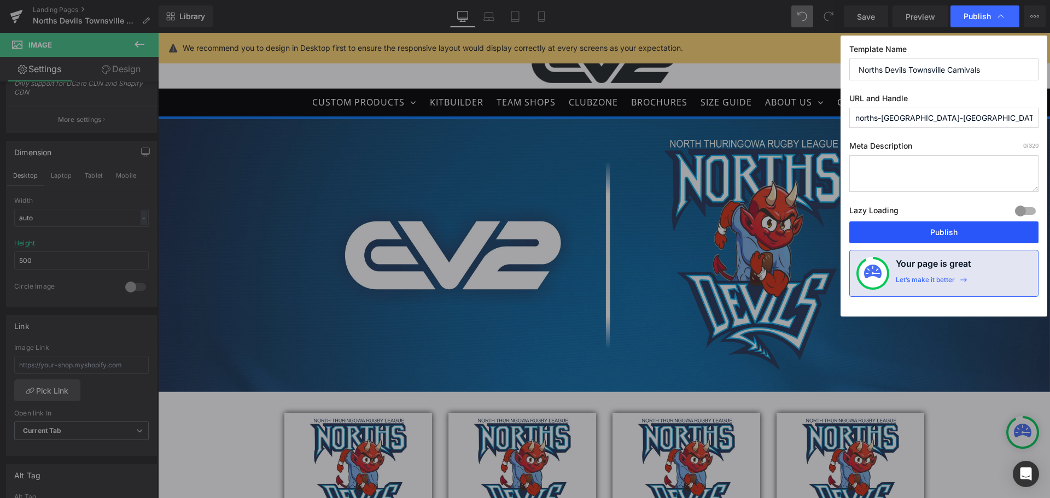
click at [867, 228] on button "Publish" at bounding box center [943, 232] width 189 height 22
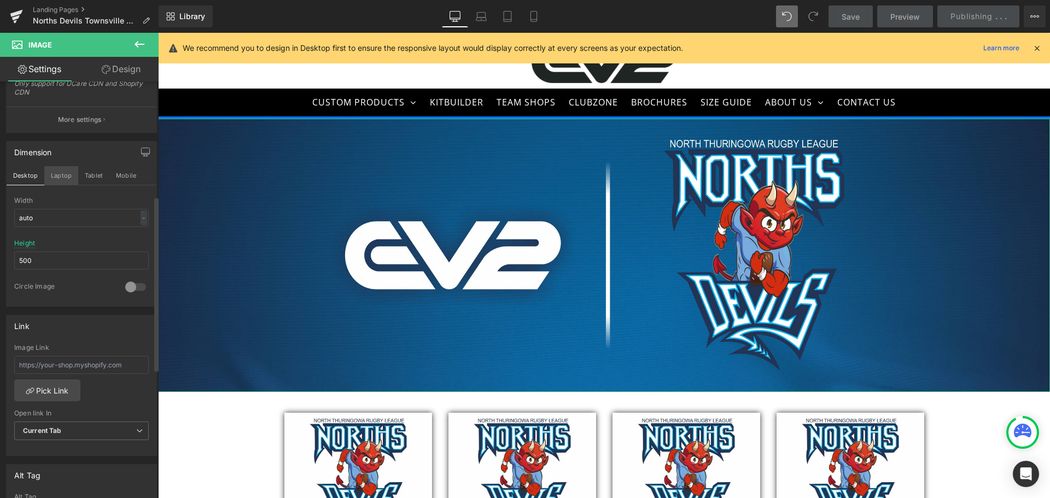
click at [60, 176] on button "Laptop" at bounding box center [61, 175] width 34 height 19
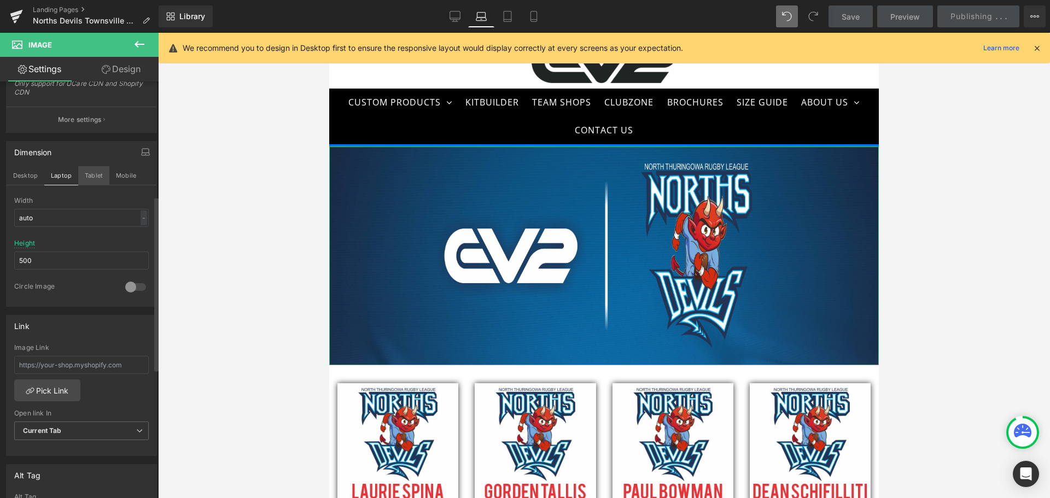
click at [90, 175] on button "Tablet" at bounding box center [93, 175] width 31 height 19
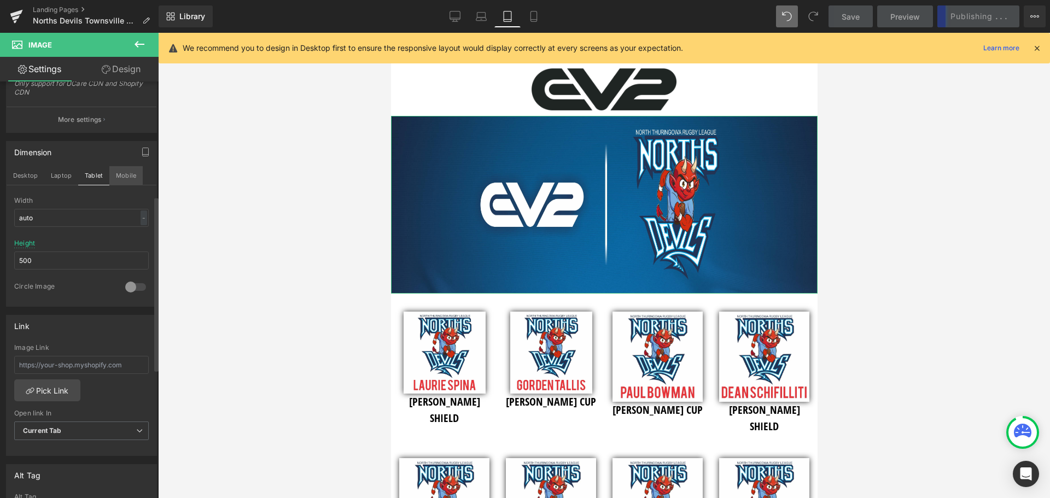
click at [120, 177] on button "Mobile" at bounding box center [125, 175] width 33 height 19
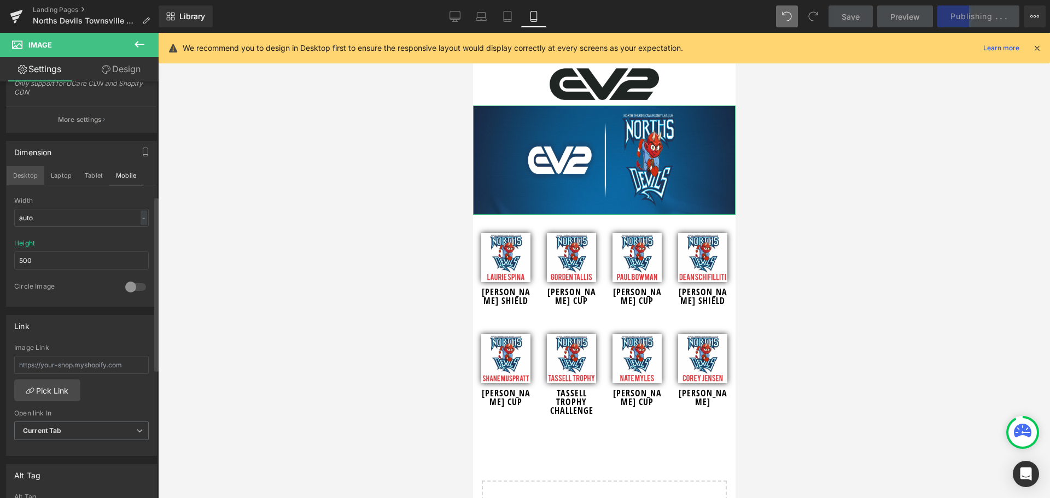
click at [32, 178] on button "Desktop" at bounding box center [26, 175] width 38 height 19
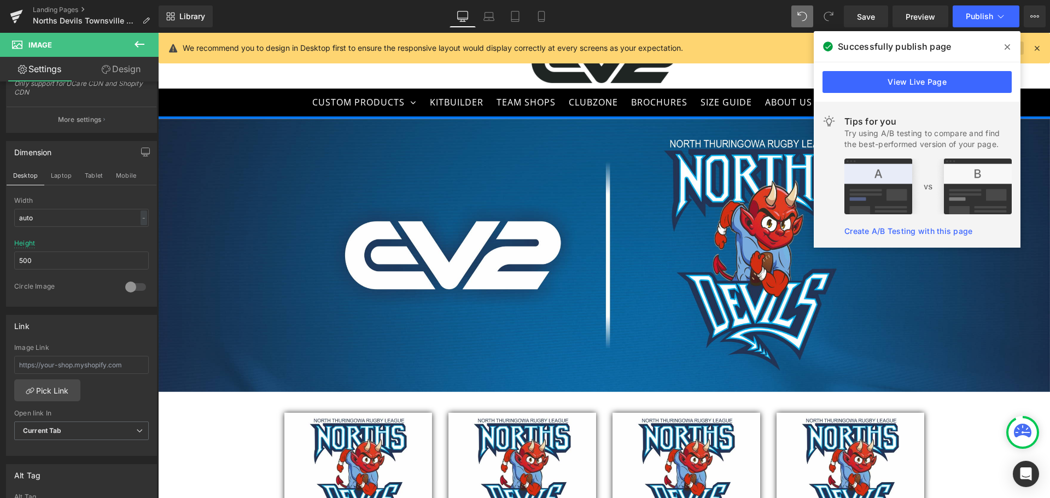
click at [1003, 45] on span at bounding box center [1006, 46] width 17 height 17
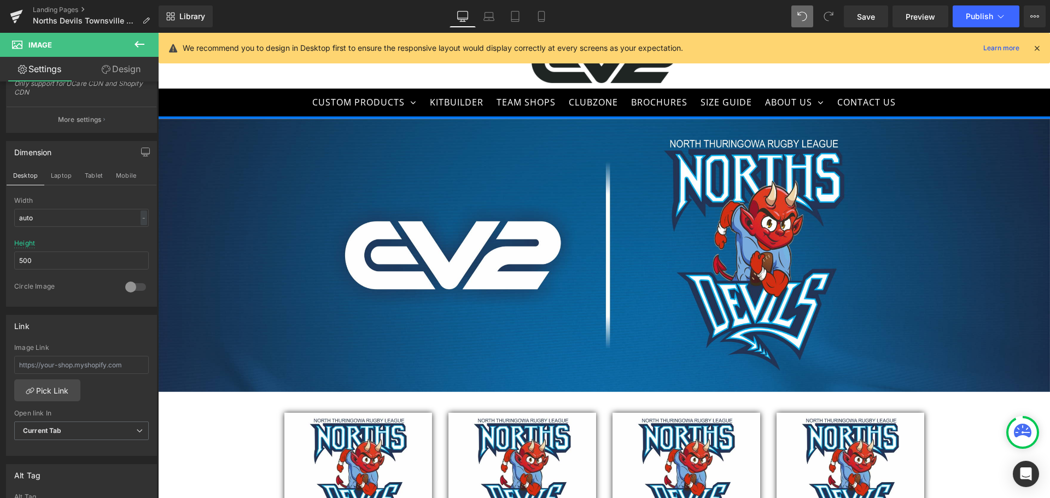
click at [1033, 50] on icon at bounding box center [1037, 48] width 10 height 10
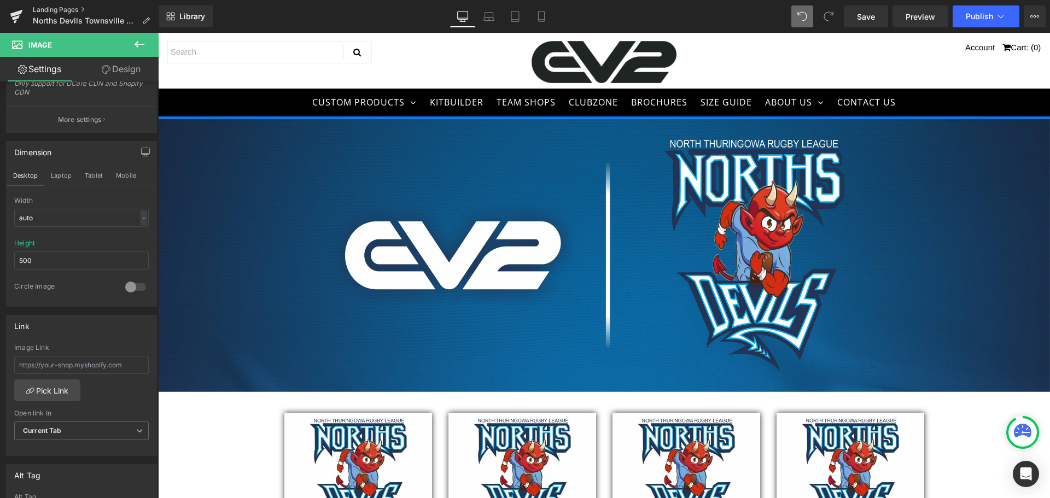
click at [62, 10] on link "Landing Pages" at bounding box center [96, 9] width 126 height 9
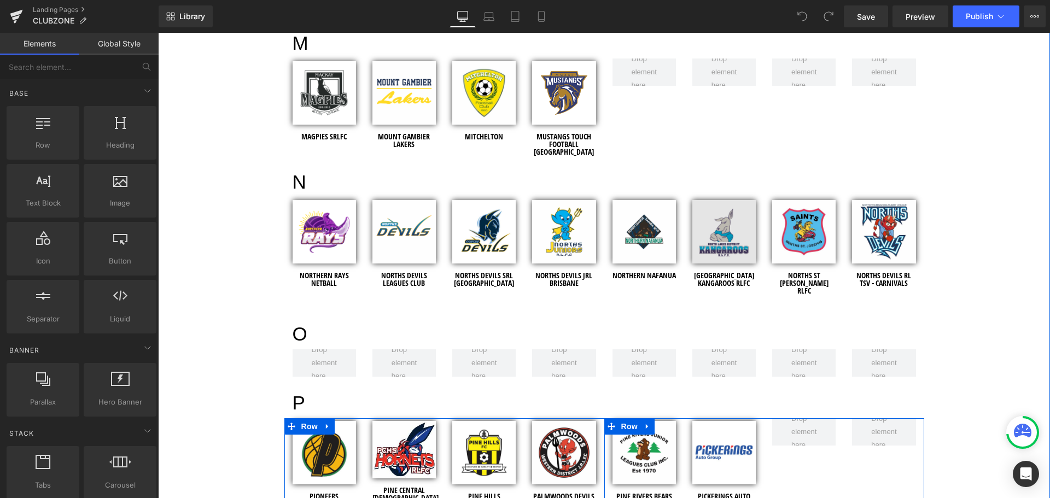
scroll to position [1859, 0]
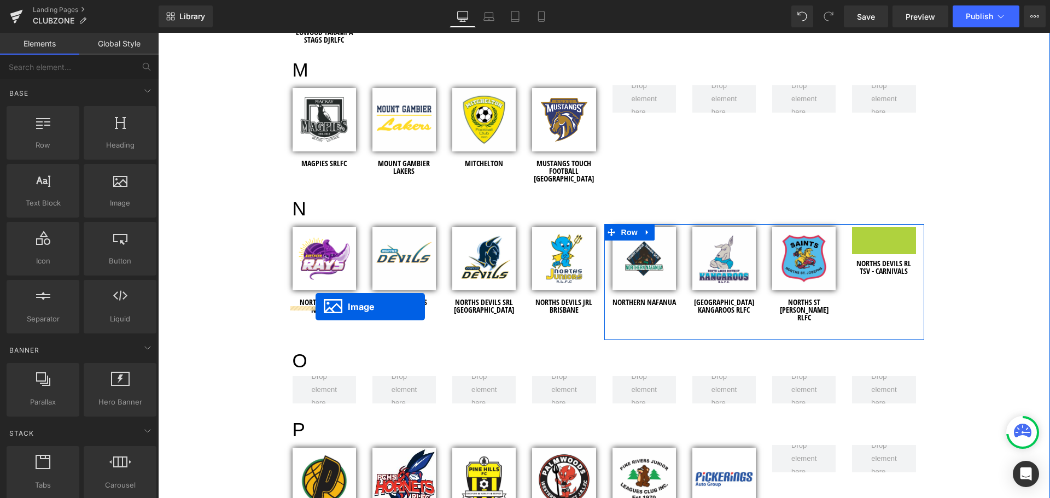
drag, startPoint x: 864, startPoint y: 251, endPoint x: 315, endPoint y: 307, distance: 551.6
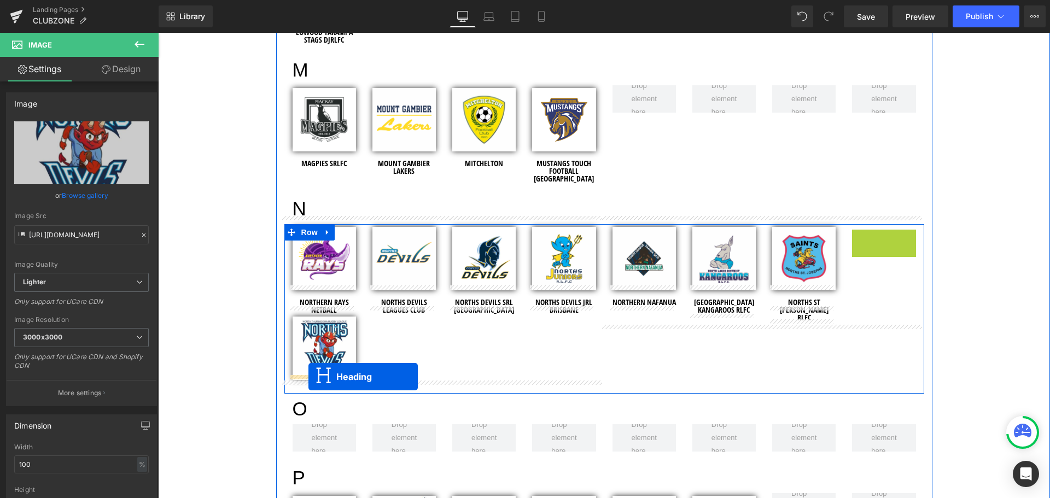
drag, startPoint x: 856, startPoint y: 231, endPoint x: 308, endPoint y: 377, distance: 566.8
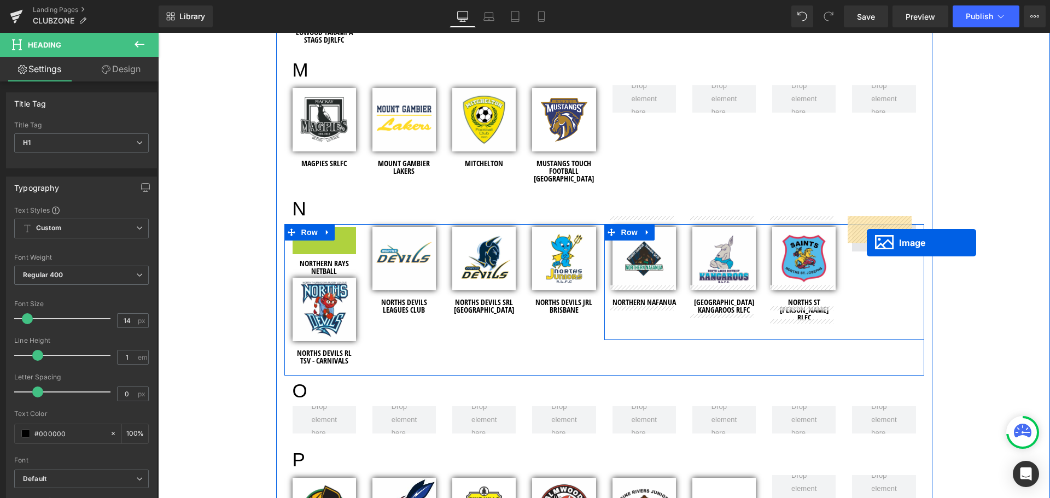
drag, startPoint x: 301, startPoint y: 247, endPoint x: 863, endPoint y: 243, distance: 562.5
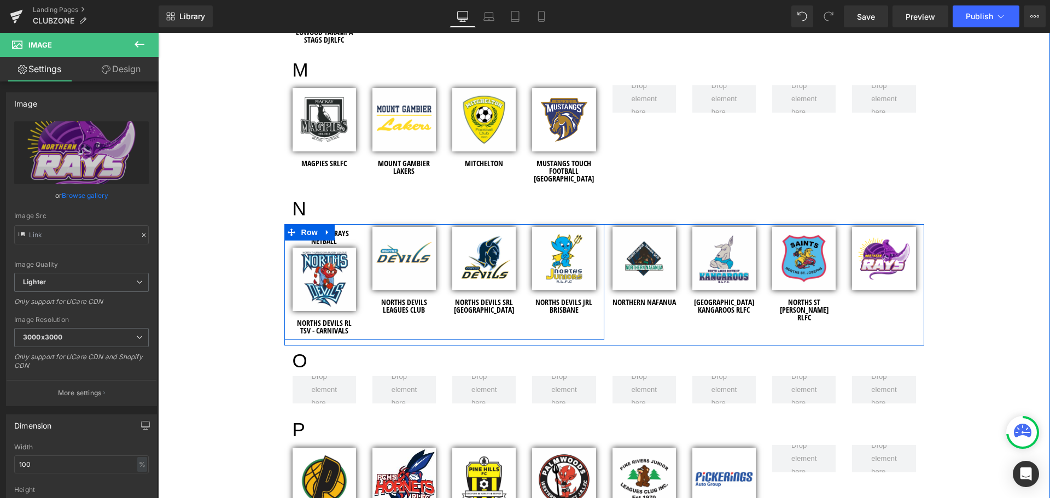
click at [353, 226] on div "northern rays netball Heading Image NORTHS DEVILS RL TSV - CARNIVALS Heading" at bounding box center [324, 279] width 80 height 110
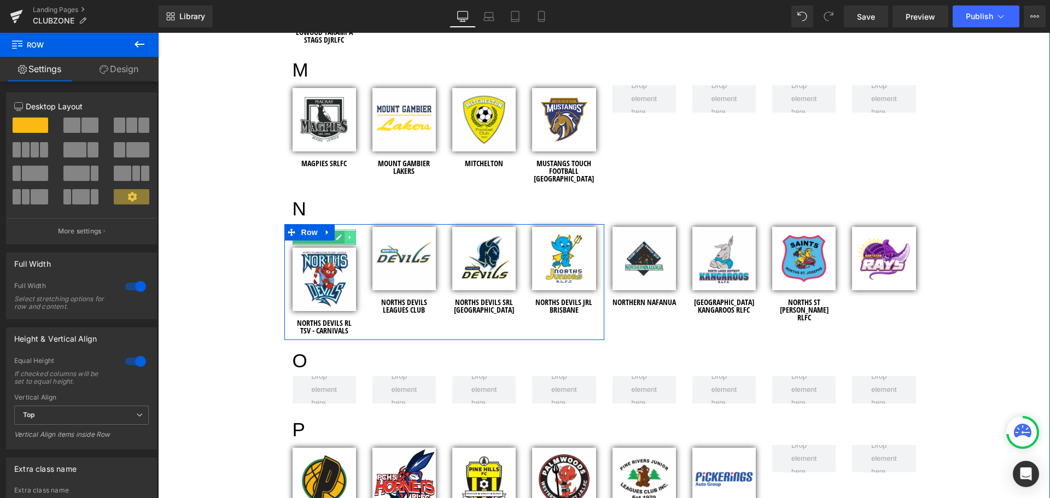
click at [344, 231] on link at bounding box center [349, 237] width 11 height 13
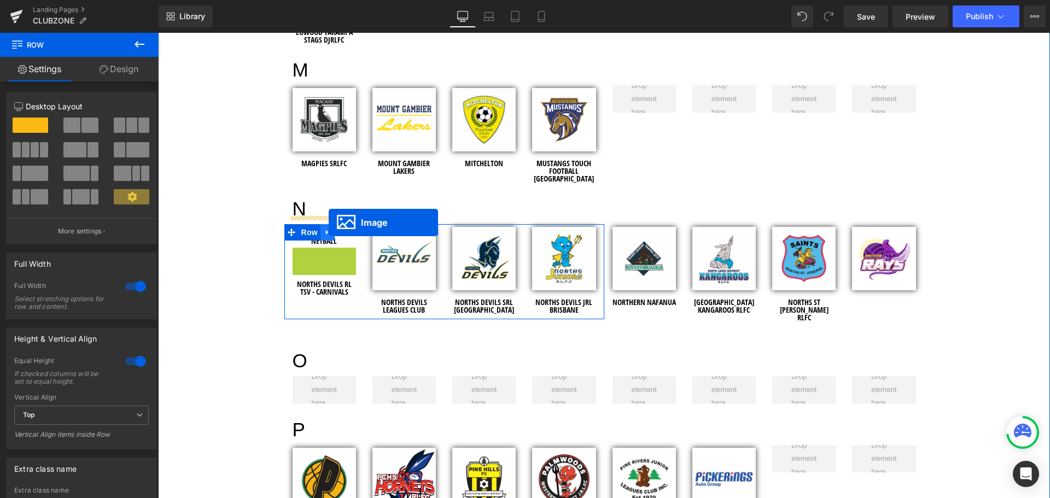
drag, startPoint x: 300, startPoint y: 273, endPoint x: 330, endPoint y: 222, distance: 58.6
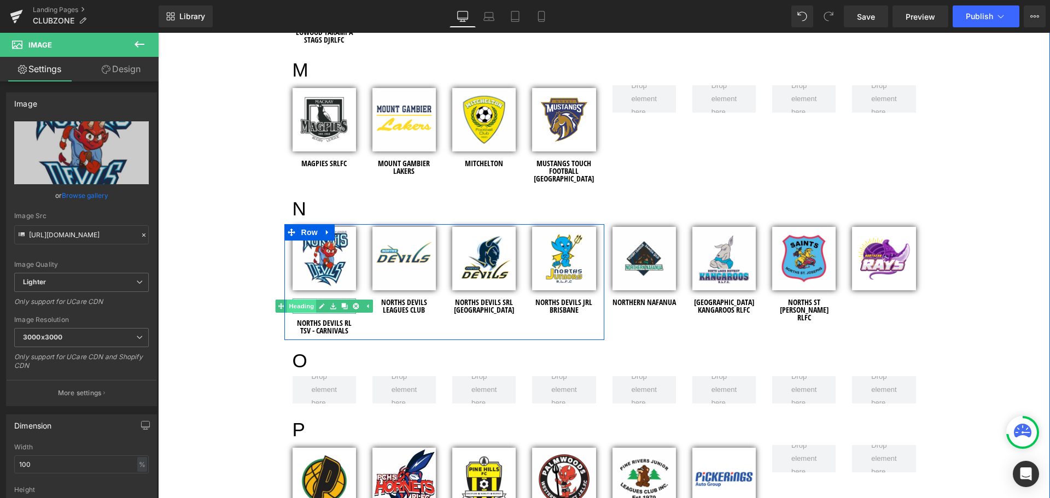
click at [302, 300] on span "Heading" at bounding box center [301, 306] width 30 height 13
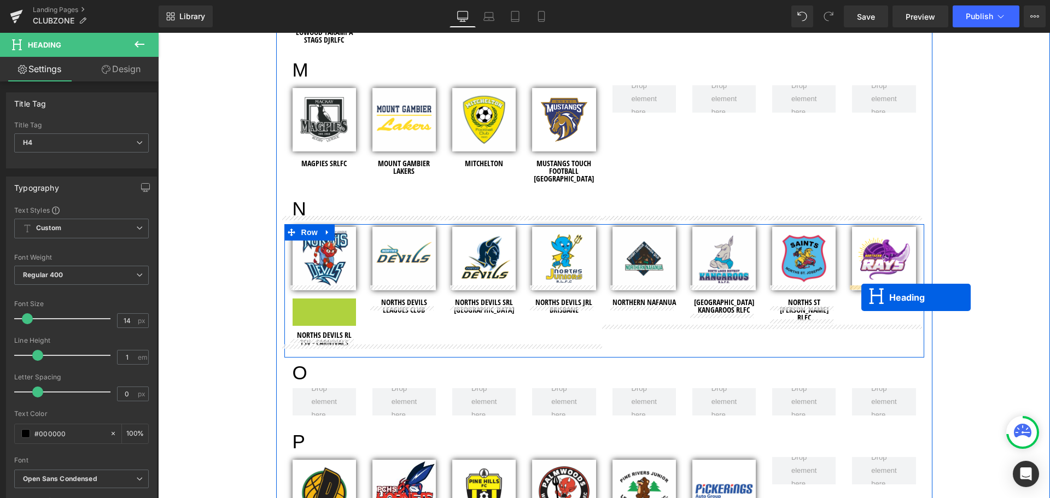
drag, startPoint x: 296, startPoint y: 297, endPoint x: 859, endPoint y: 294, distance: 563.6
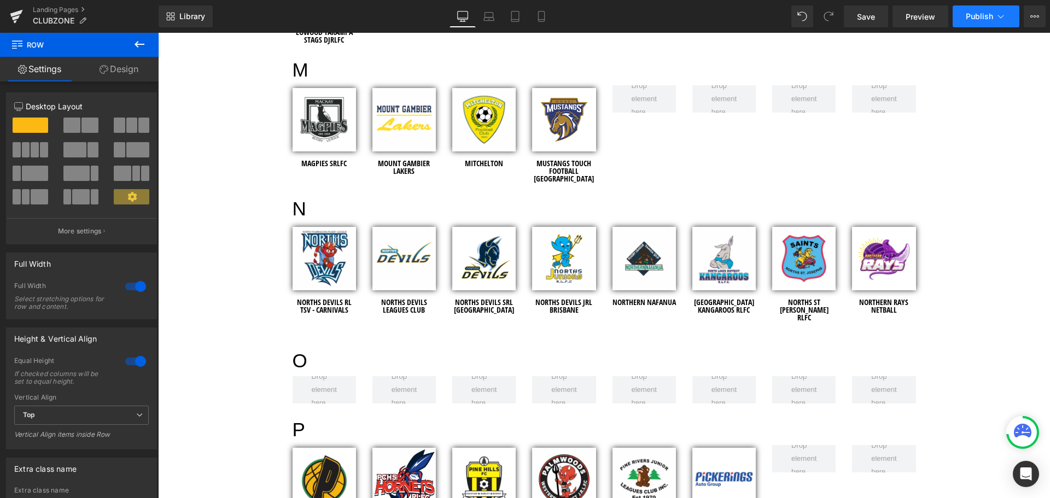
click at [983, 14] on span "Publish" at bounding box center [978, 16] width 27 height 9
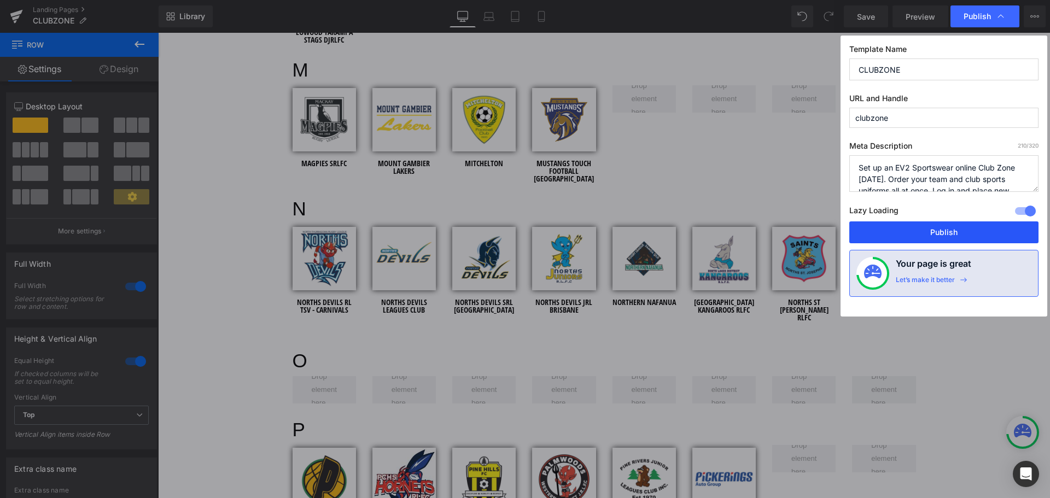
drag, startPoint x: 956, startPoint y: 227, endPoint x: 796, endPoint y: 192, distance: 164.1
click at [956, 227] on button "Publish" at bounding box center [943, 232] width 189 height 22
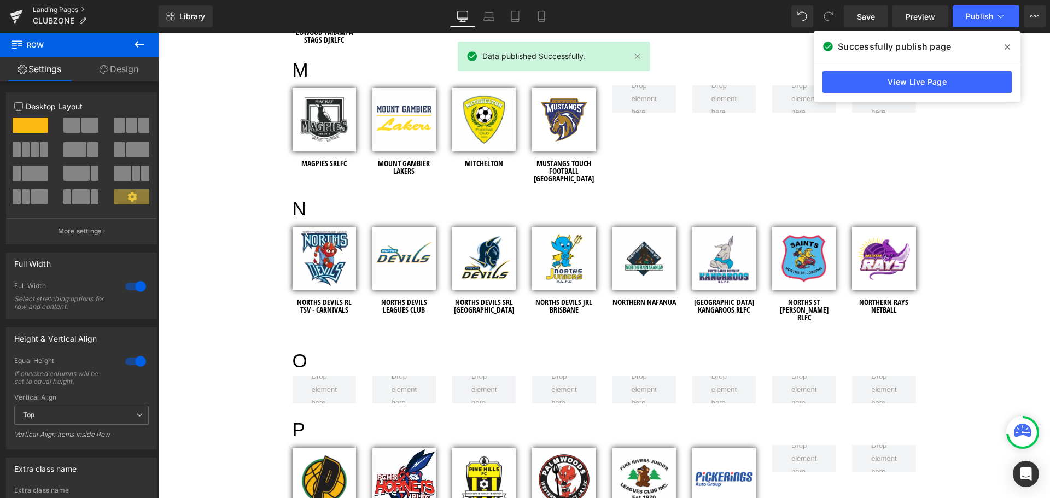
click at [59, 8] on link "Landing Pages" at bounding box center [96, 9] width 126 height 9
